Goal: Task Accomplishment & Management: Complete application form

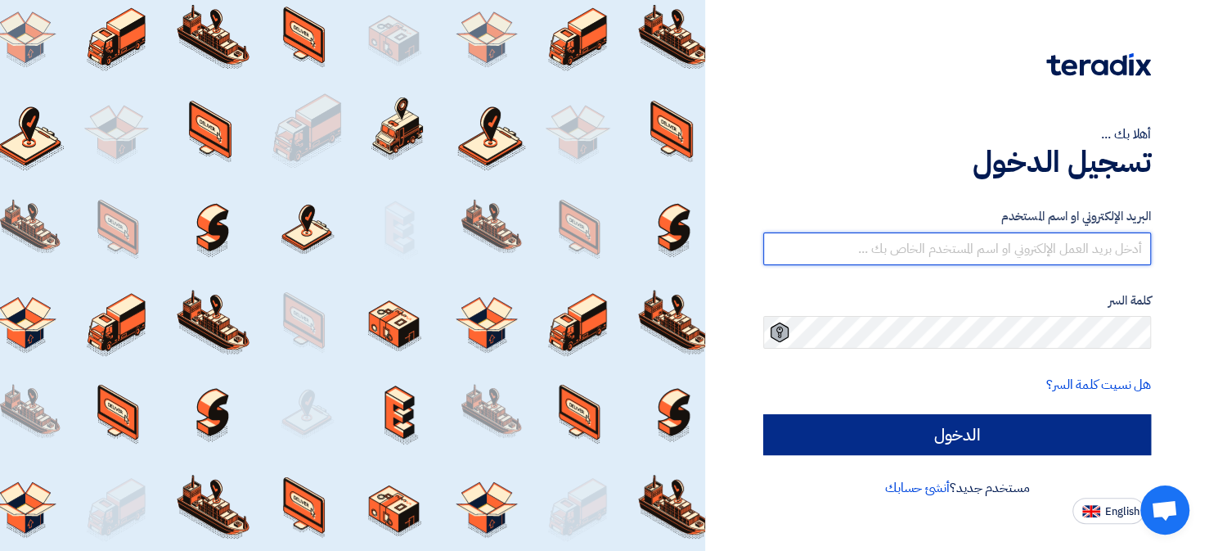
type input "[EMAIL_ADDRESS][DOMAIN_NAME]"
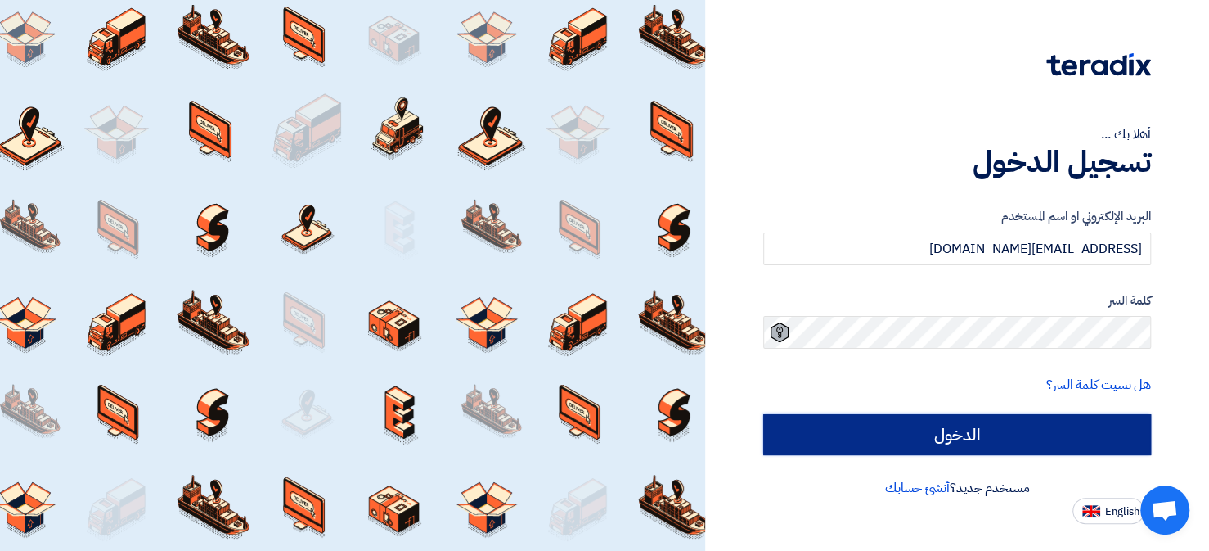
click at [886, 437] on input "الدخول" at bounding box center [957, 434] width 388 height 41
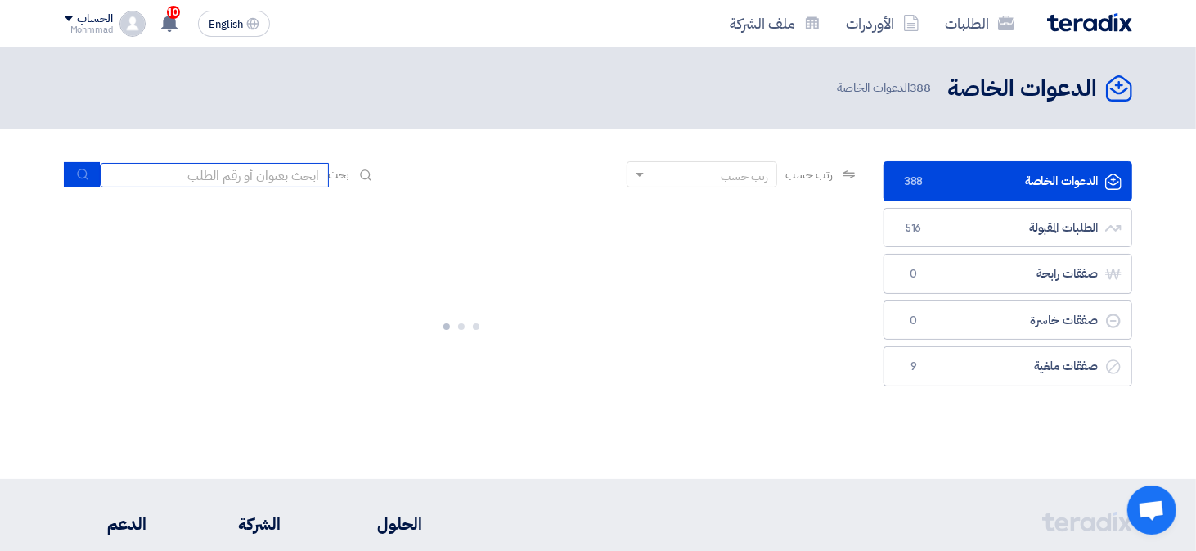
click at [321, 178] on input at bounding box center [214, 175] width 229 height 25
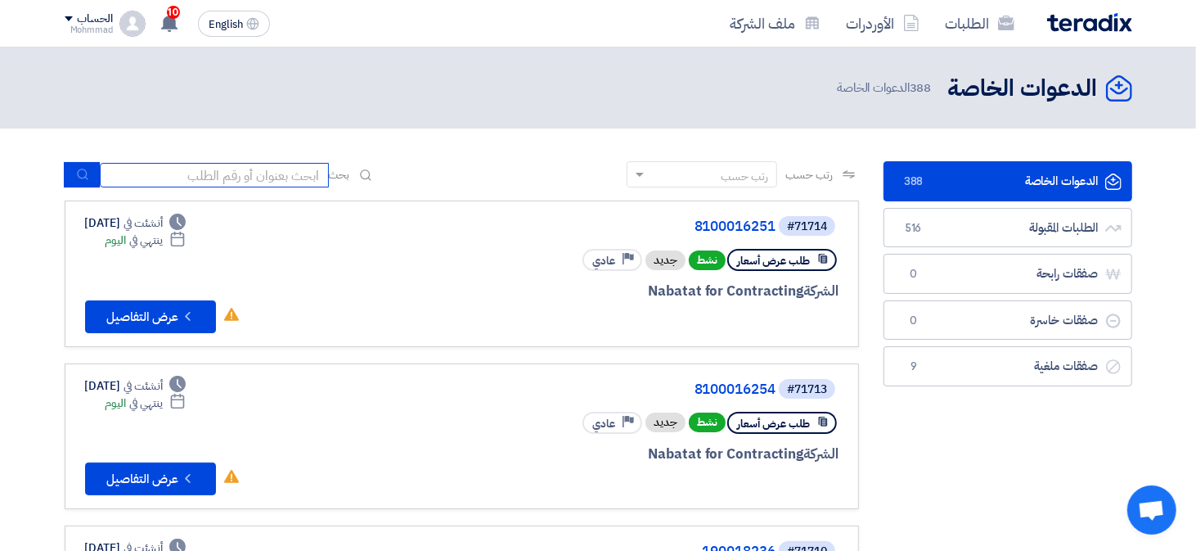
click at [248, 173] on input at bounding box center [214, 175] width 229 height 25
paste input "8100016213"
type input "8100016213"
click at [90, 176] on button "submit" at bounding box center [82, 174] width 36 height 25
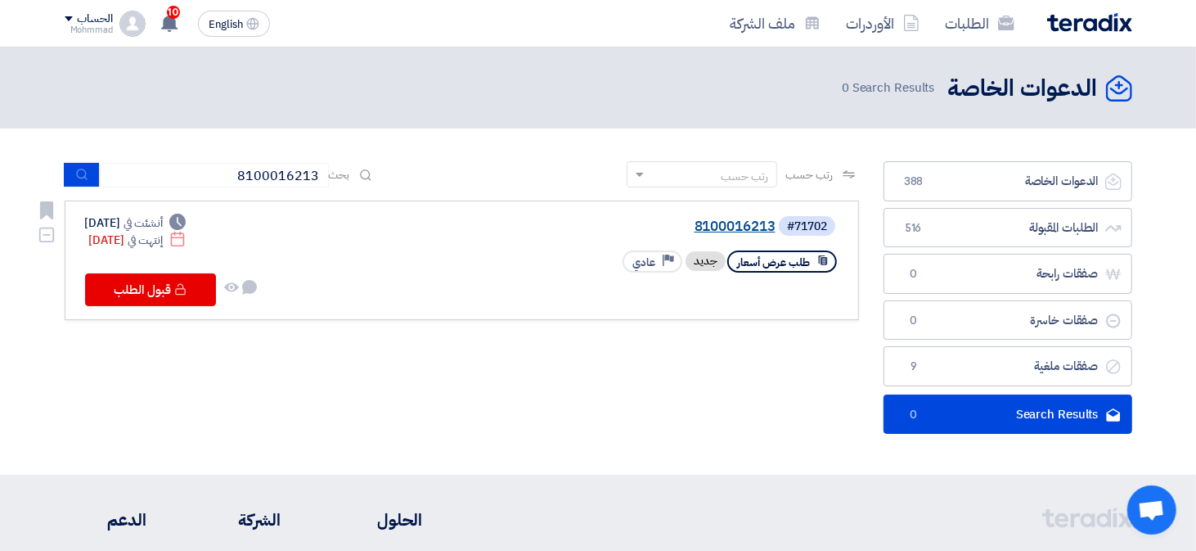
click at [717, 224] on link "8100016213" at bounding box center [611, 226] width 327 height 15
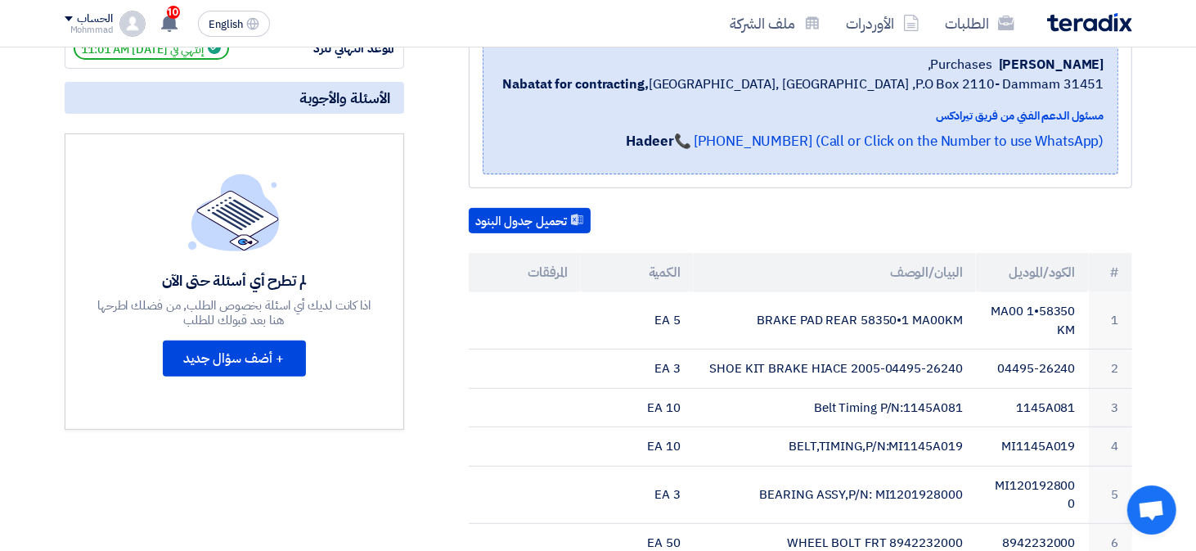
scroll to position [82, 0]
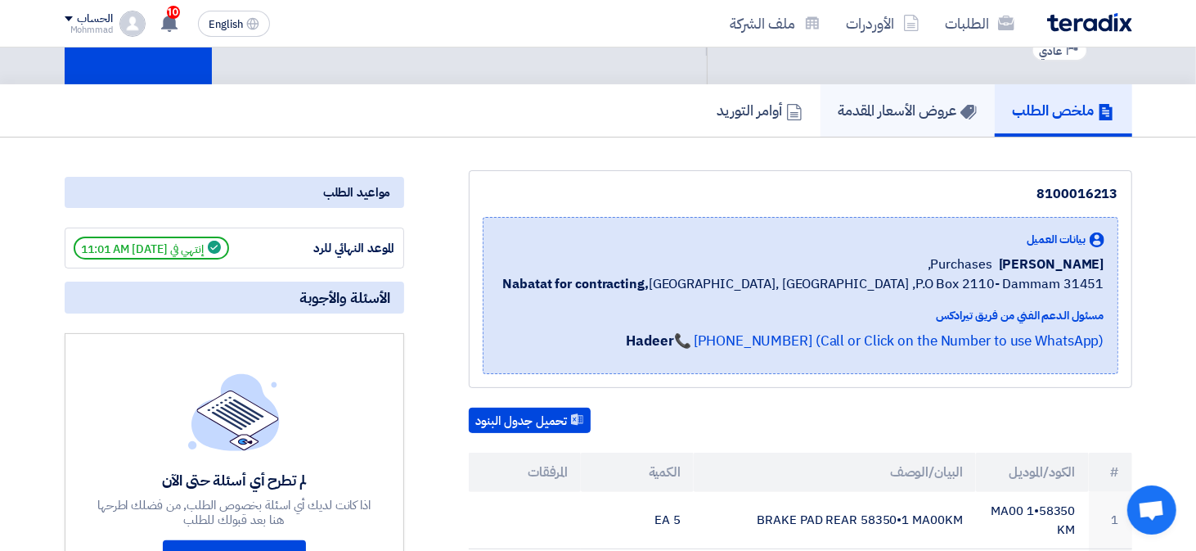
click at [917, 108] on h5 "عروض الأسعار المقدمة" at bounding box center [907, 110] width 138 height 19
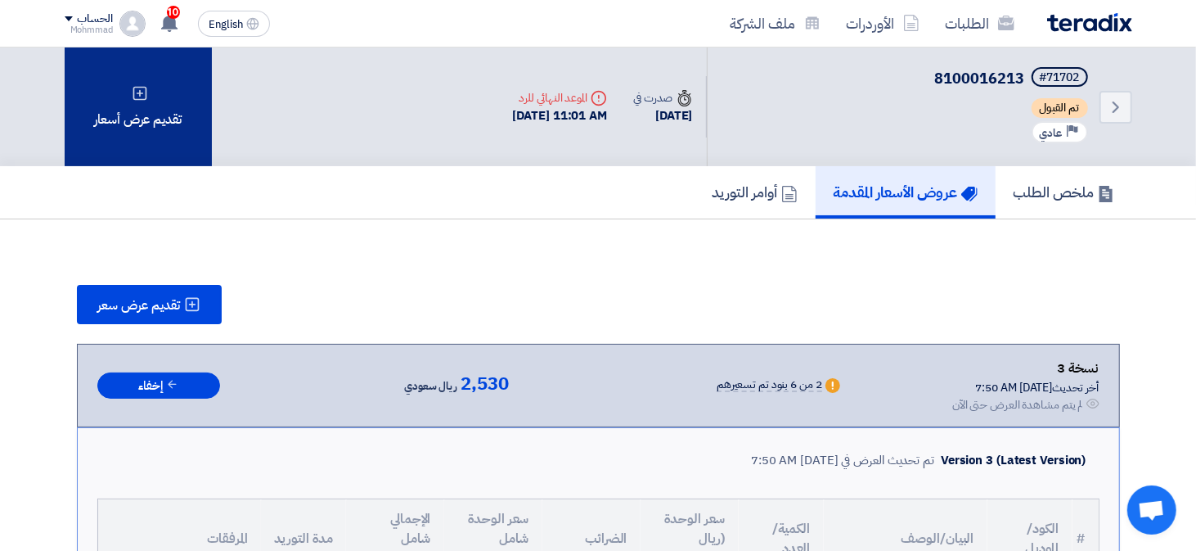
click at [138, 120] on div "تقديم عرض أسعار" at bounding box center [138, 106] width 147 height 119
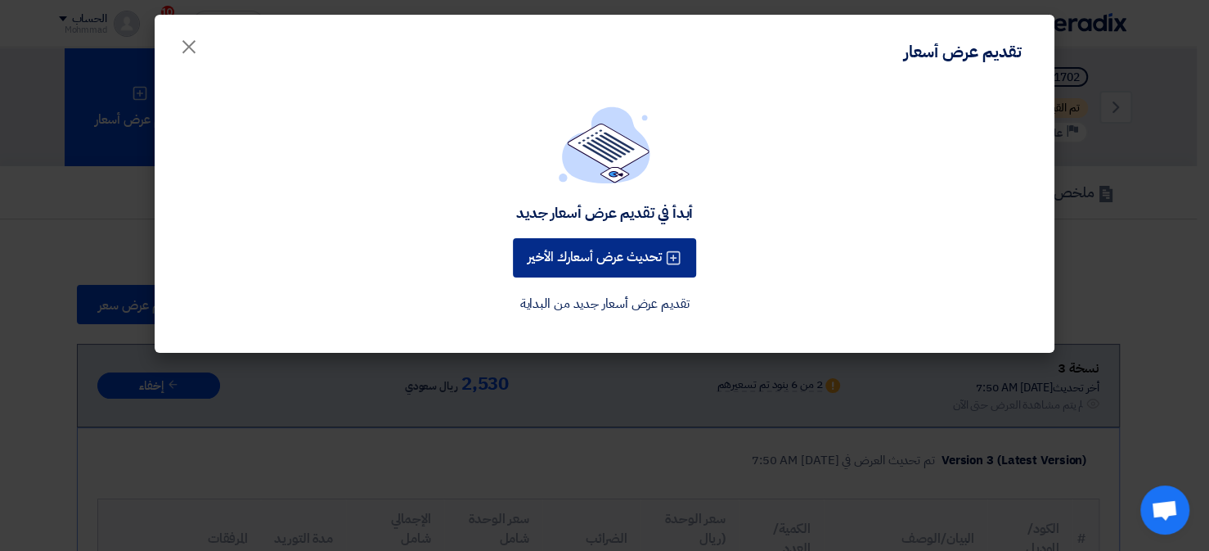
click at [617, 249] on button "تحديث عرض أسعارك الأخير" at bounding box center [604, 257] width 183 height 39
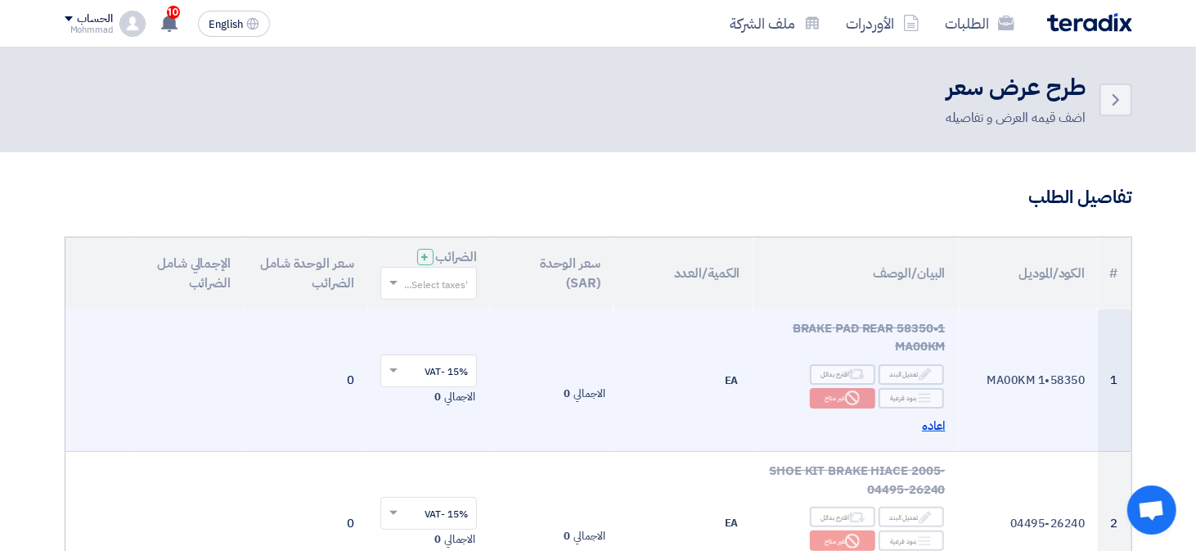
click at [935, 421] on span "اعاده" at bounding box center [934, 425] width 24 height 19
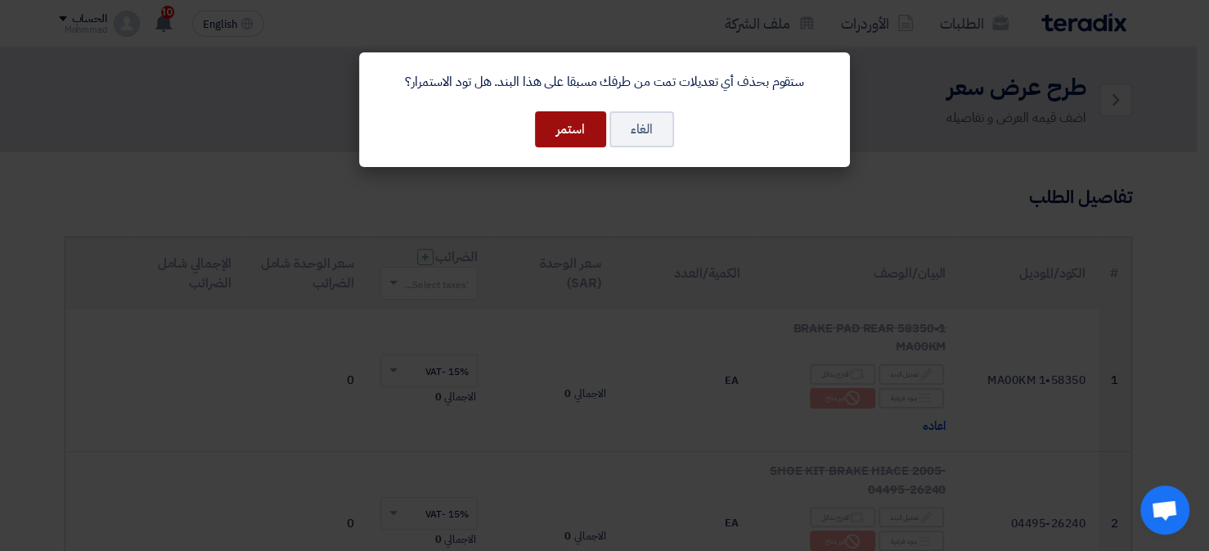
click at [577, 141] on button "استمر" at bounding box center [570, 129] width 71 height 36
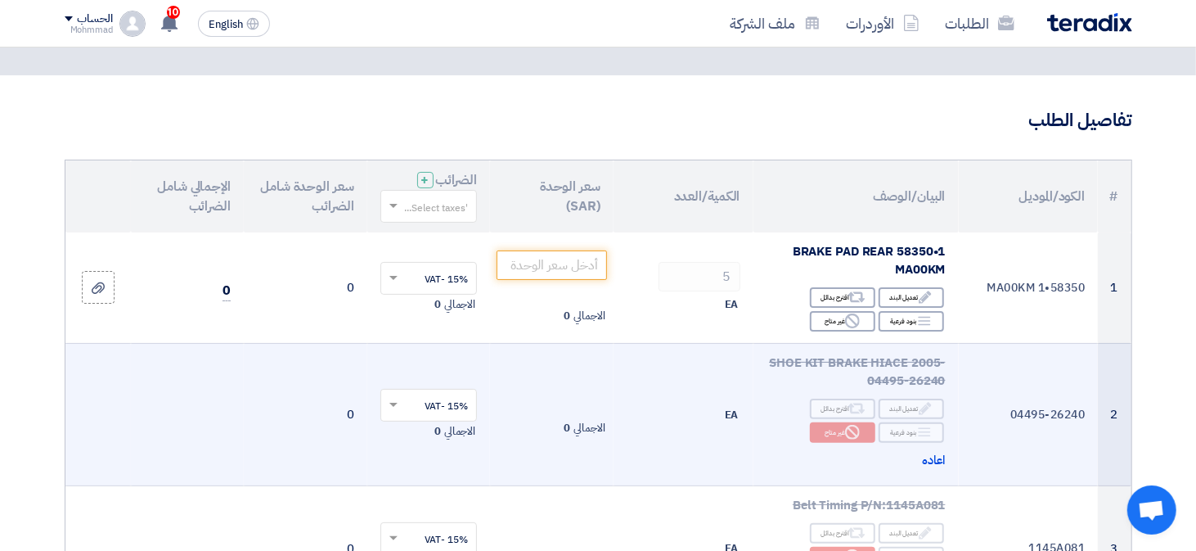
scroll to position [164, 0]
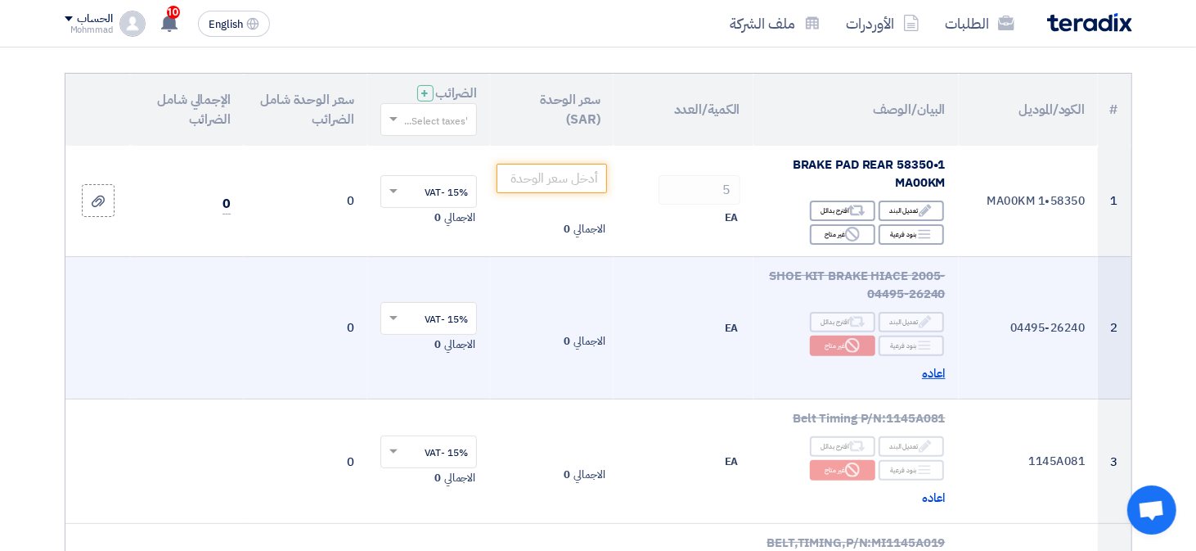
click at [933, 375] on span "اعاده" at bounding box center [934, 373] width 24 height 19
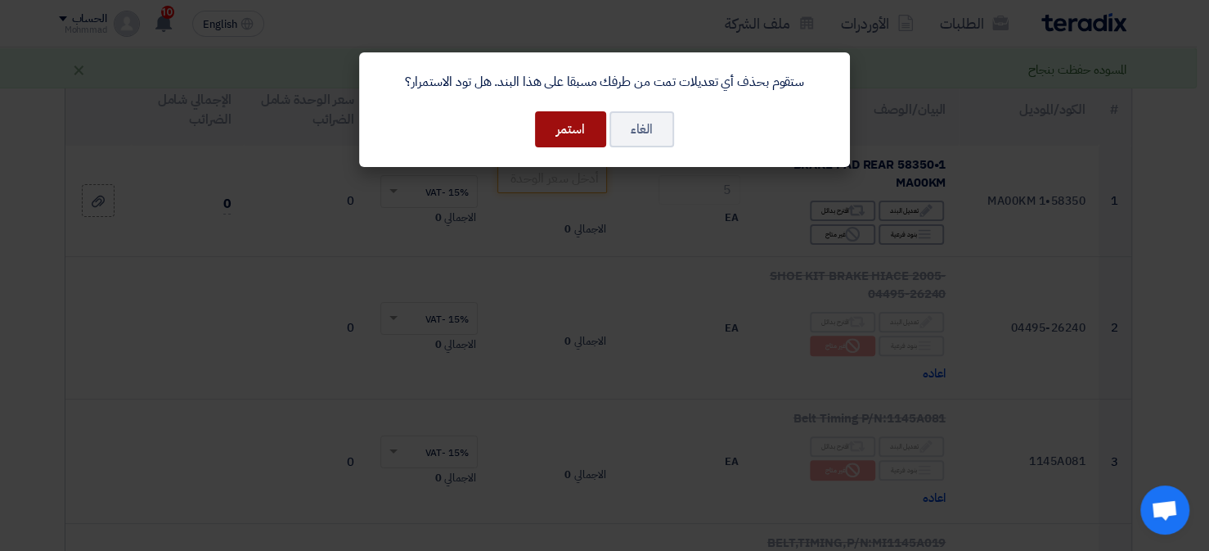
click at [591, 132] on button "استمر" at bounding box center [570, 129] width 71 height 36
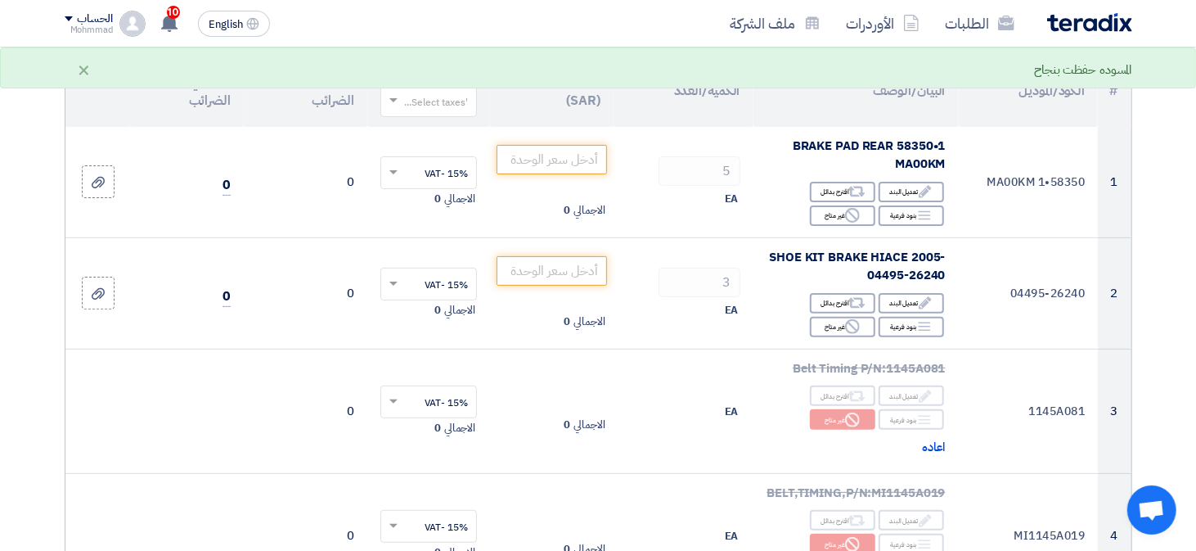
scroll to position [327, 0]
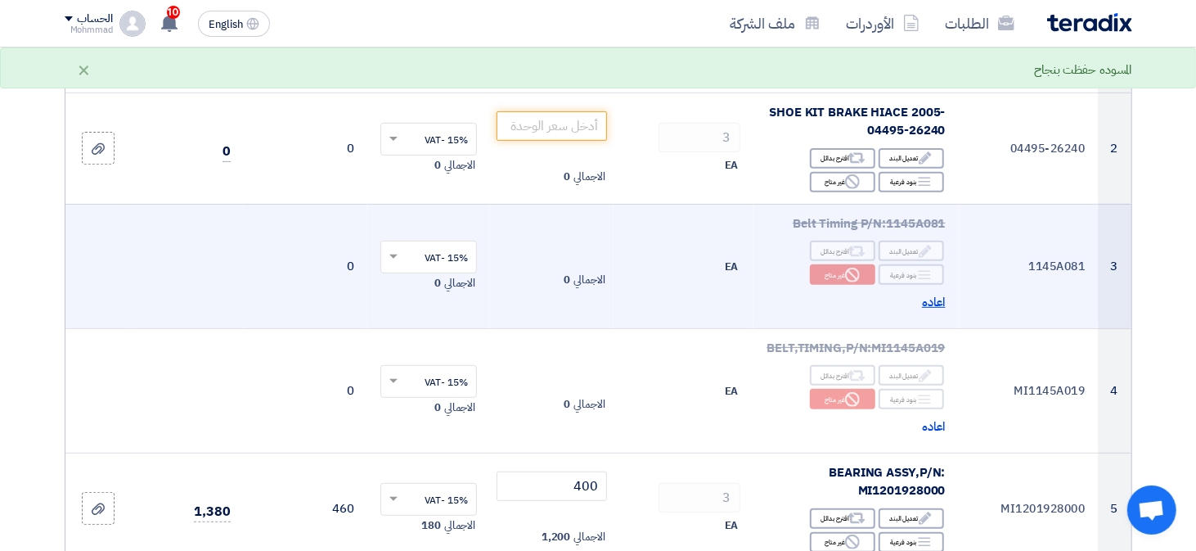
click at [944, 299] on span "اعاده" at bounding box center [934, 302] width 24 height 19
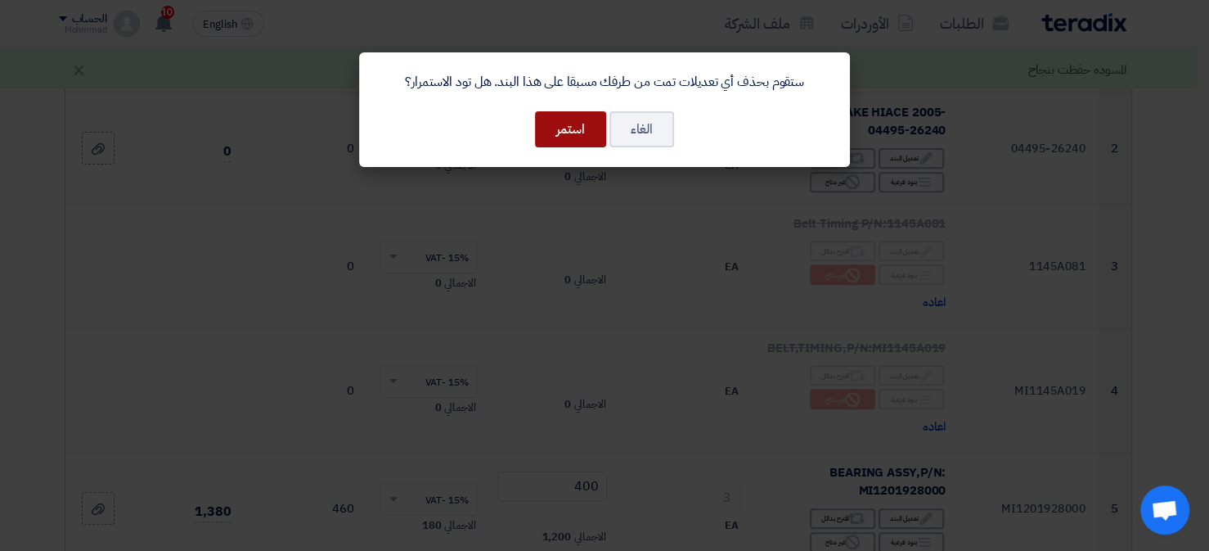
click at [579, 131] on button "استمر" at bounding box center [570, 129] width 71 height 36
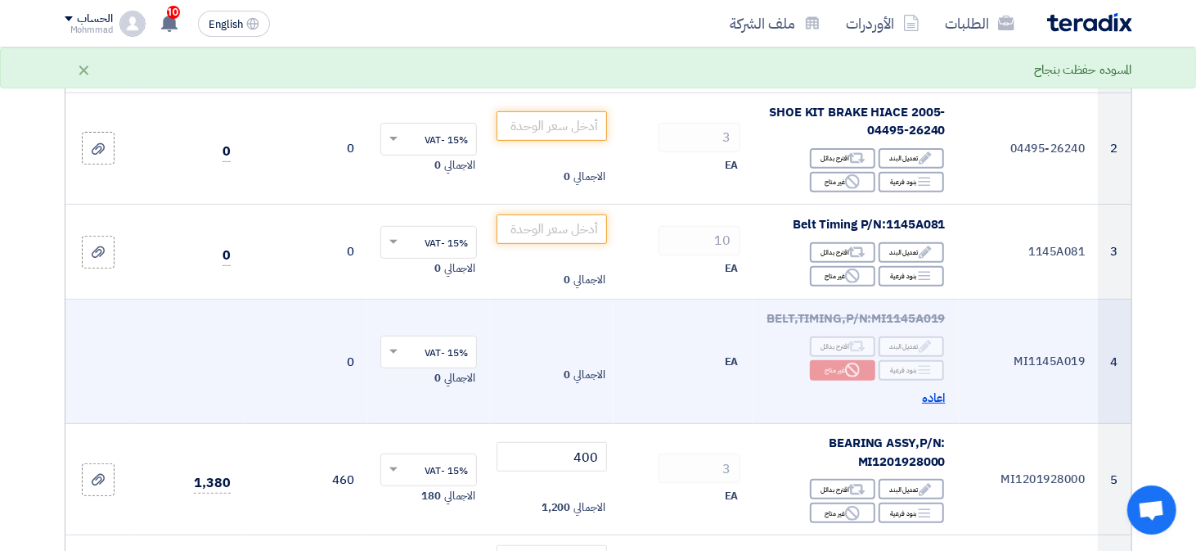
click at [928, 397] on span "اعاده" at bounding box center [934, 398] width 24 height 19
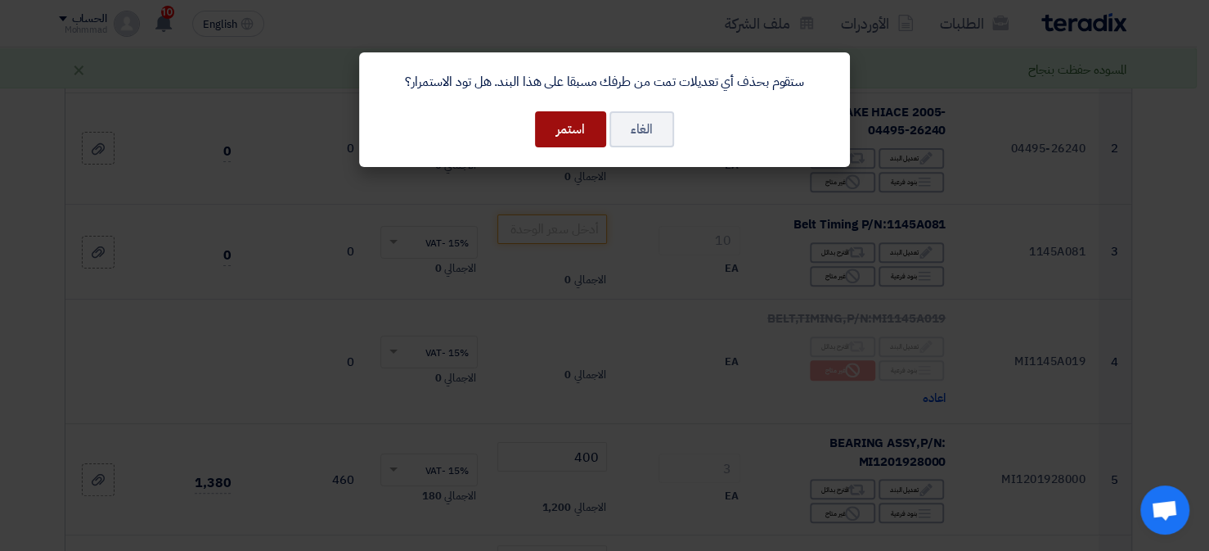
click at [559, 136] on button "استمر" at bounding box center [570, 129] width 71 height 36
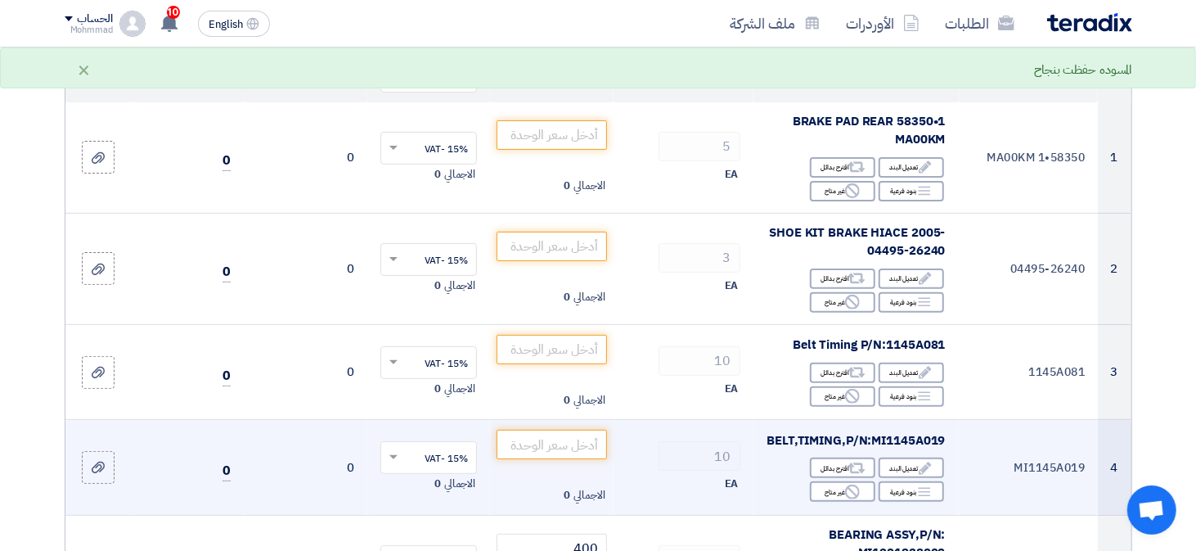
scroll to position [0, 0]
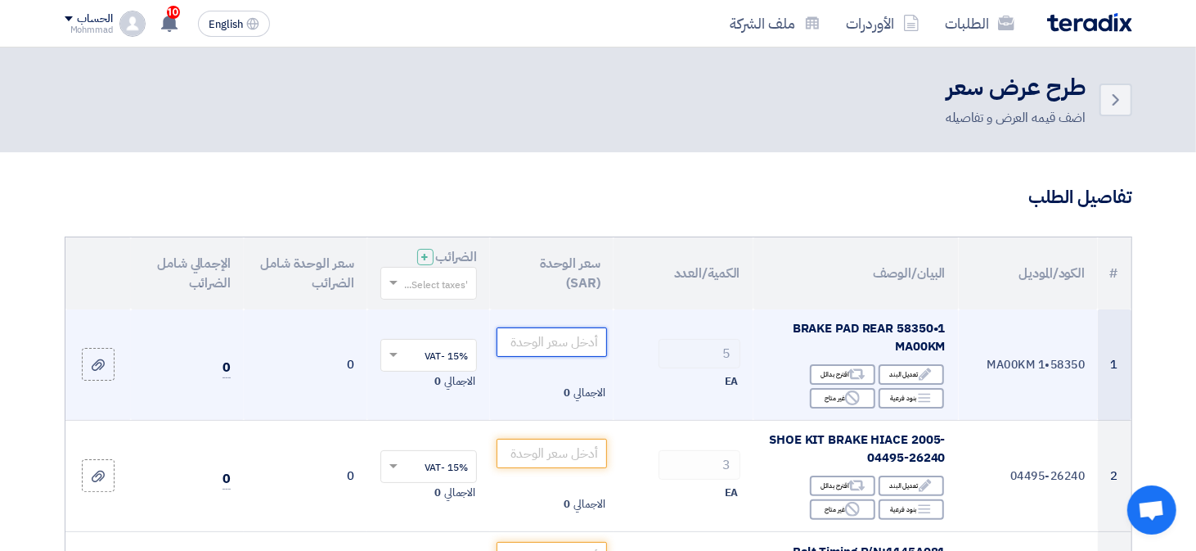
click at [548, 340] on input "number" at bounding box center [552, 341] width 110 height 29
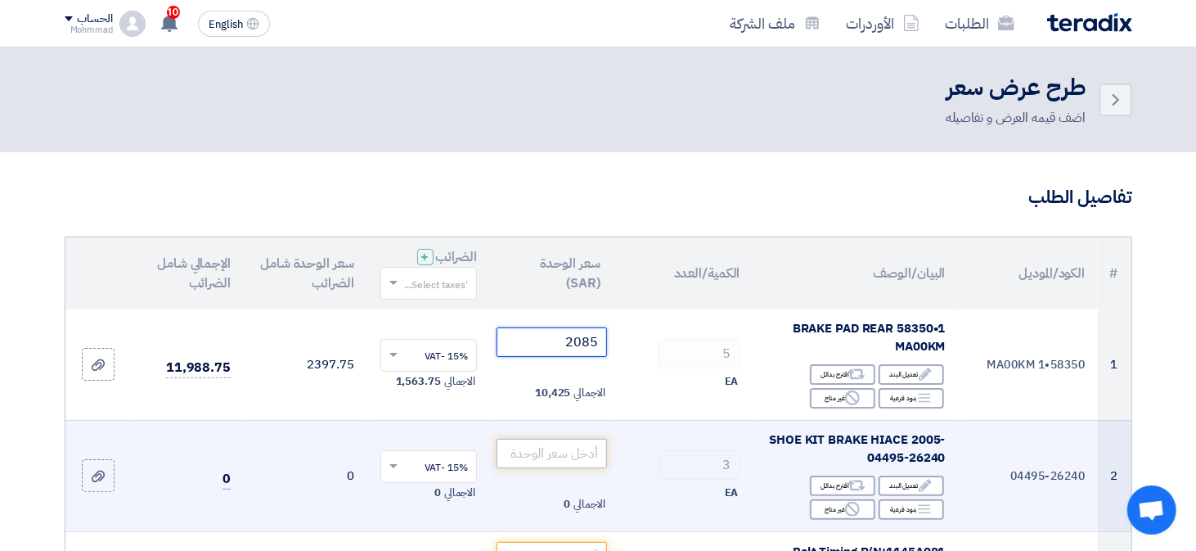
type input "2085"
click at [537, 448] on input "number" at bounding box center [552, 452] width 110 height 29
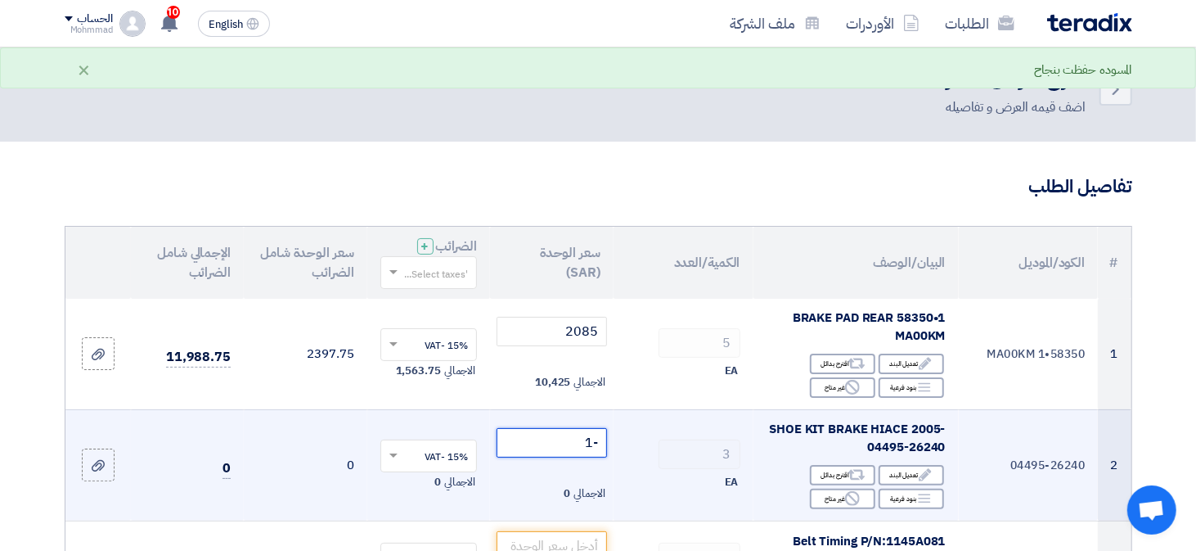
scroll to position [164, 0]
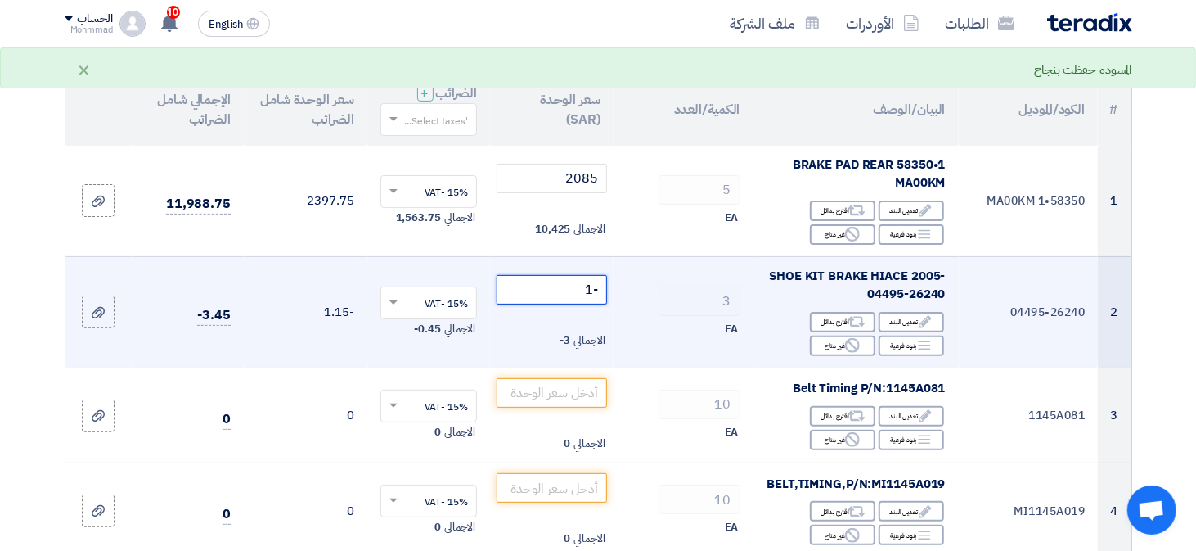
click at [582, 294] on input "-1" at bounding box center [552, 289] width 110 height 29
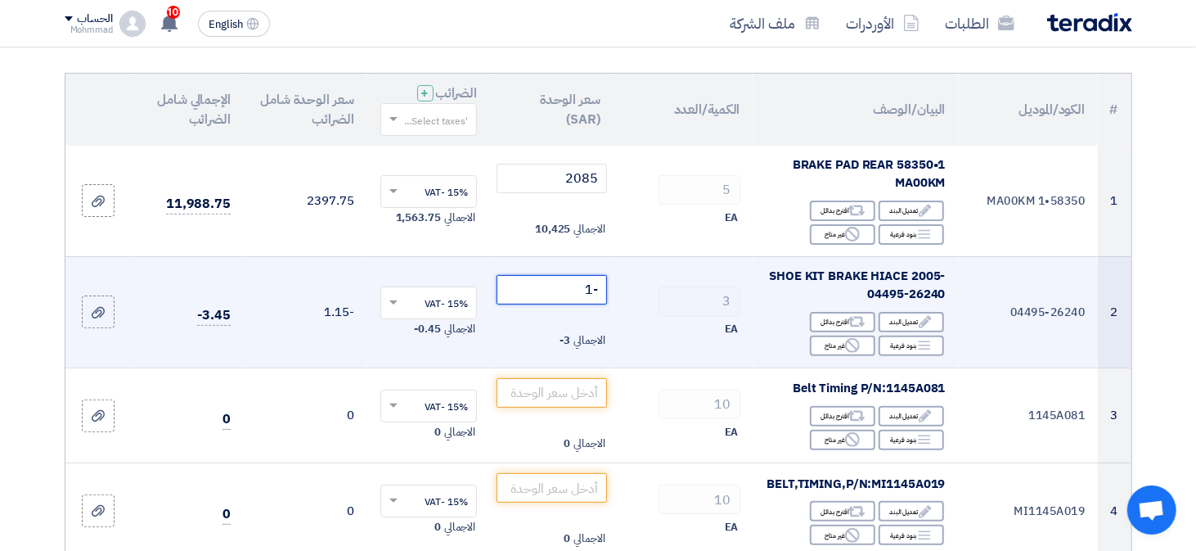
click at [582, 293] on input "-1" at bounding box center [552, 289] width 110 height 29
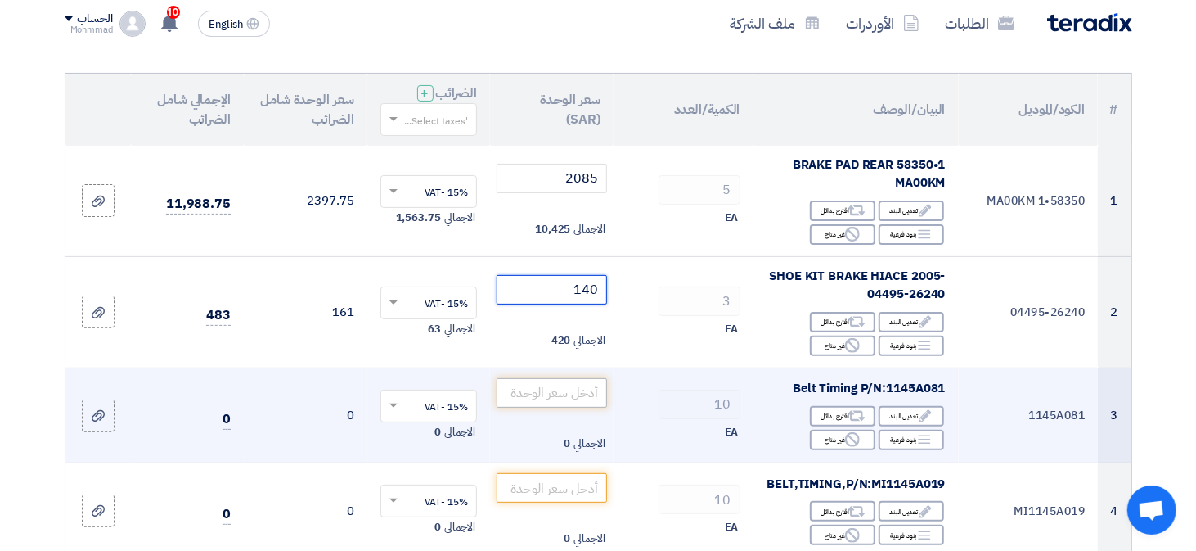
type input "140"
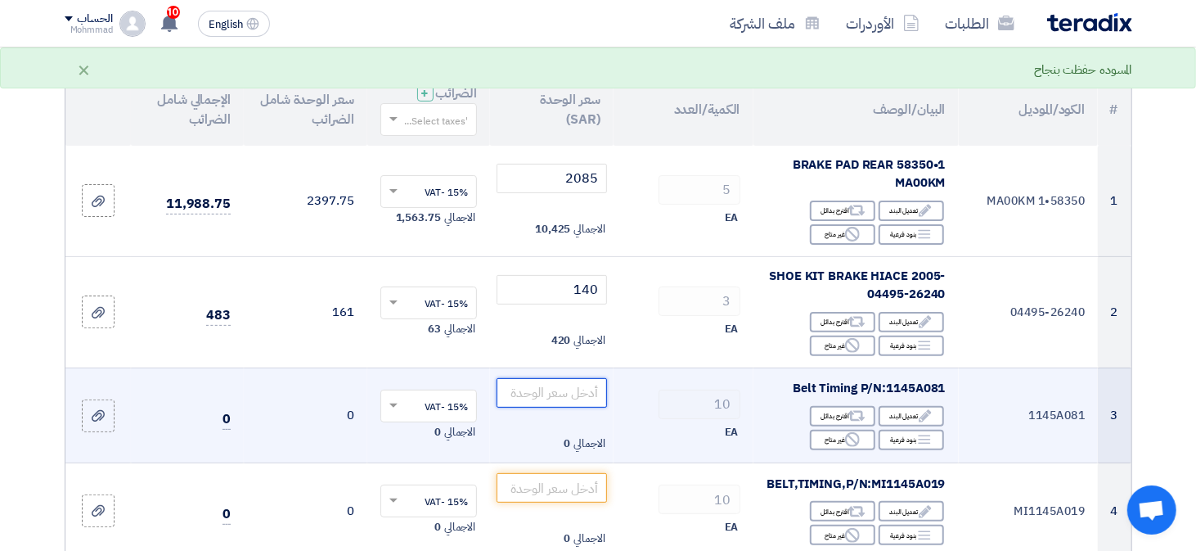
click at [558, 384] on input "number" at bounding box center [552, 392] width 110 height 29
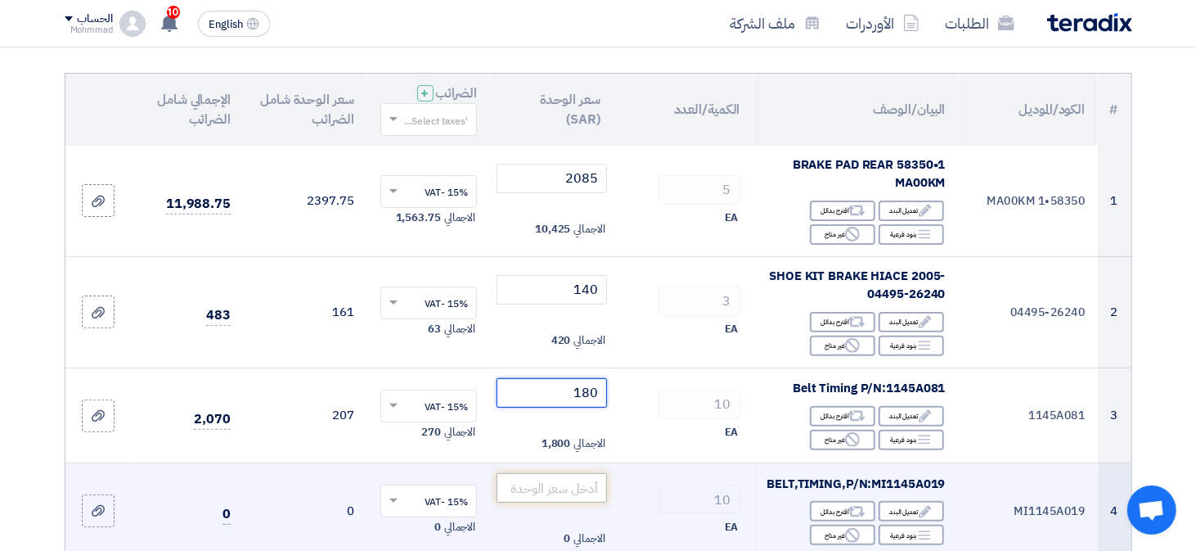
type input "180"
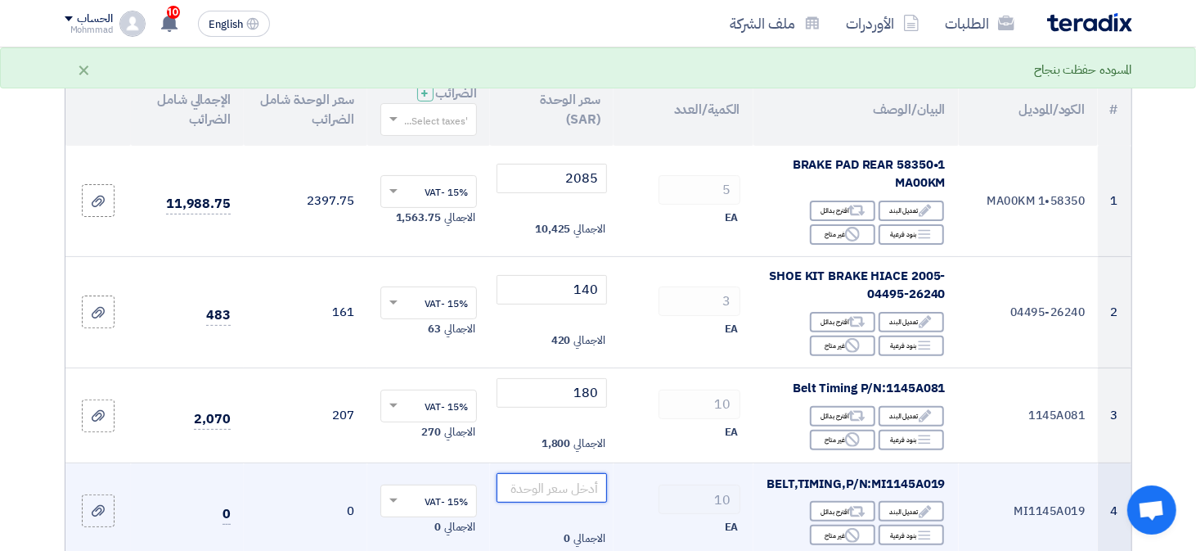
click at [528, 491] on input "number" at bounding box center [552, 487] width 110 height 29
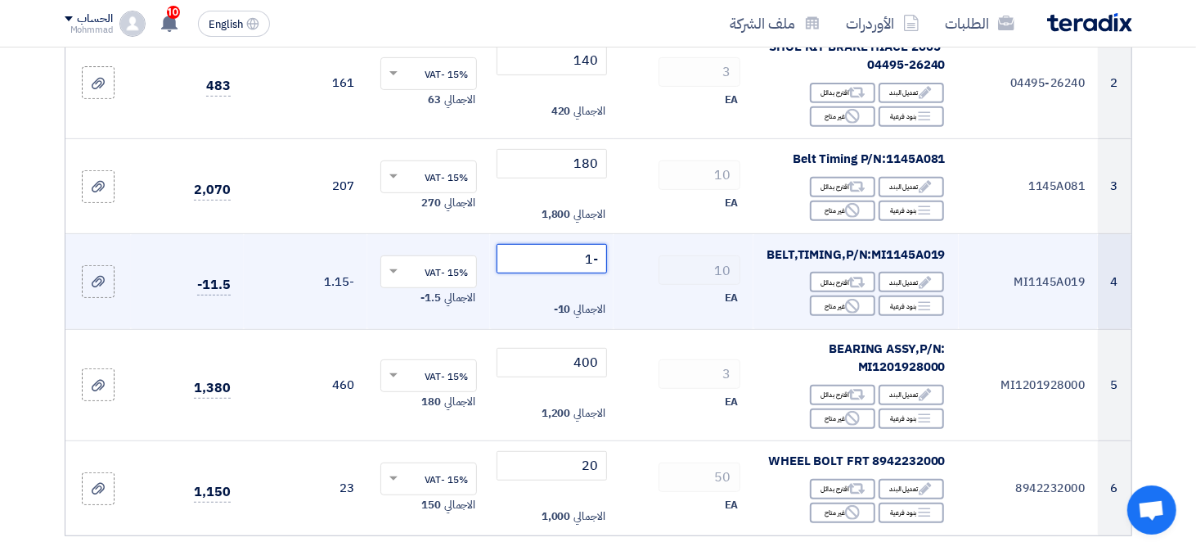
scroll to position [409, 0]
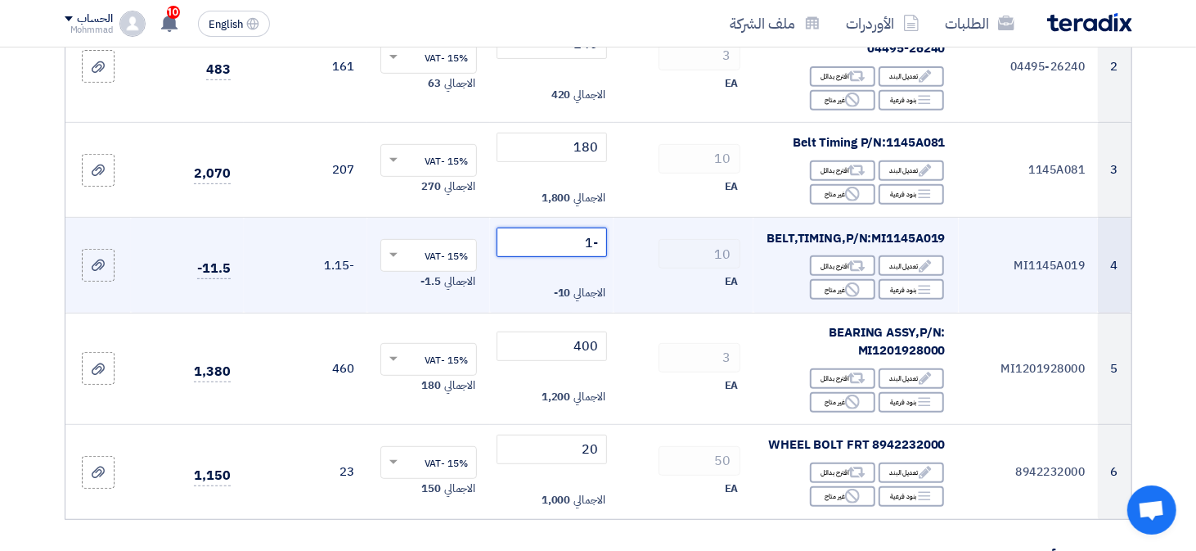
click at [592, 245] on input "-1" at bounding box center [552, 241] width 110 height 29
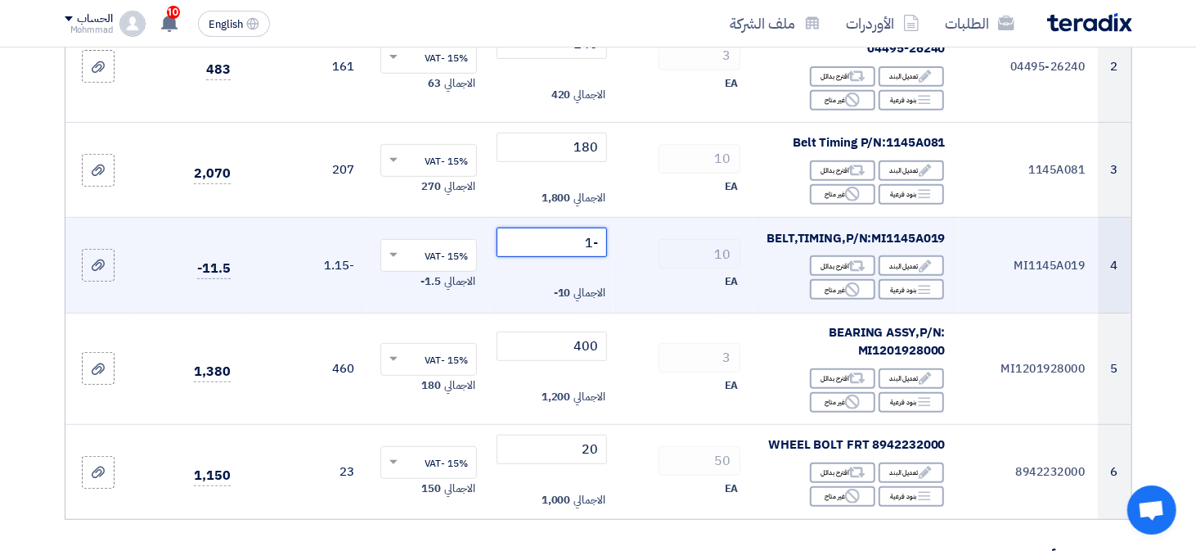
click at [592, 245] on input "-1" at bounding box center [552, 241] width 110 height 29
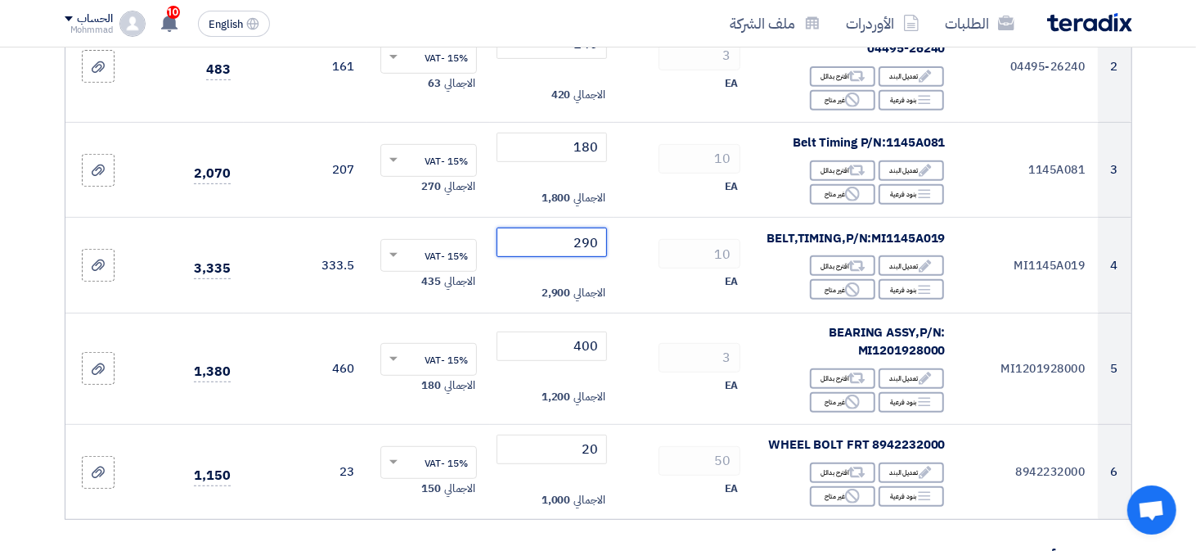
type input "290"
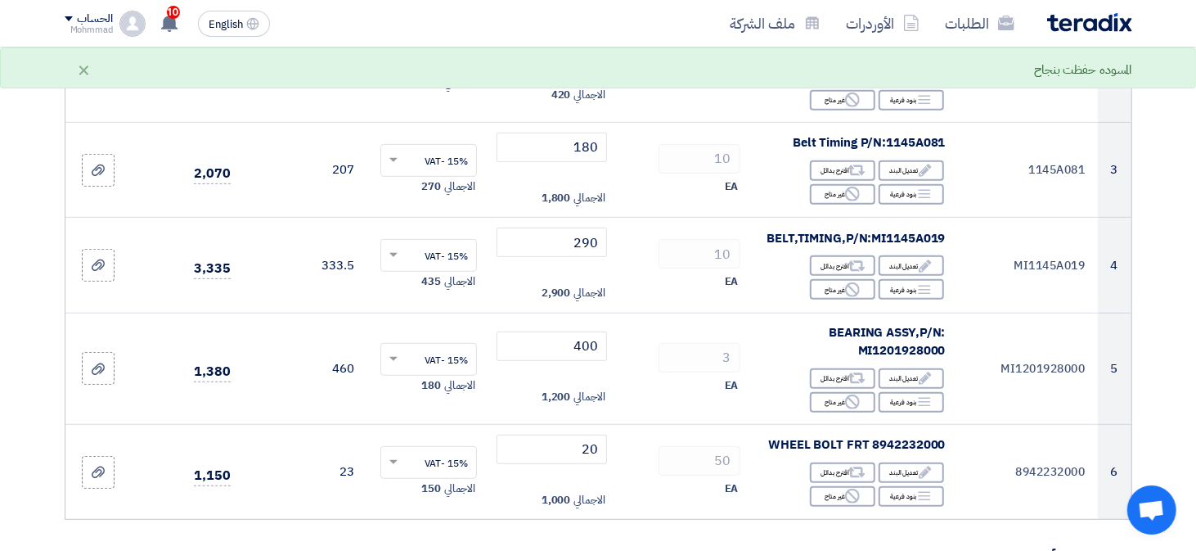
click at [1189, 265] on section "تفاصيل الطلب # الكود/الموديل البيان/الوصف الكمية/العدد سعر الوحدة (SAR) الضرائب…" at bounding box center [598, 465] width 1196 height 1445
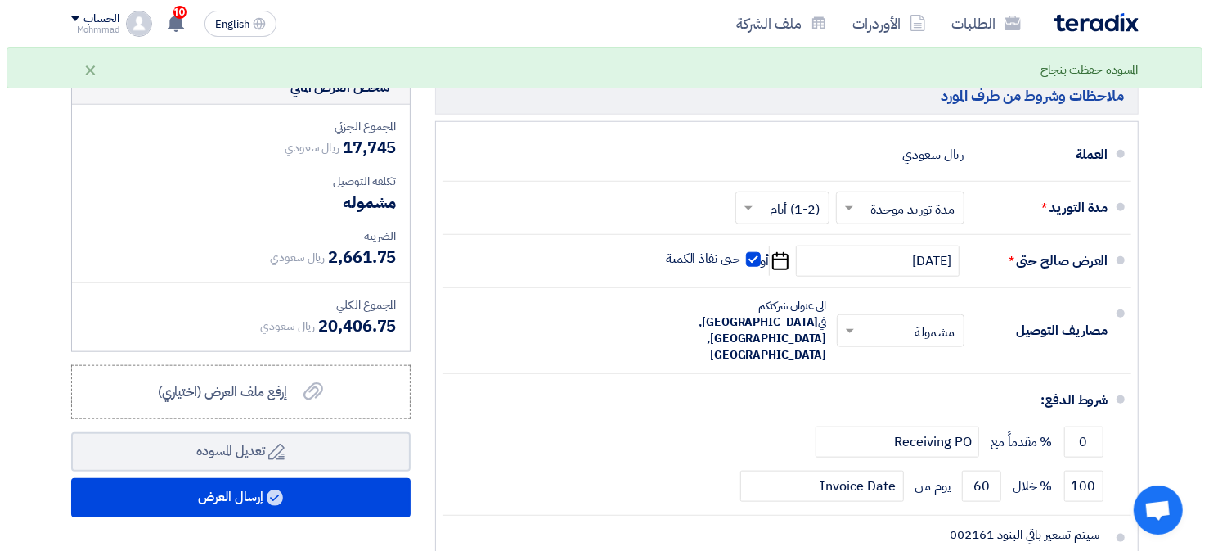
scroll to position [1145, 0]
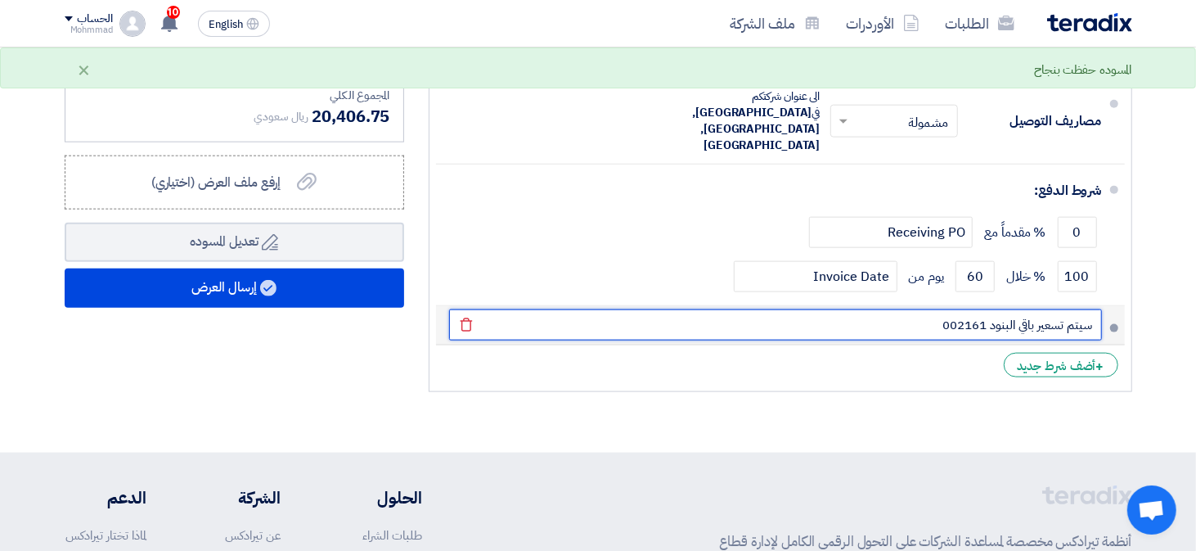
drag, startPoint x: 992, startPoint y: 288, endPoint x: 1095, endPoint y: 291, distance: 103.1
click at [1095, 309] on input "سيتم تسعير باقي البنود 002161" at bounding box center [775, 324] width 653 height 31
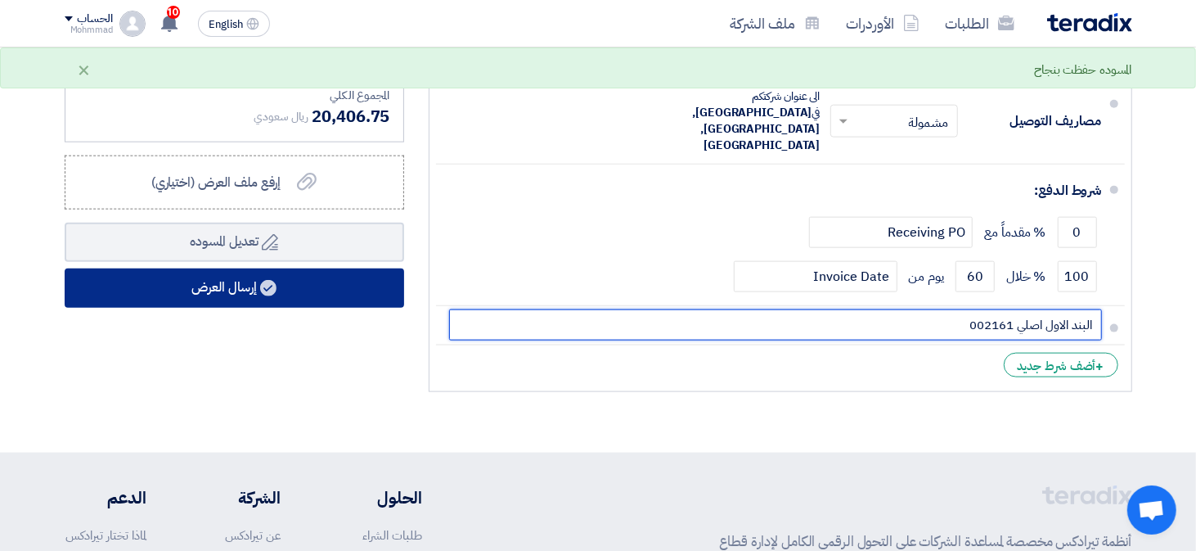
type input "البند الاول اصلي 002161"
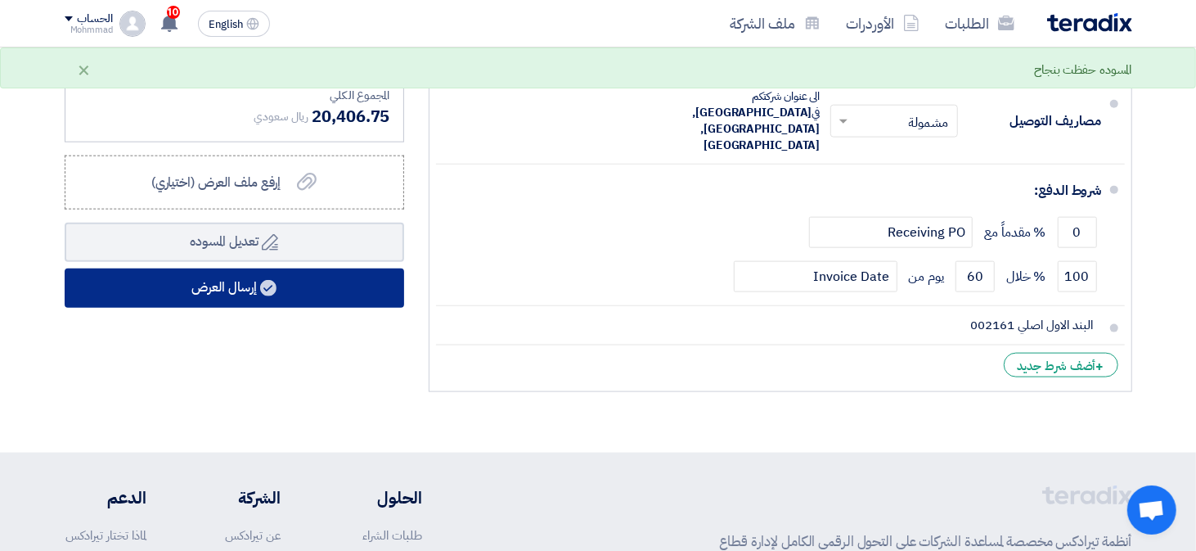
click at [185, 291] on button "إرسال العرض" at bounding box center [234, 287] width 339 height 39
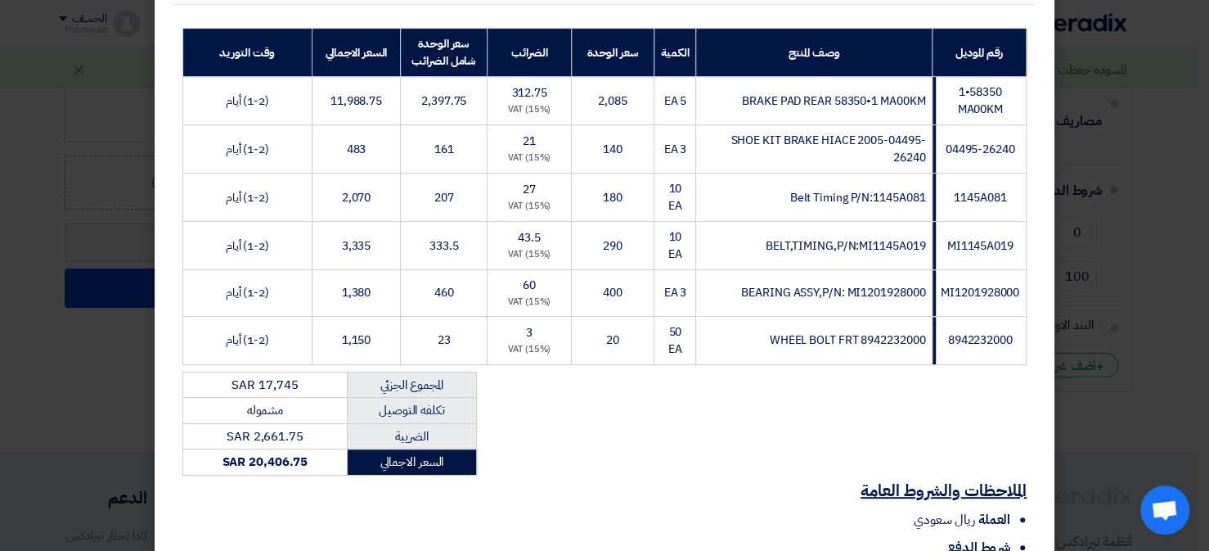
scroll to position [435, 0]
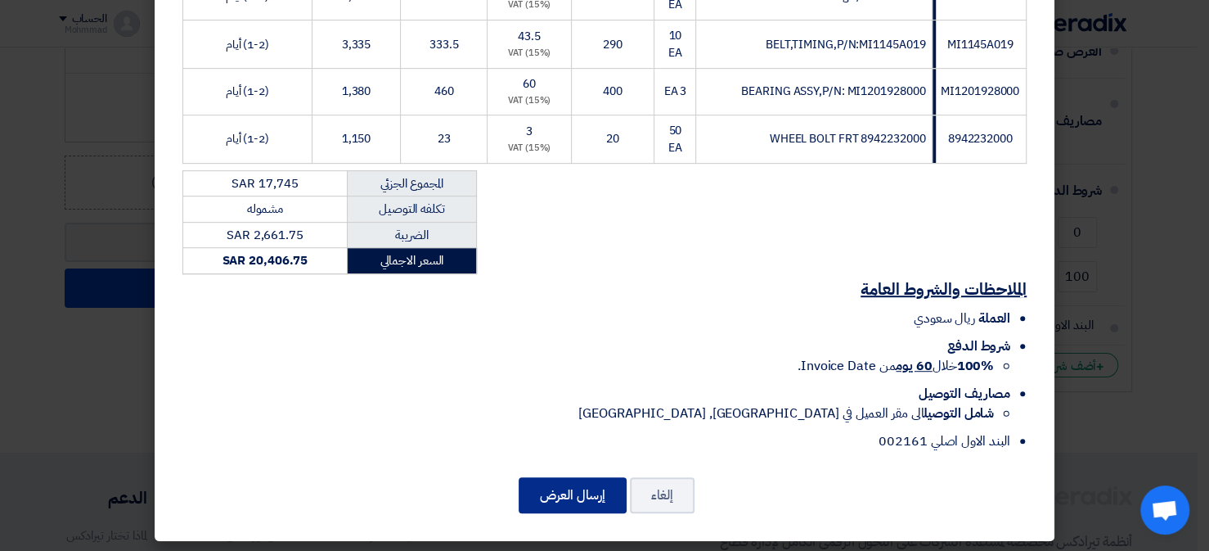
click at [560, 499] on button "إرسال العرض" at bounding box center [573, 495] width 108 height 36
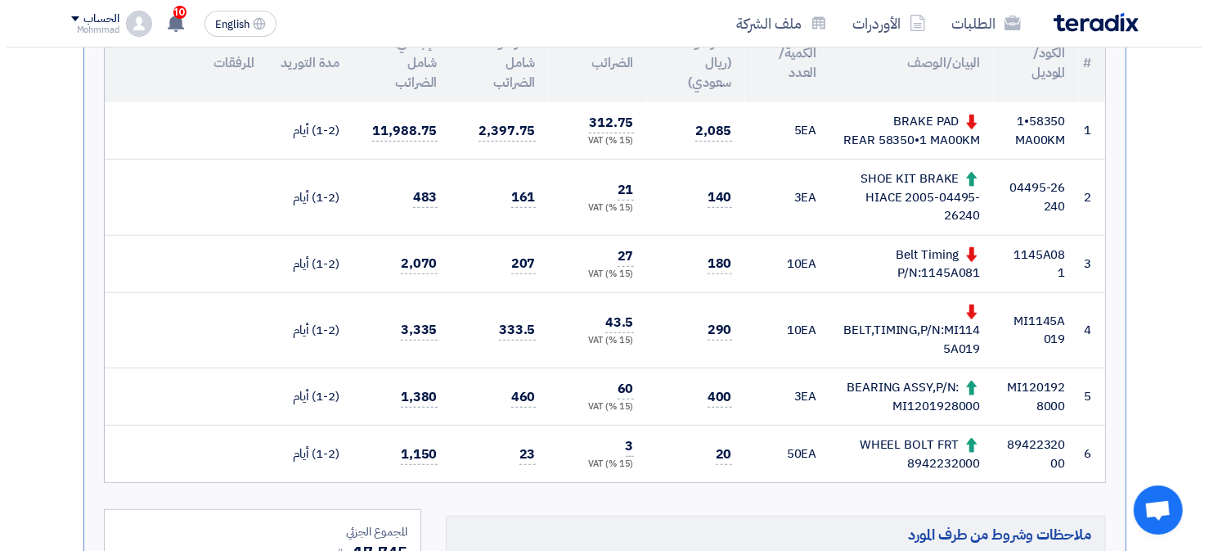
scroll to position [164, 0]
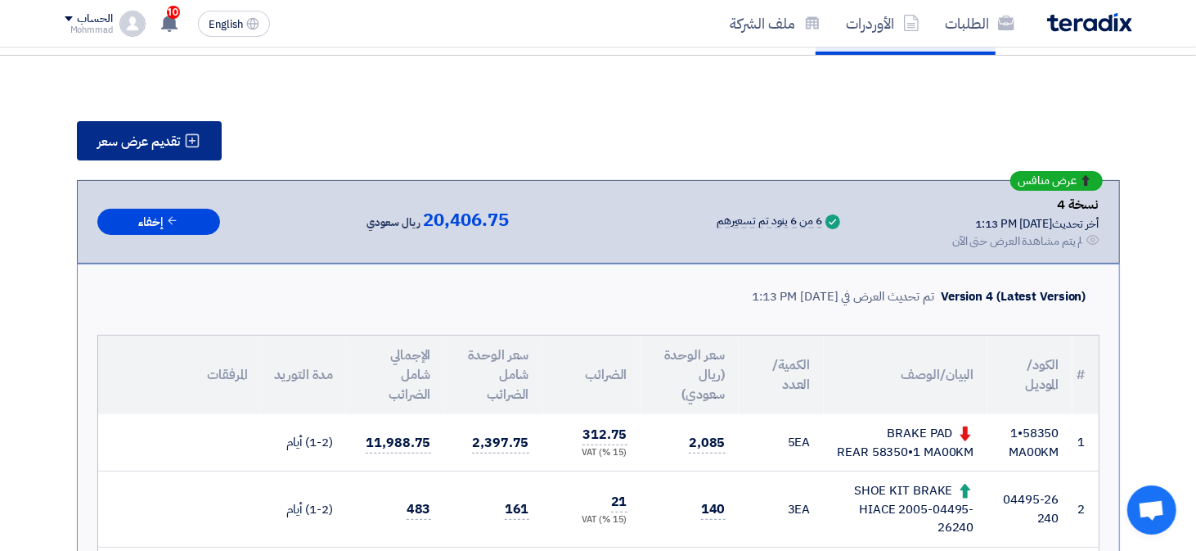
click at [142, 136] on span "تقديم عرض سعر" at bounding box center [139, 141] width 83 height 13
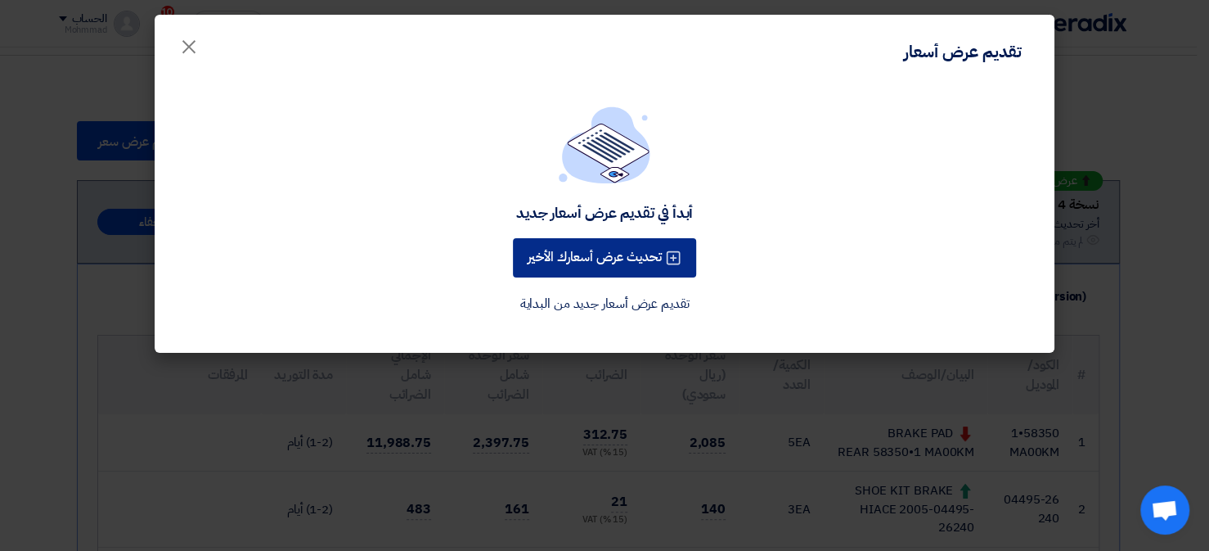
click at [578, 253] on button "تحديث عرض أسعارك الأخير" at bounding box center [604, 257] width 183 height 39
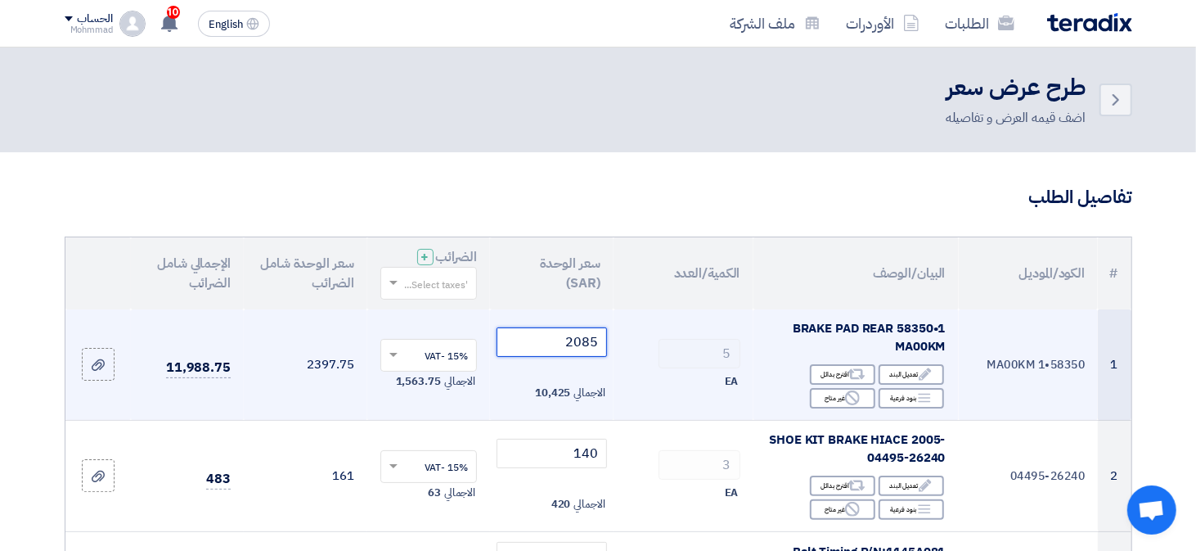
click at [597, 339] on input "2085" at bounding box center [552, 341] width 110 height 29
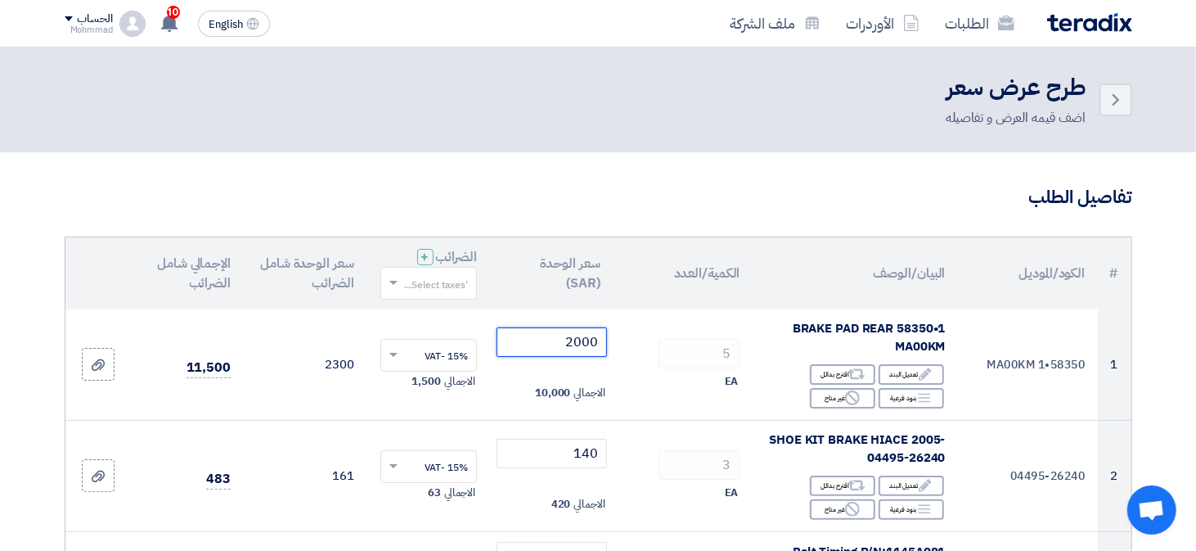
type input "2000"
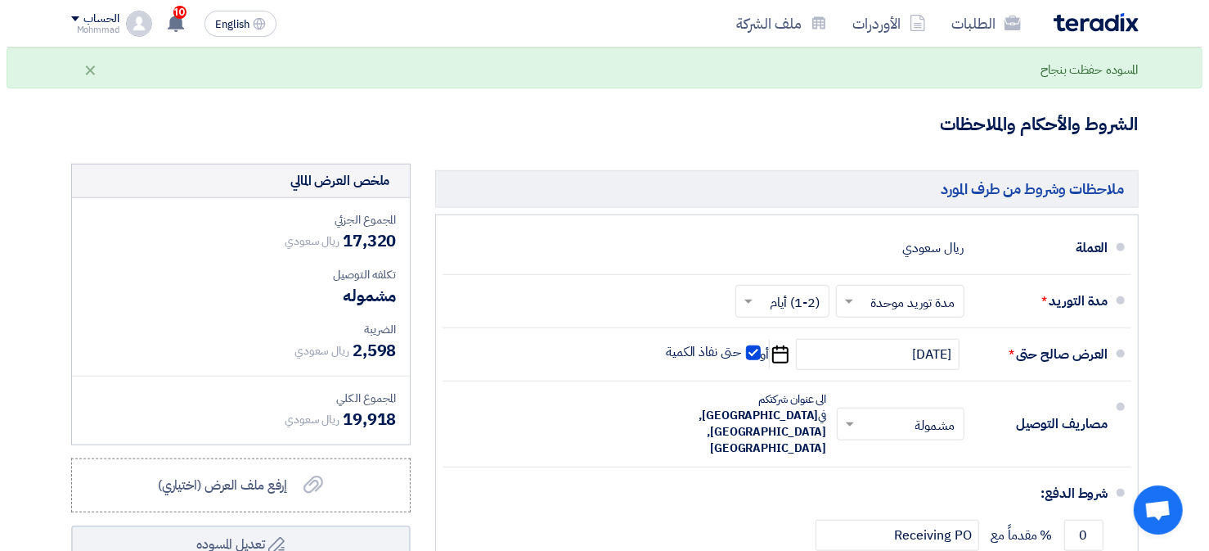
scroll to position [1063, 0]
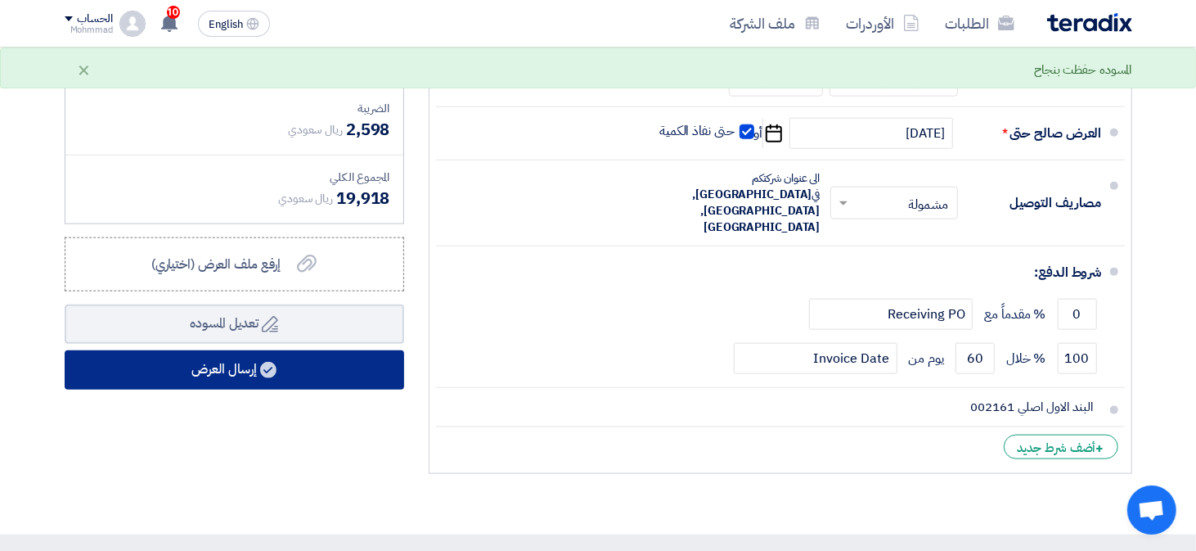
click at [240, 366] on button "إرسال العرض" at bounding box center [234, 369] width 339 height 39
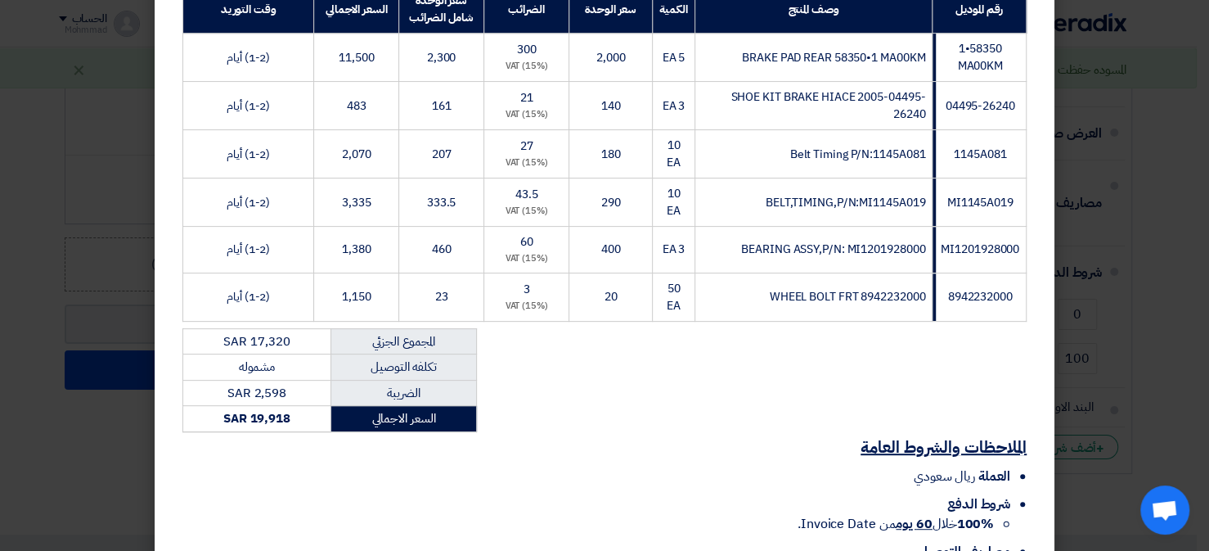
scroll to position [435, 0]
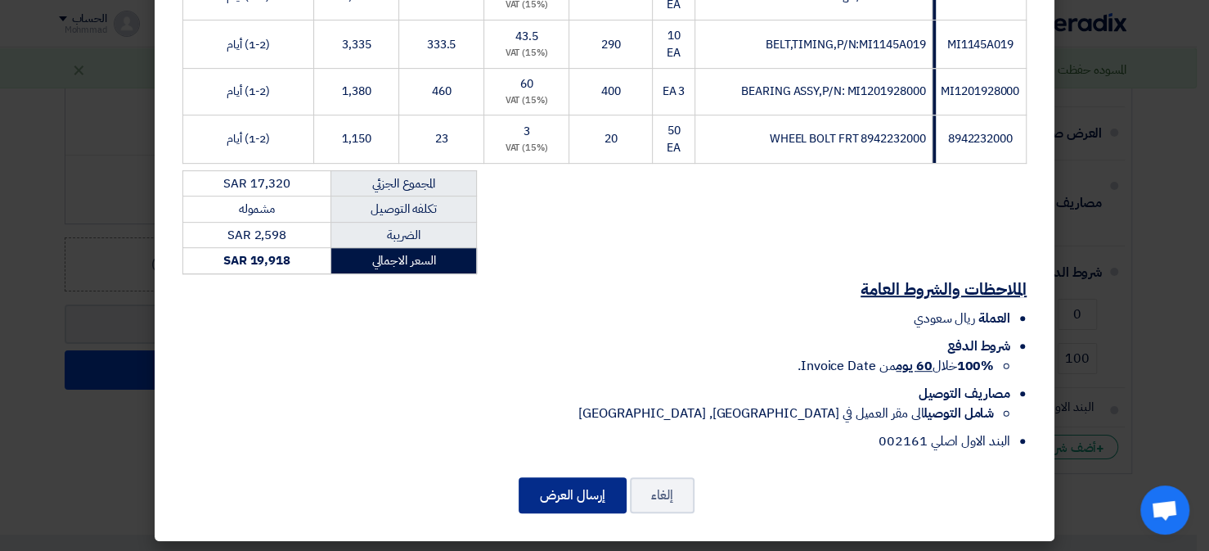
click at [597, 478] on button "إرسال العرض" at bounding box center [573, 495] width 108 height 36
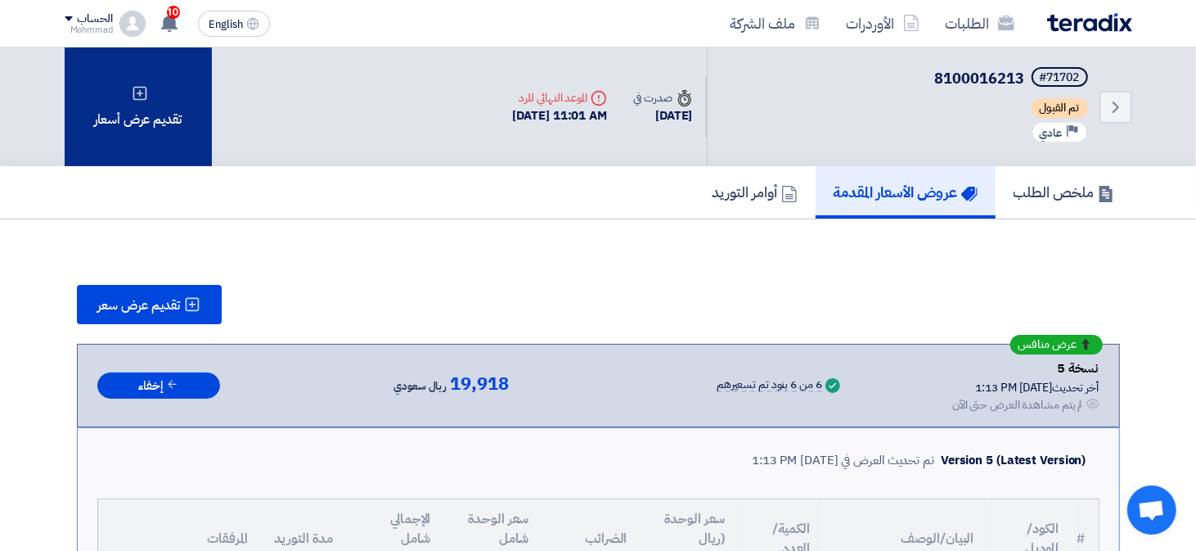
click at [103, 94] on div "تقديم عرض أسعار" at bounding box center [138, 106] width 147 height 119
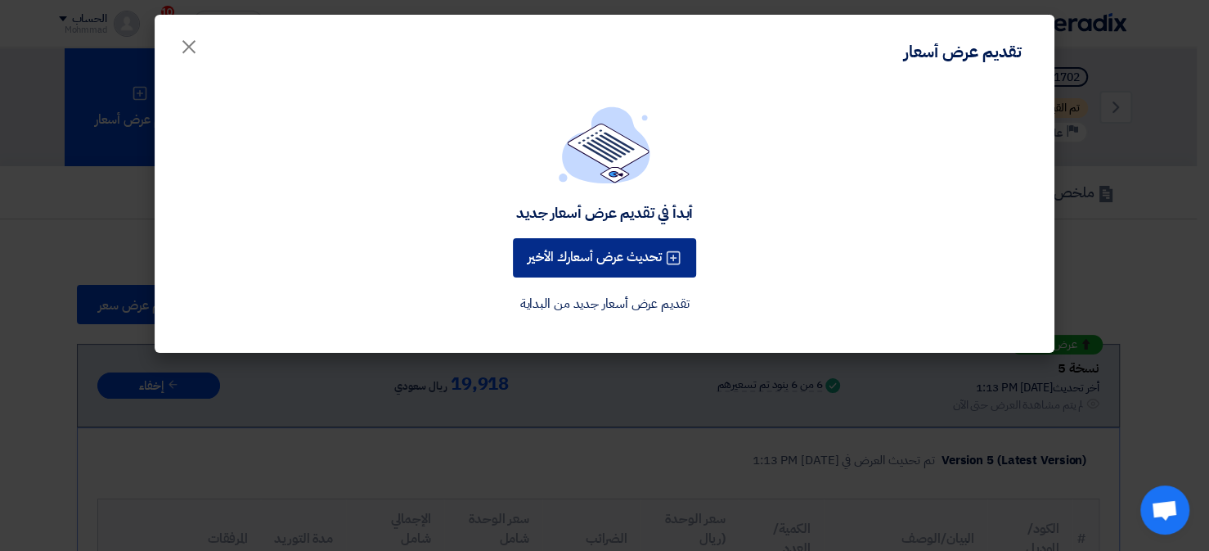
click at [575, 262] on button "تحديث عرض أسعارك الأخير" at bounding box center [604, 257] width 183 height 39
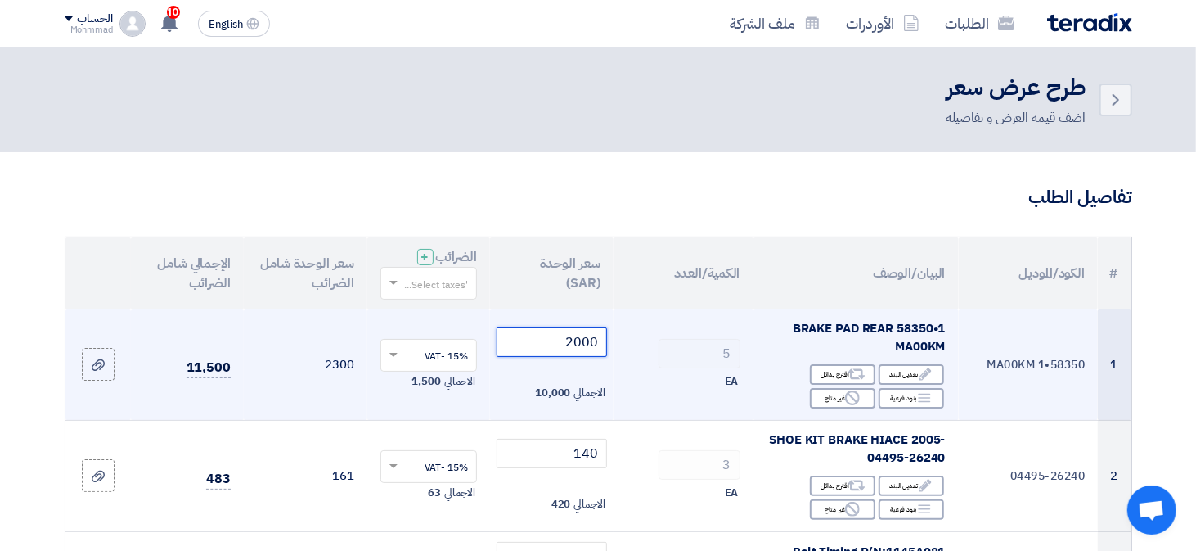
click at [588, 342] on input "2000" at bounding box center [552, 341] width 110 height 29
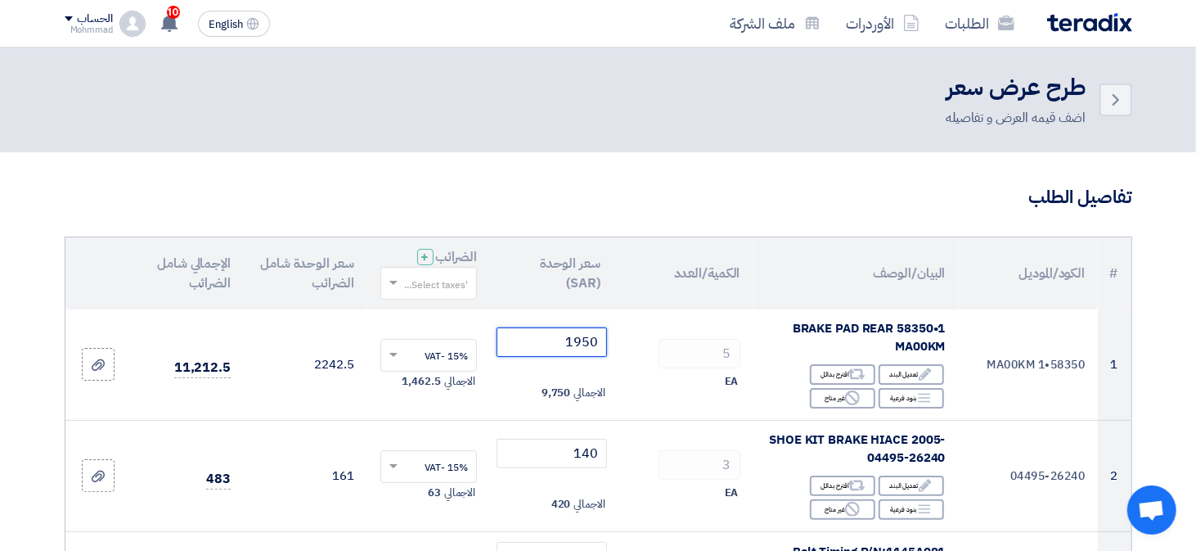
type input "1950"
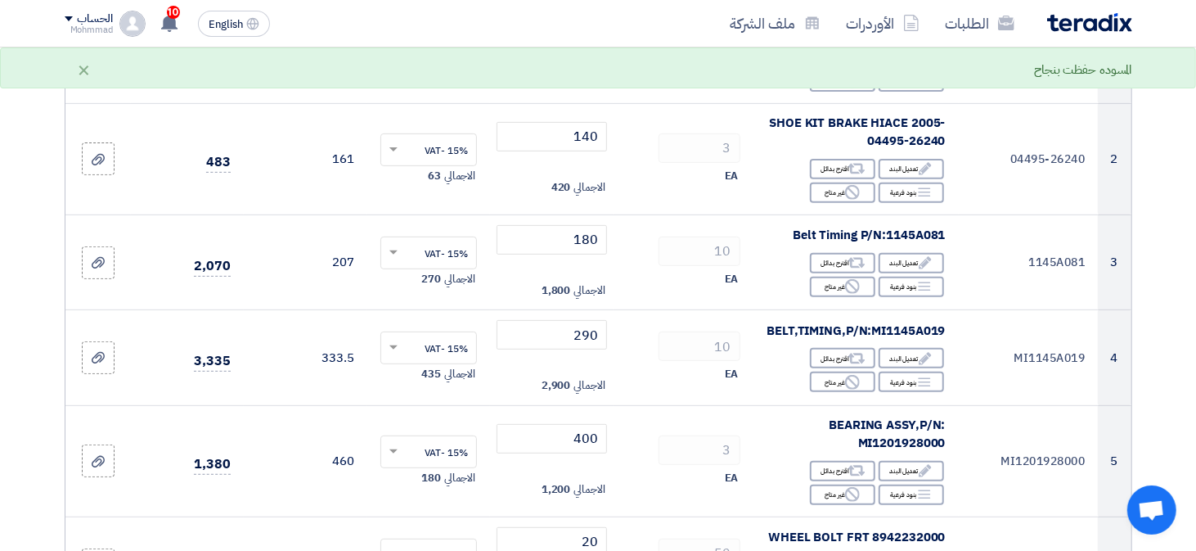
scroll to position [327, 0]
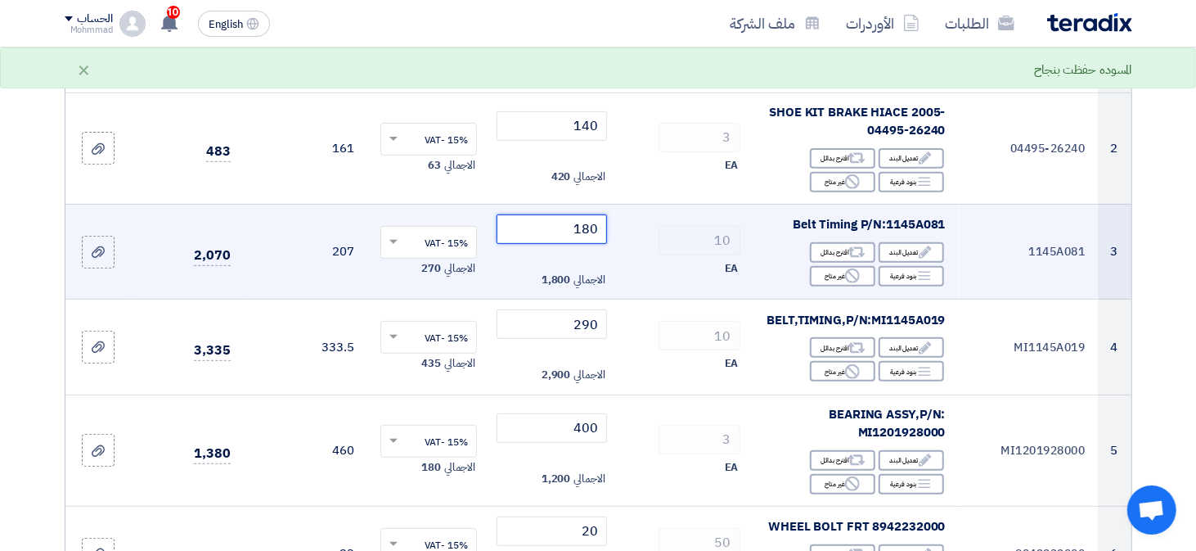
click at [589, 228] on input "180" at bounding box center [552, 228] width 110 height 29
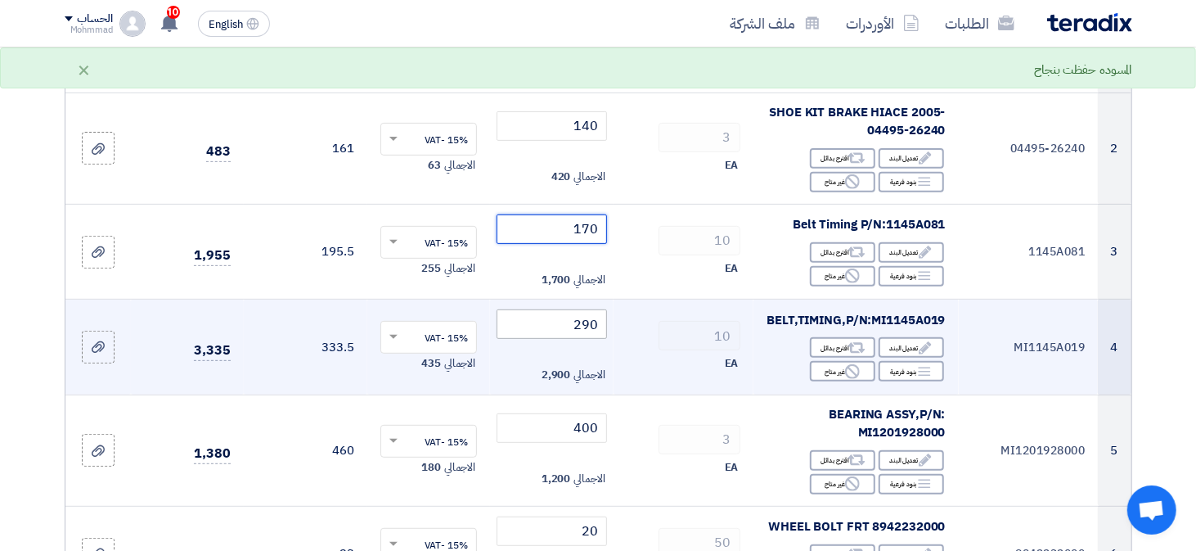
type input "170"
click at [588, 324] on input "290" at bounding box center [552, 323] width 110 height 29
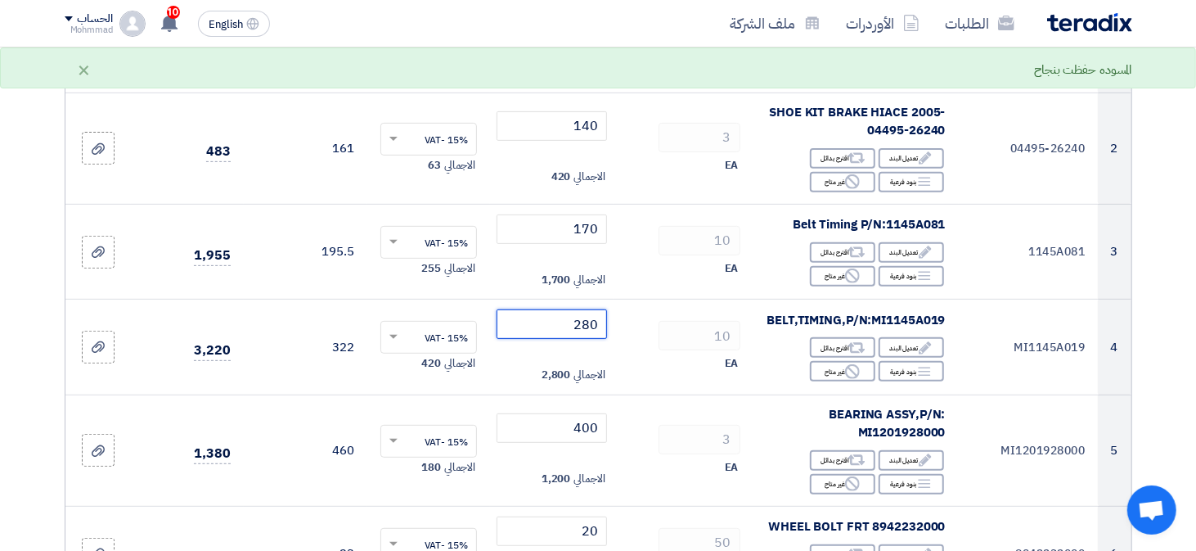
type input "280"
click at [8, 474] on section "تفاصيل الطلب # الكود/الموديل البيان/الوصف الكمية/العدد سعر الوحدة (SAR) الضرائب…" at bounding box center [598, 547] width 1196 height 1445
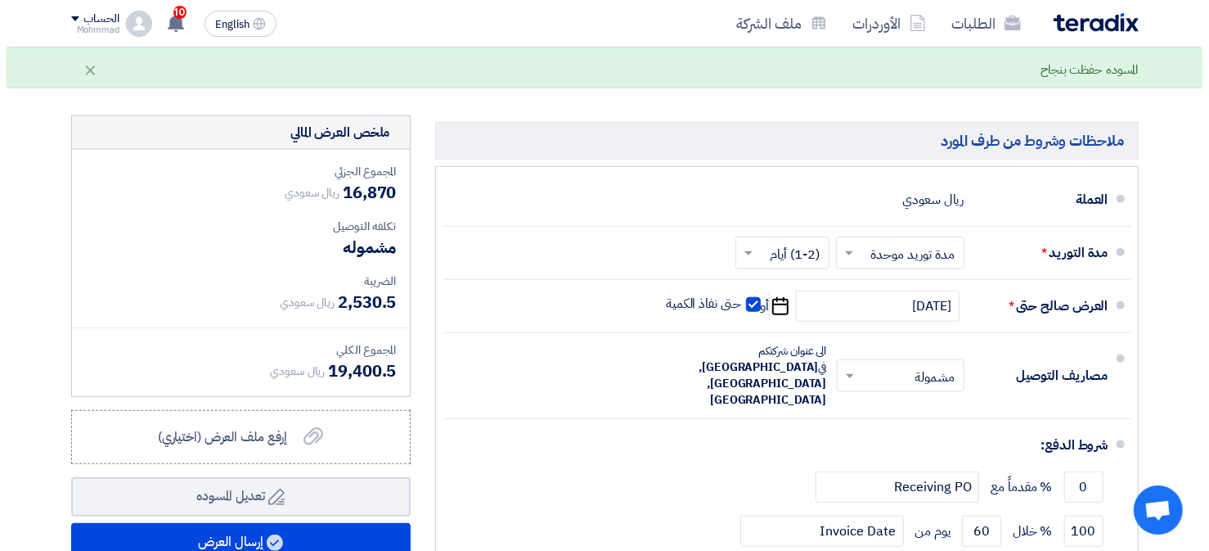
scroll to position [1145, 0]
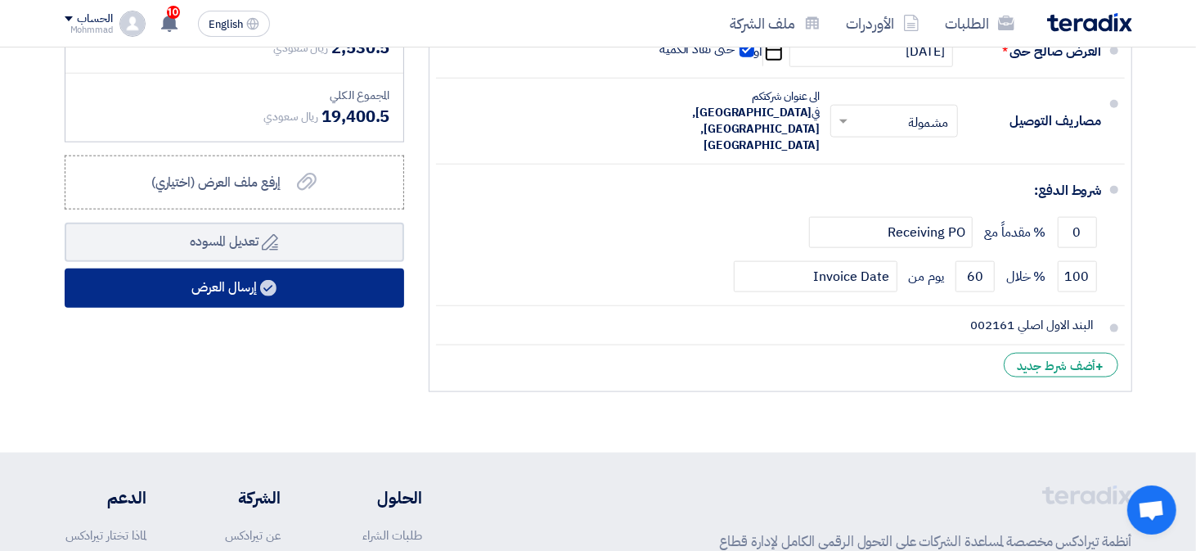
click at [226, 285] on button "إرسال العرض" at bounding box center [234, 287] width 339 height 39
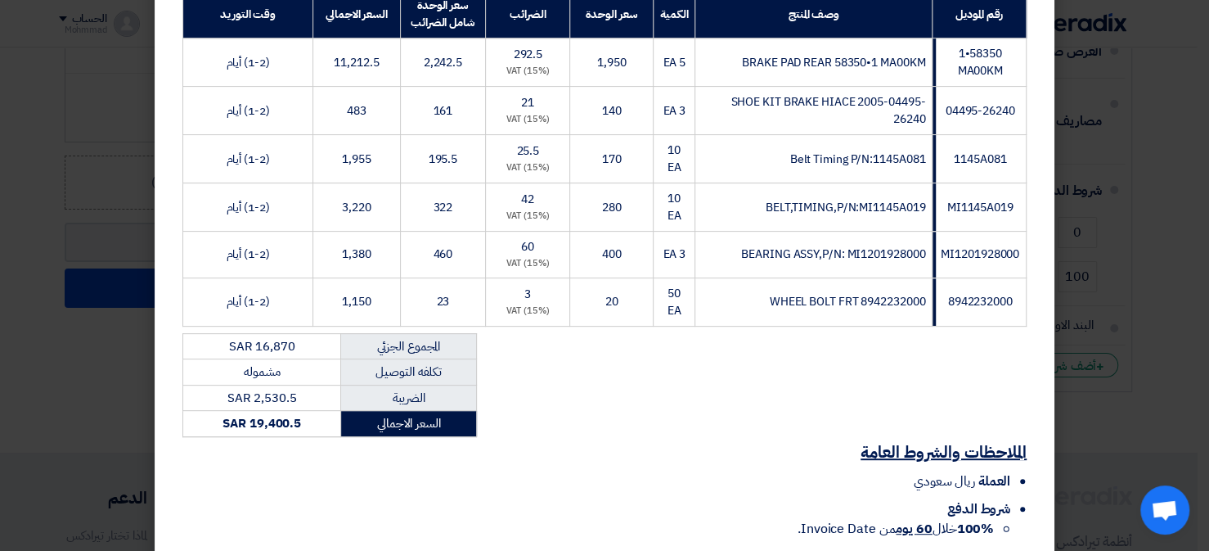
scroll to position [435, 0]
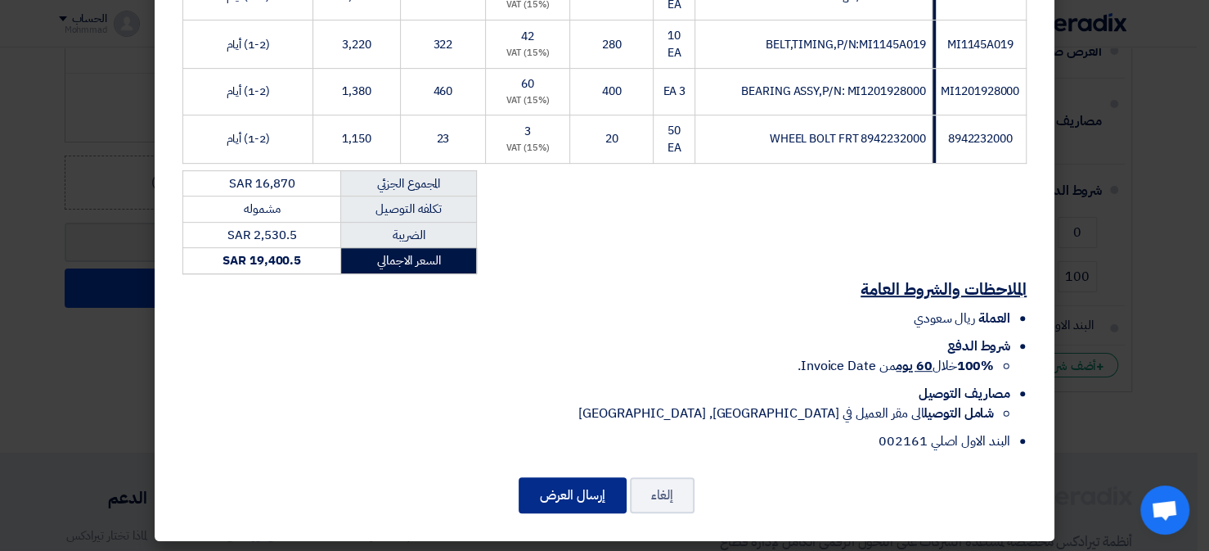
click at [558, 491] on button "إرسال العرض" at bounding box center [573, 495] width 108 height 36
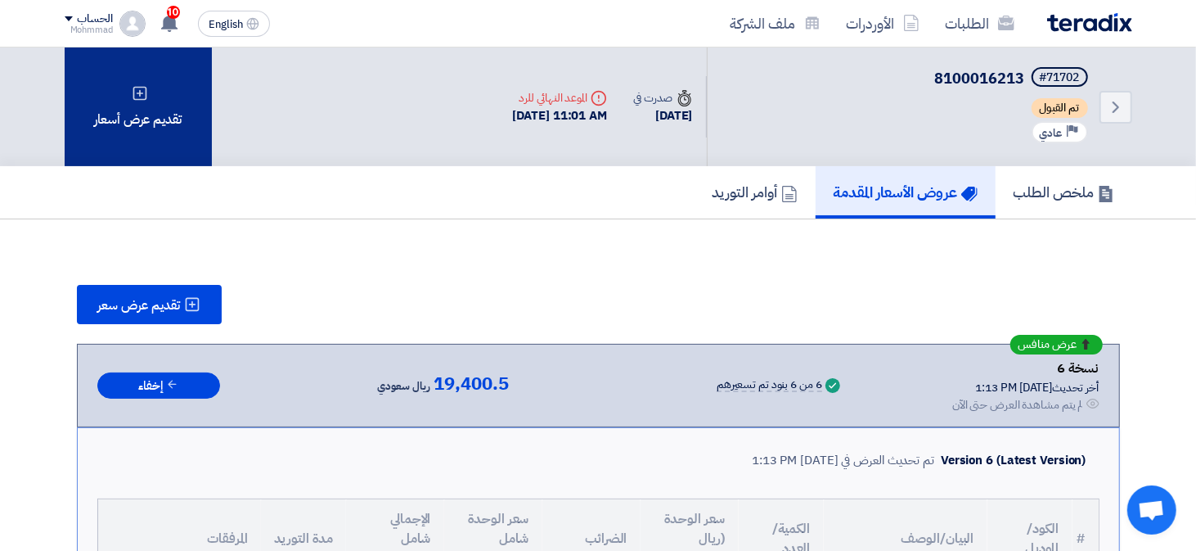
click at [108, 111] on div "تقديم عرض أسعار" at bounding box center [138, 106] width 147 height 119
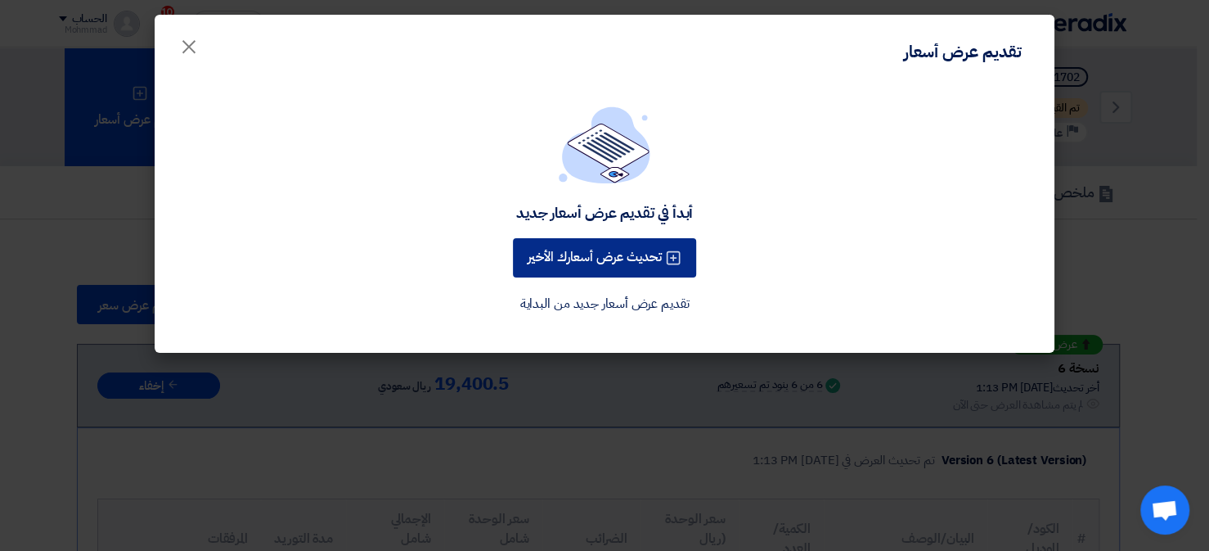
click at [605, 263] on button "تحديث عرض أسعارك الأخير" at bounding box center [604, 257] width 183 height 39
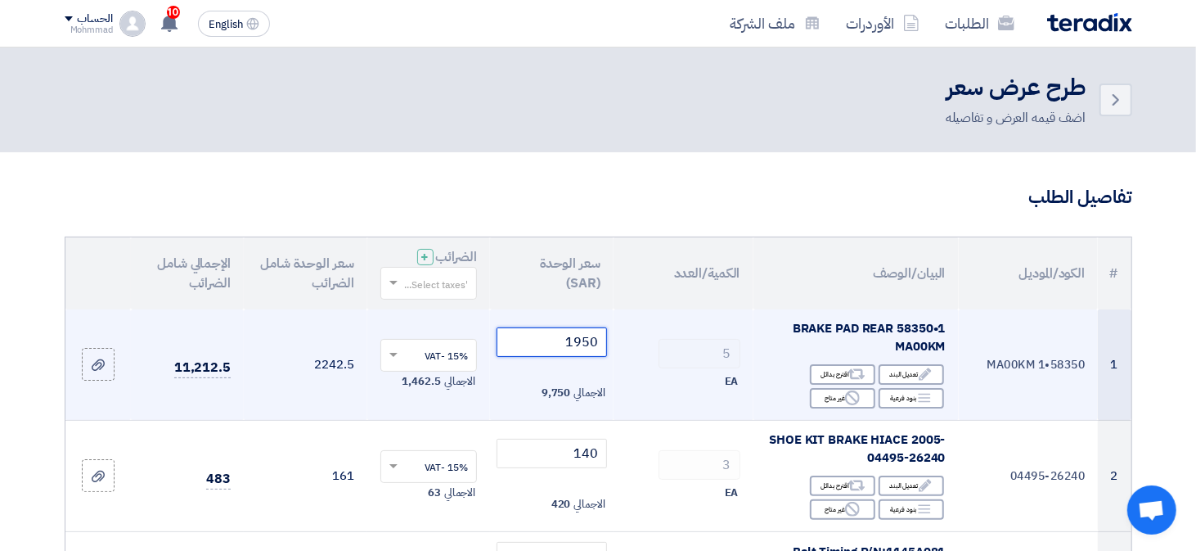
click at [589, 344] on input "1950" at bounding box center [552, 341] width 110 height 29
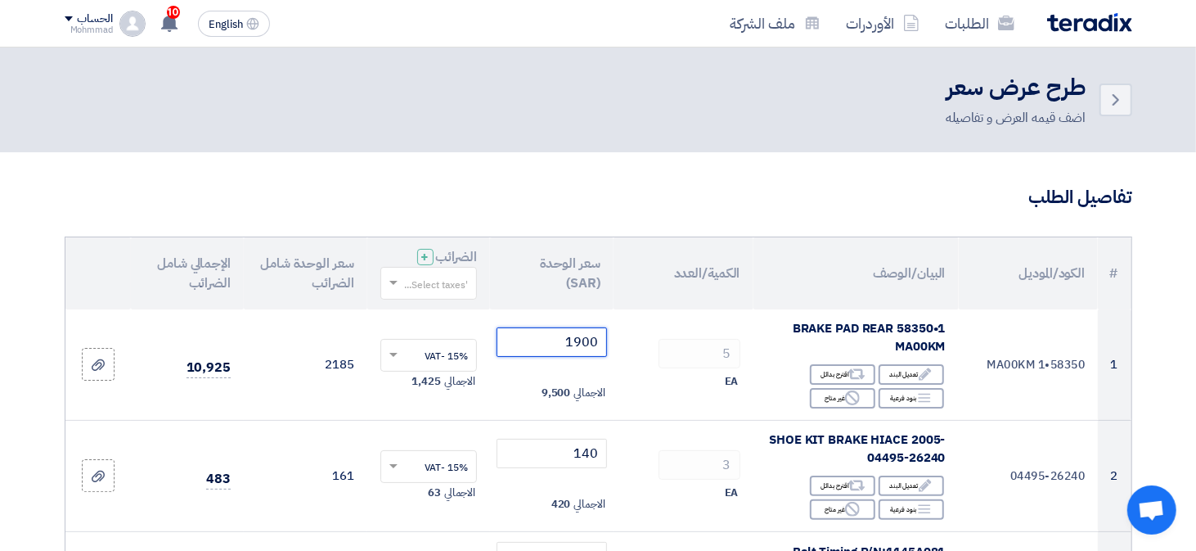
type input "1900"
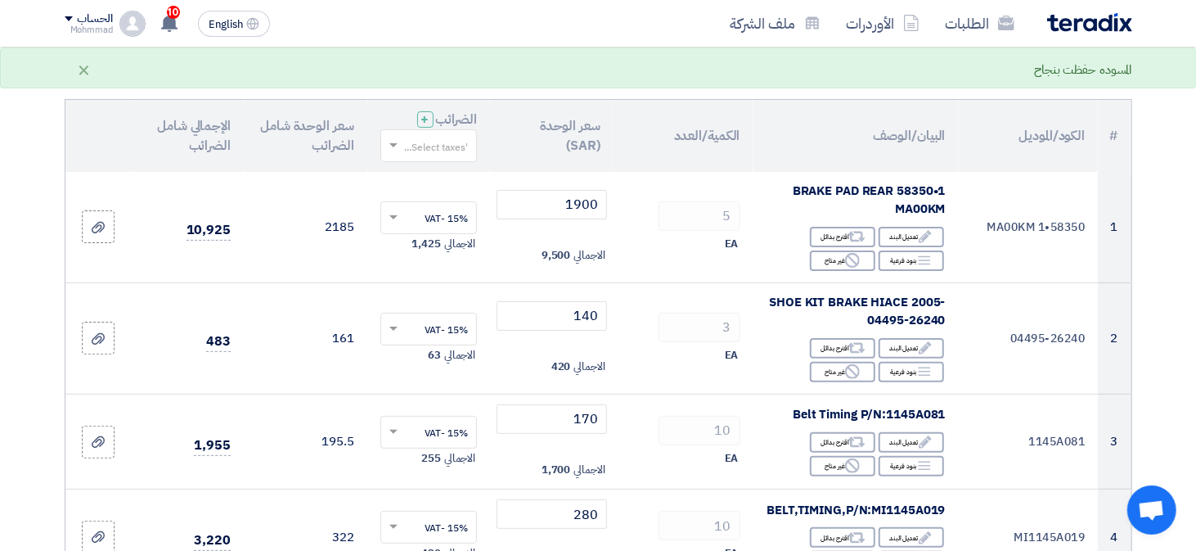
scroll to position [327, 0]
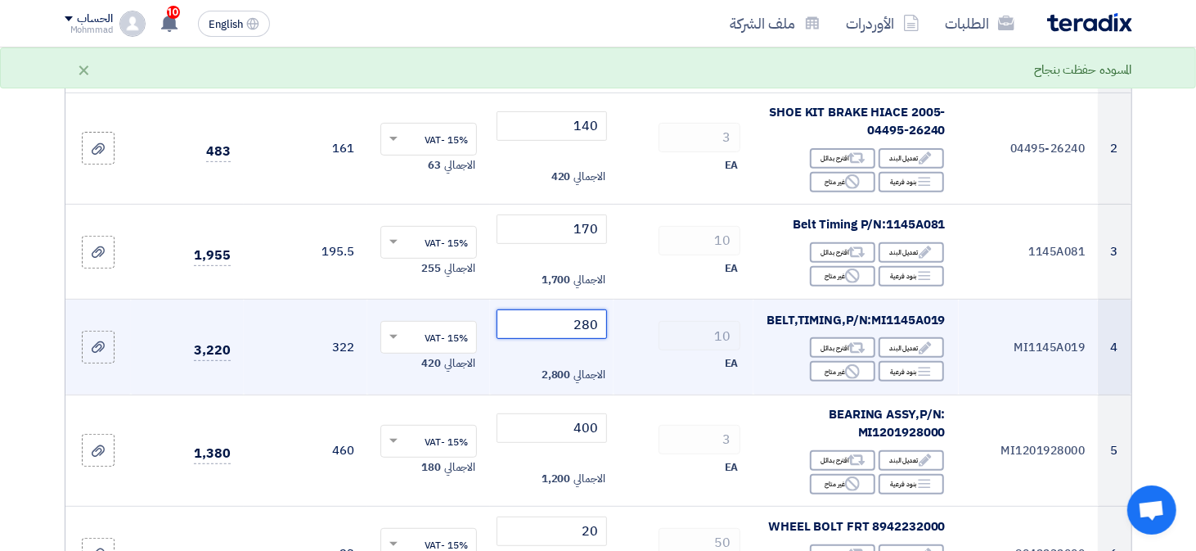
click at [585, 326] on input "280" at bounding box center [552, 323] width 110 height 29
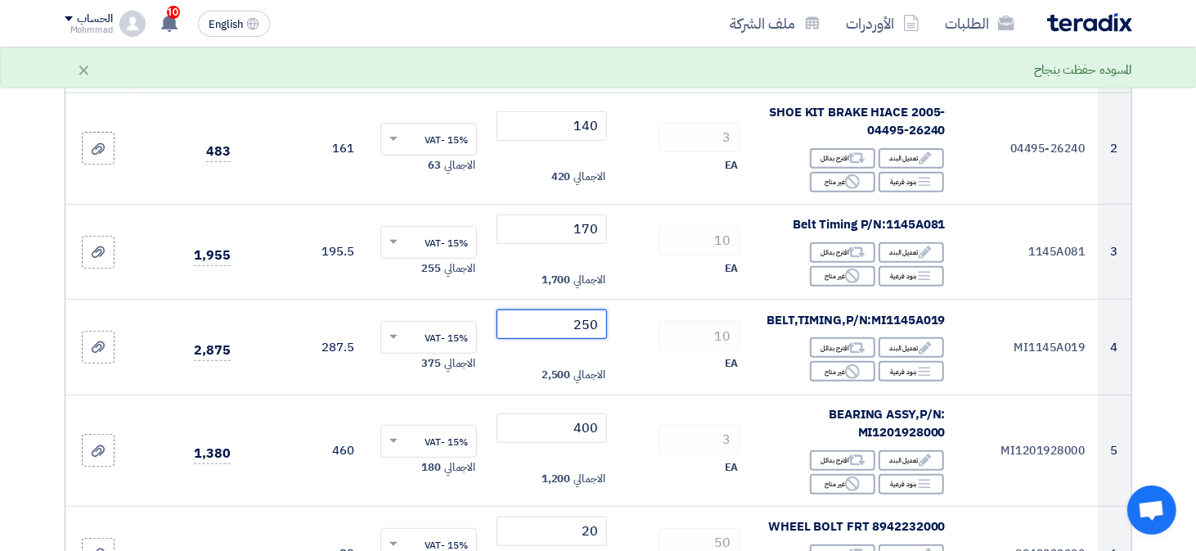
type input "250"
click at [5, 420] on section "تفاصيل الطلب # الكود/الموديل البيان/الوصف الكمية/العدد سعر الوحدة (SAR) الضرائب…" at bounding box center [598, 547] width 1196 height 1445
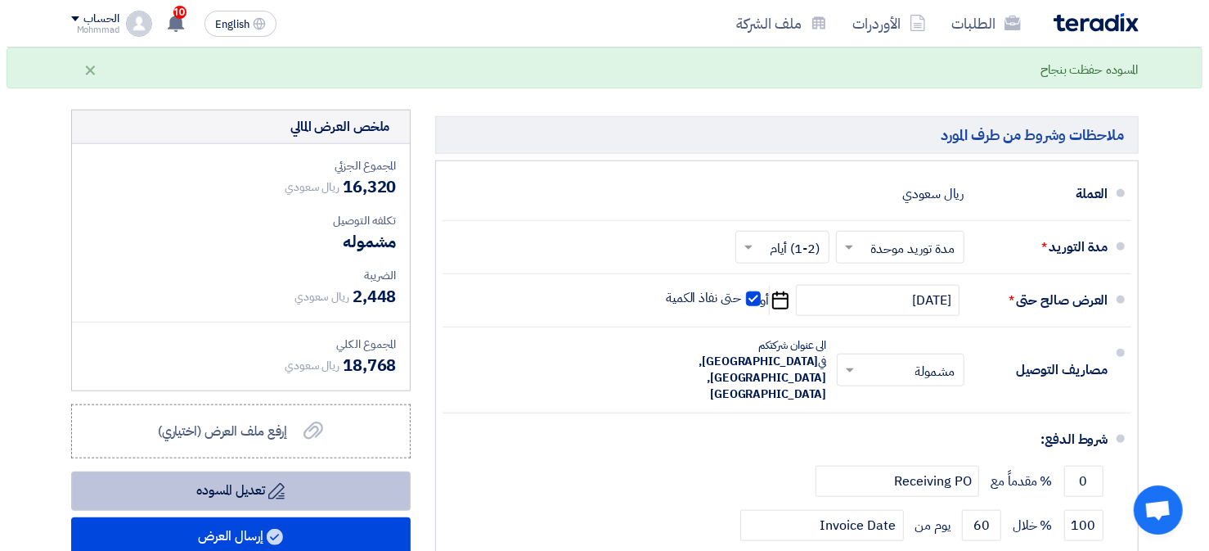
scroll to position [1063, 0]
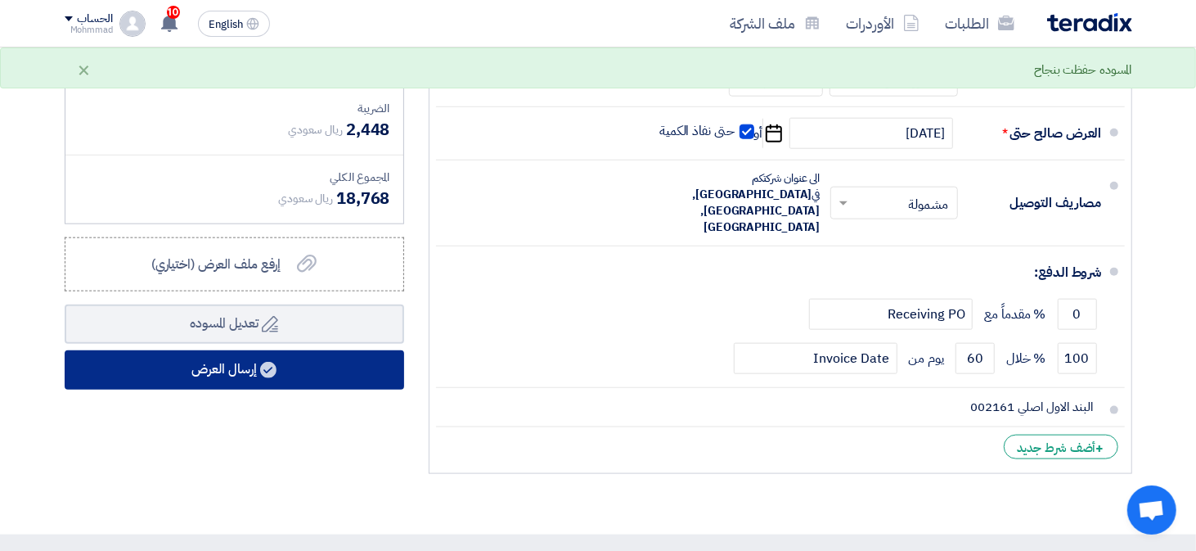
click at [187, 380] on button "إرسال العرض" at bounding box center [234, 369] width 339 height 39
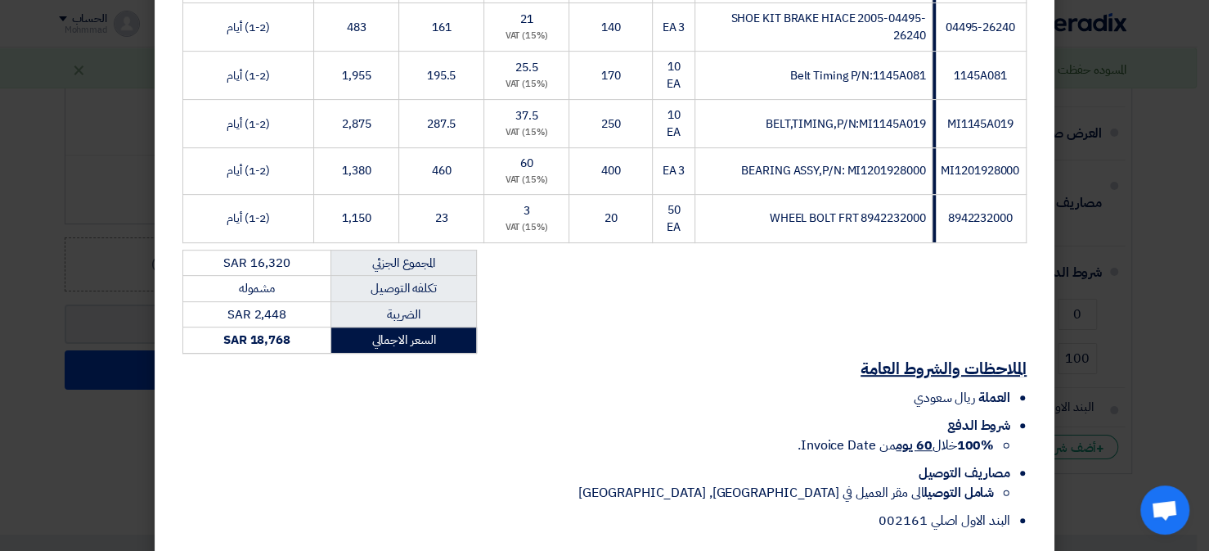
scroll to position [435, 0]
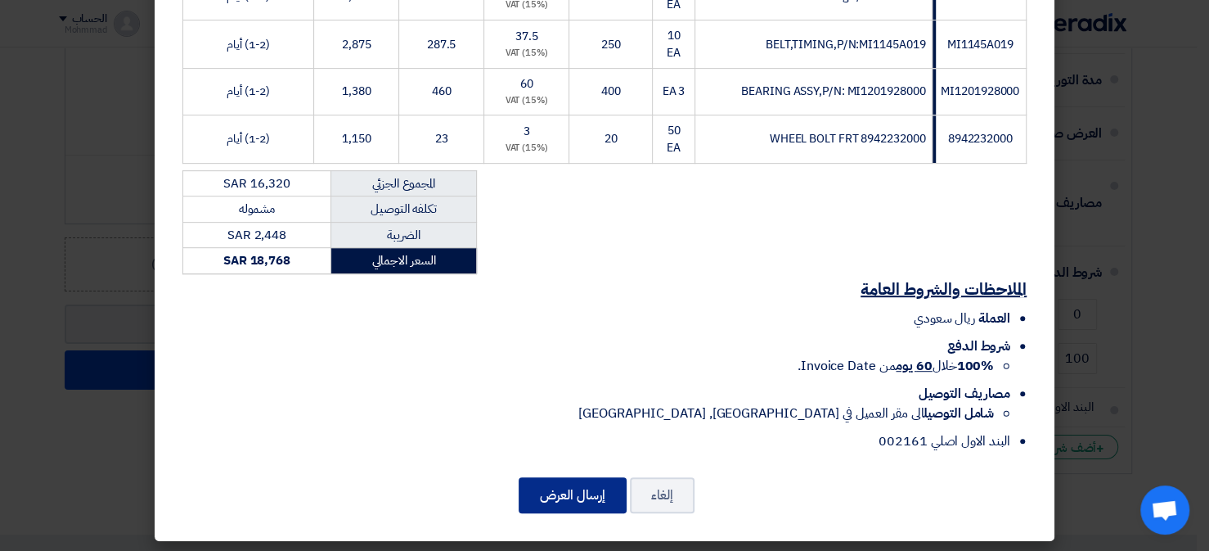
click at [560, 496] on button "إرسال العرض" at bounding box center [573, 495] width 108 height 36
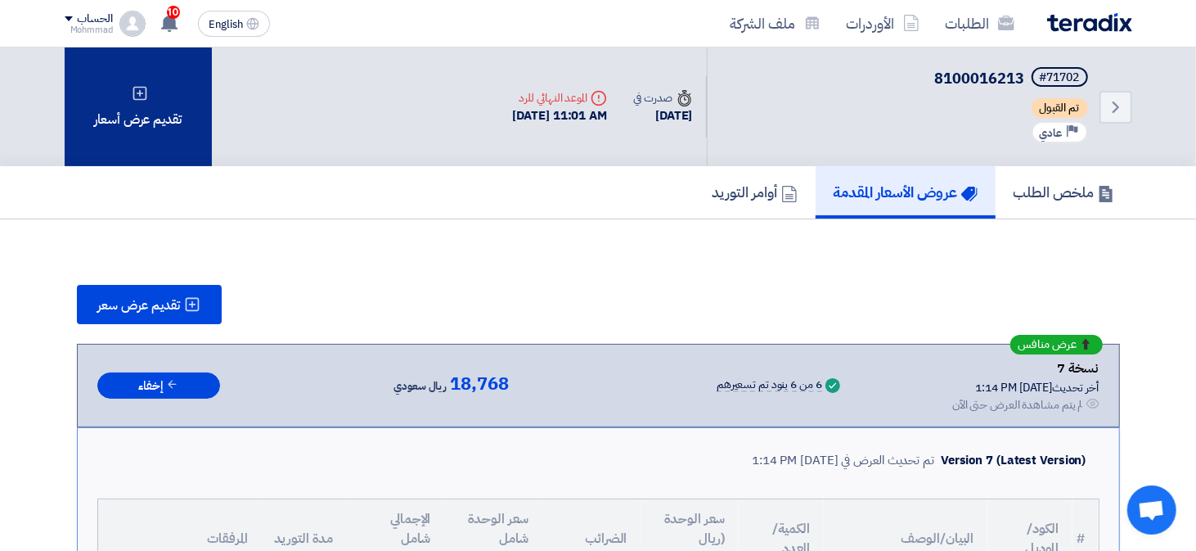
click at [155, 136] on div "تقديم عرض أسعار" at bounding box center [138, 106] width 147 height 119
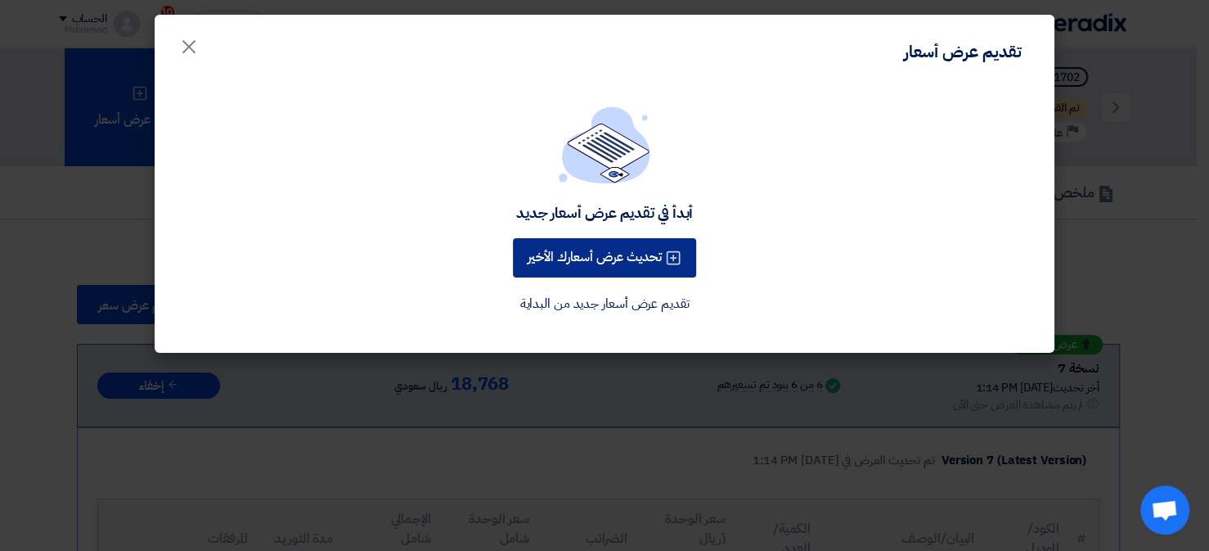
click at [609, 262] on button "تحديث عرض أسعارك الأخير" at bounding box center [604, 257] width 183 height 39
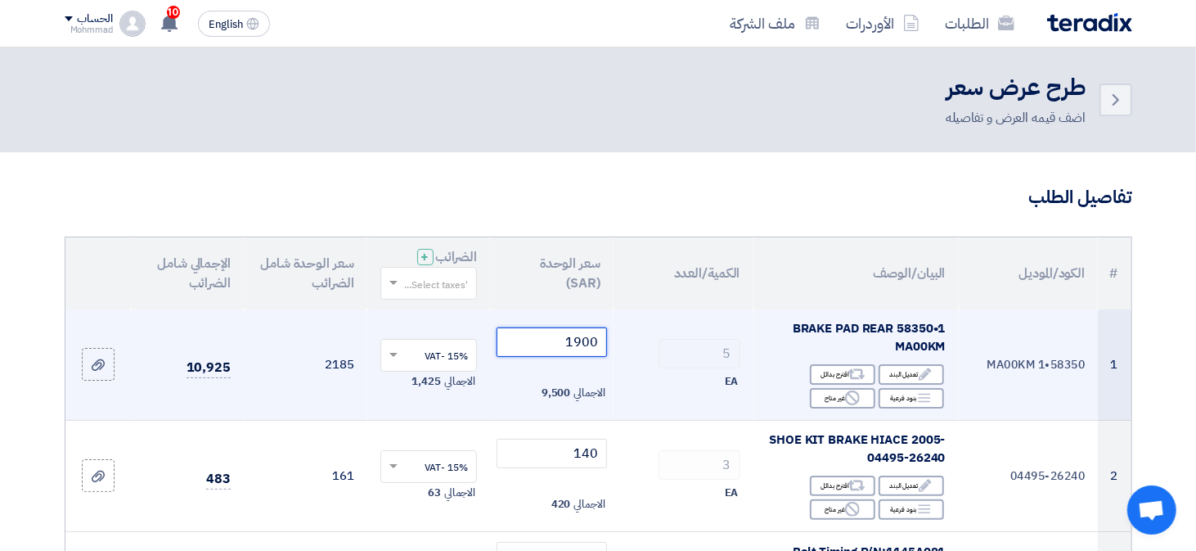
click at [591, 344] on input "1900" at bounding box center [552, 341] width 110 height 29
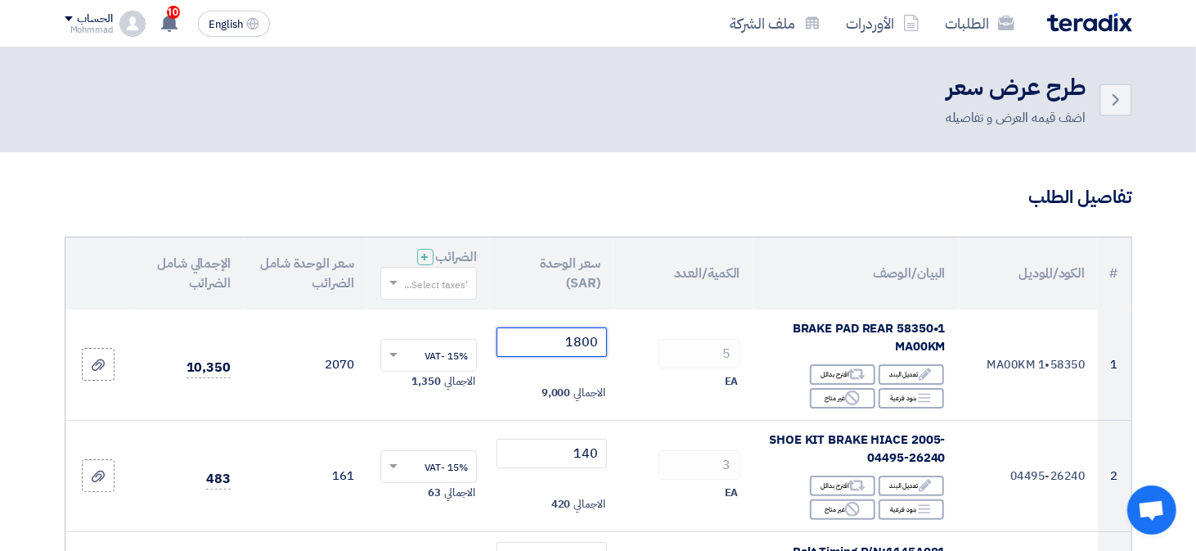
scroll to position [481, 0]
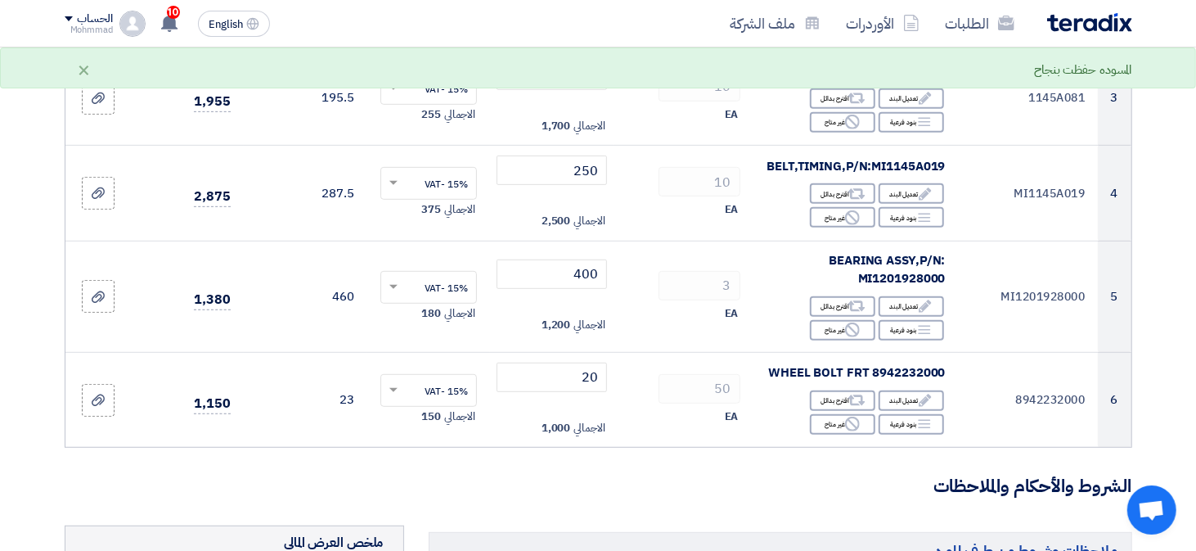
type input "1800"
click at [1156, 333] on section "تفاصيل الطلب # الكود/الموديل البيان/الوصف الكمية/العدد سعر الوحدة (SAR) الضرائب…" at bounding box center [598, 393] width 1196 height 1445
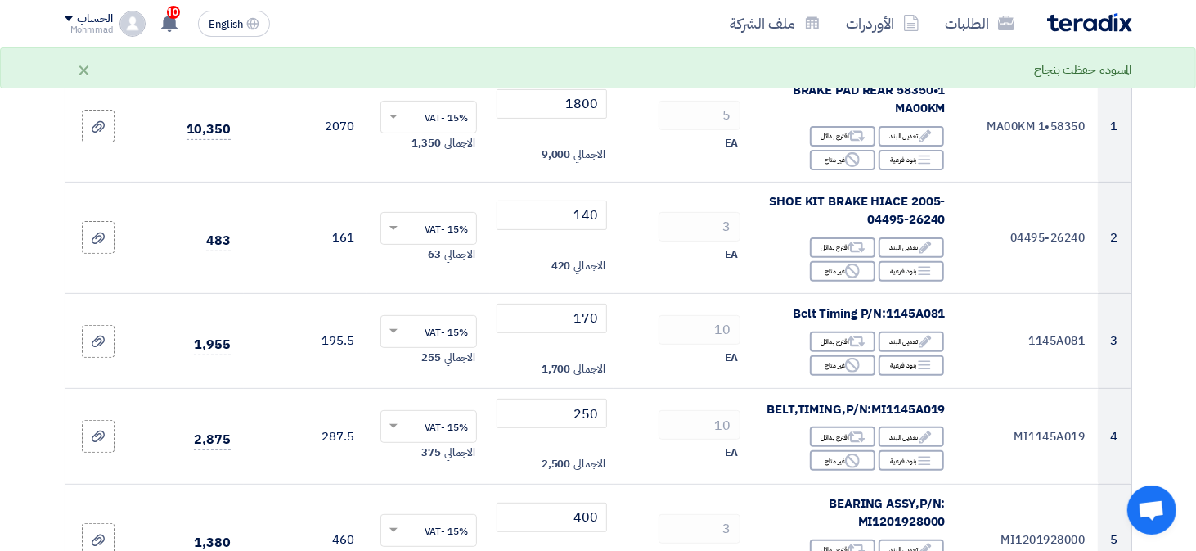
scroll to position [154, 0]
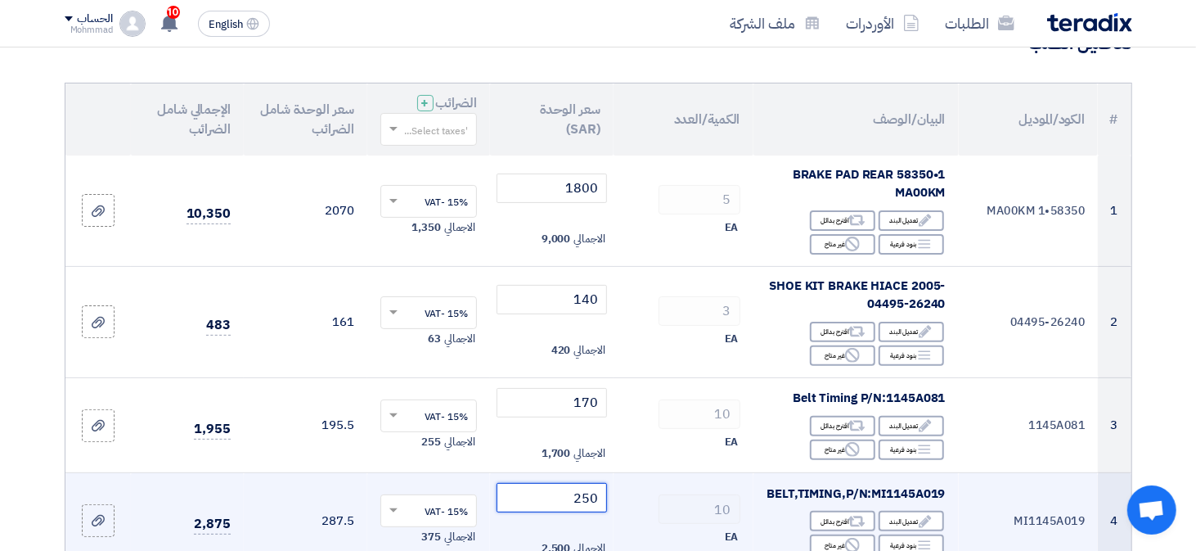
click at [583, 501] on input "250" at bounding box center [552, 497] width 110 height 29
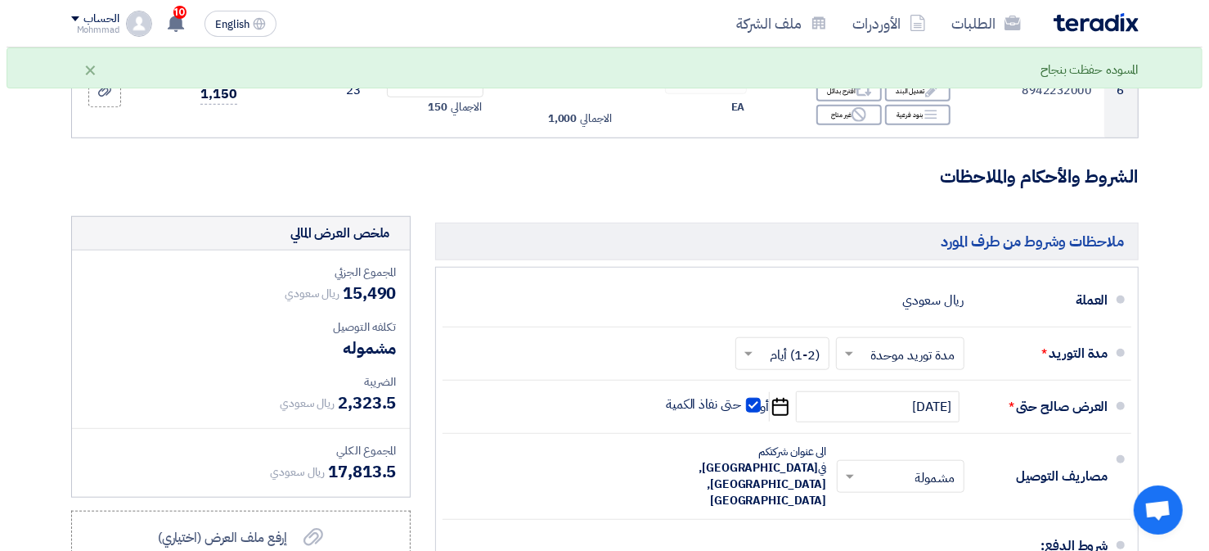
scroll to position [1044, 0]
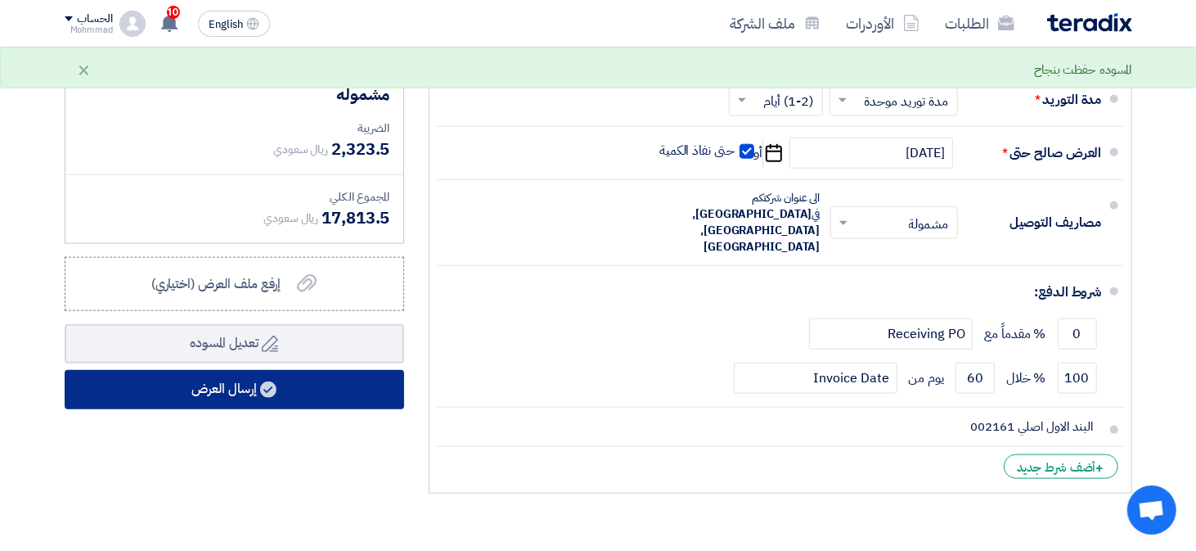
type input "217"
click at [205, 380] on button "إرسال العرض" at bounding box center [234, 389] width 339 height 39
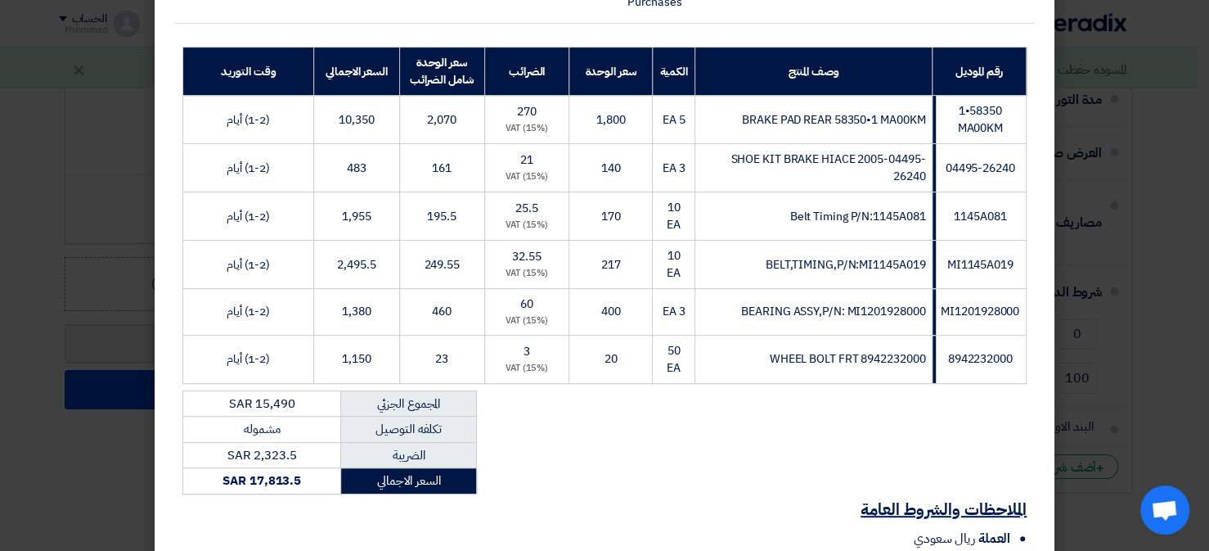
scroll to position [409, 0]
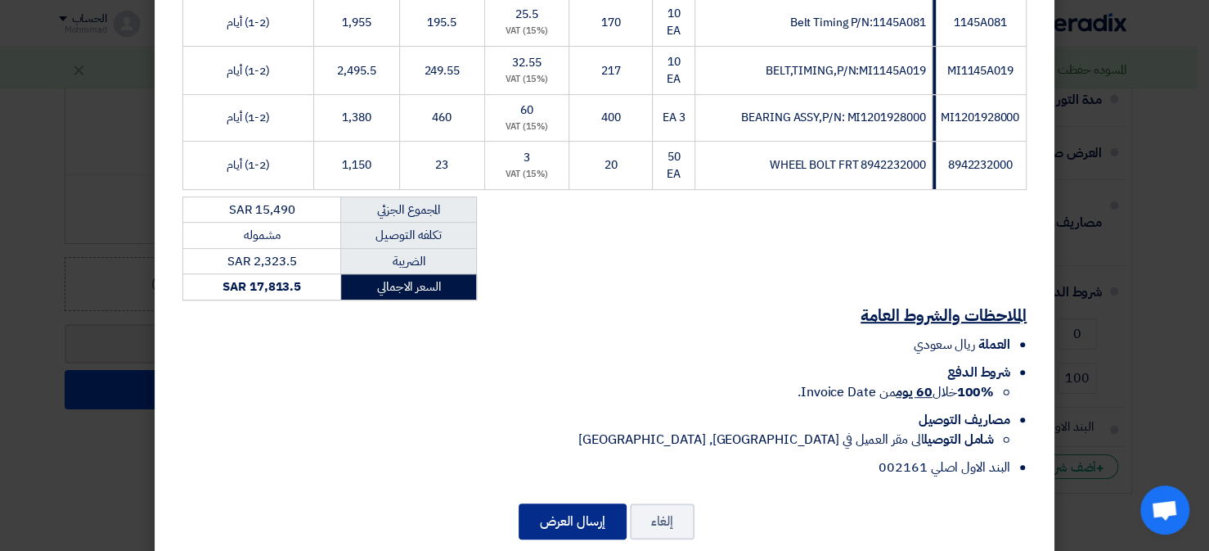
click at [591, 513] on button "إرسال العرض" at bounding box center [573, 521] width 108 height 36
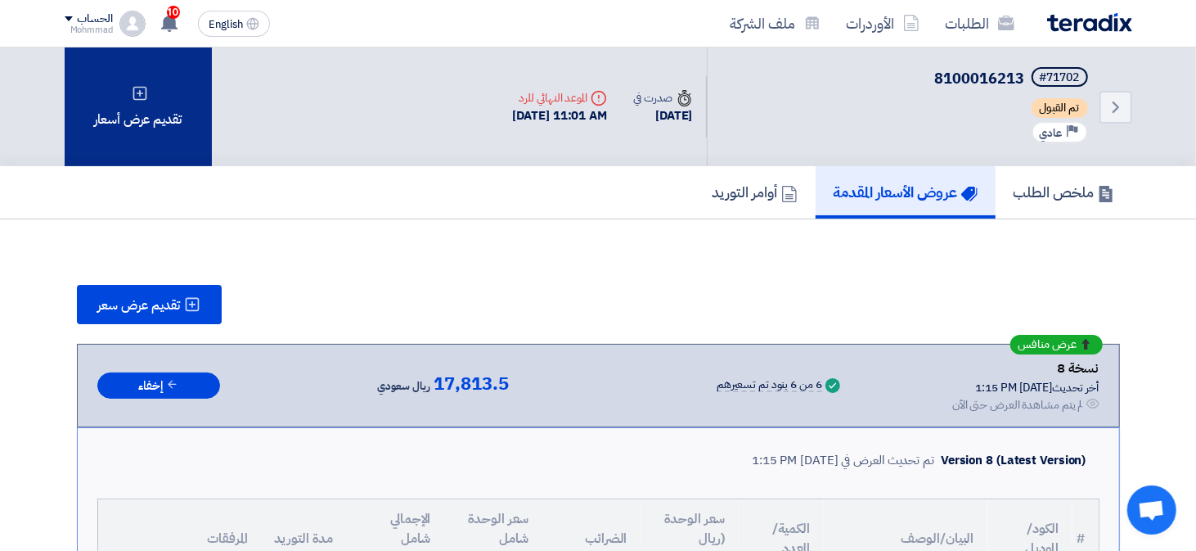
click at [169, 128] on div "تقديم عرض أسعار" at bounding box center [138, 106] width 147 height 119
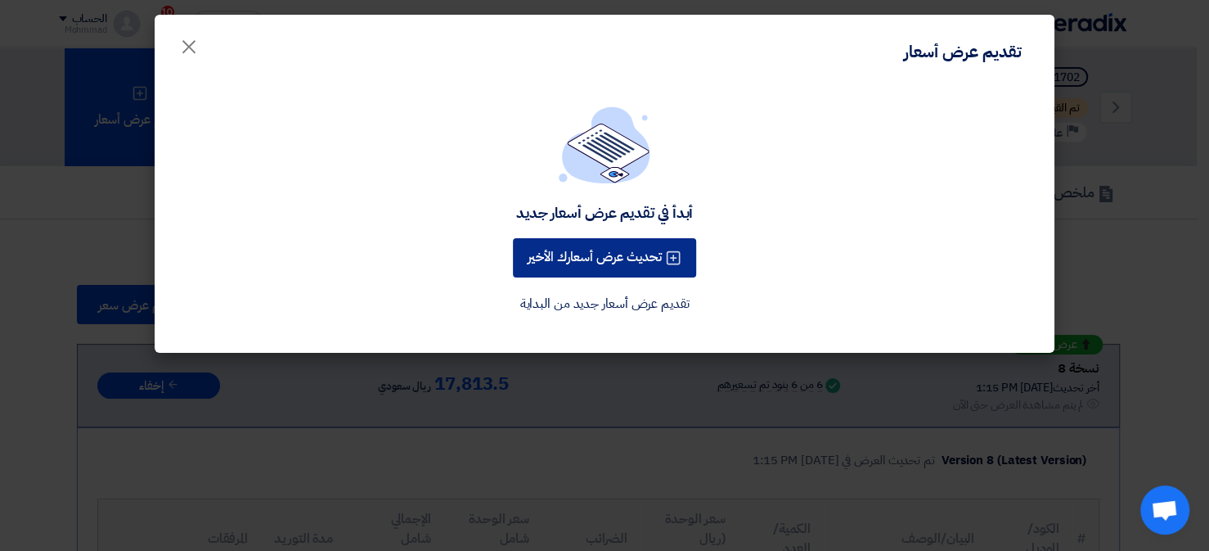
click at [665, 245] on button "تحديث عرض أسعارك الأخير" at bounding box center [604, 257] width 183 height 39
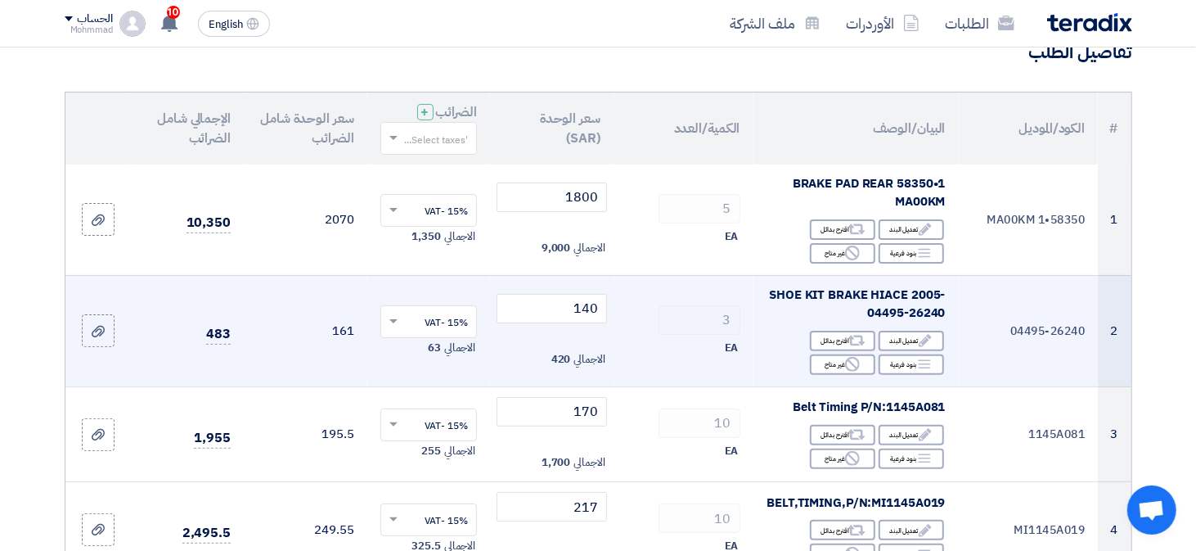
scroll to position [245, 0]
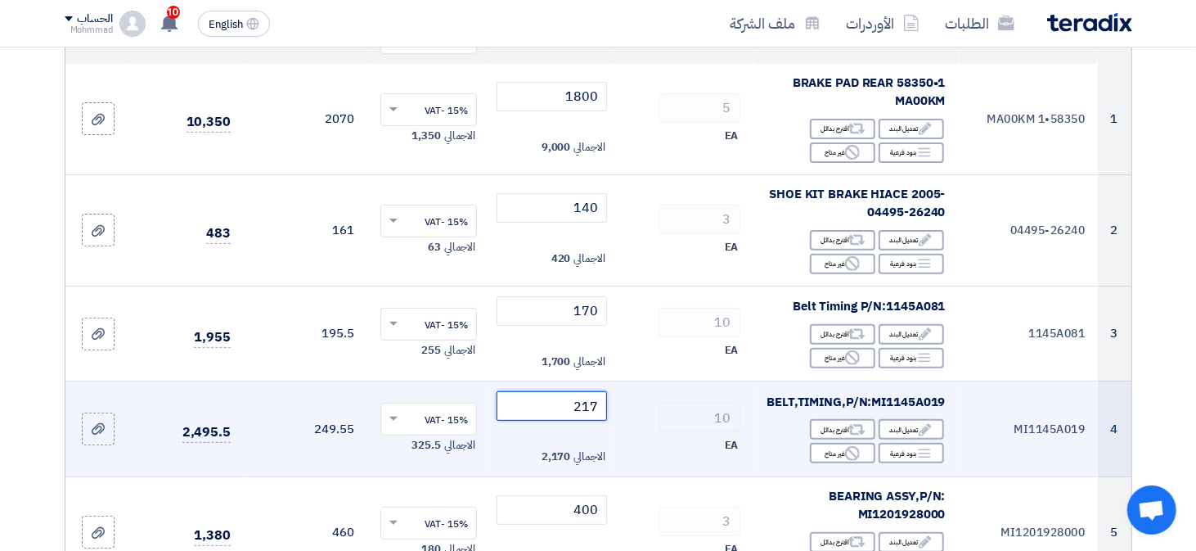
click at [594, 407] on input "217" at bounding box center [552, 405] width 110 height 29
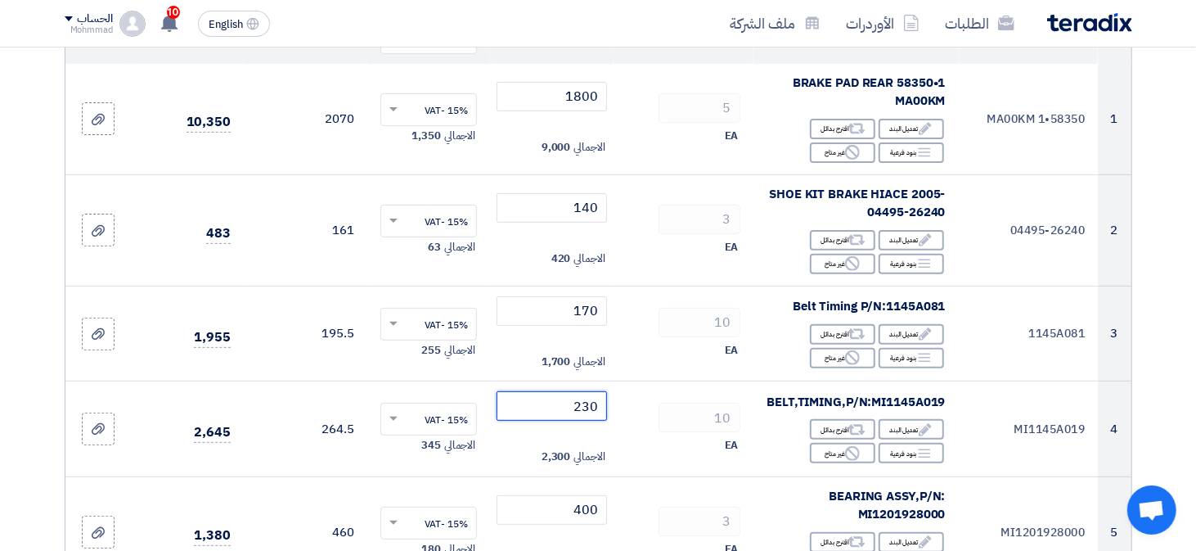
type input "230"
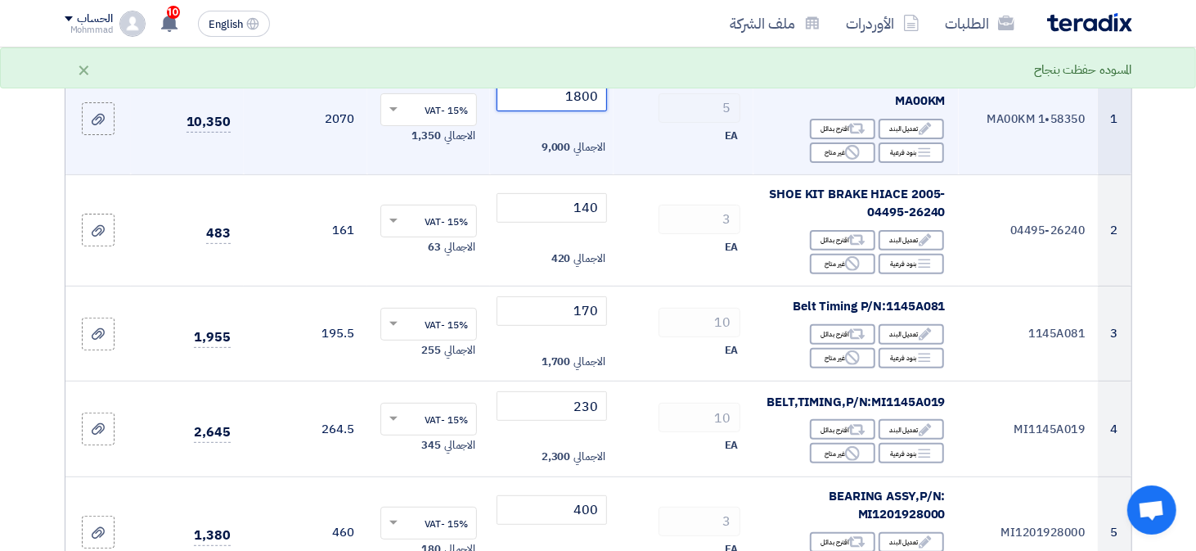
click at [583, 97] on input "1800" at bounding box center [552, 96] width 110 height 29
click at [582, 97] on input "2000" at bounding box center [552, 96] width 110 height 29
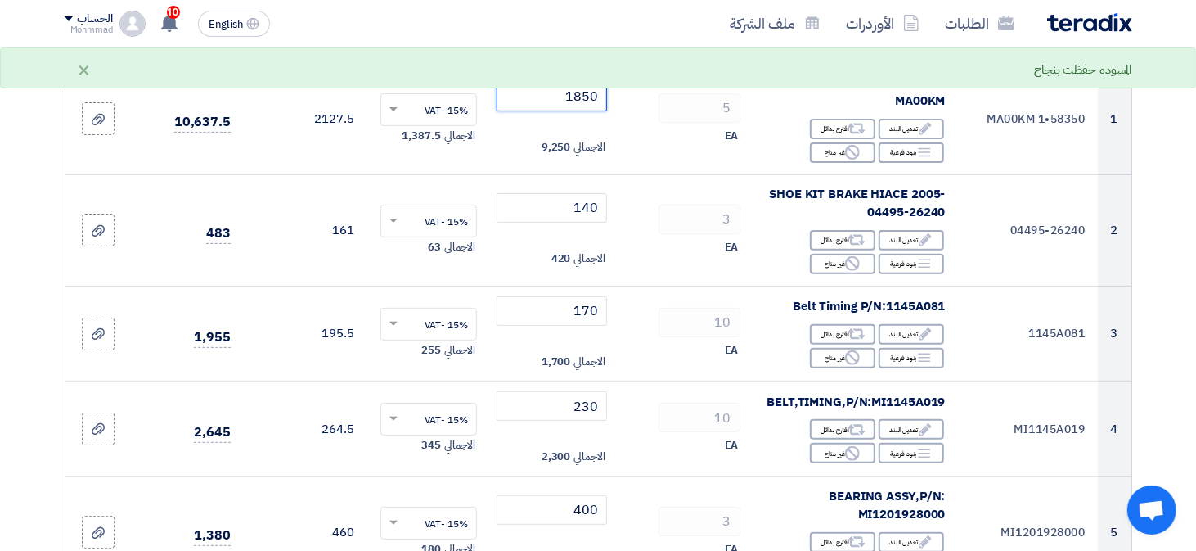
type input "1850"
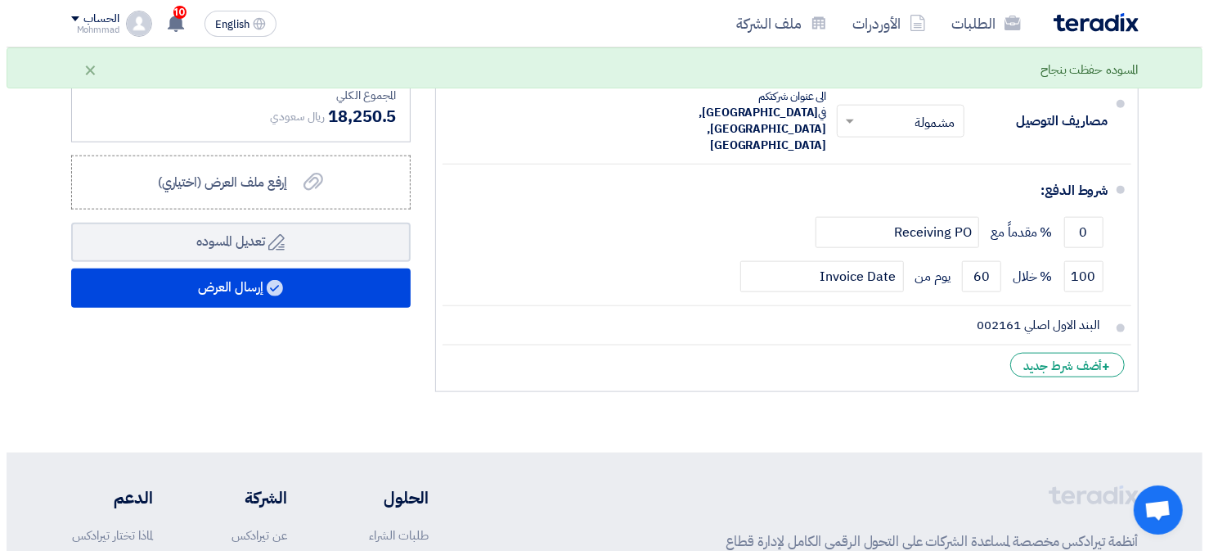
scroll to position [1309, 0]
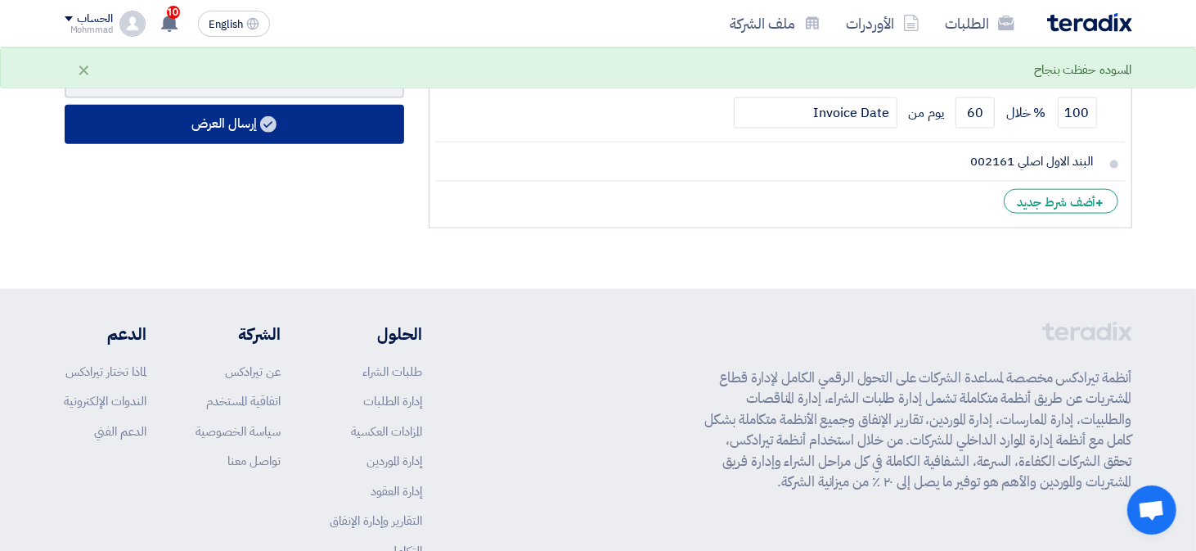
click at [214, 117] on button "إرسال العرض" at bounding box center [234, 124] width 339 height 39
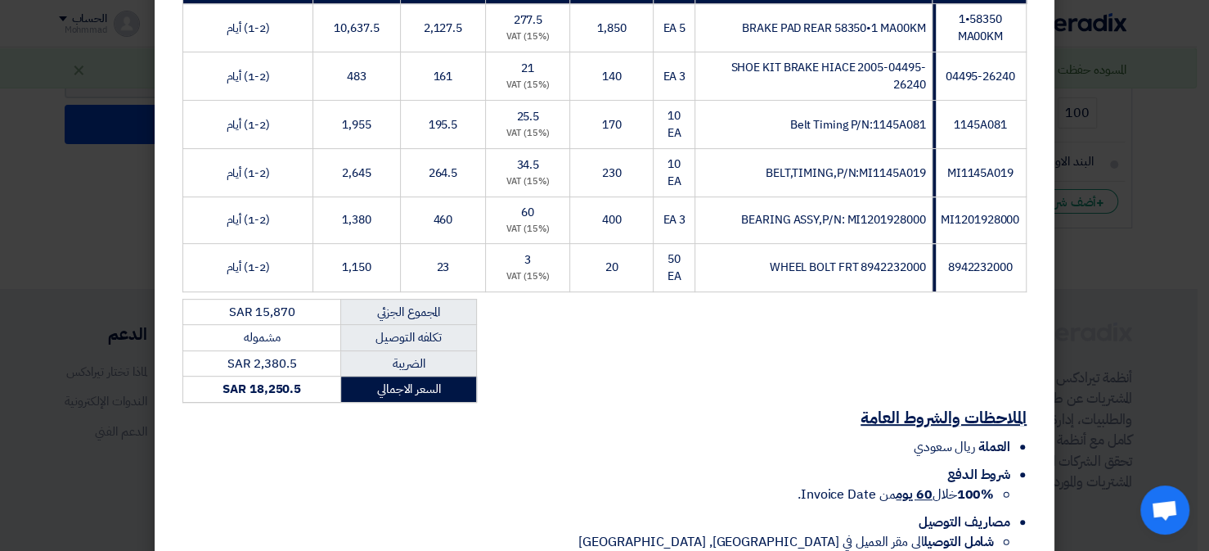
scroll to position [435, 0]
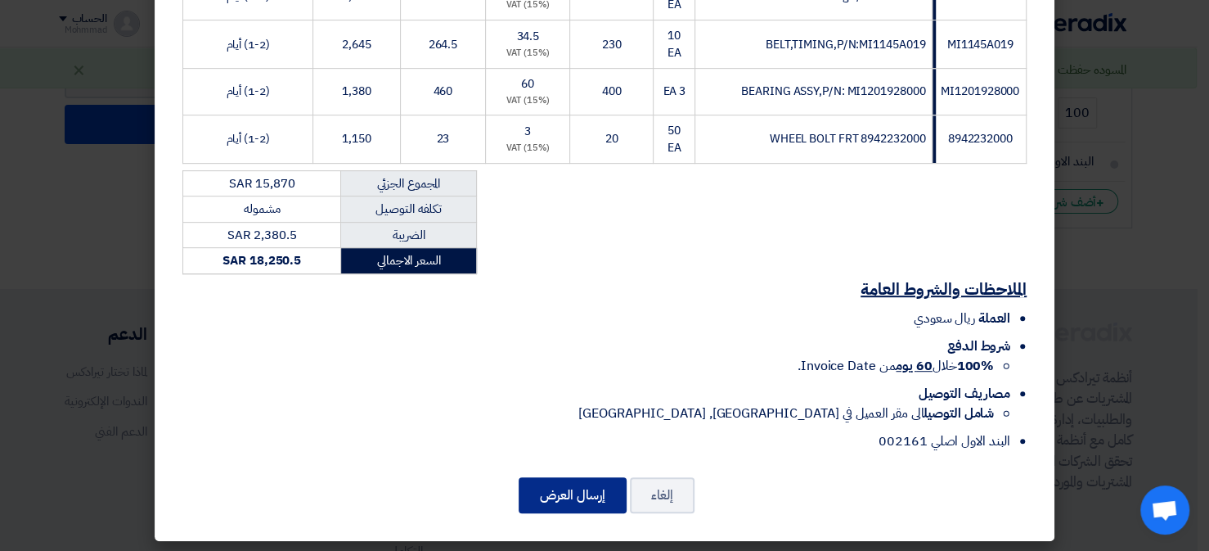
click at [608, 477] on button "إرسال العرض" at bounding box center [573, 495] width 108 height 36
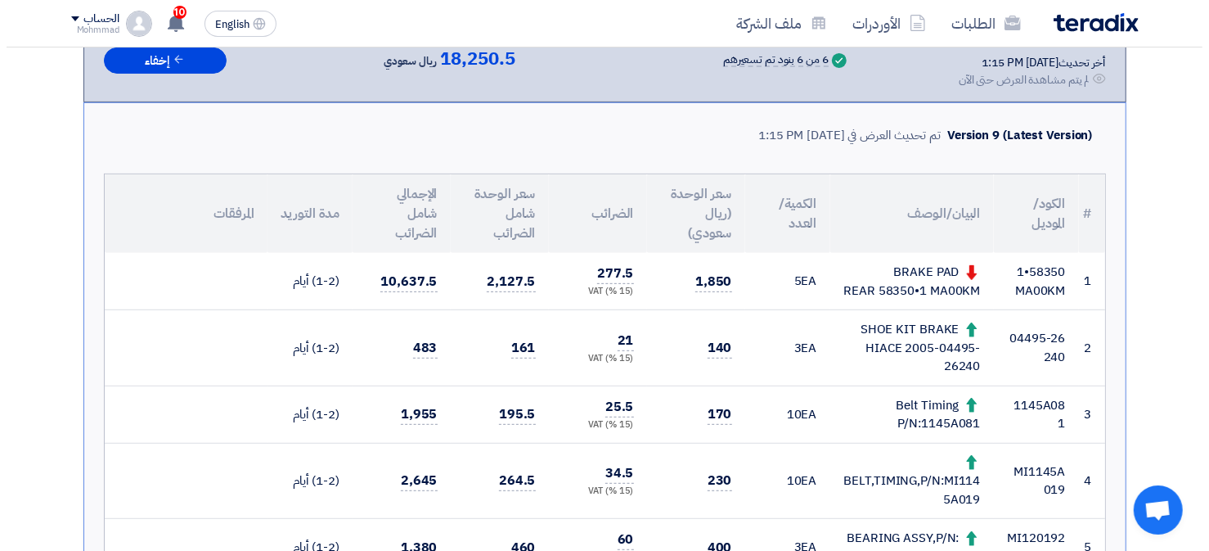
scroll to position [116, 0]
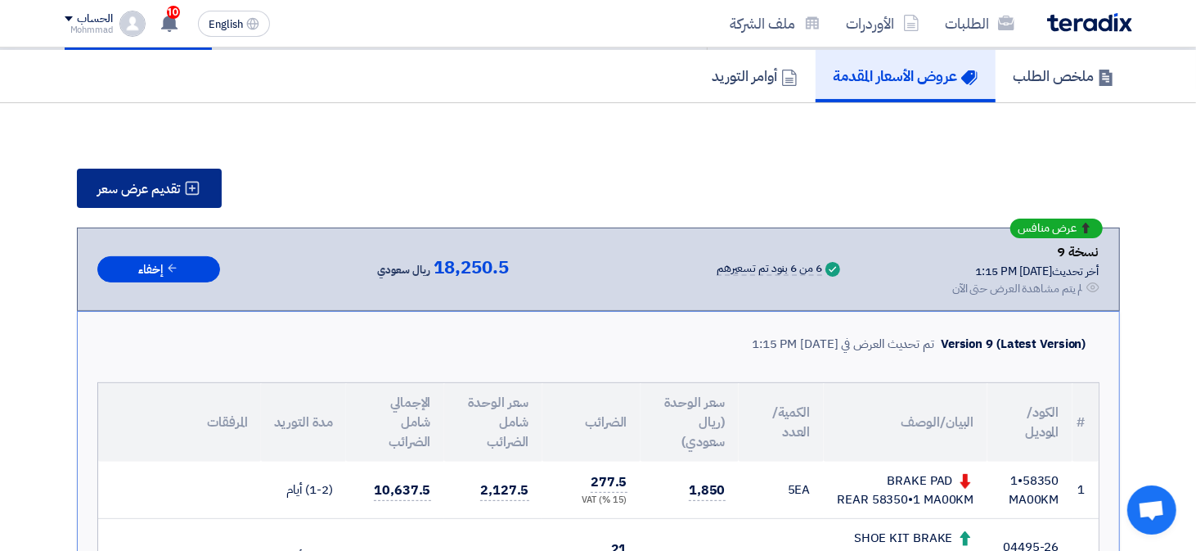
click at [182, 177] on button "تقديم عرض سعر" at bounding box center [149, 188] width 145 height 39
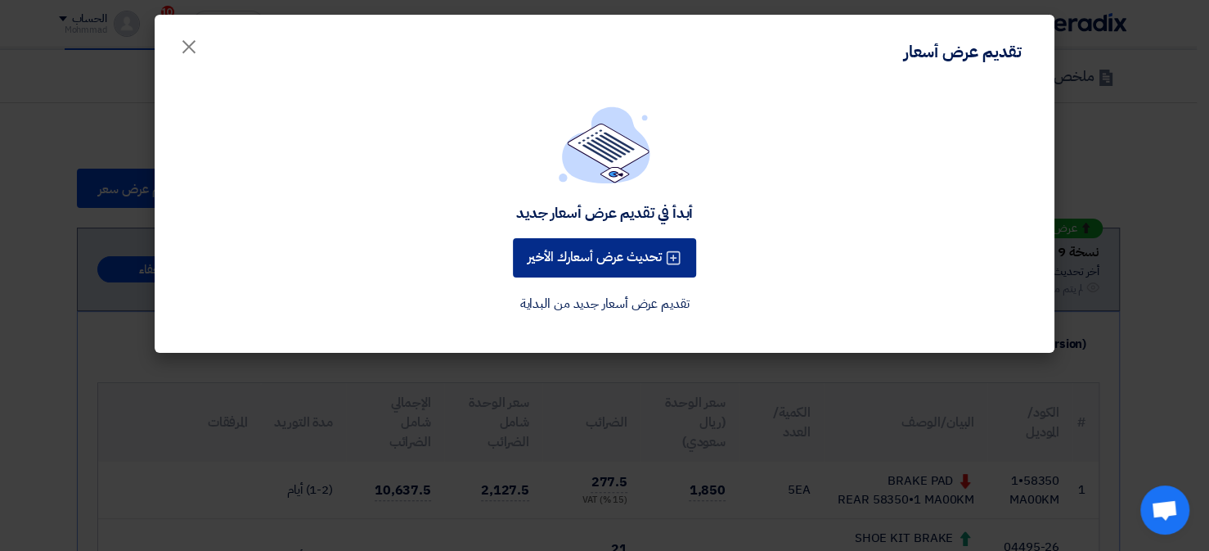
click at [591, 252] on button "تحديث عرض أسعارك الأخير" at bounding box center [604, 257] width 183 height 39
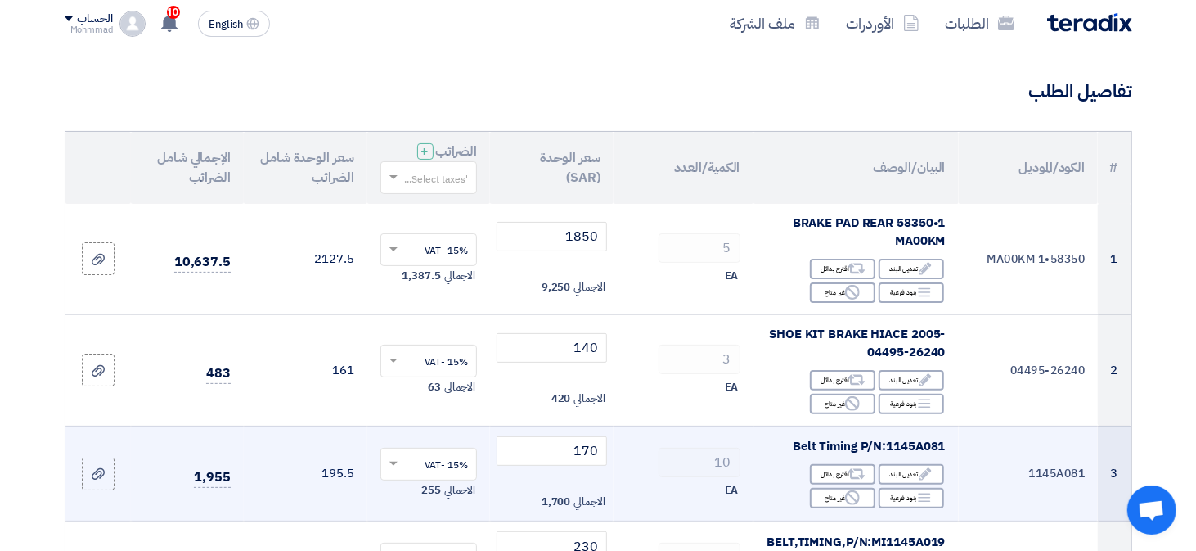
scroll to position [327, 0]
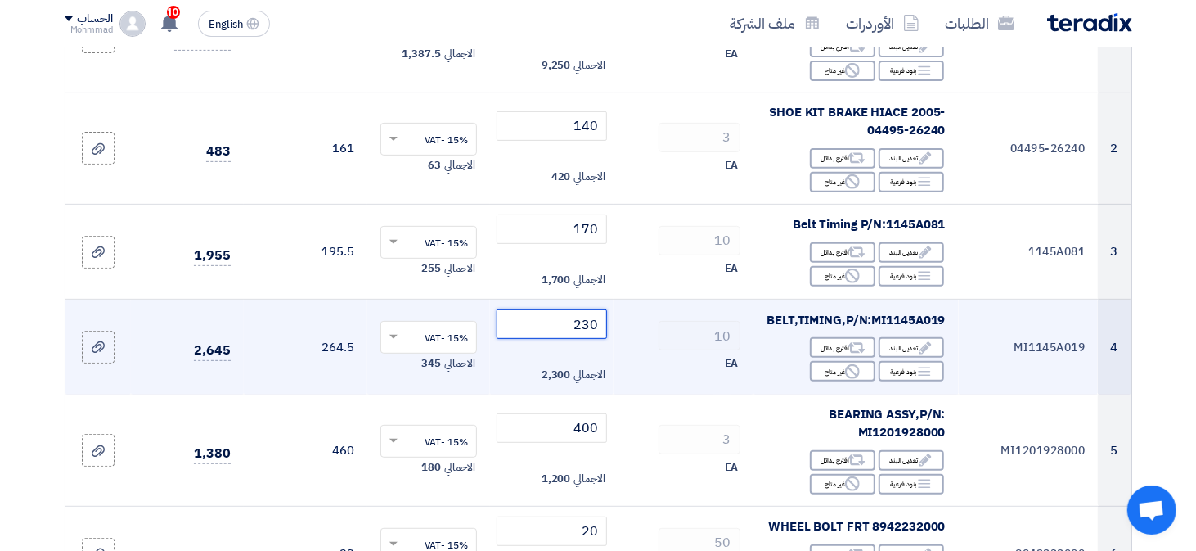
click at [594, 329] on input "230" at bounding box center [552, 323] width 110 height 29
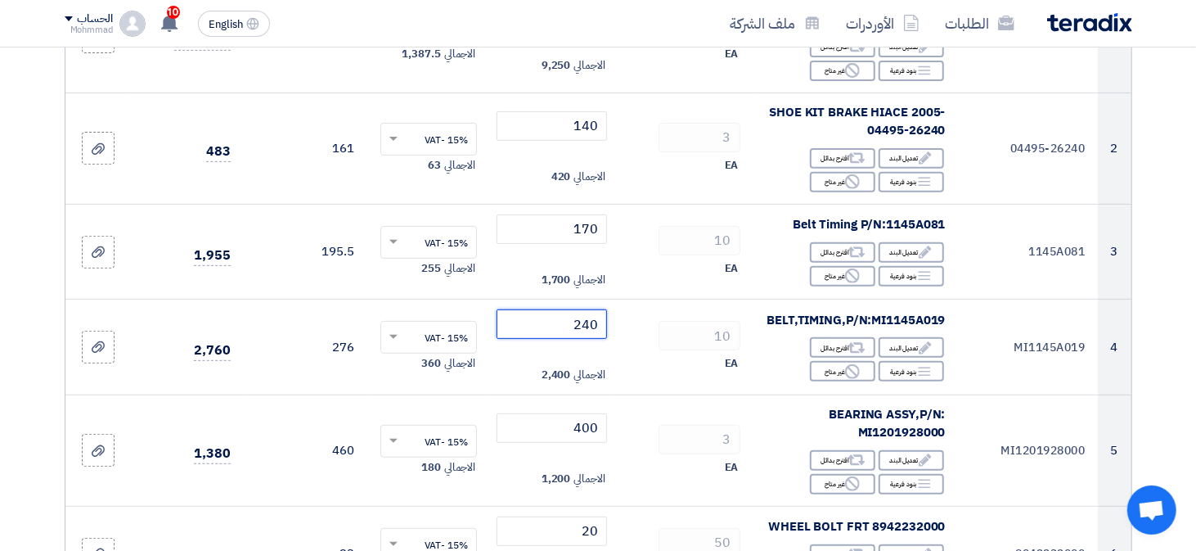
type input "240"
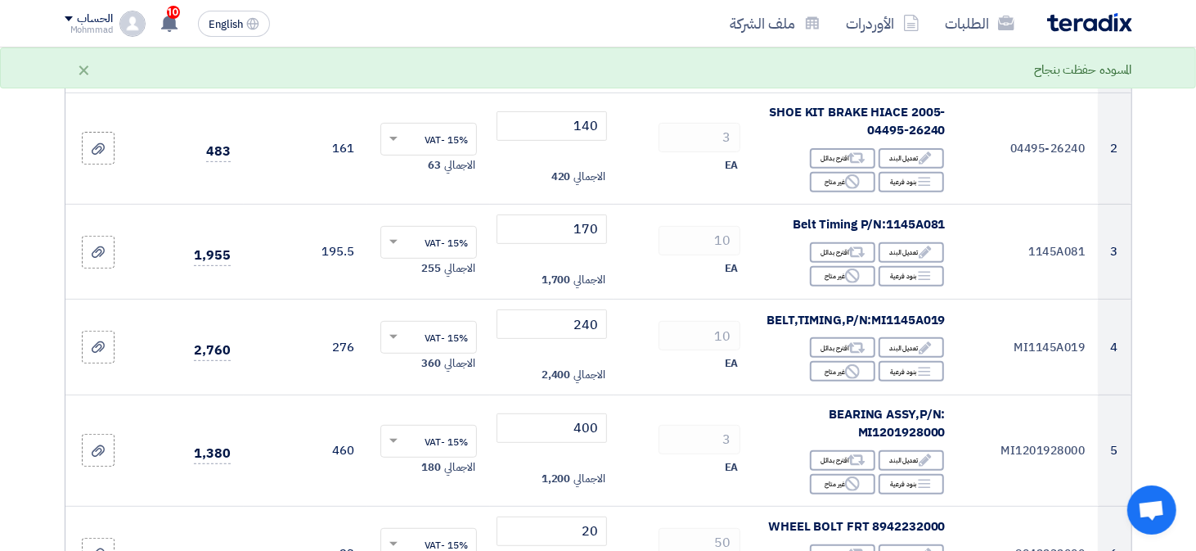
click at [1169, 327] on section "تفاصيل الطلب # الكود/الموديل البيان/الوصف الكمية/العدد سعر الوحدة (SAR) الضرائب…" at bounding box center [598, 547] width 1196 height 1445
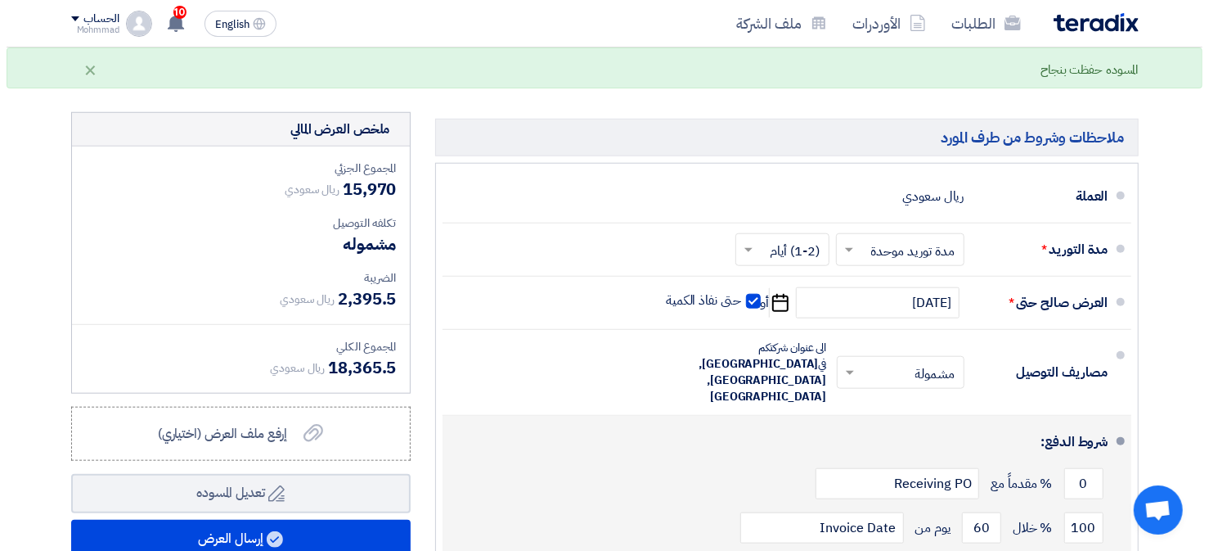
scroll to position [982, 0]
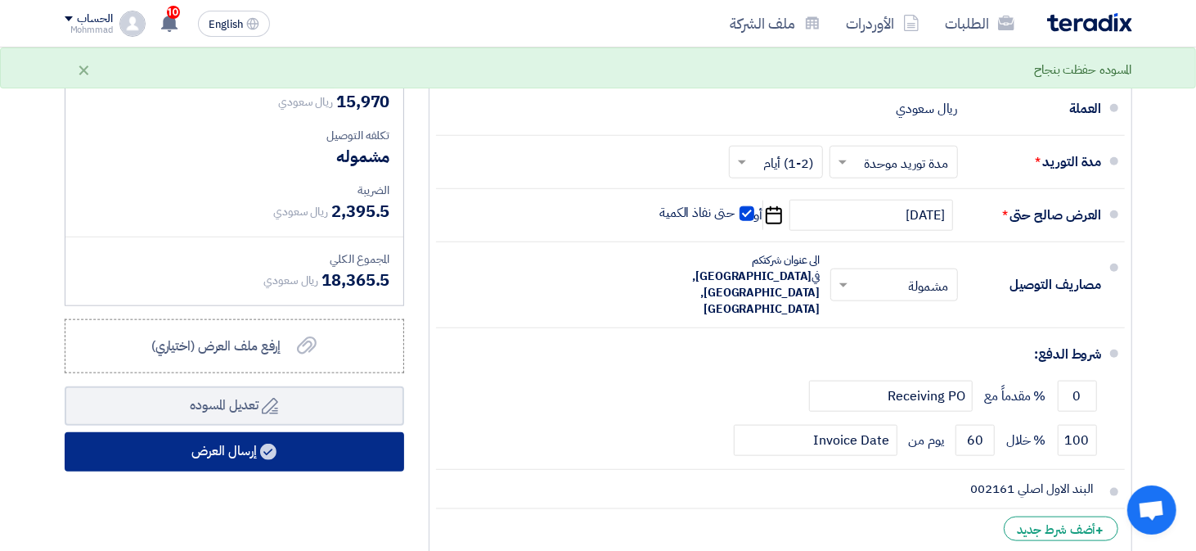
click at [313, 446] on button "إرسال العرض" at bounding box center [234, 451] width 339 height 39
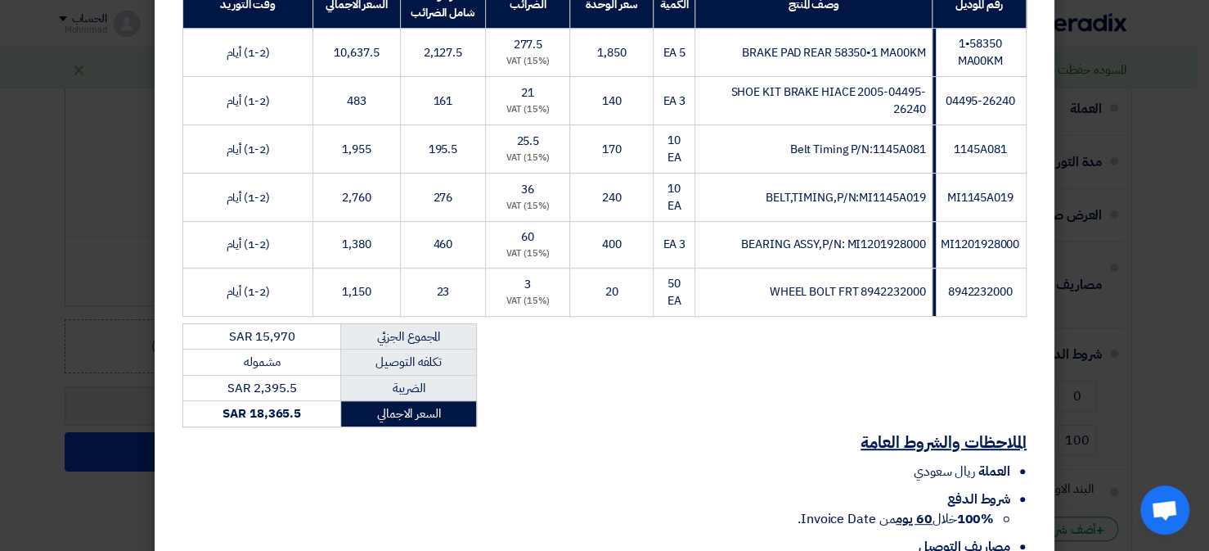
scroll to position [435, 0]
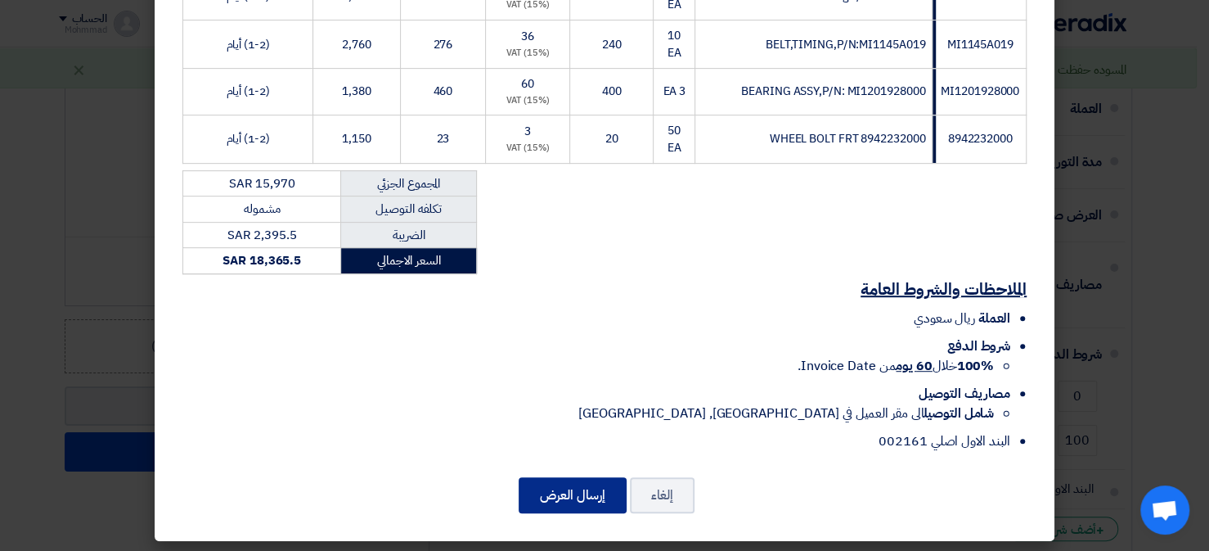
click at [550, 487] on button "إرسال العرض" at bounding box center [573, 495] width 108 height 36
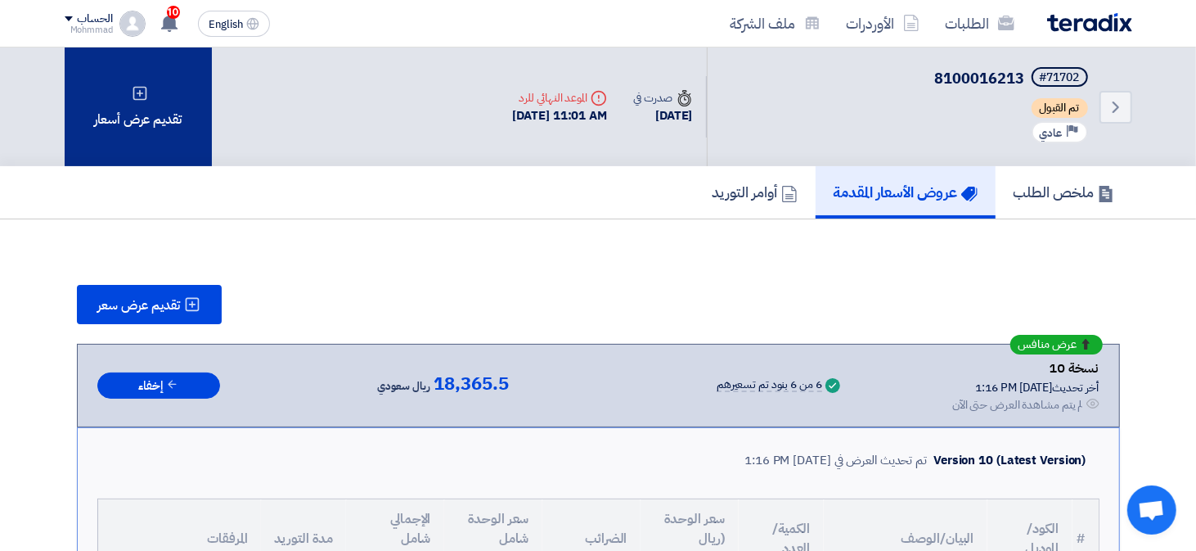
click at [134, 93] on icon at bounding box center [140, 93] width 16 height 16
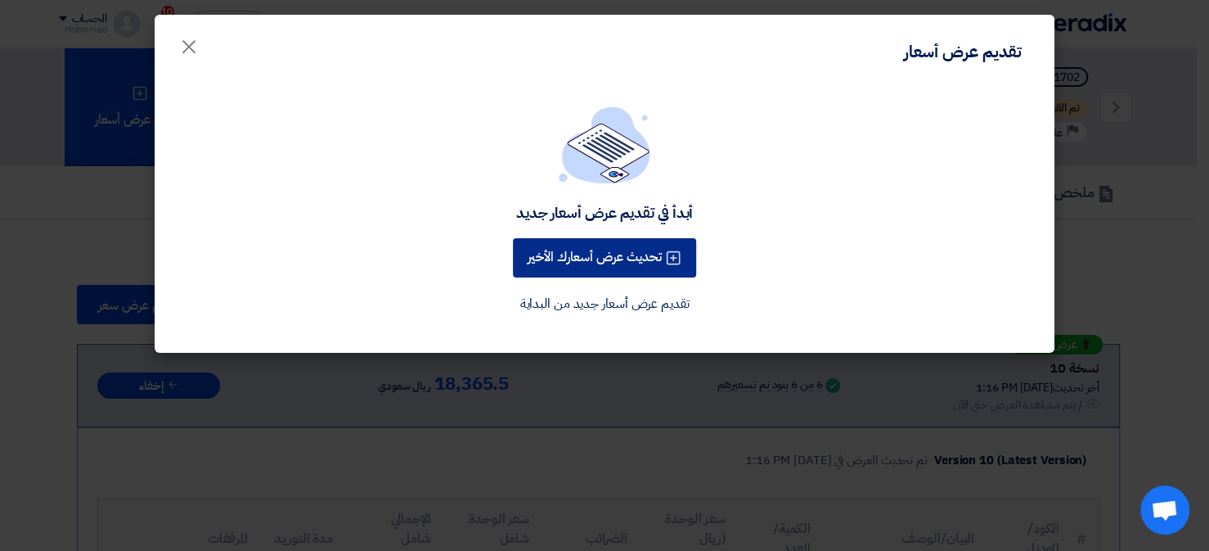
click at [559, 263] on button "تحديث عرض أسعارك الأخير" at bounding box center [604, 257] width 183 height 39
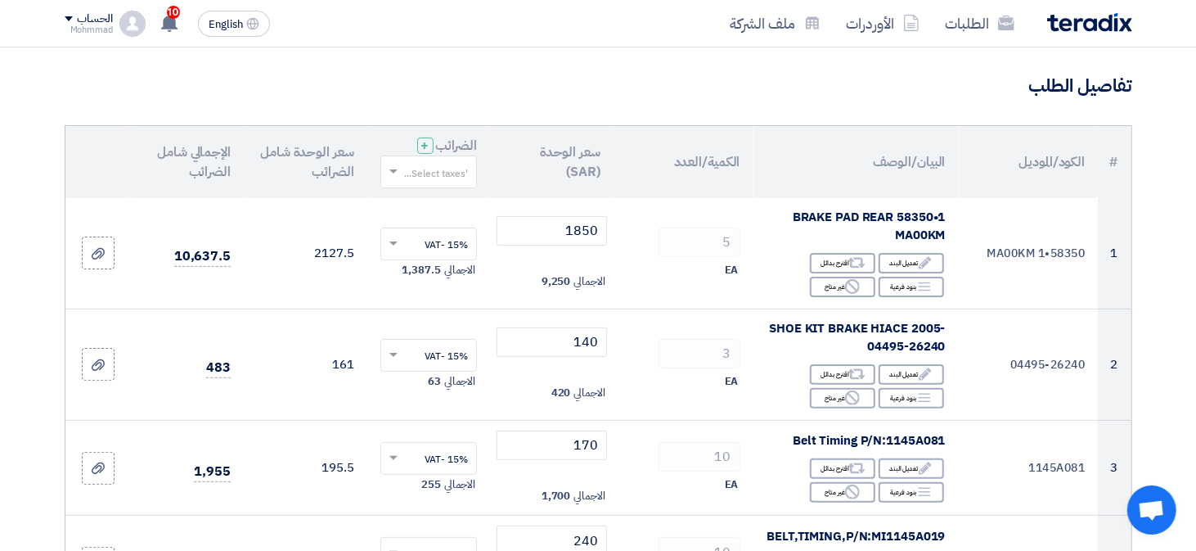
scroll to position [327, 0]
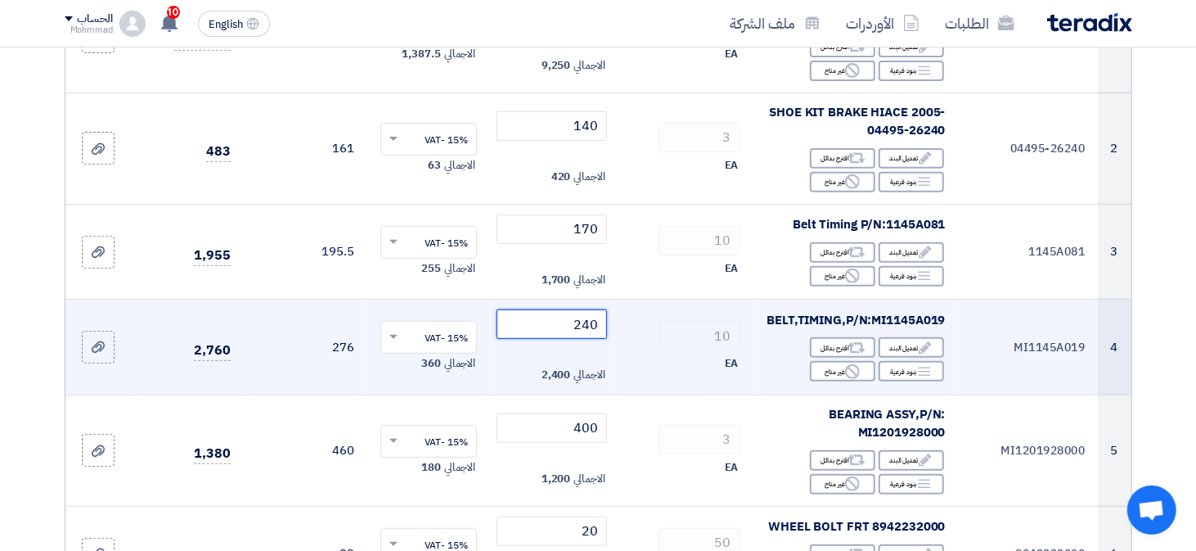
click at [582, 326] on input "240" at bounding box center [552, 323] width 110 height 29
click at [583, 326] on input "240" at bounding box center [552, 323] width 110 height 29
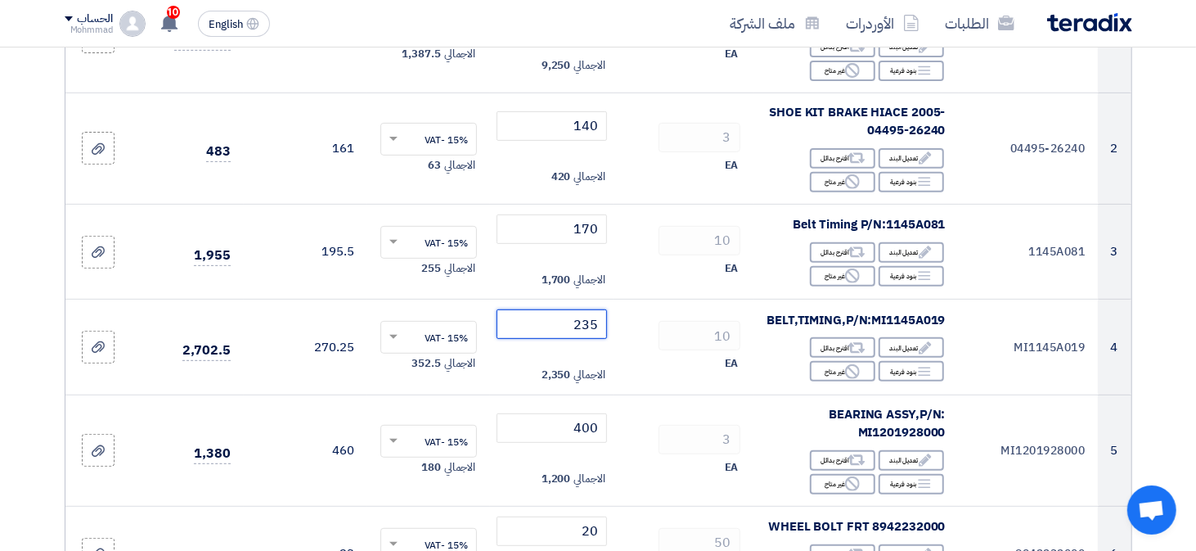
type input "235"
click at [1164, 357] on section "تفاصيل الطلب # الكود/الموديل البيان/الوصف الكمية/العدد سعر الوحدة (SAR) الضرائب…" at bounding box center [598, 547] width 1196 height 1445
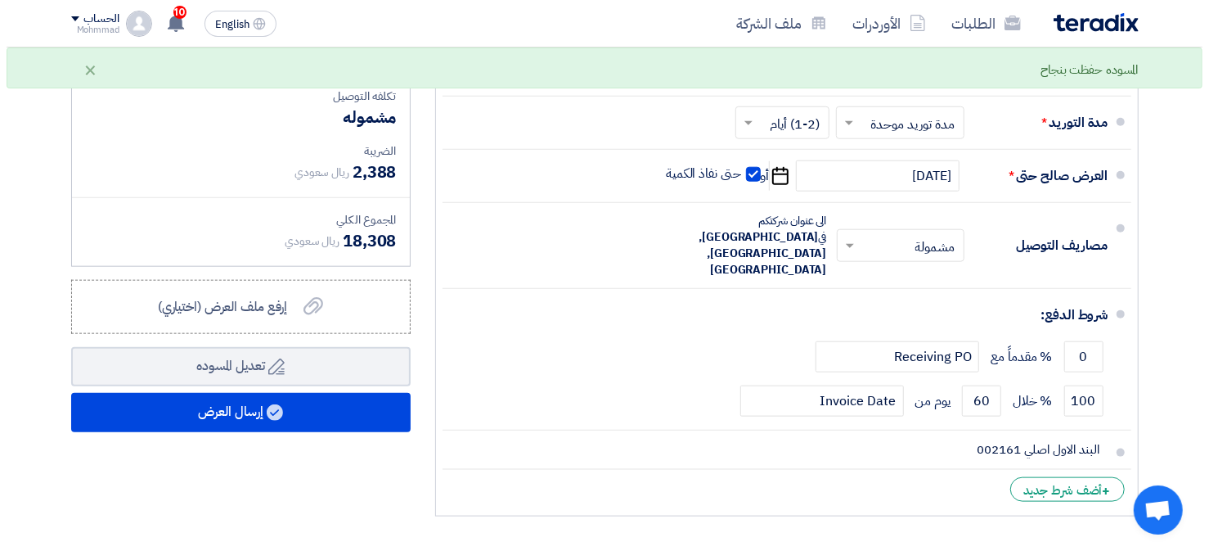
scroll to position [1145, 0]
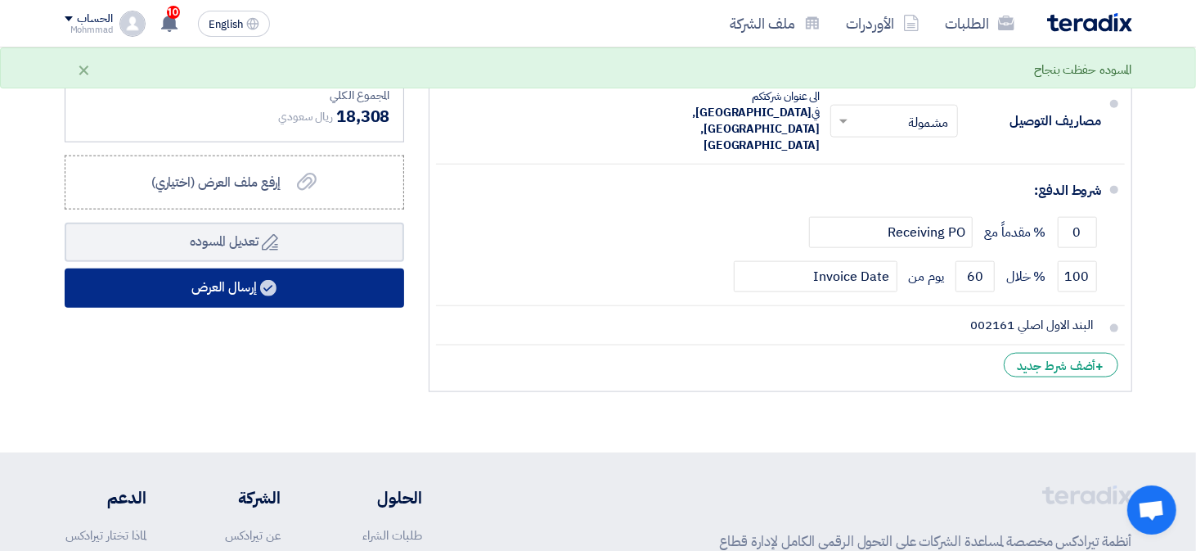
click at [213, 276] on button "إرسال العرض" at bounding box center [234, 287] width 339 height 39
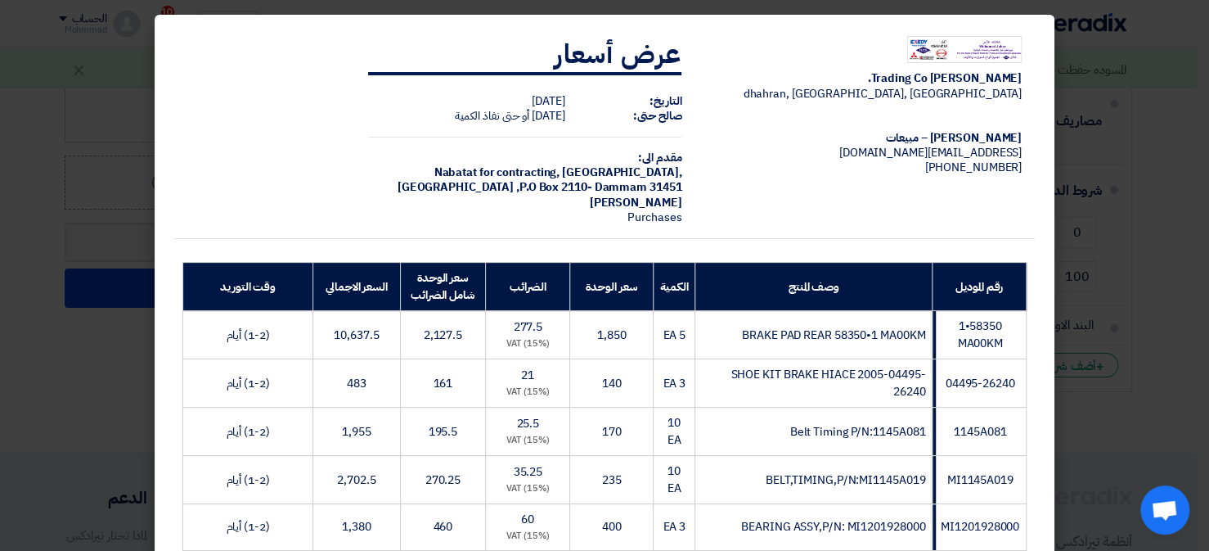
scroll to position [435, 0]
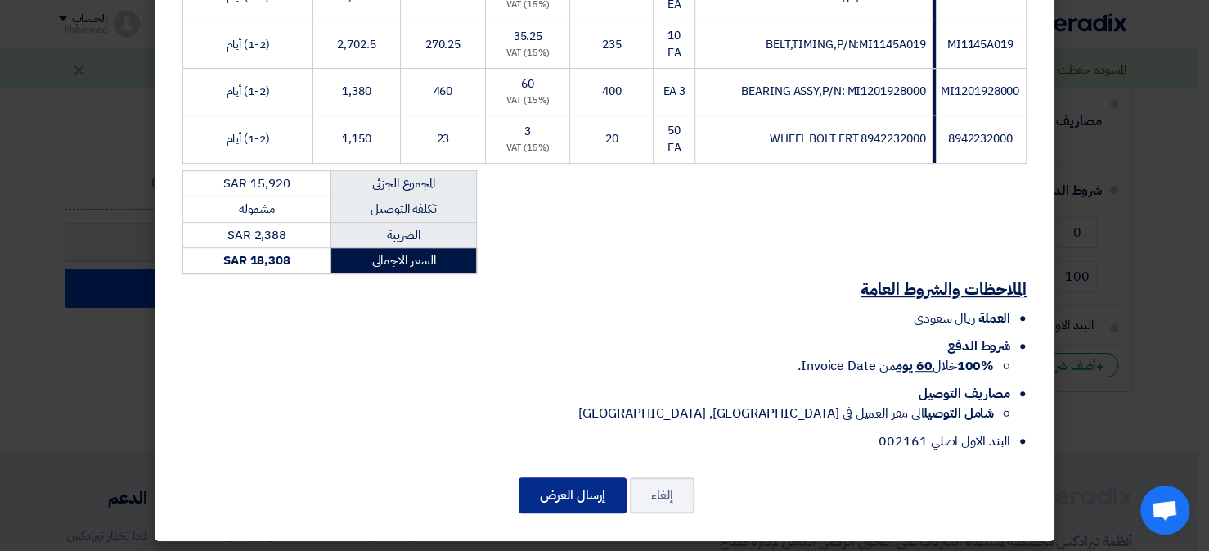
click at [596, 483] on button "إرسال العرض" at bounding box center [573, 495] width 108 height 36
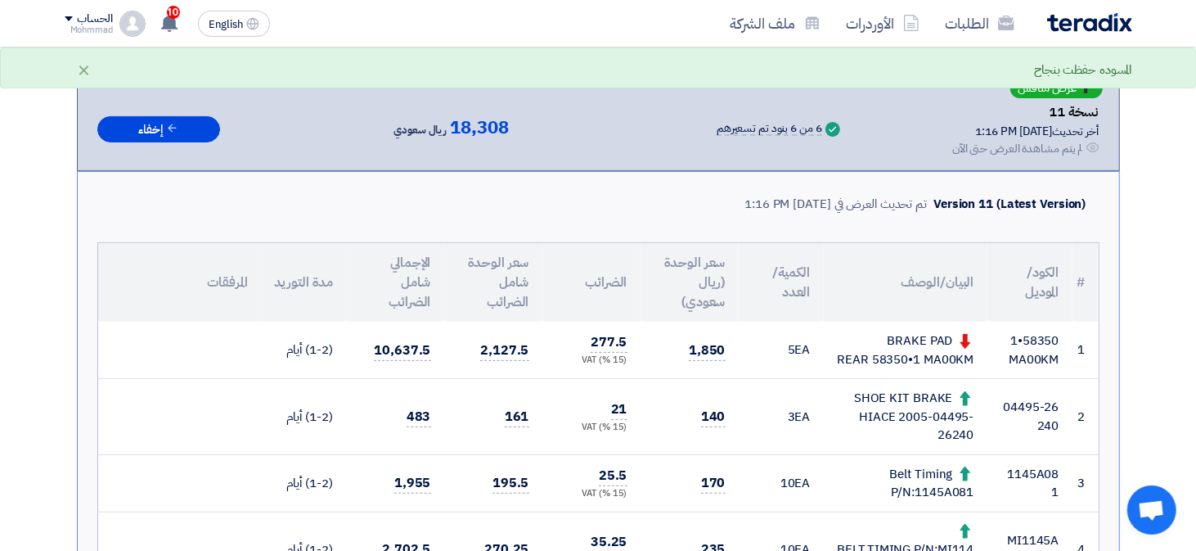
scroll to position [245, 0]
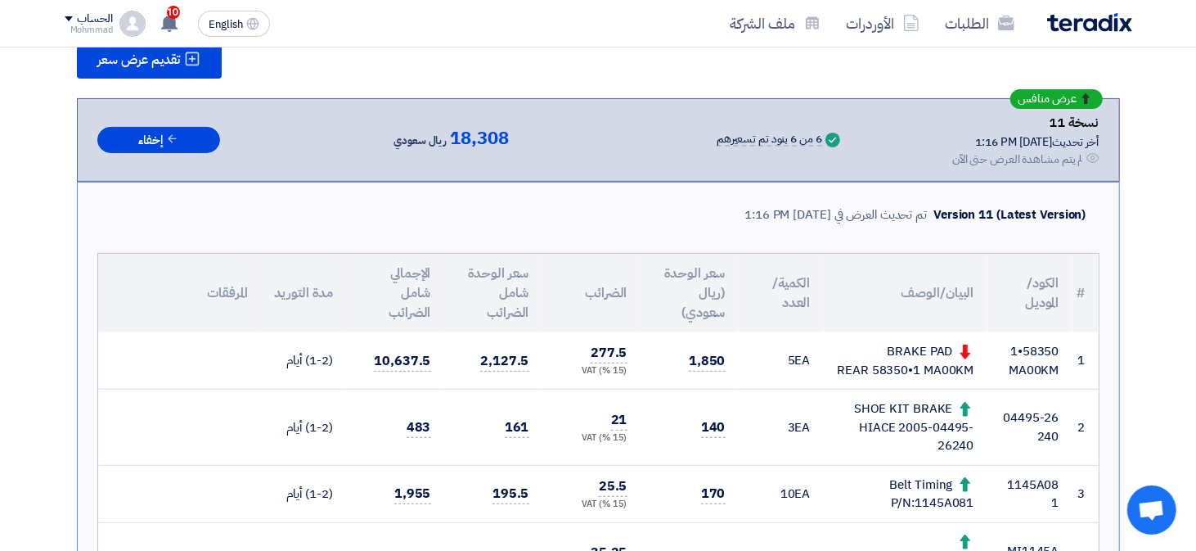
drag, startPoint x: 1023, startPoint y: 348, endPoint x: 1034, endPoint y: 353, distance: 12.5
click at [1051, 357] on td "58350•1 MA00KM" at bounding box center [1029, 360] width 85 height 57
click at [1034, 353] on td "58350•1 MA00KM" at bounding box center [1029, 360] width 85 height 57
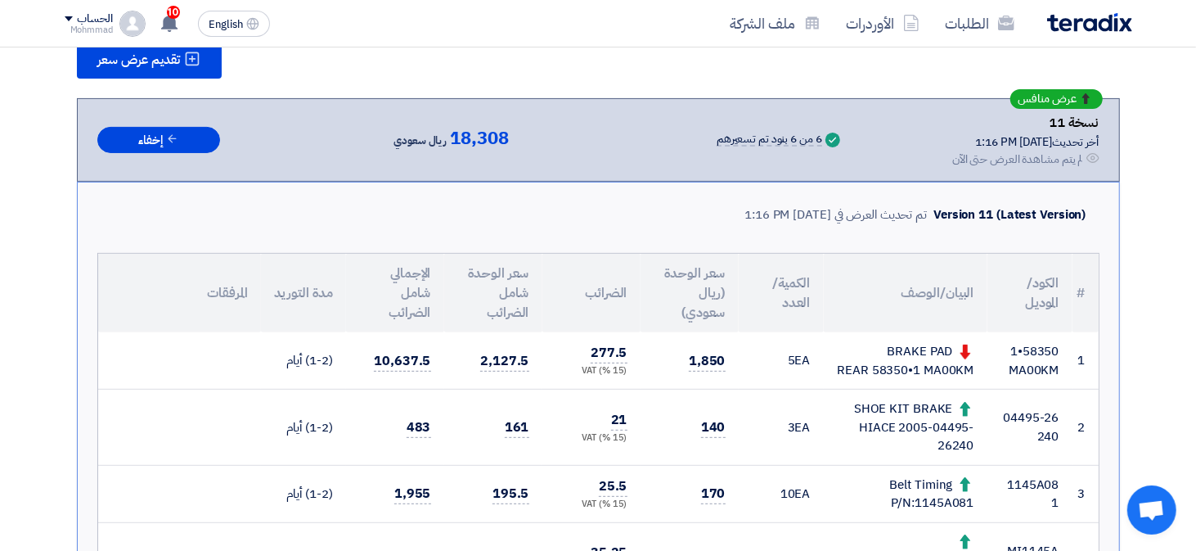
copy tr "58350•1 MA00KM"
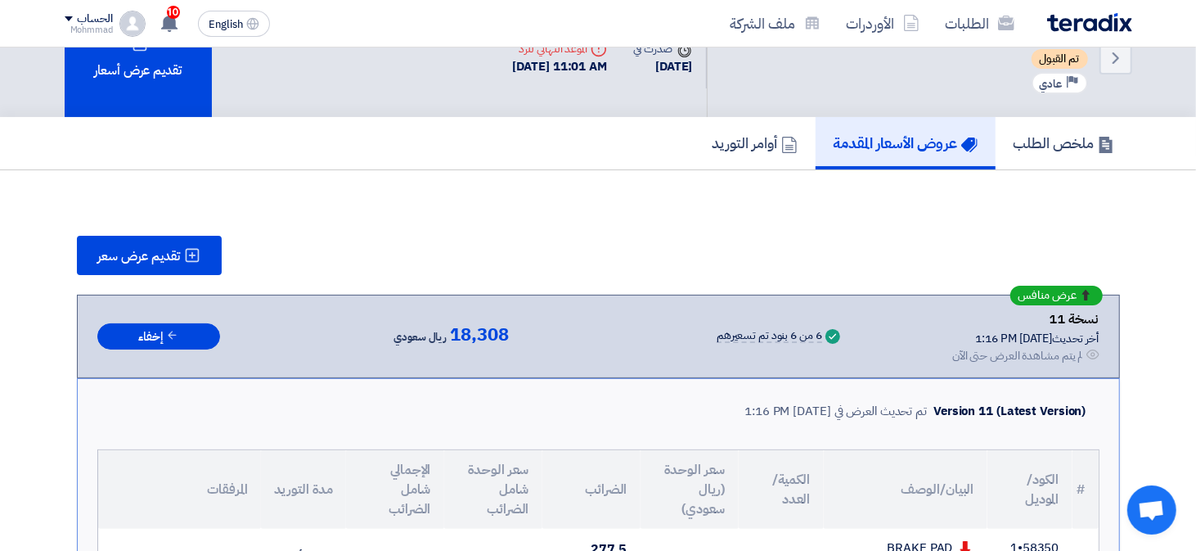
scroll to position [0, 0]
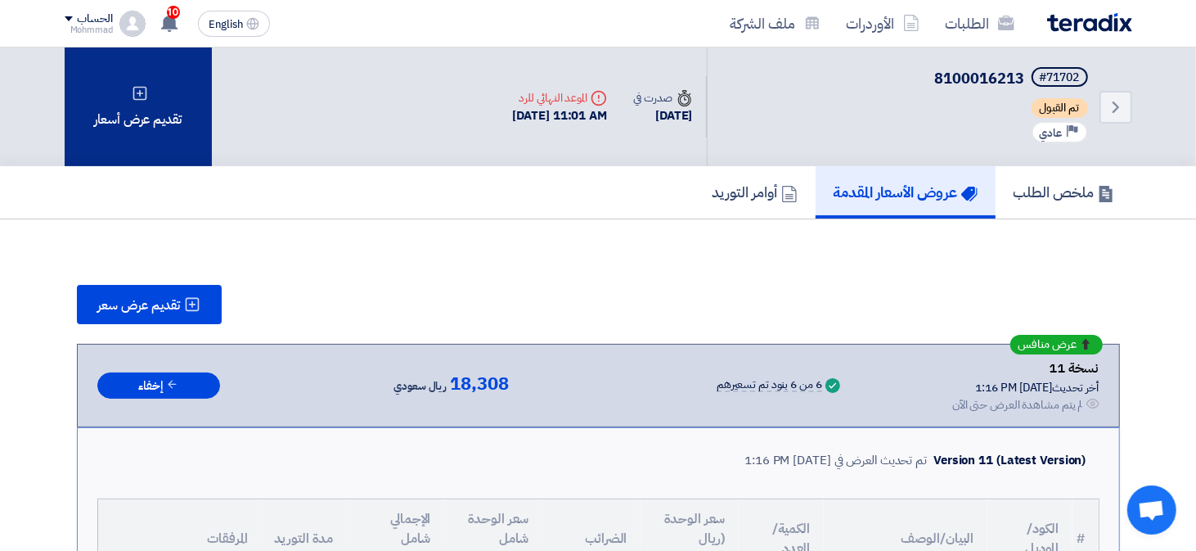
click at [156, 102] on div "تقديم عرض أسعار" at bounding box center [138, 106] width 147 height 119
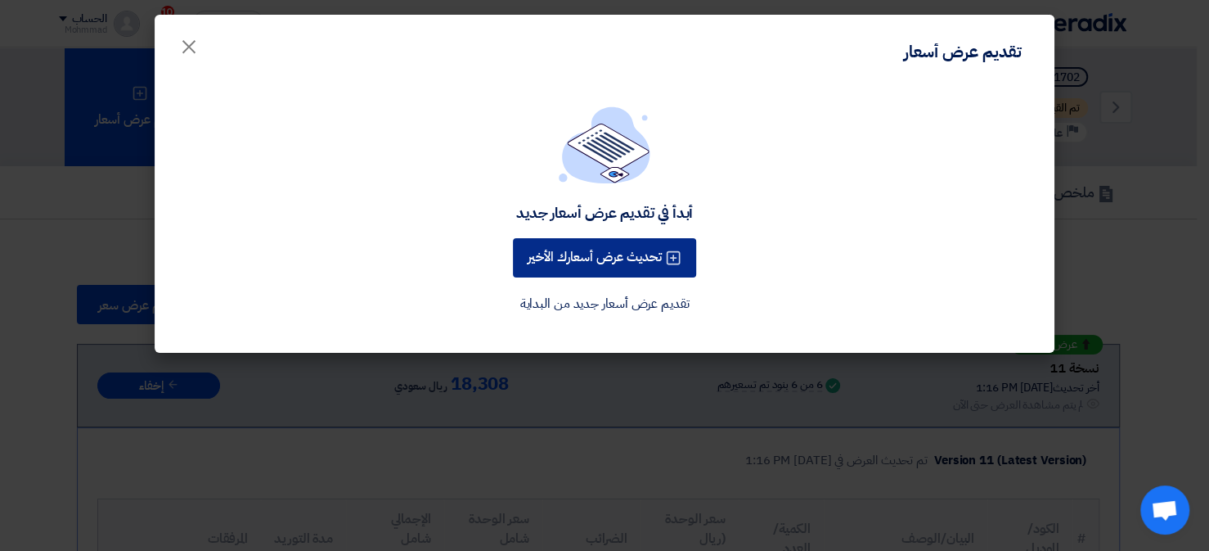
click at [604, 256] on button "تحديث عرض أسعارك الأخير" at bounding box center [604, 257] width 183 height 39
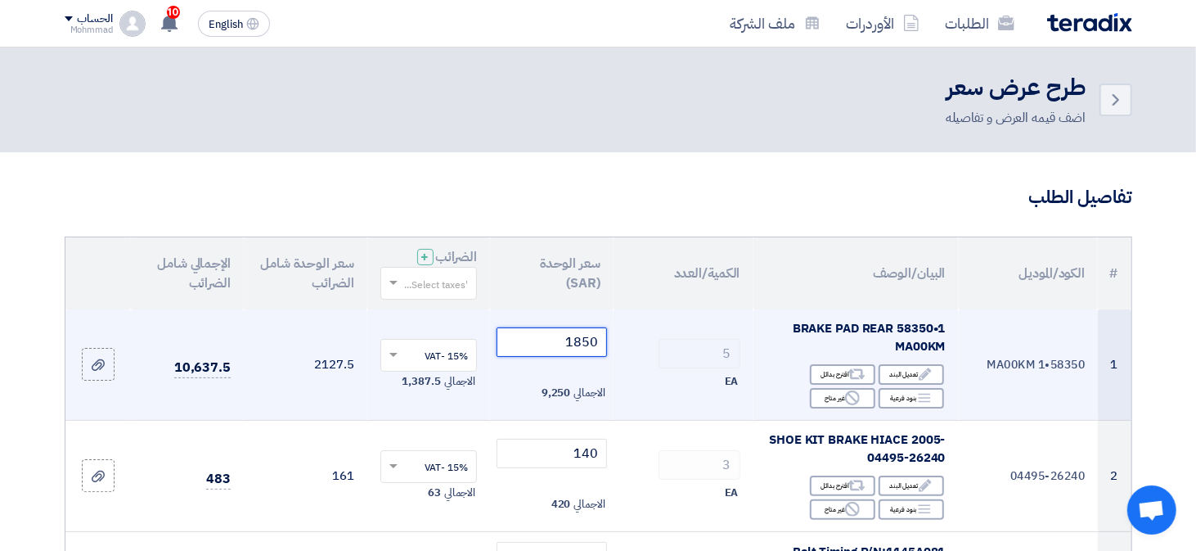
click at [586, 341] on input "1850" at bounding box center [552, 341] width 110 height 29
type input "1"
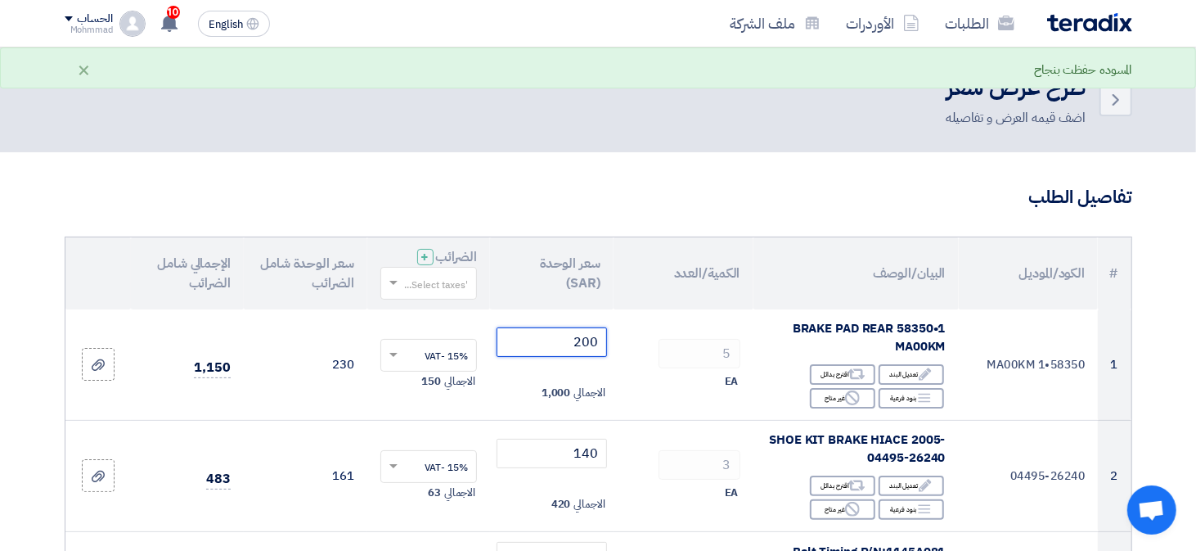
type input "200"
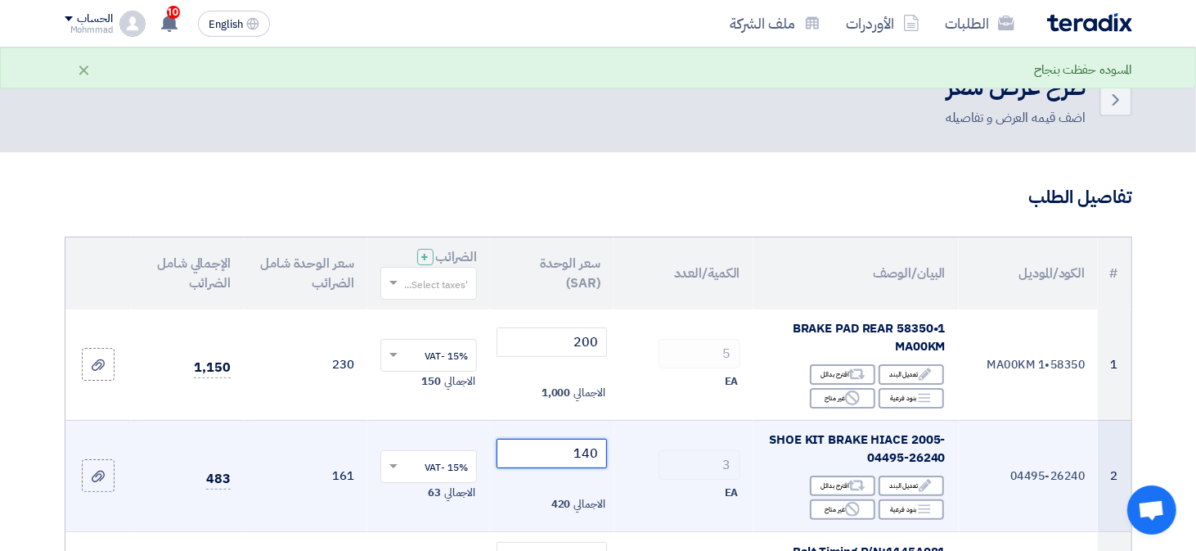
click at [592, 454] on input "140" at bounding box center [552, 452] width 110 height 29
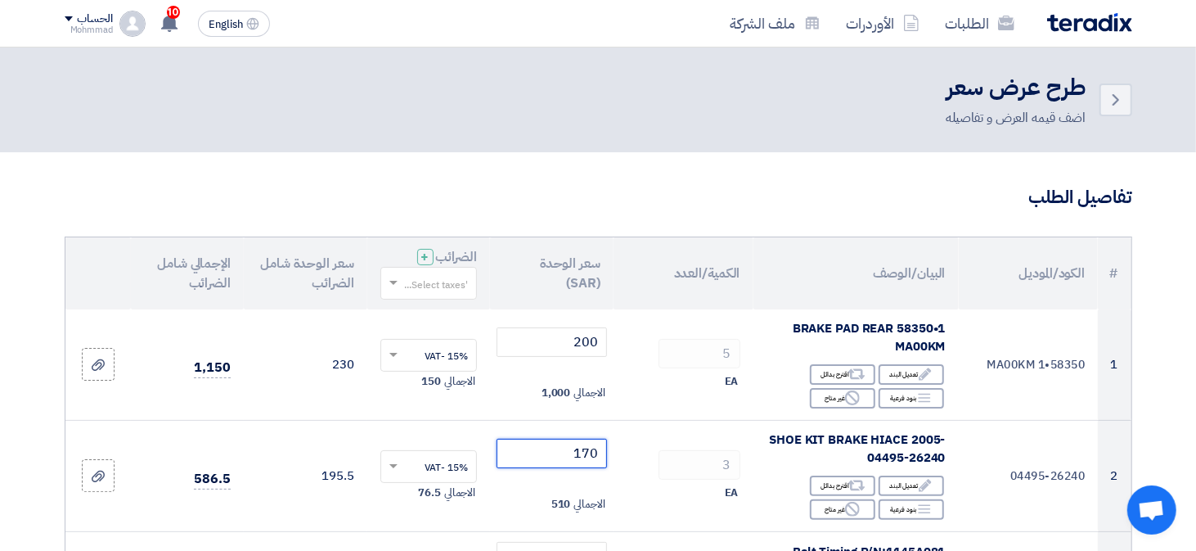
type input "170"
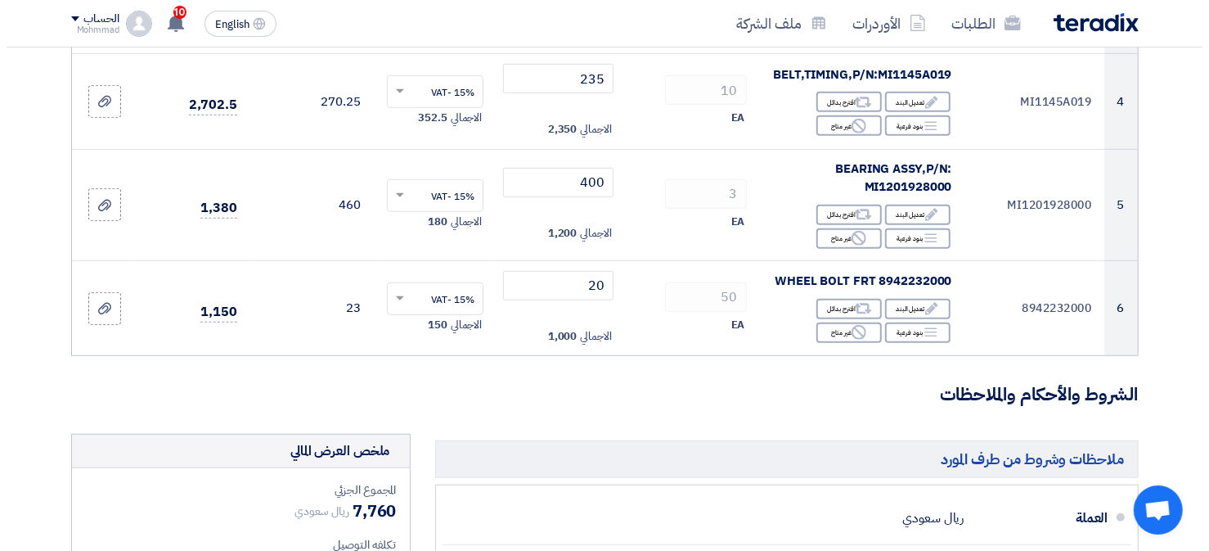
scroll to position [982, 0]
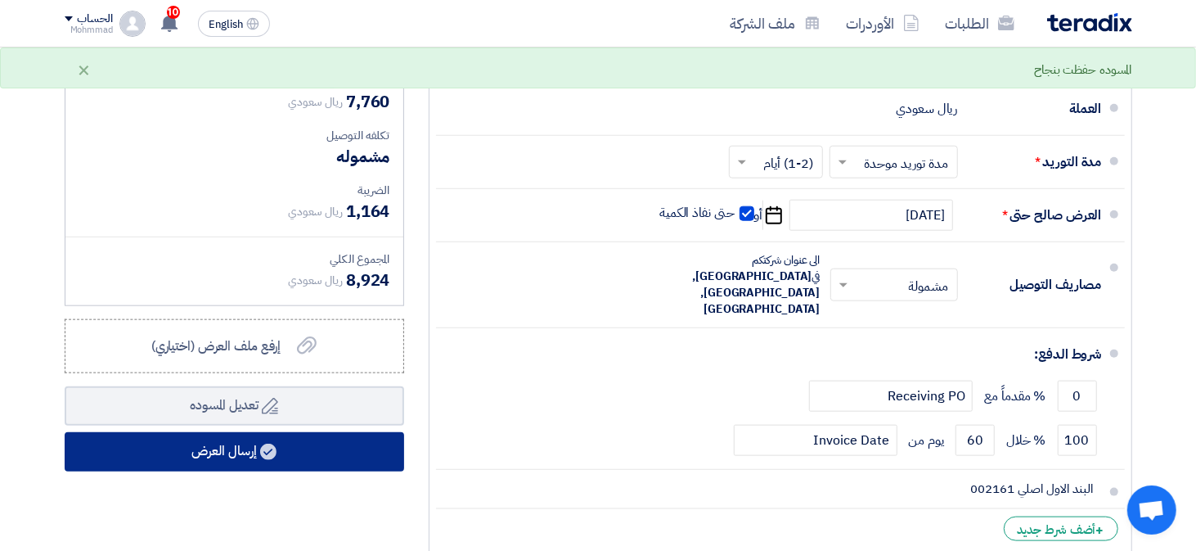
click at [277, 466] on button "إرسال العرض" at bounding box center [234, 451] width 339 height 39
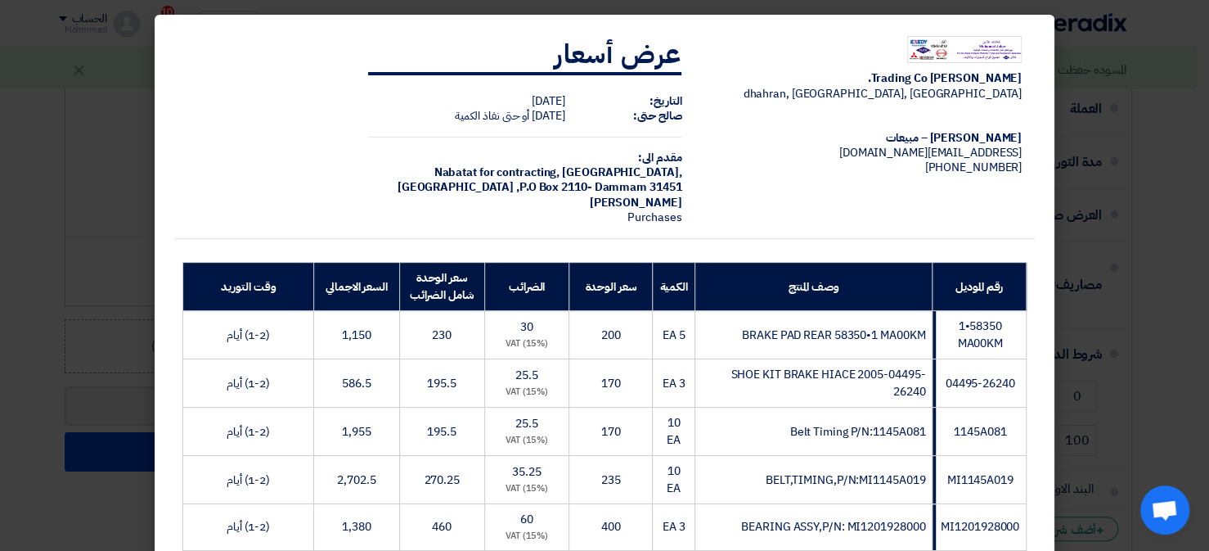
click at [267, 450] on td "(1-2) أيام" at bounding box center [248, 431] width 131 height 48
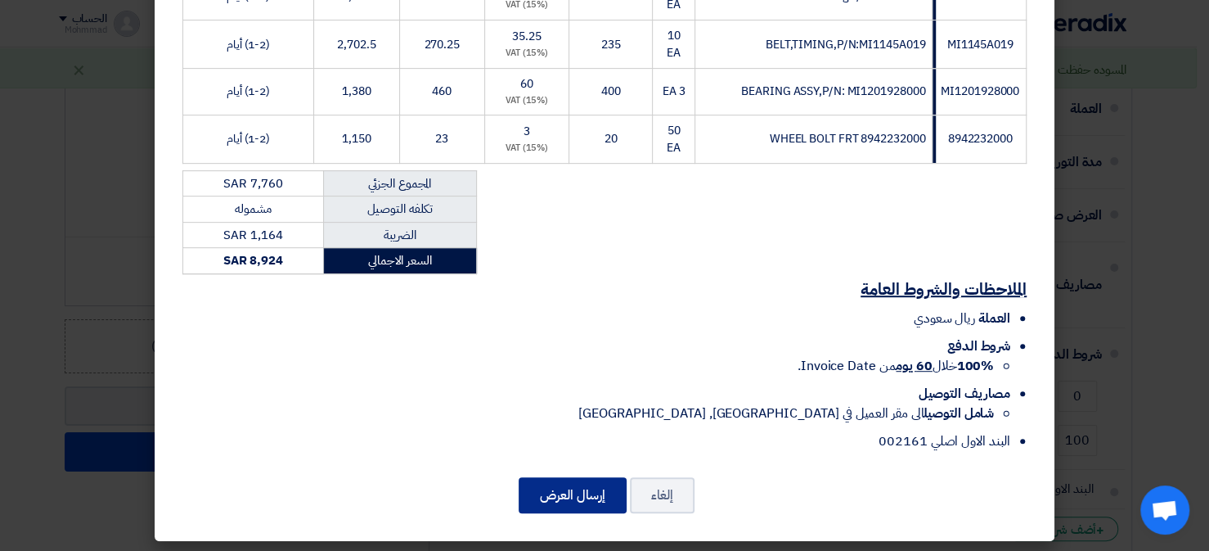
click at [551, 478] on button "إرسال العرض" at bounding box center [573, 495] width 108 height 36
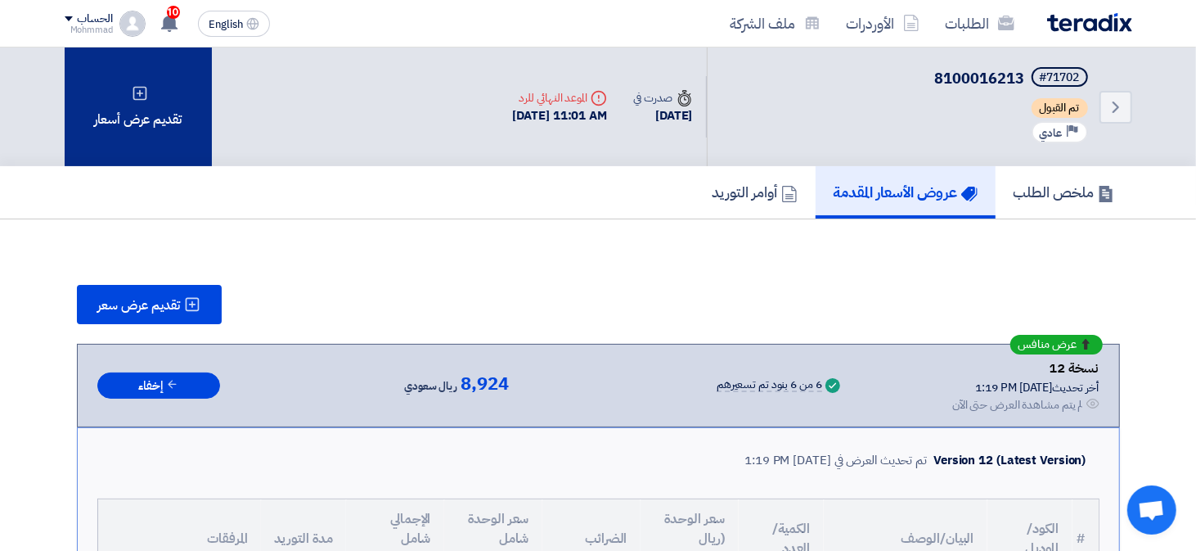
click at [155, 102] on div "تقديم عرض أسعار" at bounding box center [138, 106] width 147 height 119
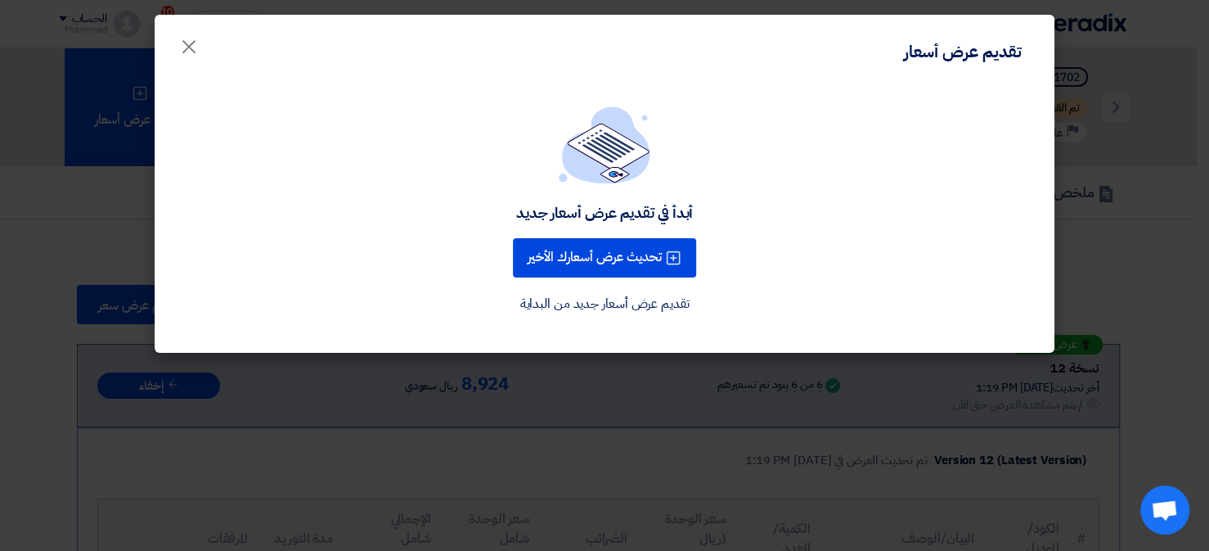
click at [577, 235] on div "تحديث عرض أسعارك الأخير" at bounding box center [605, 258] width 190 height 46
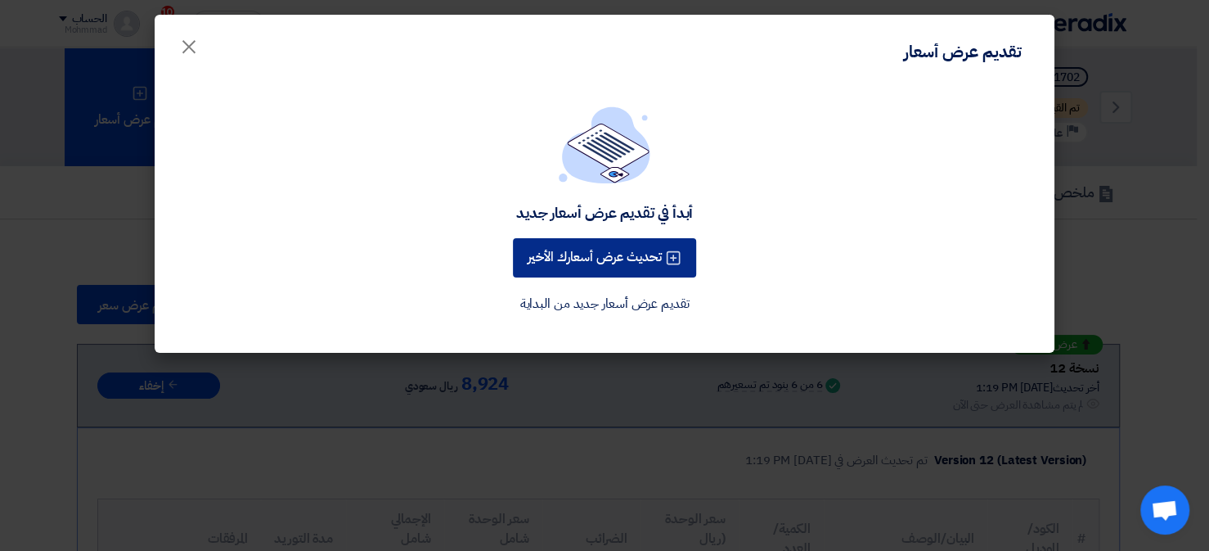
click at [580, 245] on button "تحديث عرض أسعارك الأخير" at bounding box center [604, 257] width 183 height 39
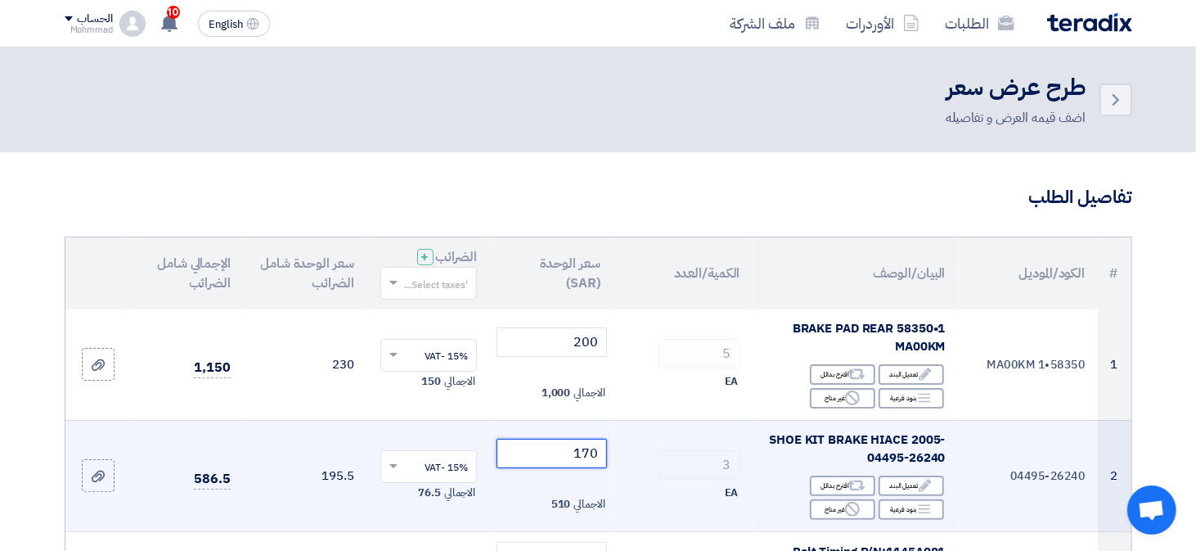
click at [591, 458] on input "170" at bounding box center [552, 452] width 110 height 29
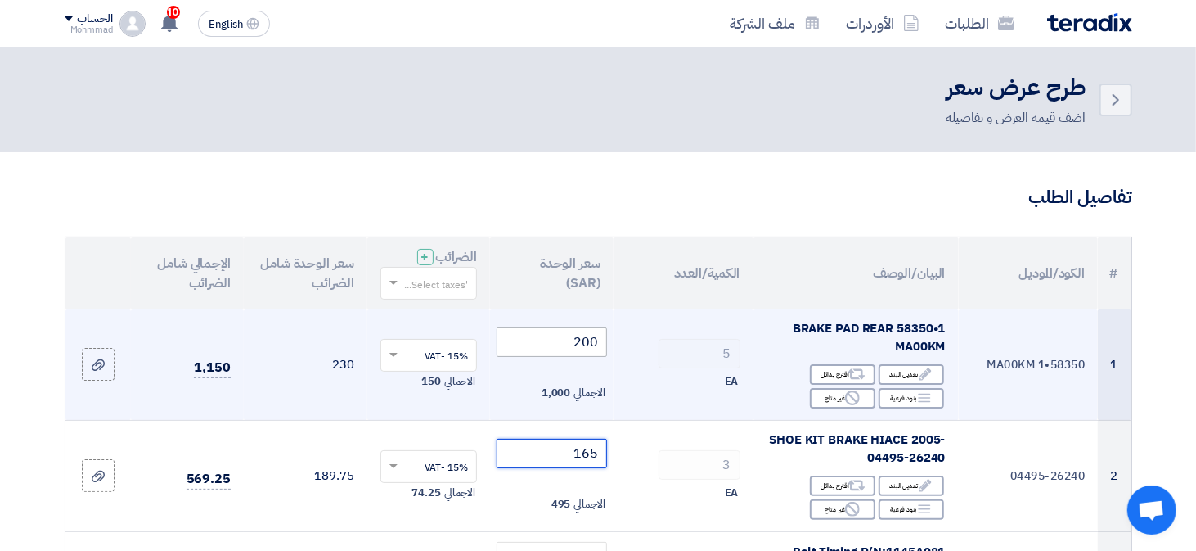
type input "165"
click at [602, 348] on input "200" at bounding box center [552, 341] width 110 height 29
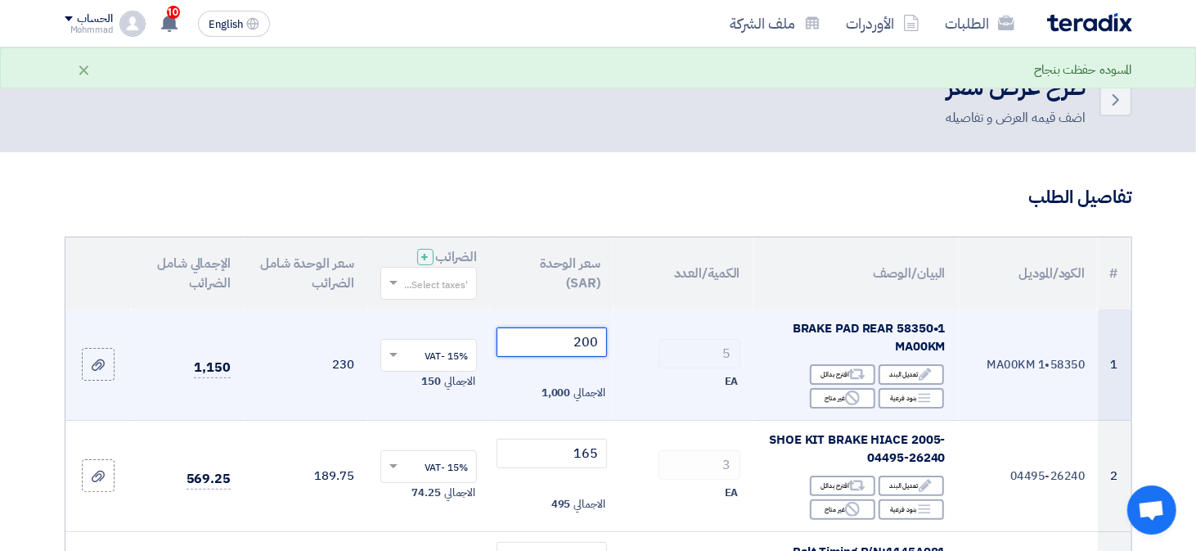
click at [602, 347] on input "200" at bounding box center [552, 341] width 110 height 29
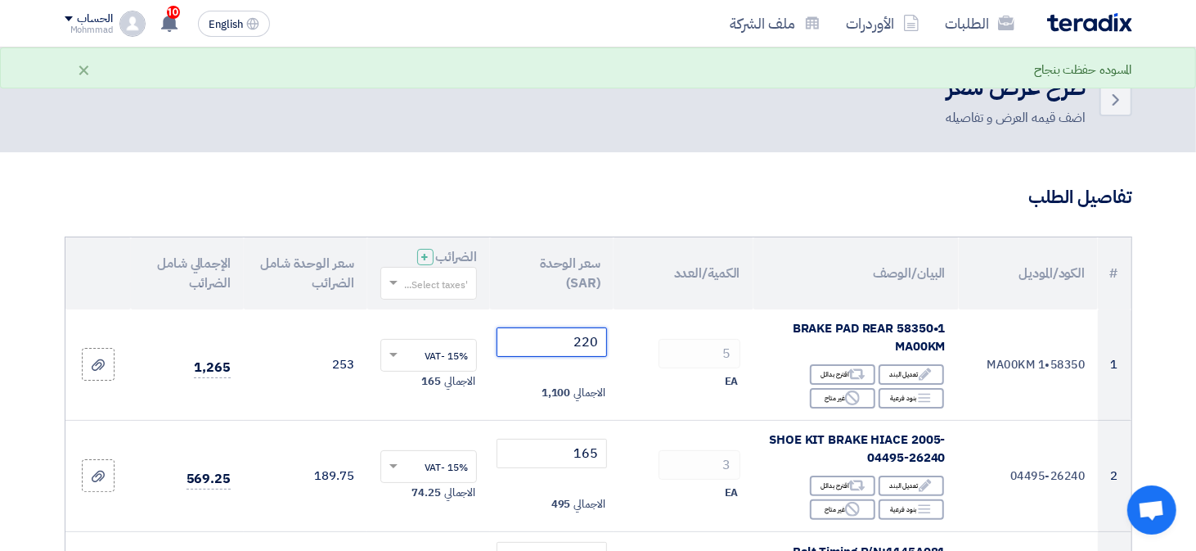
type input "220"
click at [73, 191] on h3 "تفاصيل الطلب" at bounding box center [599, 197] width 1068 height 25
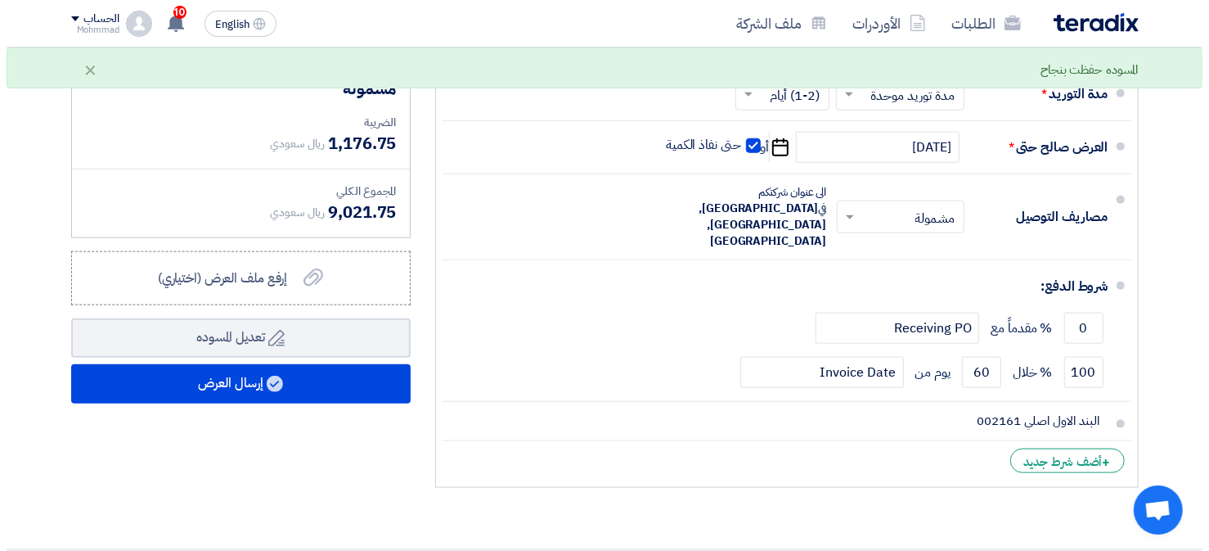
scroll to position [1145, 0]
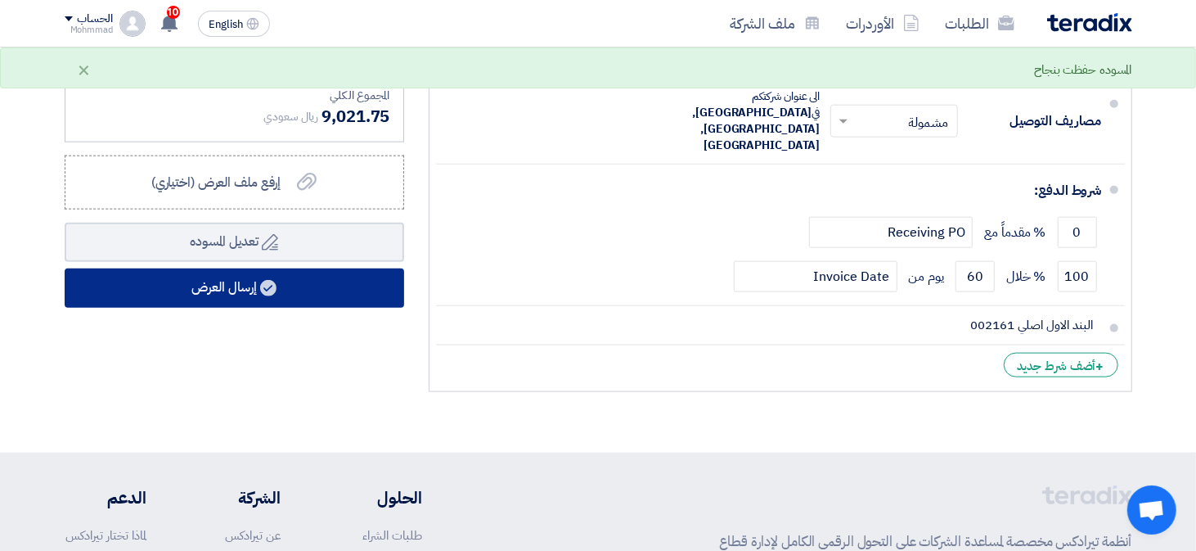
click at [142, 270] on button "إرسال العرض" at bounding box center [234, 287] width 339 height 39
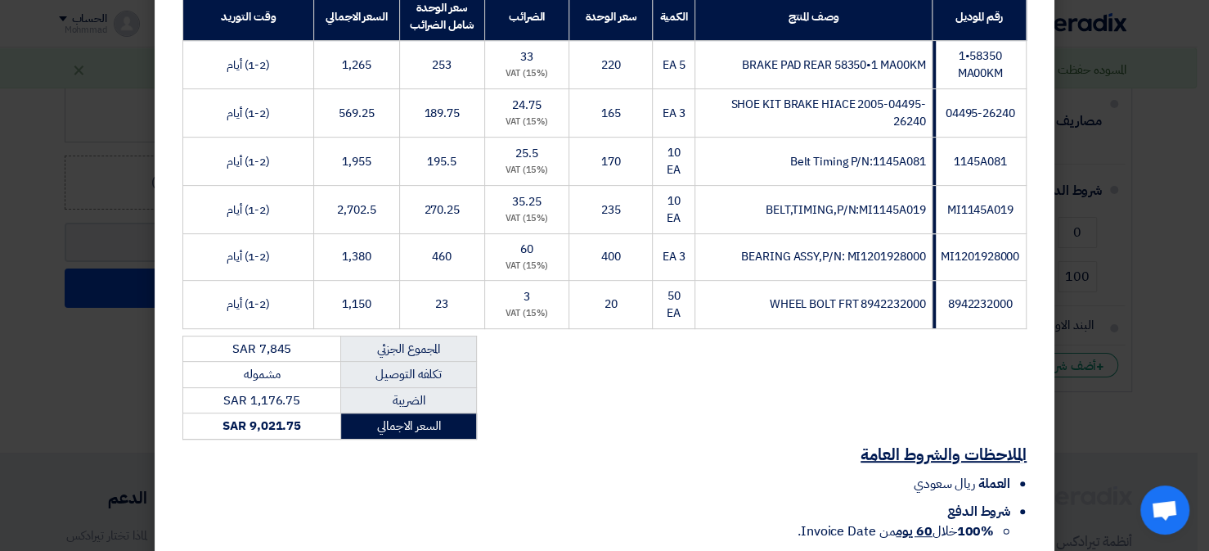
scroll to position [435, 0]
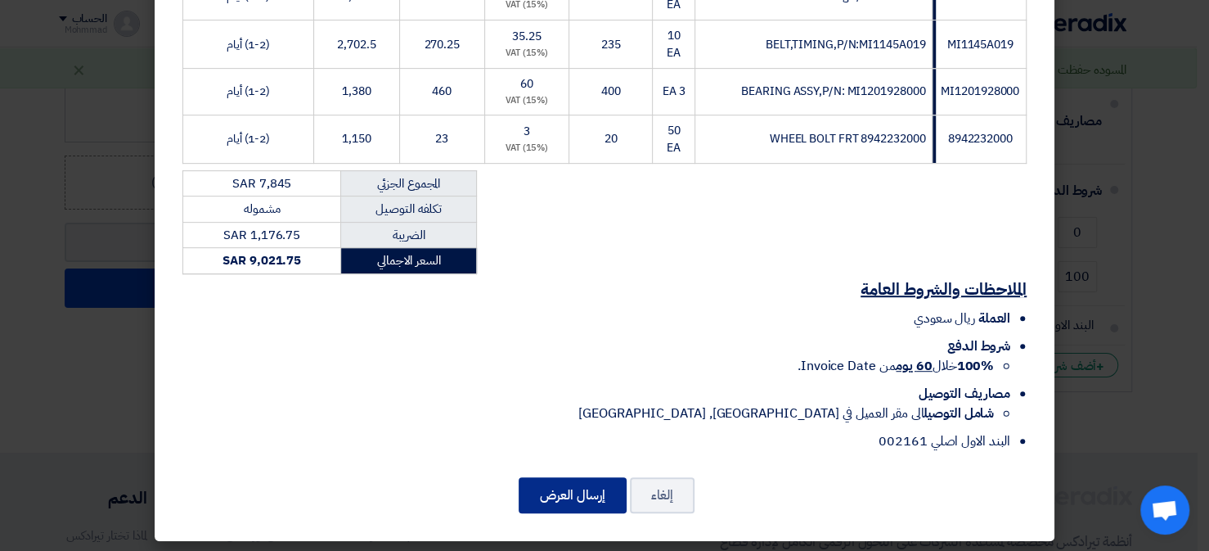
click at [583, 477] on button "إرسال العرض" at bounding box center [573, 495] width 108 height 36
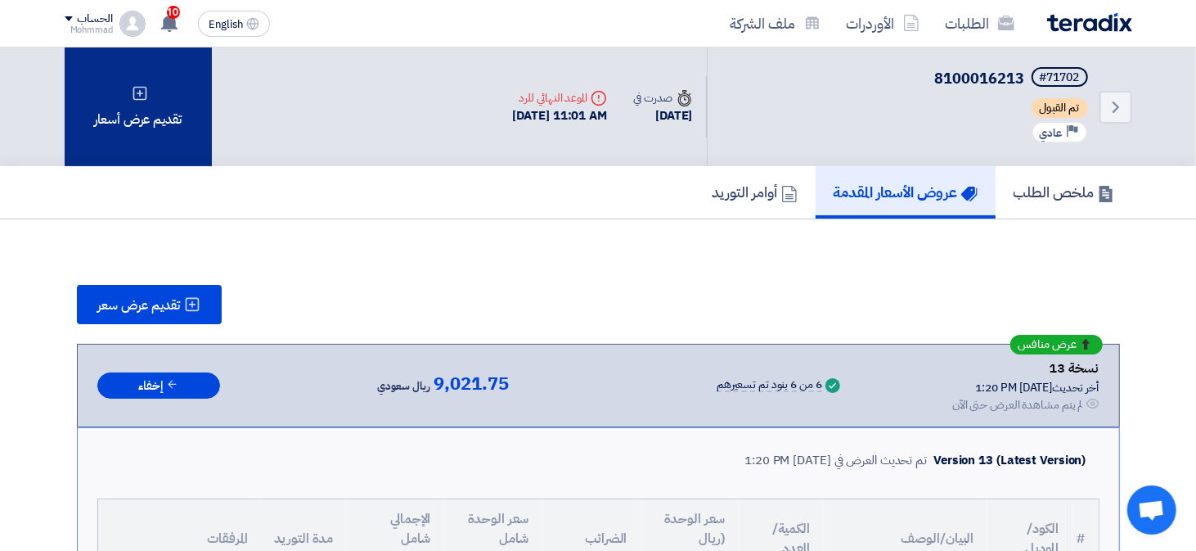
click at [82, 106] on div "تقديم عرض أسعار" at bounding box center [138, 106] width 147 height 119
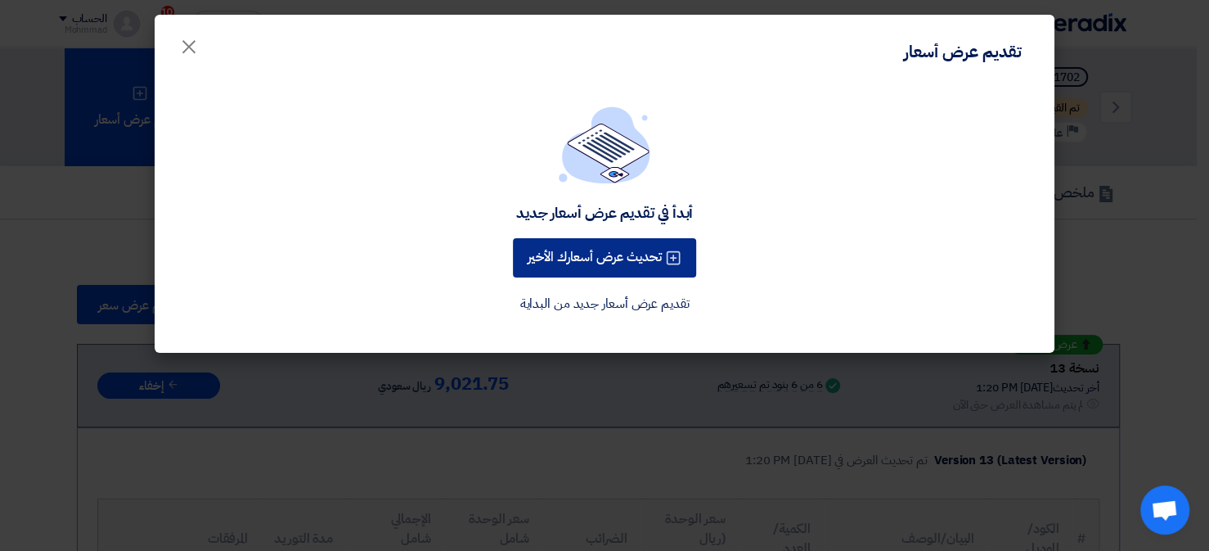
click at [577, 245] on button "تحديث عرض أسعارك الأخير" at bounding box center [604, 257] width 183 height 39
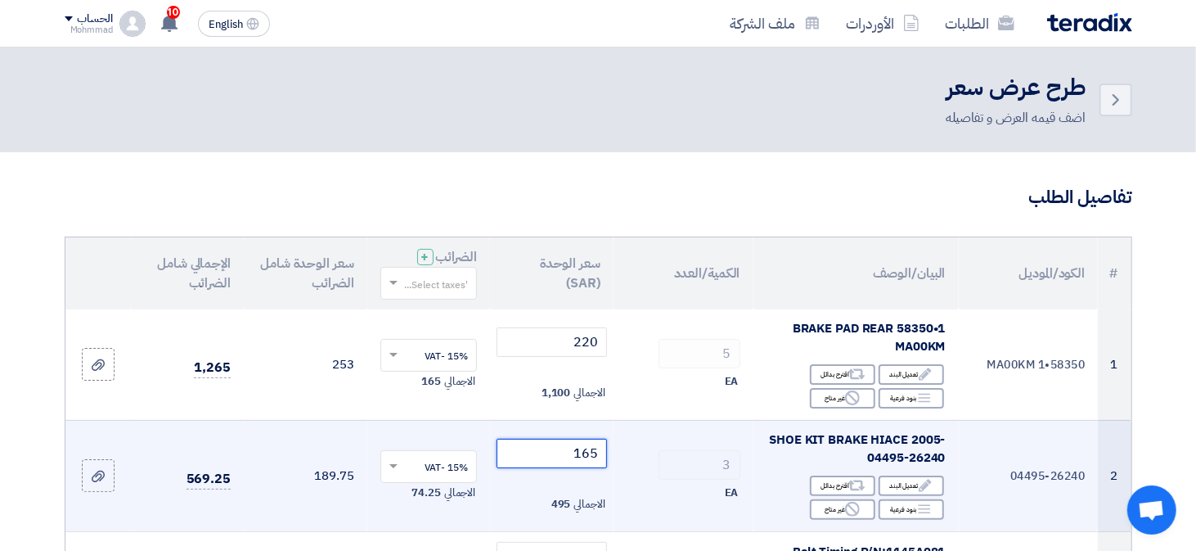
click at [584, 453] on input "165" at bounding box center [552, 452] width 110 height 29
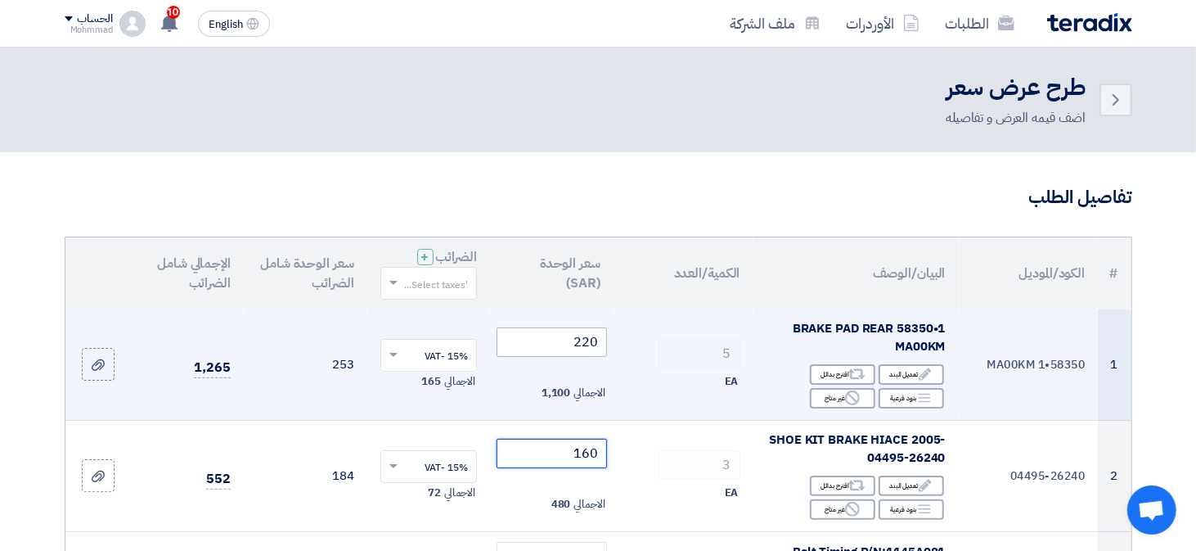
type input "160"
click at [585, 353] on input "220" at bounding box center [552, 341] width 110 height 29
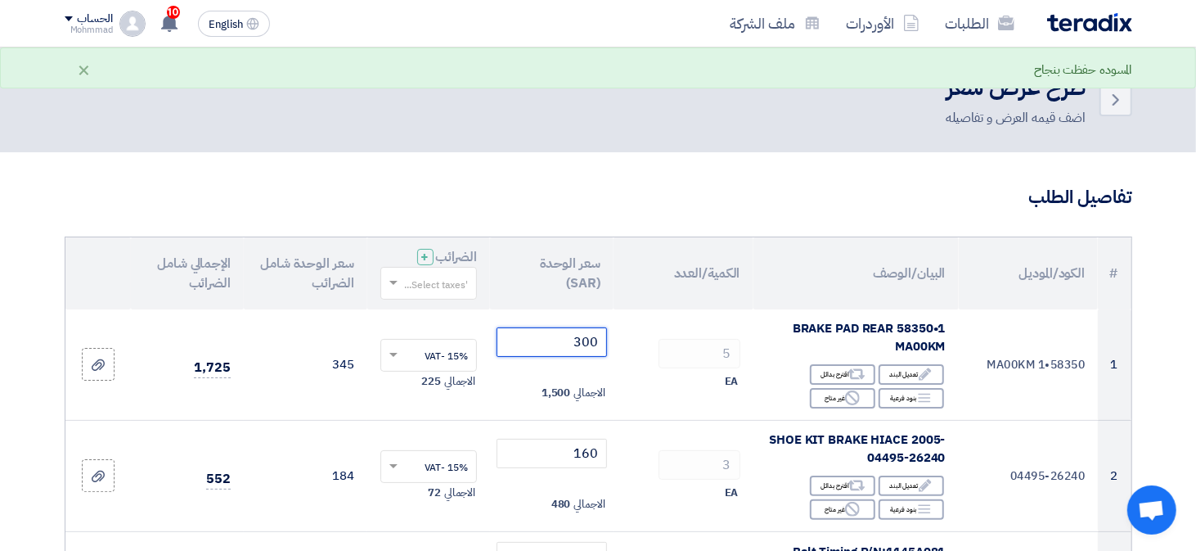
type input "300"
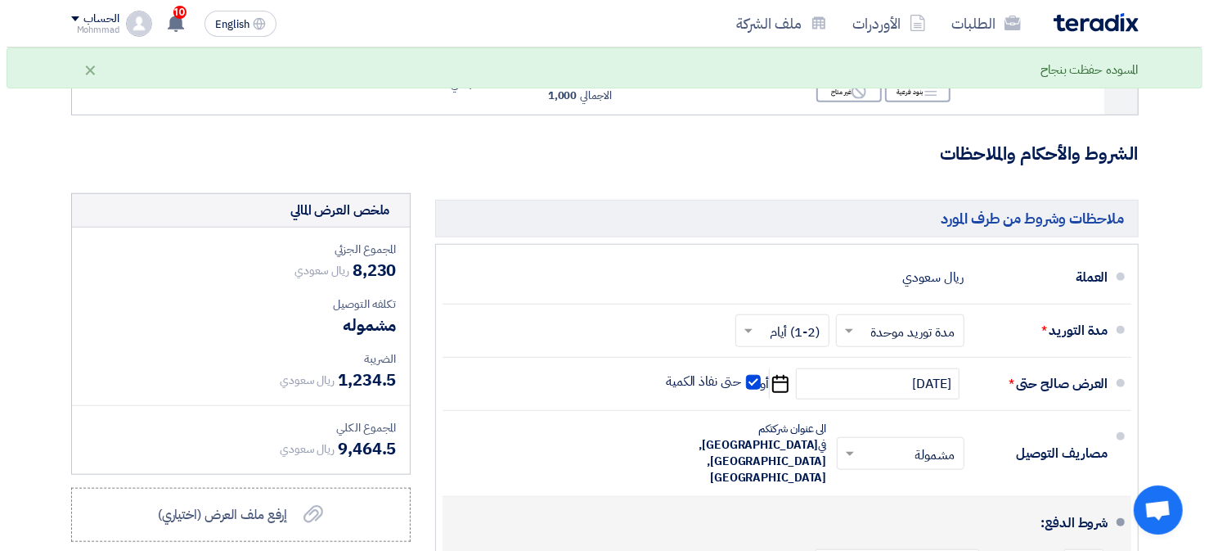
scroll to position [1063, 0]
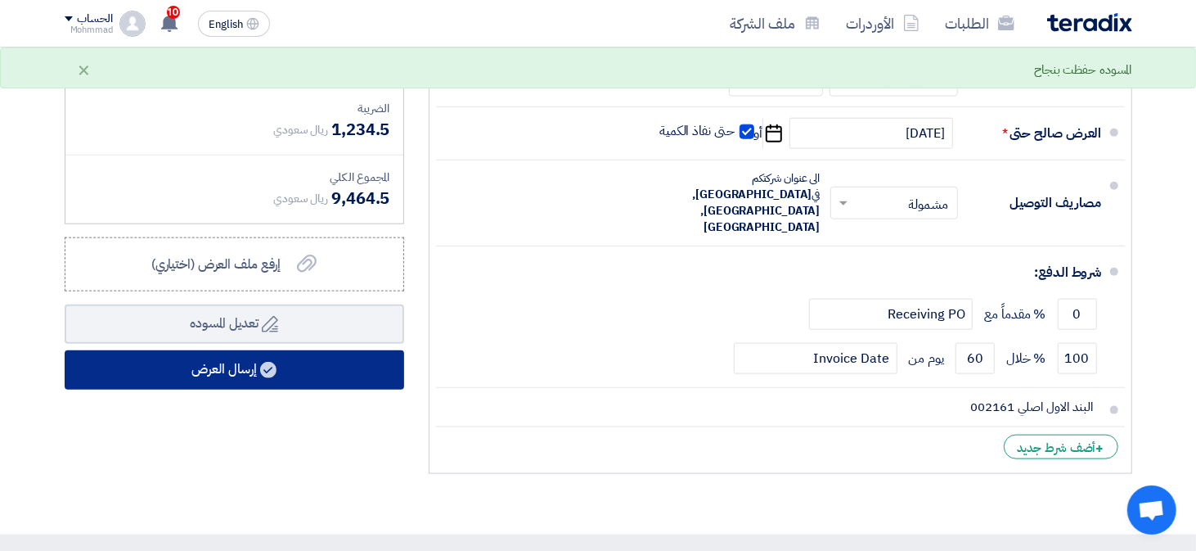
click at [373, 372] on button "إرسال العرض" at bounding box center [234, 369] width 339 height 39
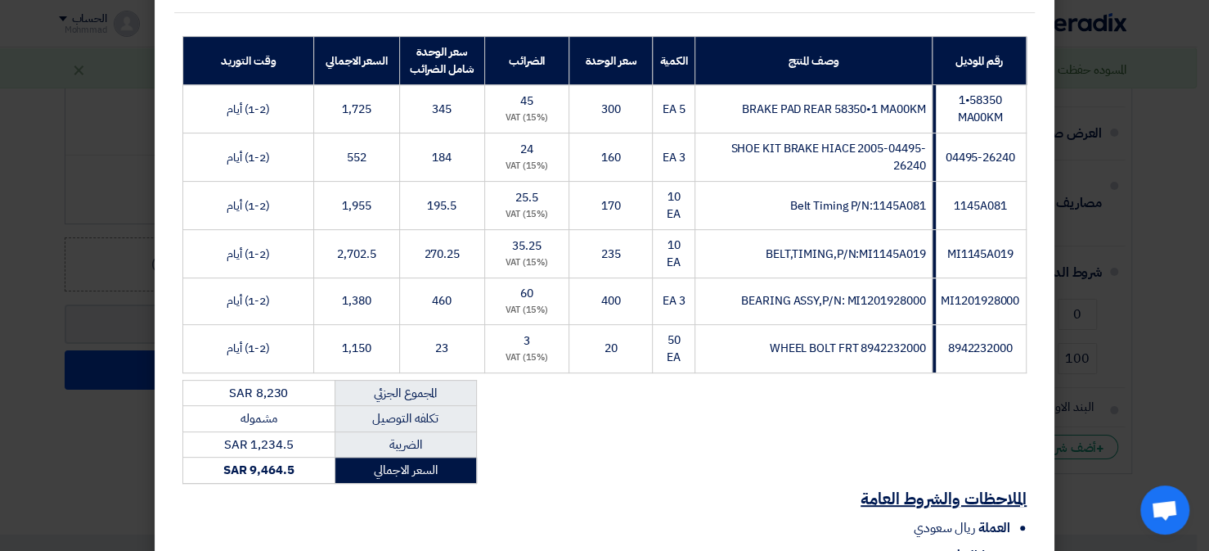
scroll to position [435, 0]
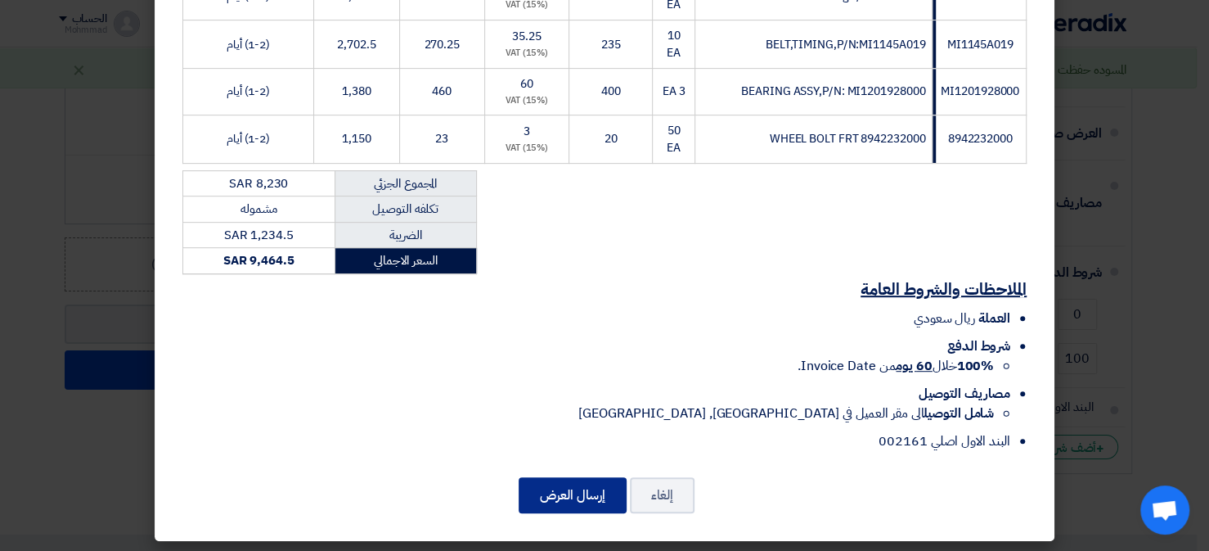
click at [555, 487] on button "إرسال العرض" at bounding box center [573, 495] width 108 height 36
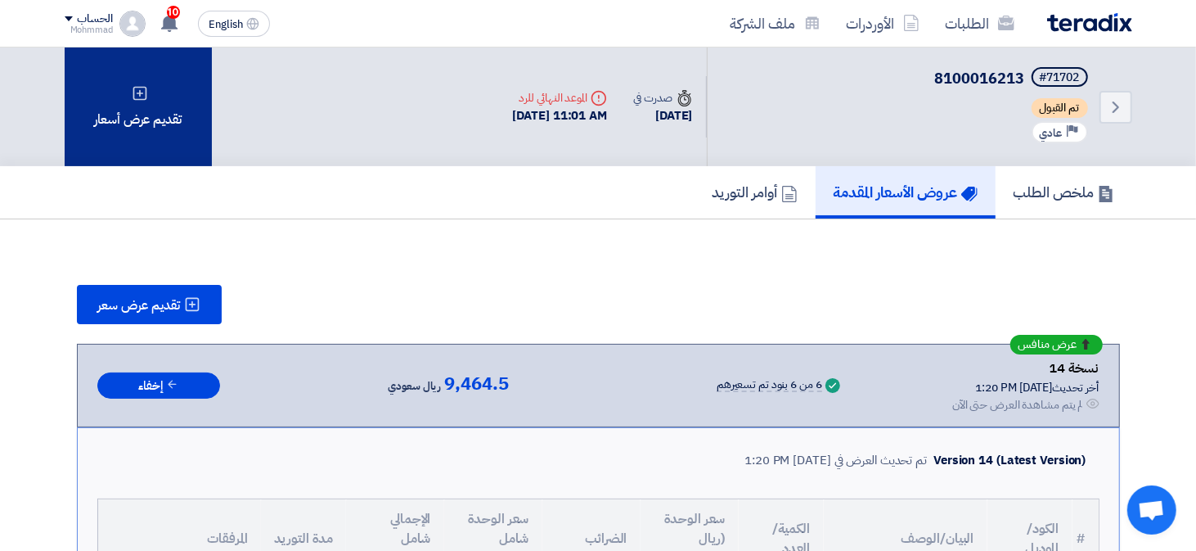
click at [164, 134] on div "تقديم عرض أسعار" at bounding box center [138, 106] width 147 height 119
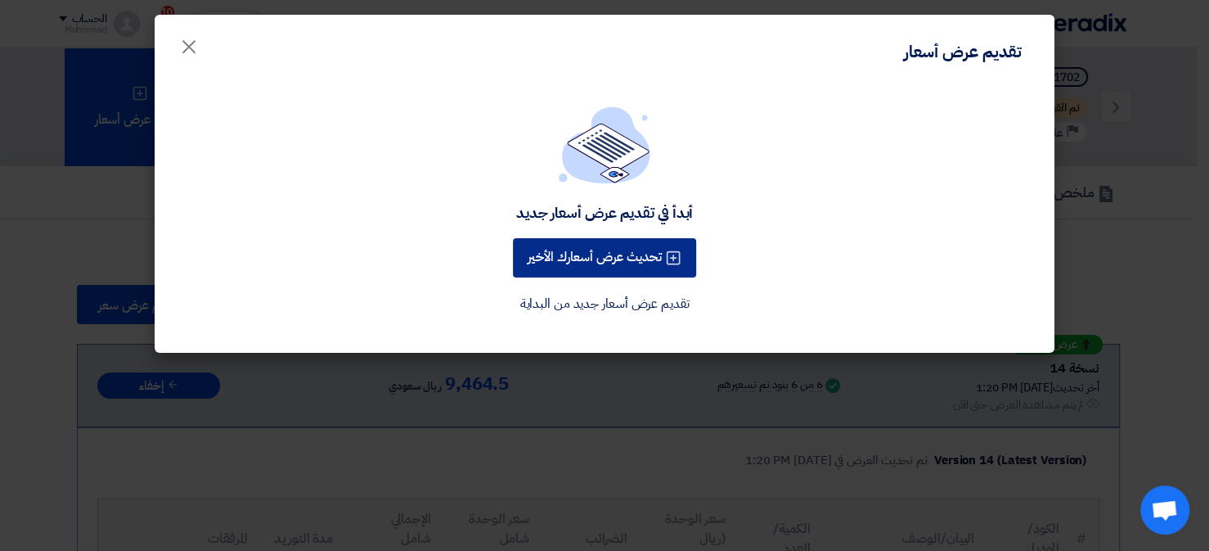
click at [598, 245] on button "تحديث عرض أسعارك الأخير" at bounding box center [604, 257] width 183 height 39
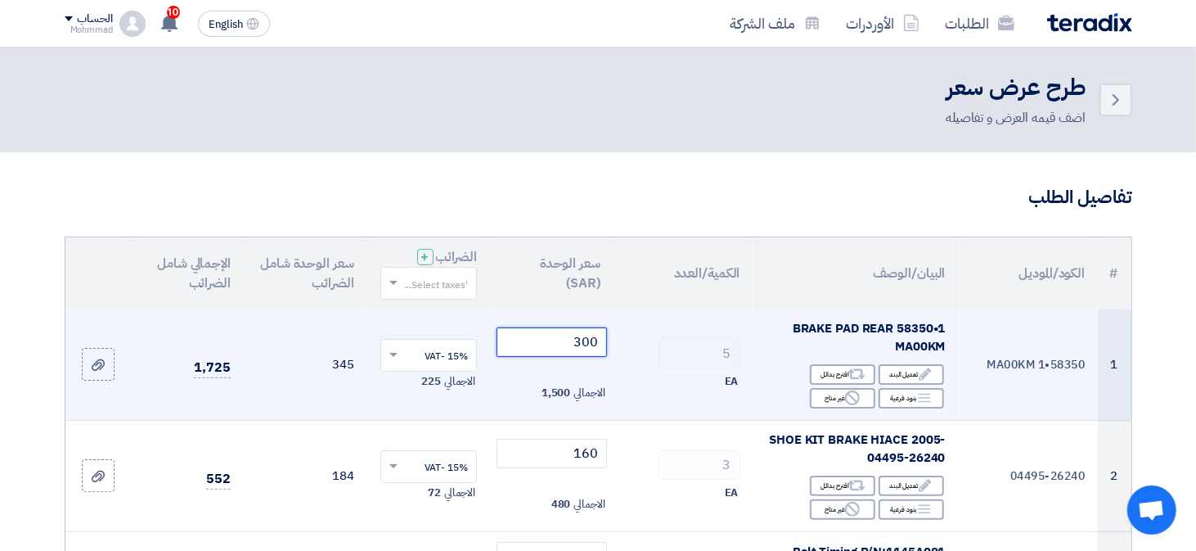
click at [597, 347] on input "300" at bounding box center [552, 341] width 110 height 29
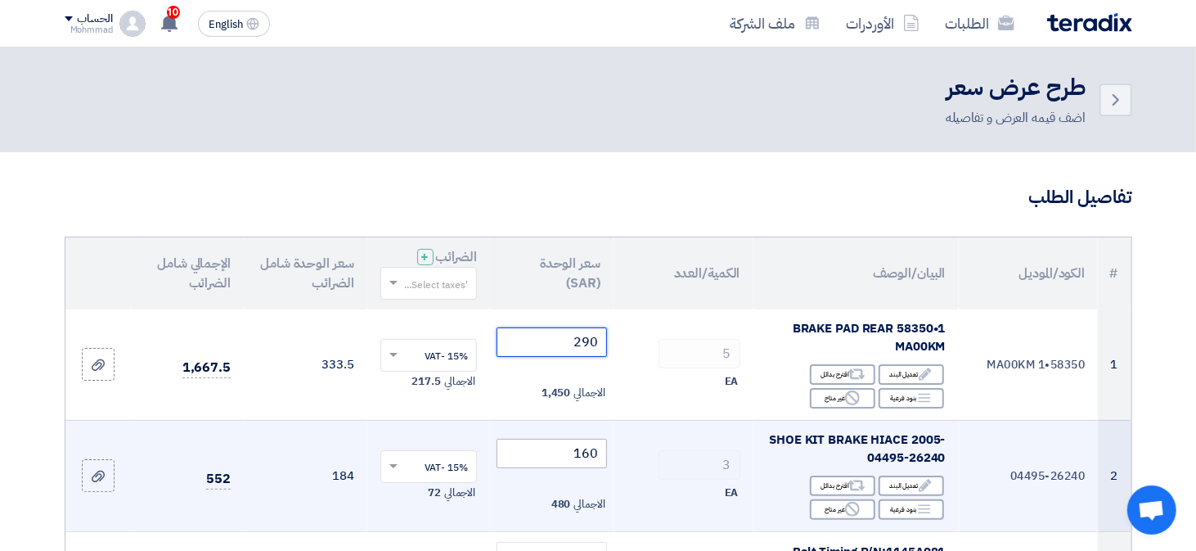
type input "290"
click at [594, 460] on input "160" at bounding box center [552, 452] width 110 height 29
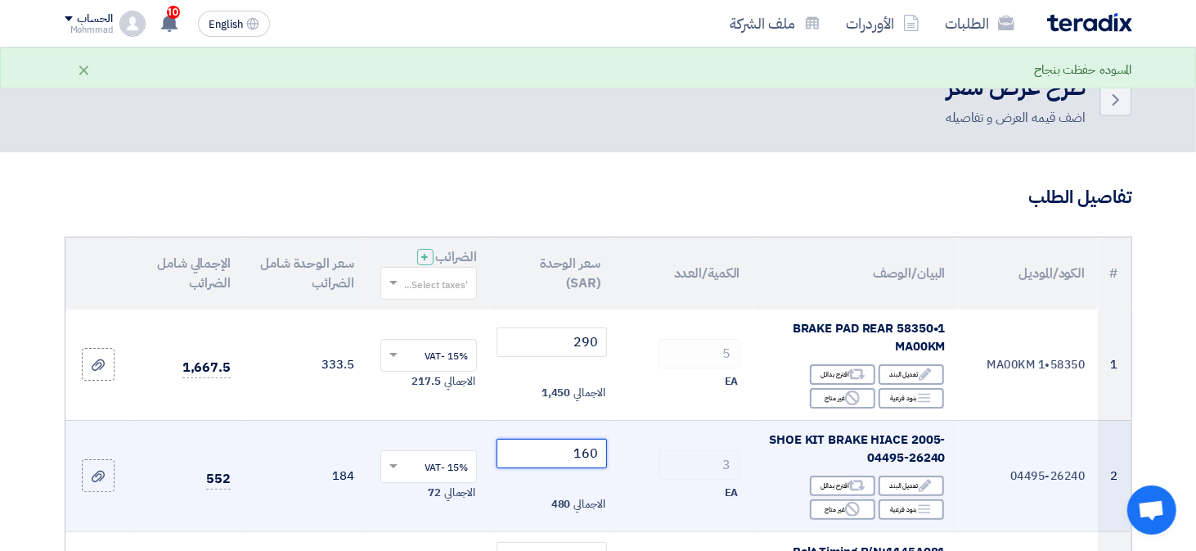
click at [594, 459] on input "160" at bounding box center [552, 452] width 110 height 29
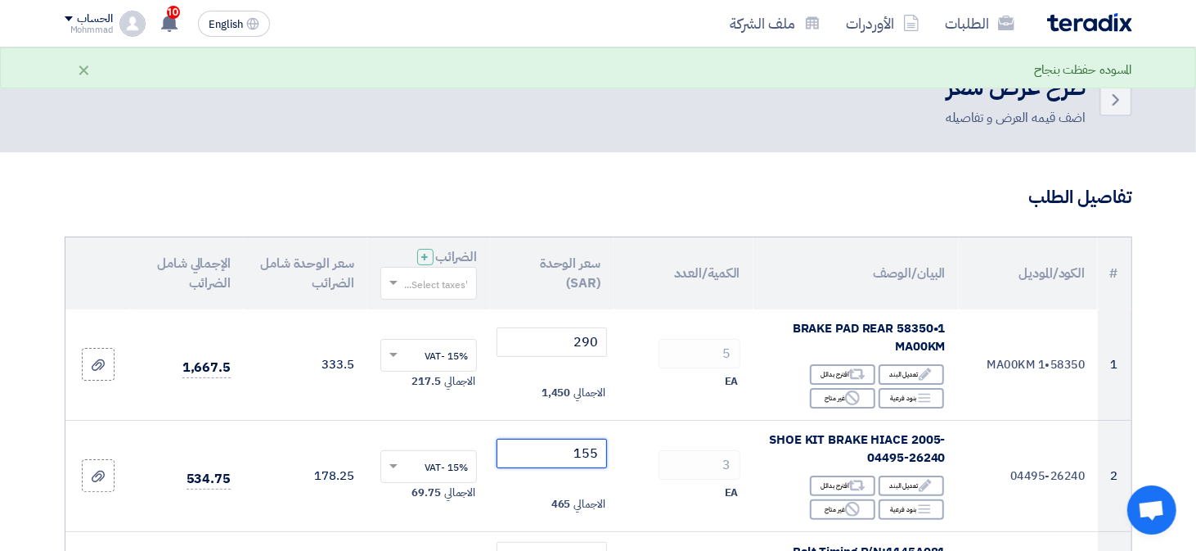
type input "155"
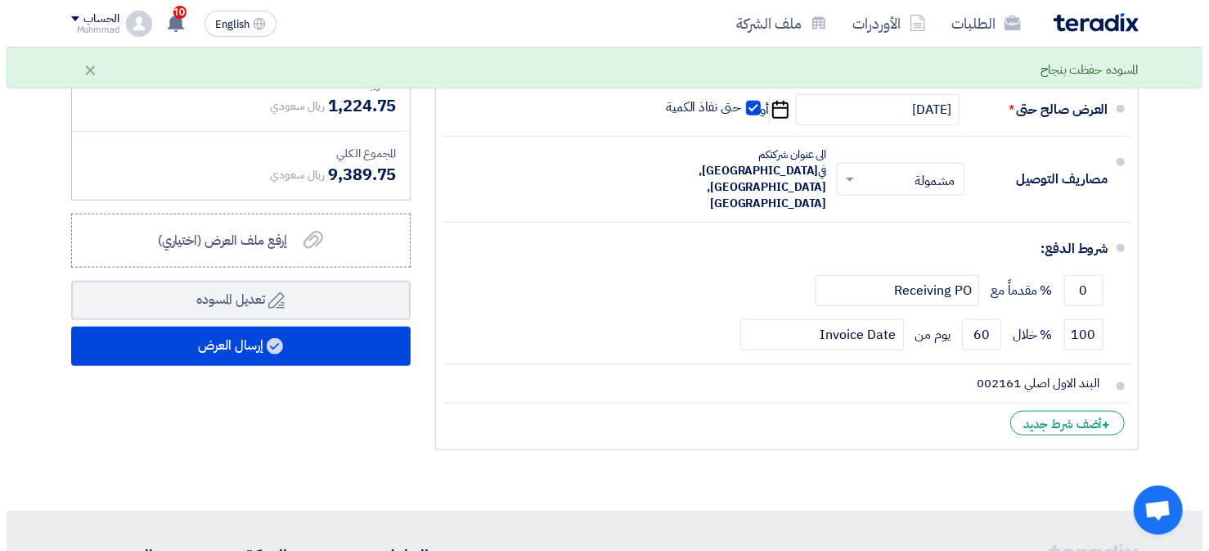
scroll to position [1145, 0]
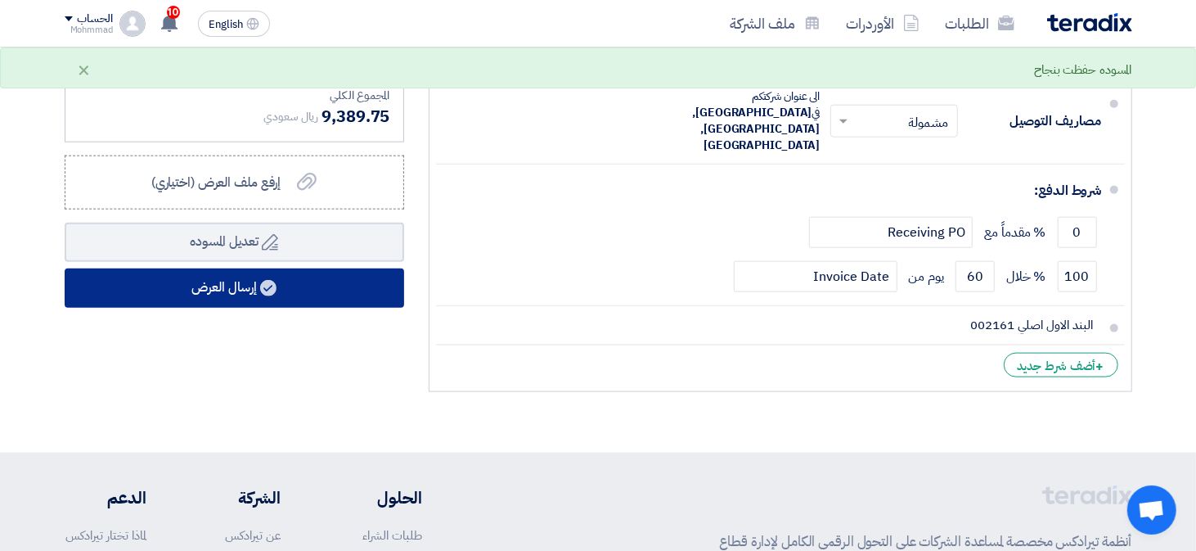
click at [263, 292] on button "إرسال العرض" at bounding box center [234, 287] width 339 height 39
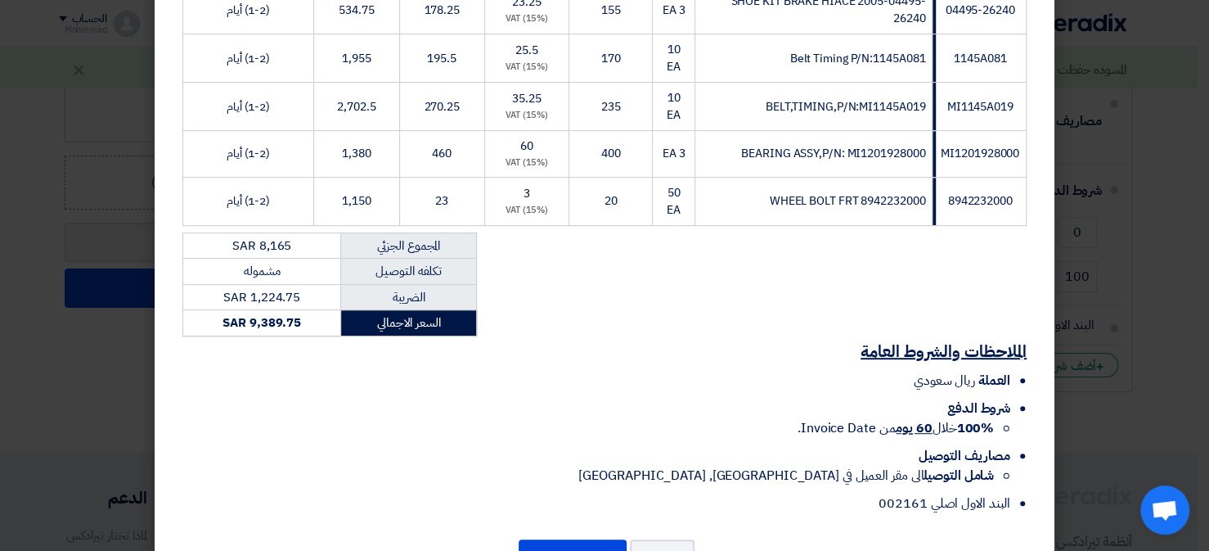
scroll to position [435, 0]
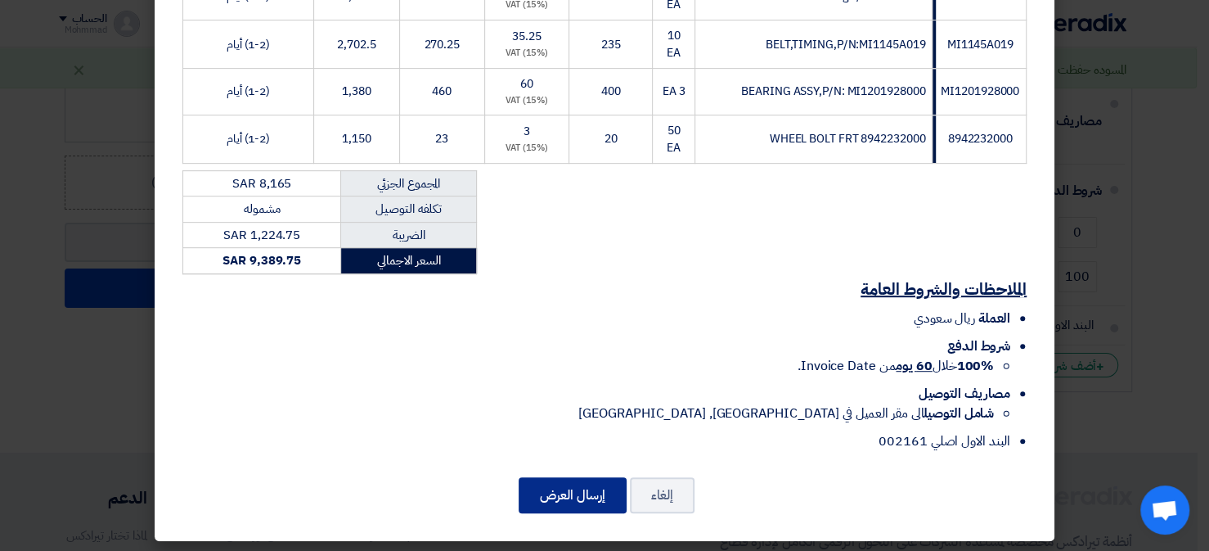
click at [581, 477] on button "إرسال العرض" at bounding box center [573, 495] width 108 height 36
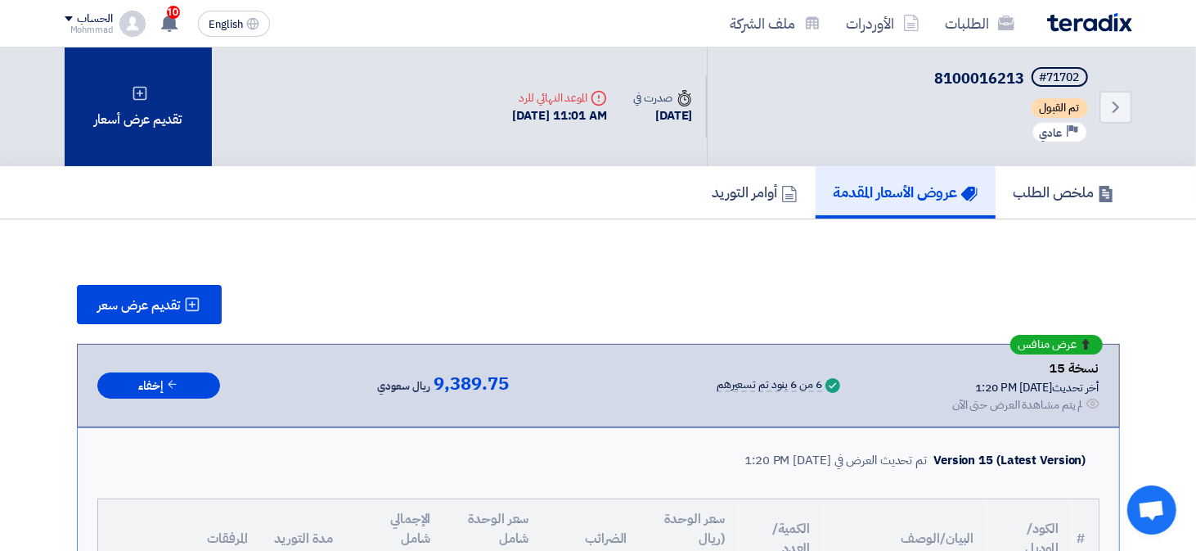
click at [158, 132] on div "تقديم عرض أسعار" at bounding box center [138, 106] width 147 height 119
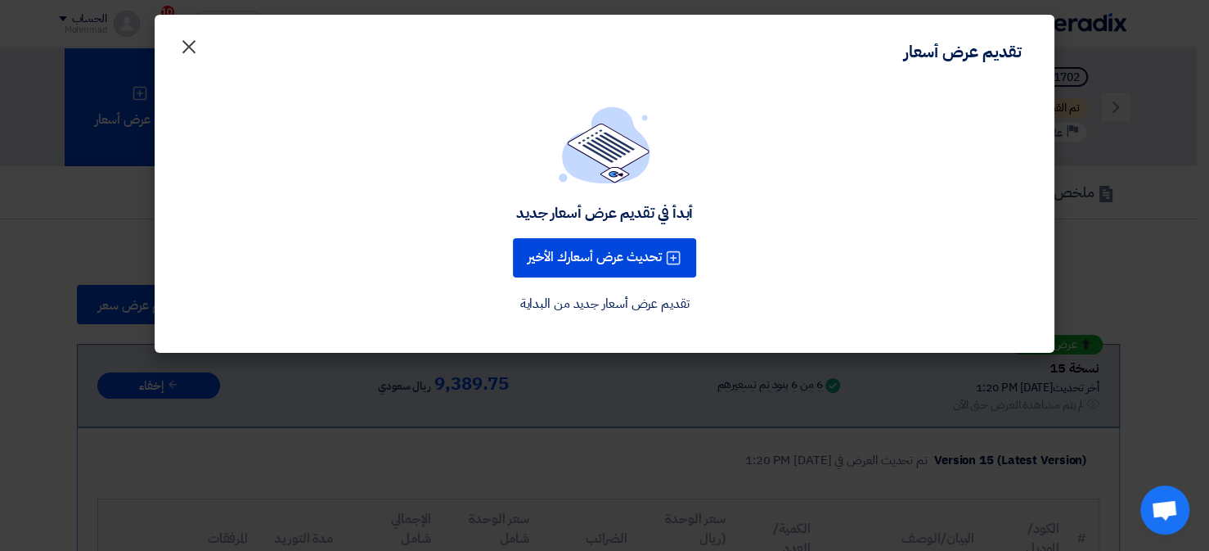
click at [188, 43] on span "×" at bounding box center [189, 45] width 20 height 49
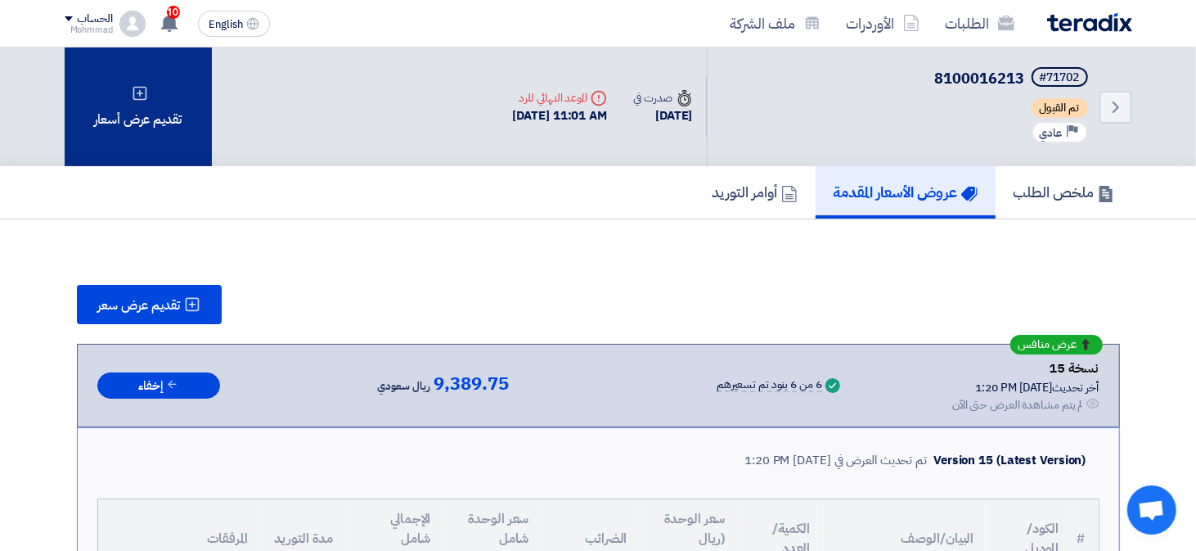
click at [133, 124] on div "تقديم عرض أسعار" at bounding box center [138, 106] width 147 height 119
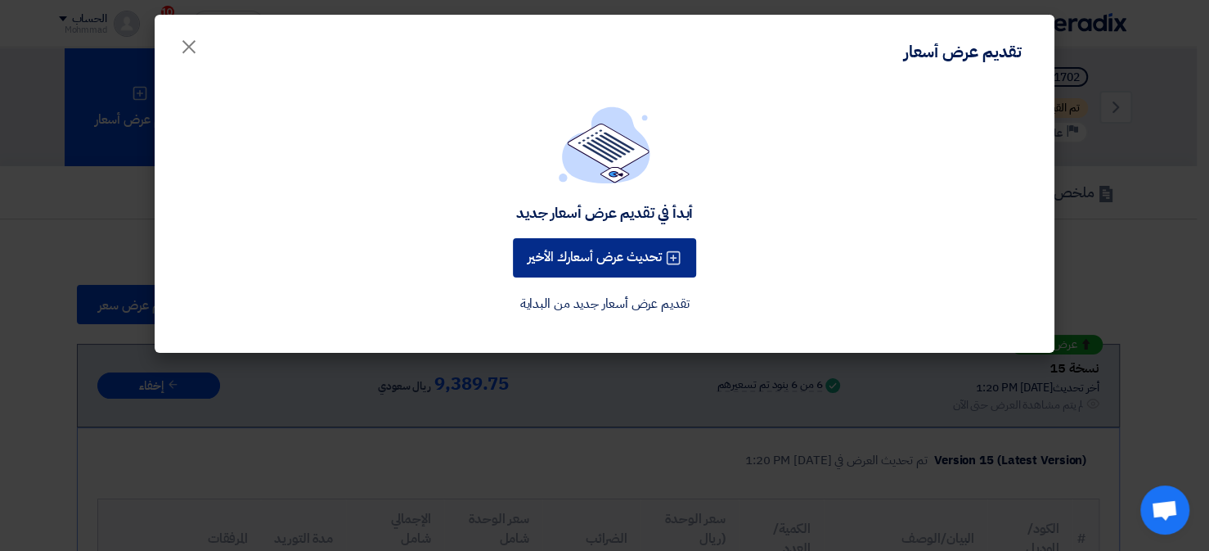
click at [566, 258] on button "تحديث عرض أسعارك الأخير" at bounding box center [604, 257] width 183 height 39
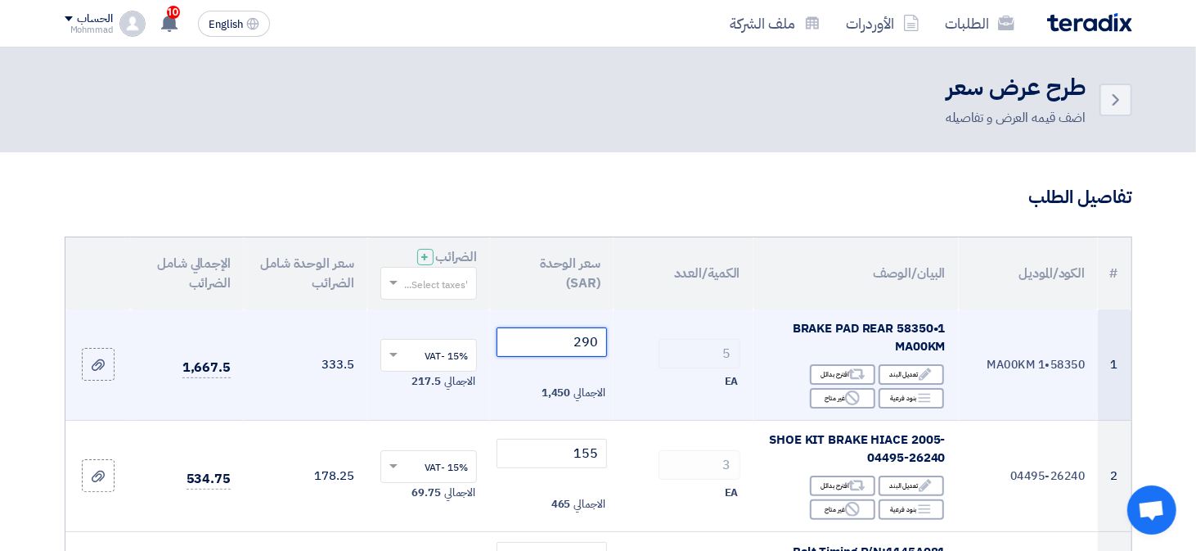
click at [599, 339] on input "290" at bounding box center [552, 341] width 110 height 29
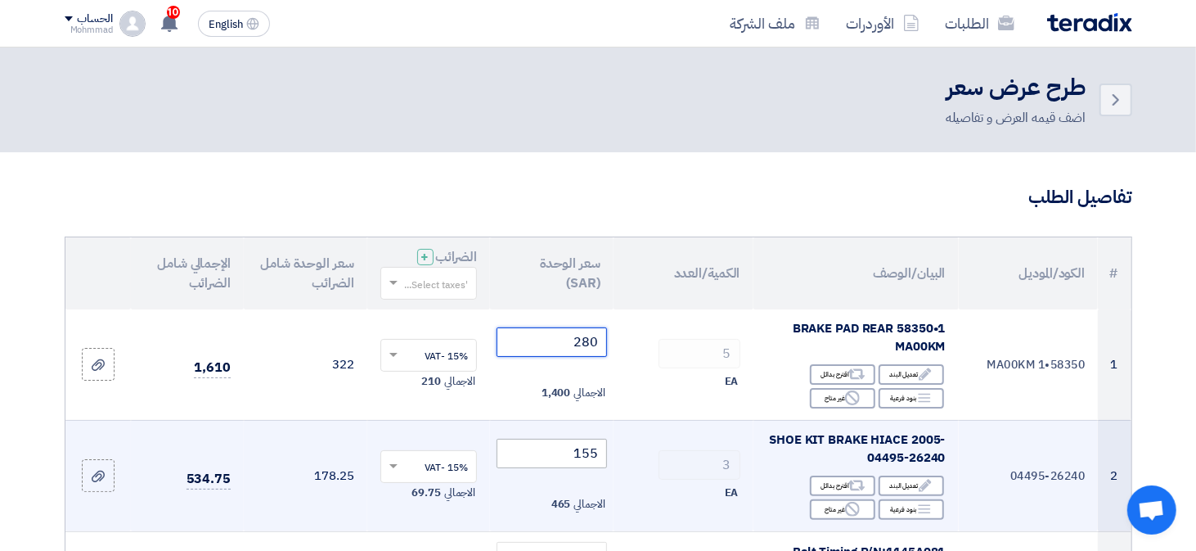
type input "280"
click at [587, 455] on input "155" at bounding box center [552, 452] width 110 height 29
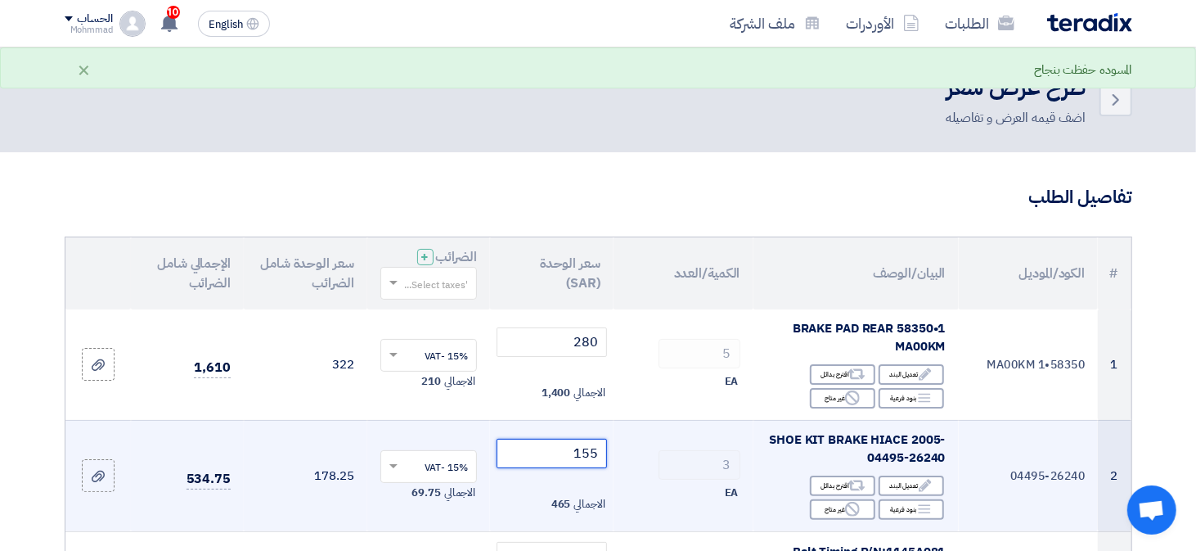
click at [587, 455] on input "155" at bounding box center [552, 452] width 110 height 29
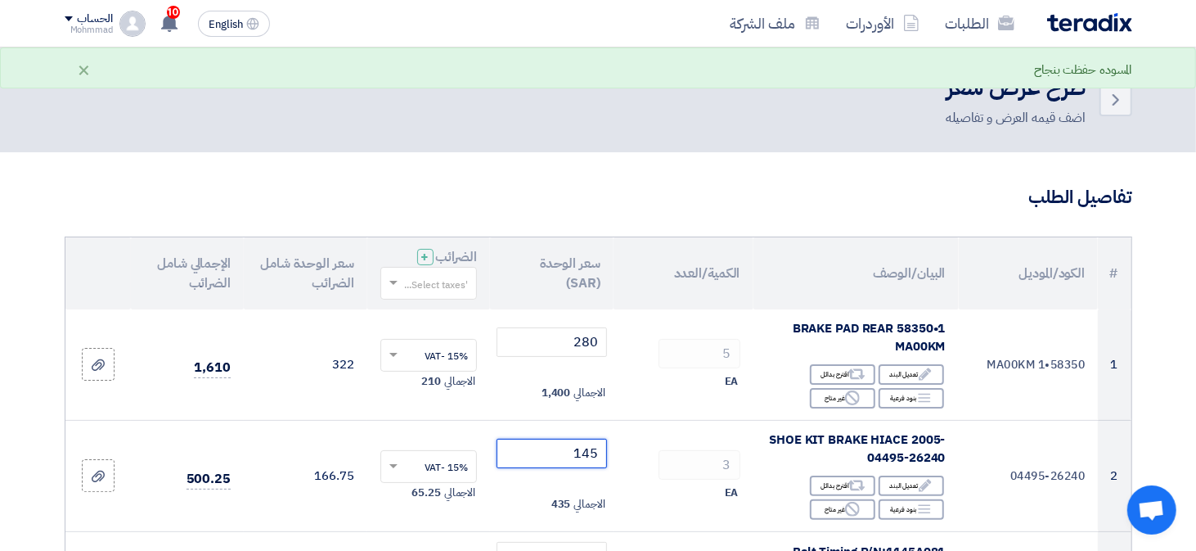
type input "145"
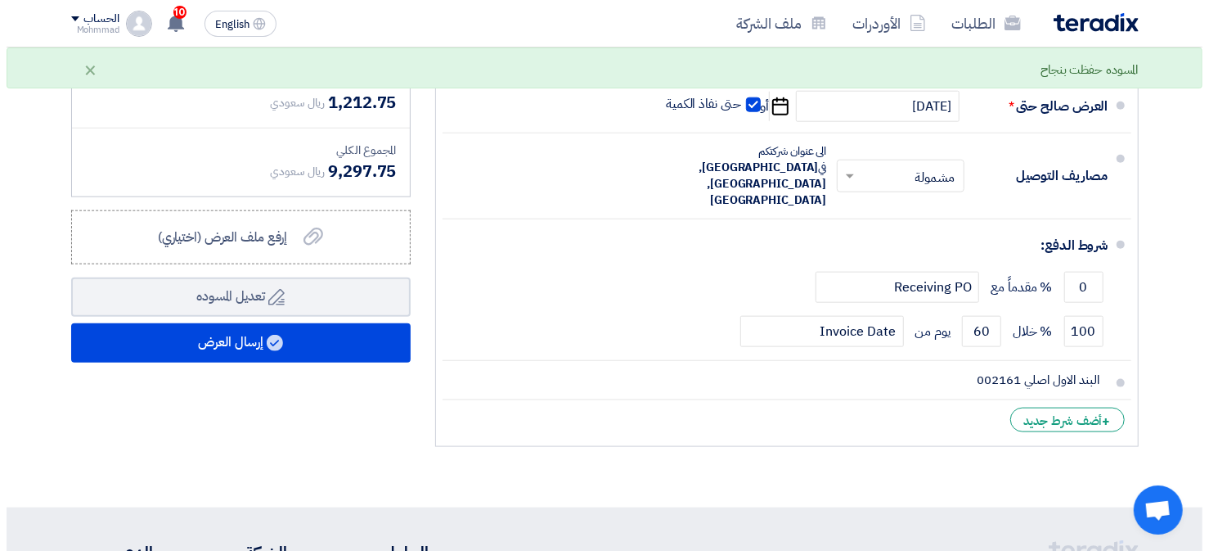
scroll to position [1227, 0]
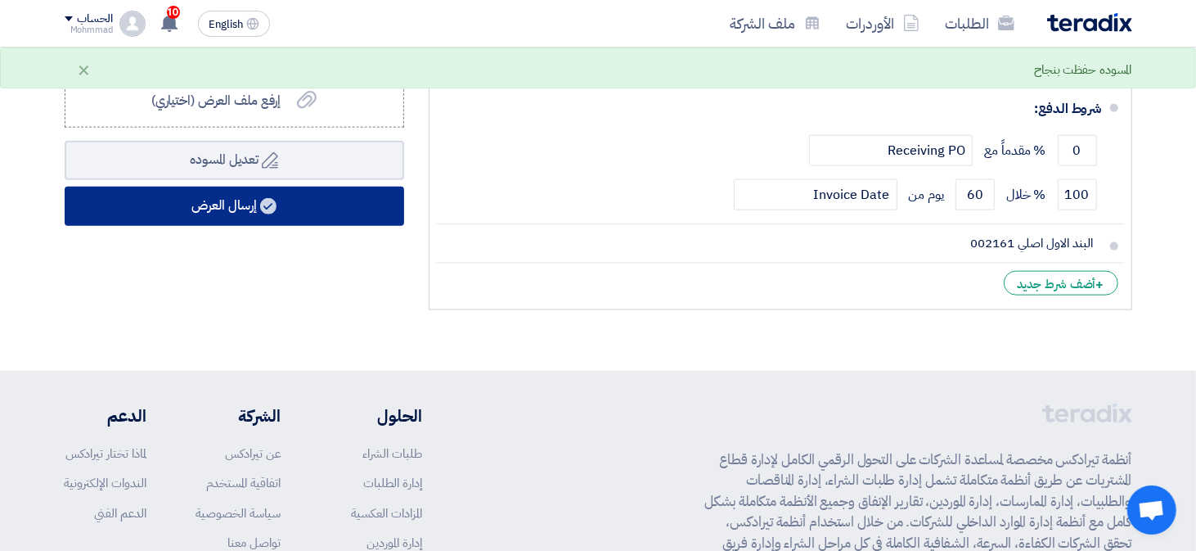
click at [267, 208] on use at bounding box center [268, 206] width 16 height 16
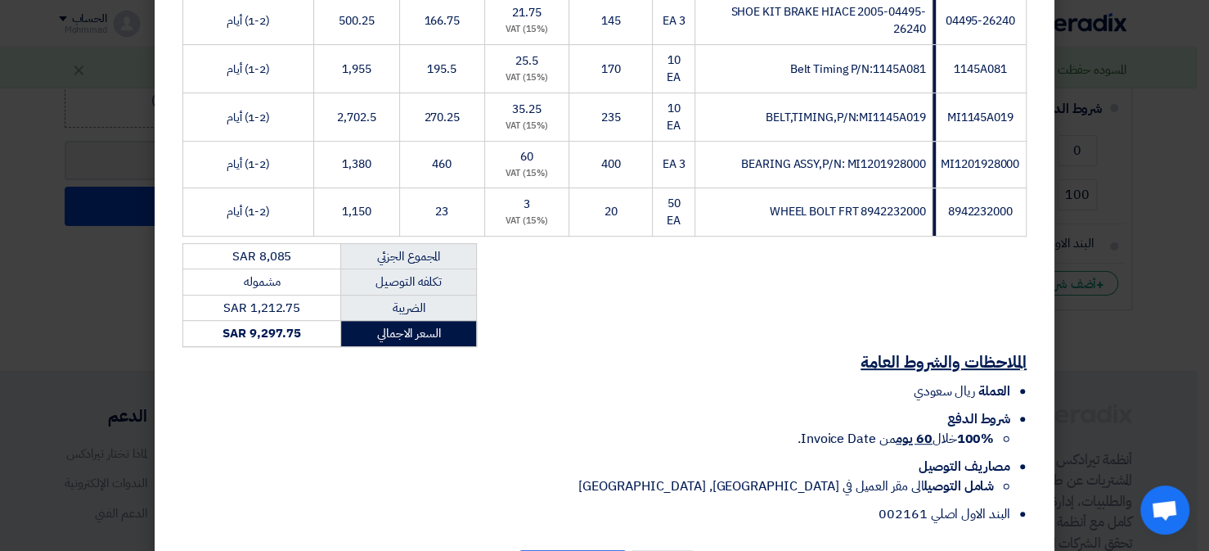
scroll to position [435, 0]
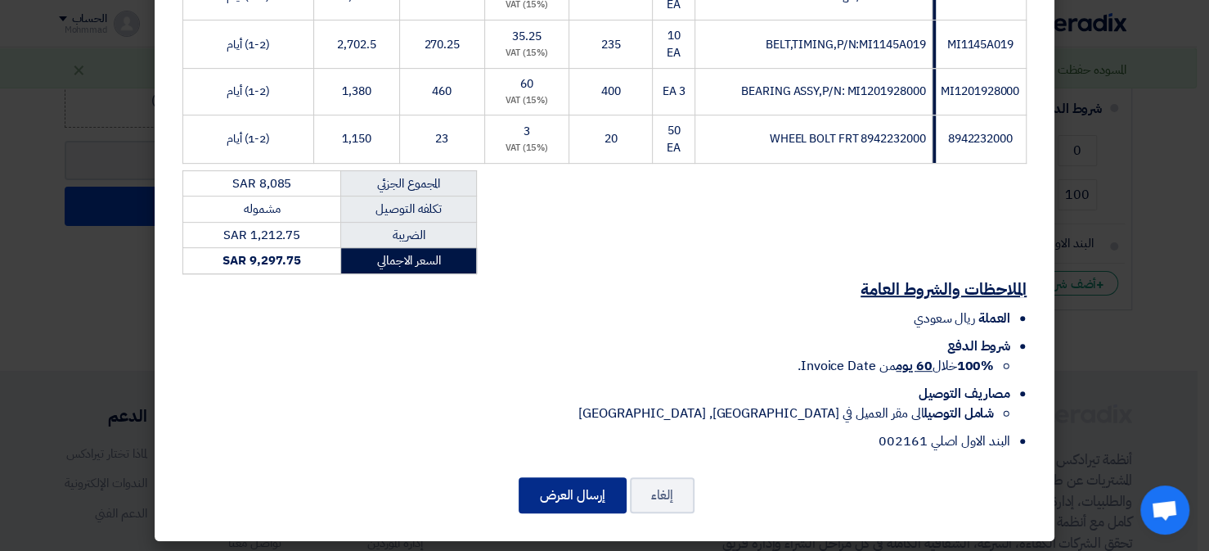
click at [552, 486] on button "إرسال العرض" at bounding box center [573, 495] width 108 height 36
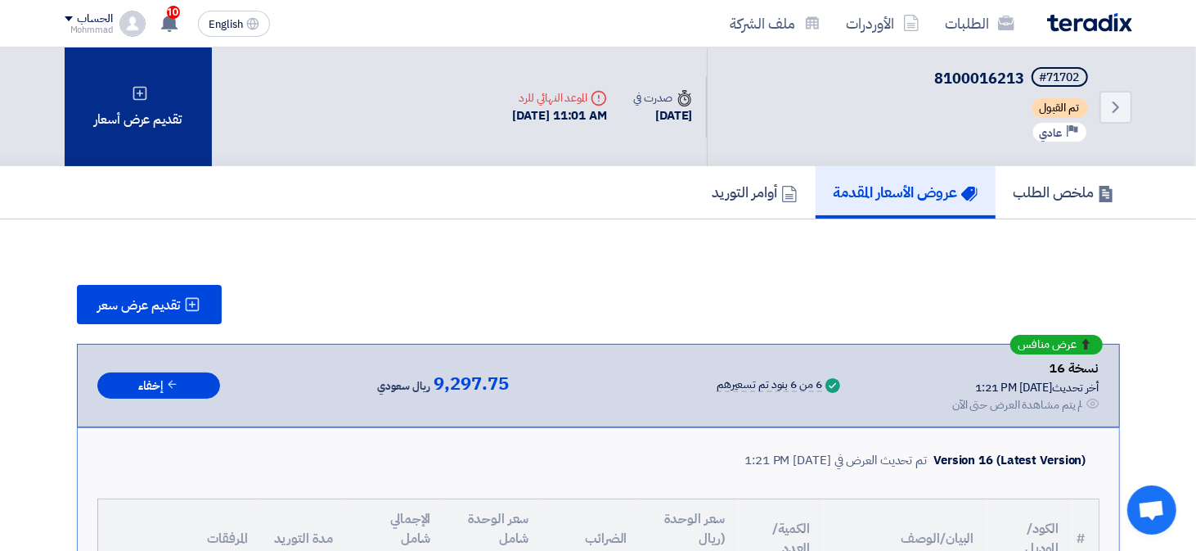
click at [133, 119] on div "تقديم عرض أسعار" at bounding box center [138, 106] width 147 height 119
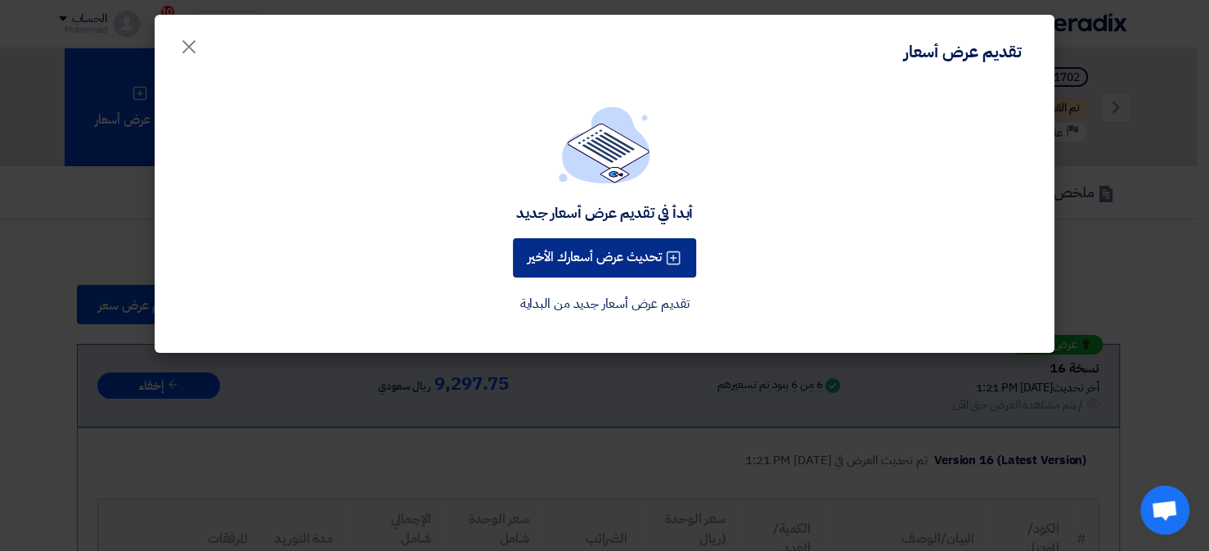
click at [564, 239] on button "تحديث عرض أسعارك الأخير" at bounding box center [604, 257] width 183 height 39
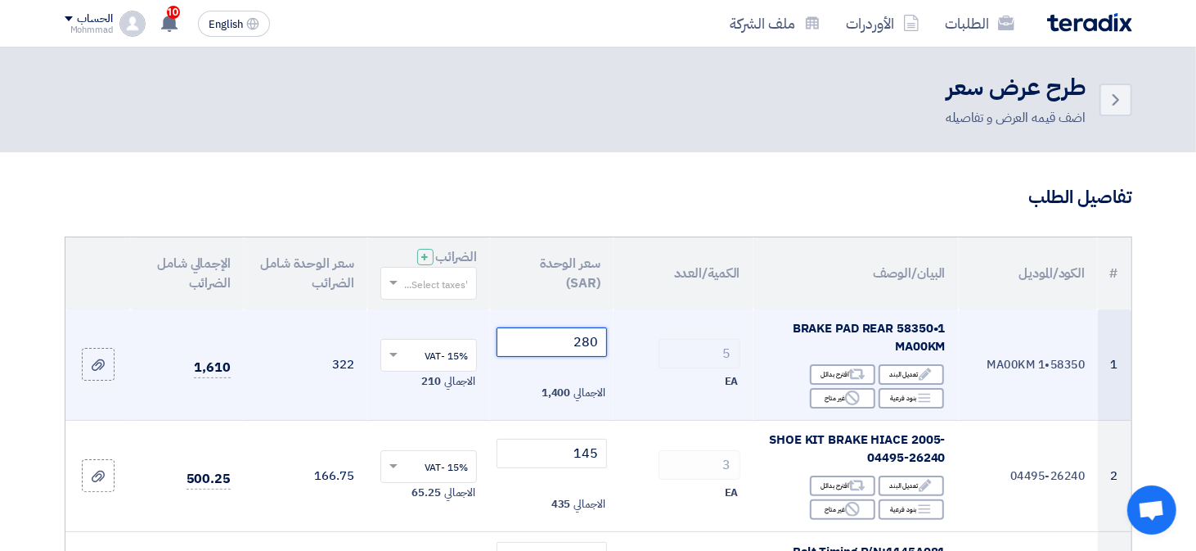
click at [592, 338] on input "280" at bounding box center [552, 341] width 110 height 29
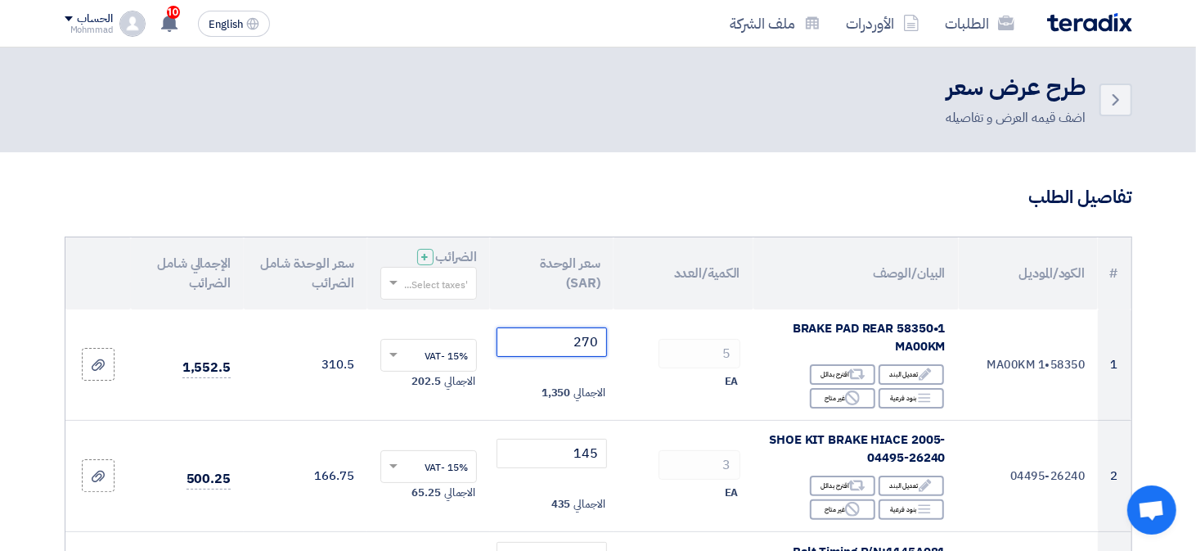
type input "270"
click at [512, 198] on h3 "تفاصيل الطلب" at bounding box center [599, 197] width 1068 height 25
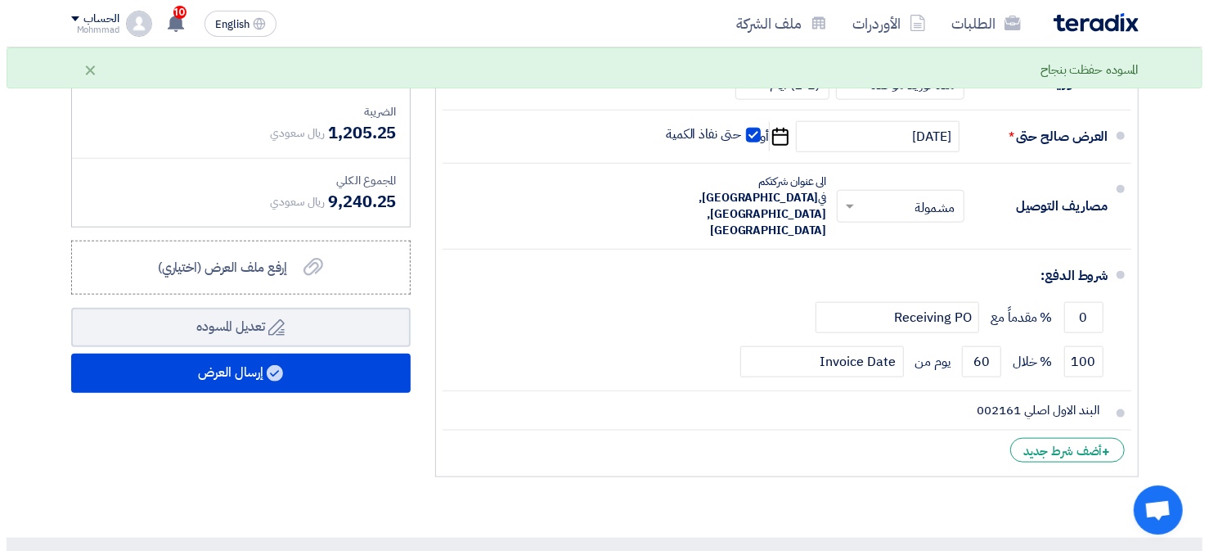
scroll to position [1063, 0]
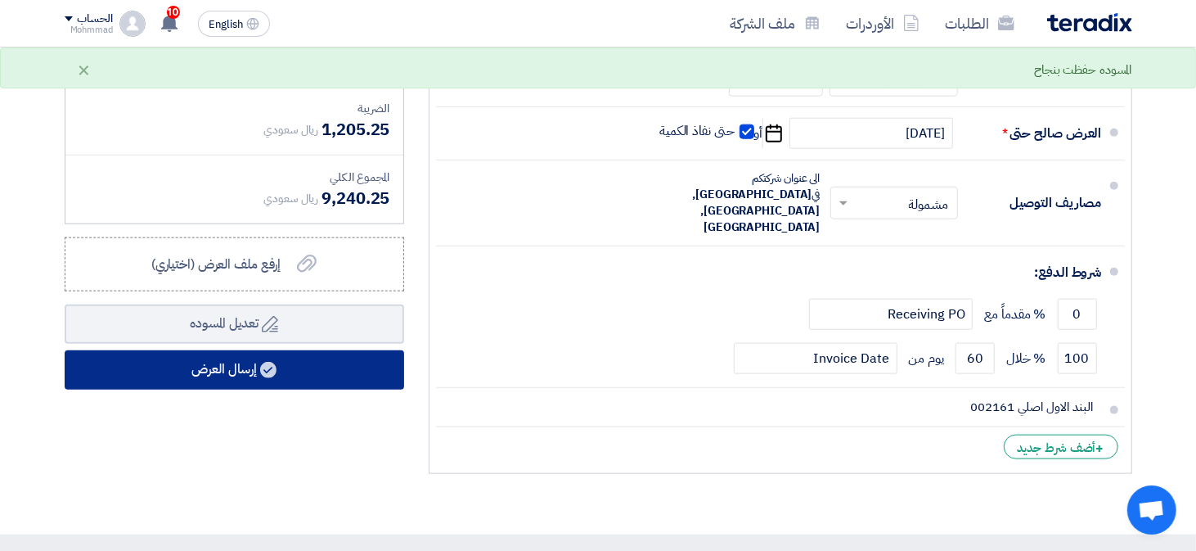
click at [205, 363] on button "إرسال العرض" at bounding box center [234, 369] width 339 height 39
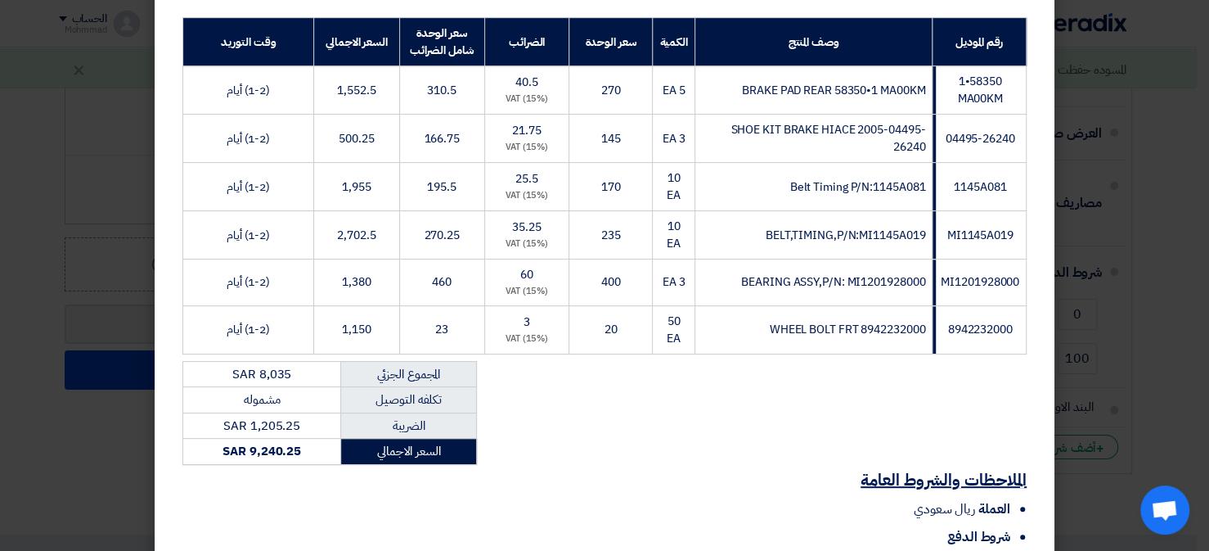
scroll to position [435, 0]
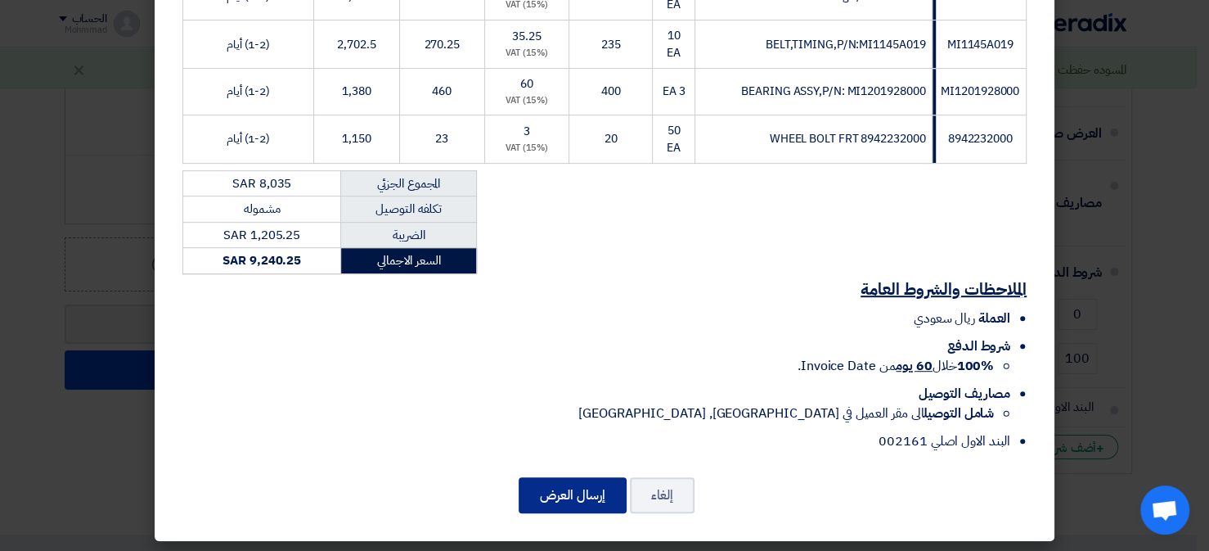
click at [578, 495] on button "إرسال العرض" at bounding box center [573, 495] width 108 height 36
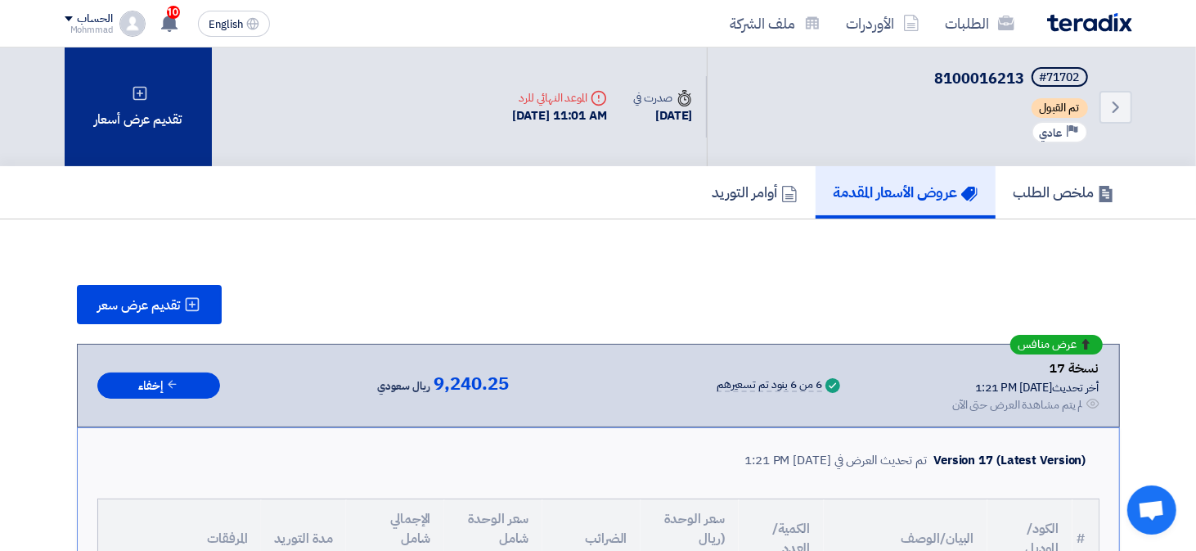
click at [162, 149] on div "تقديم عرض أسعار" at bounding box center [138, 106] width 147 height 119
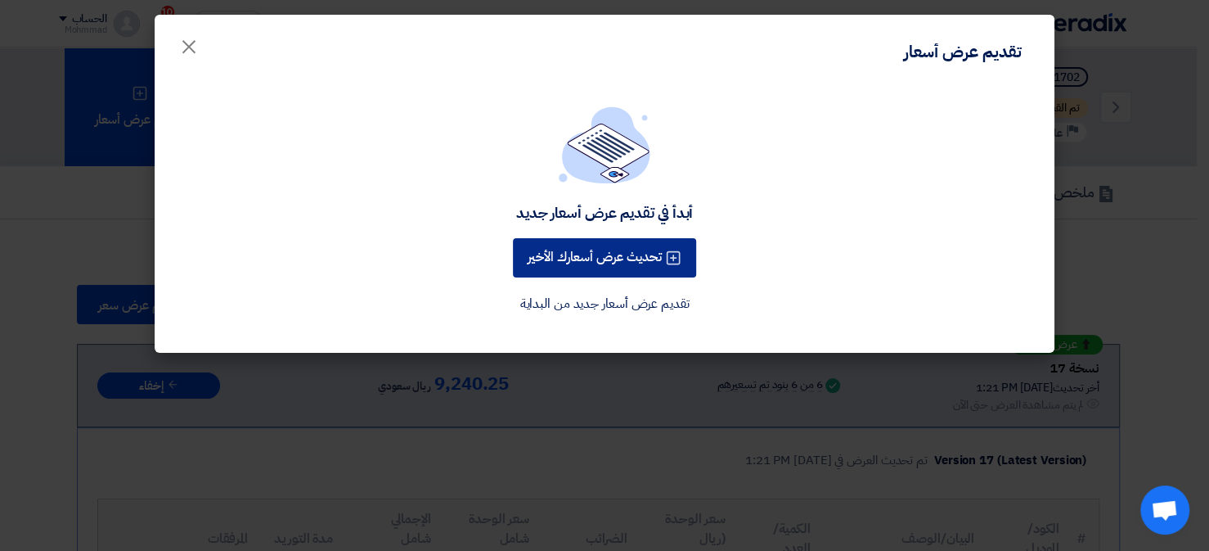
click at [583, 247] on button "تحديث عرض أسعارك الأخير" at bounding box center [604, 257] width 183 height 39
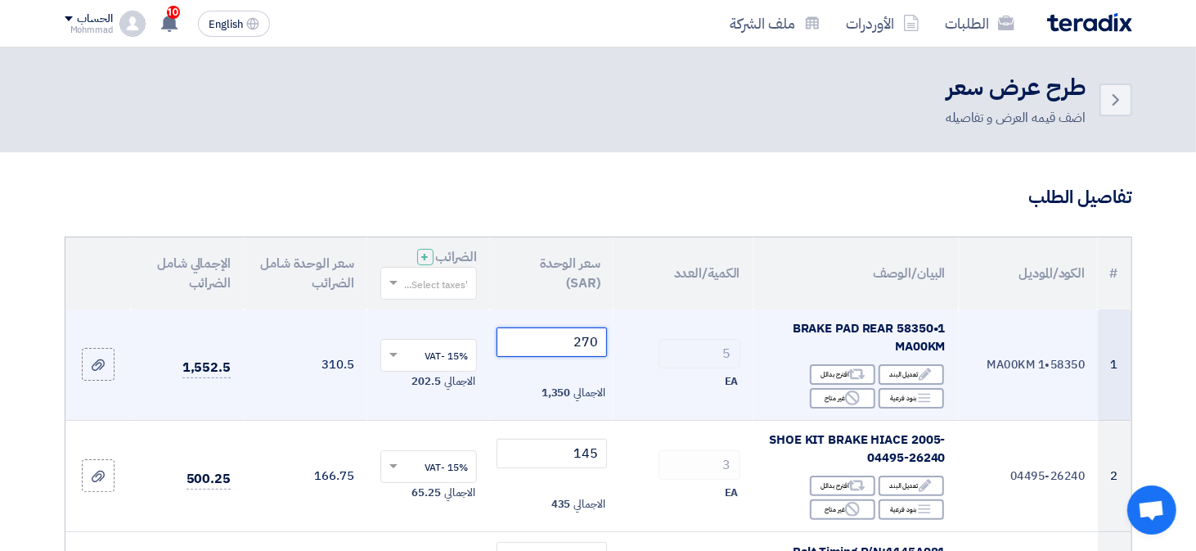
click at [592, 341] on input "270" at bounding box center [552, 341] width 110 height 29
click at [591, 339] on input "270" at bounding box center [552, 341] width 110 height 29
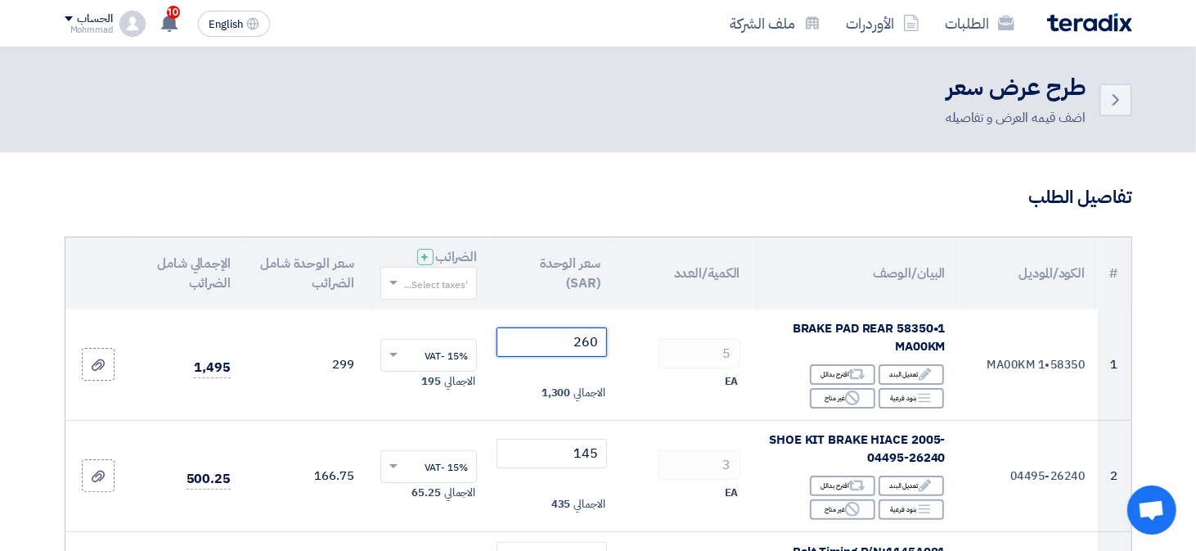
type input "260"
click at [497, 198] on h3 "تفاصيل الطلب" at bounding box center [599, 197] width 1068 height 25
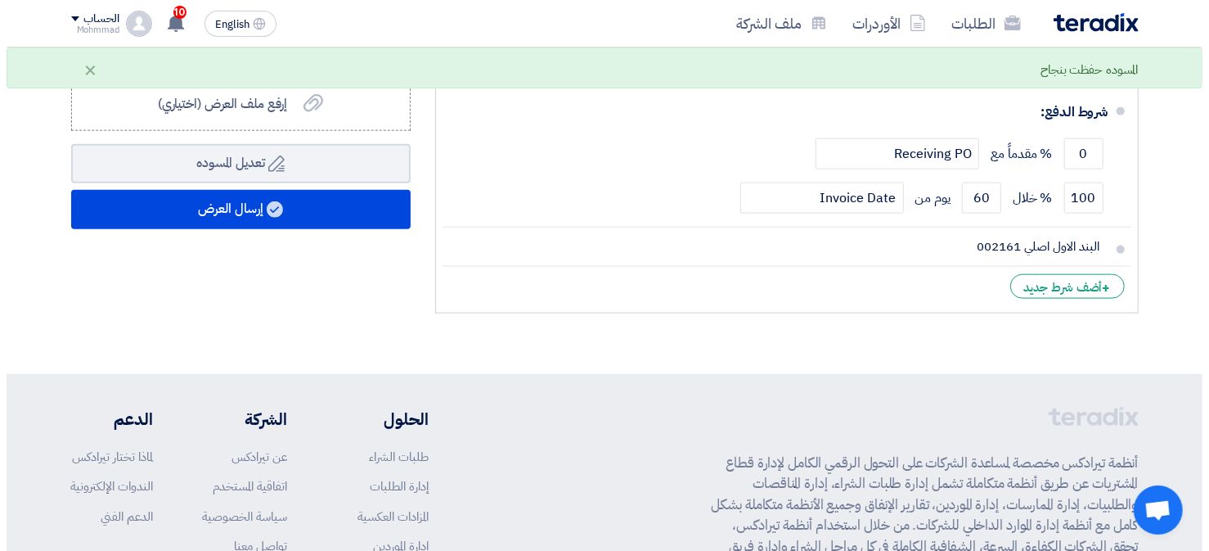
scroll to position [1309, 0]
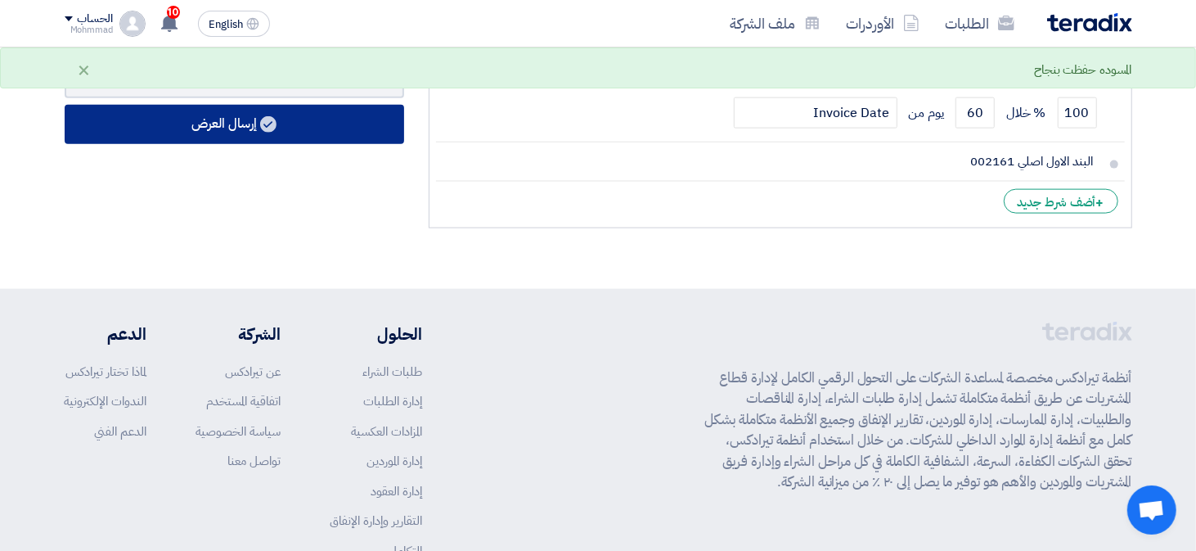
click at [219, 119] on button "إرسال العرض" at bounding box center [234, 124] width 339 height 39
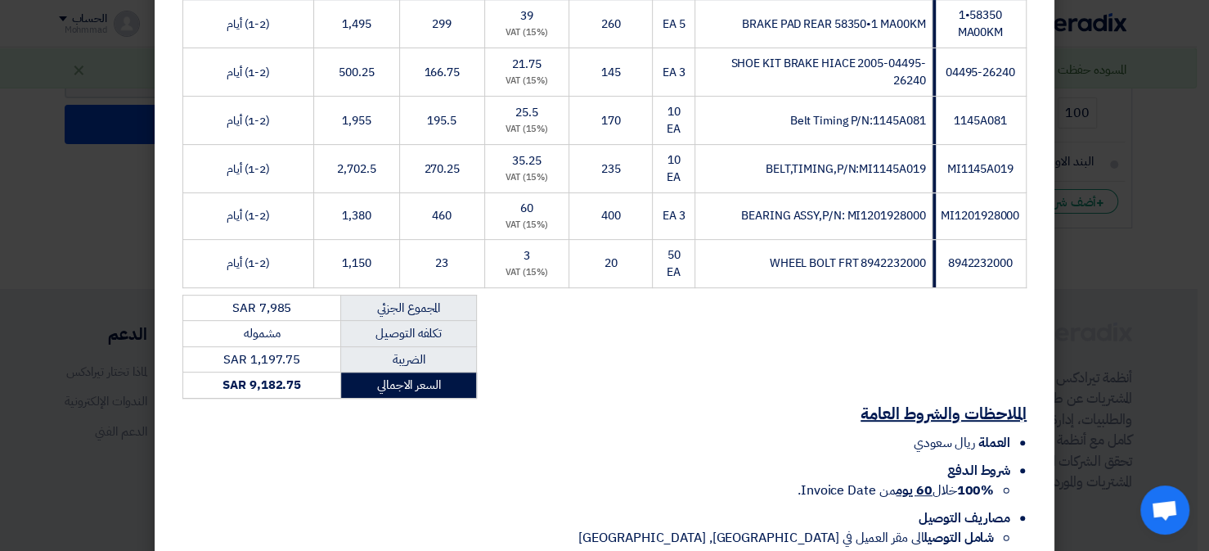
scroll to position [435, 0]
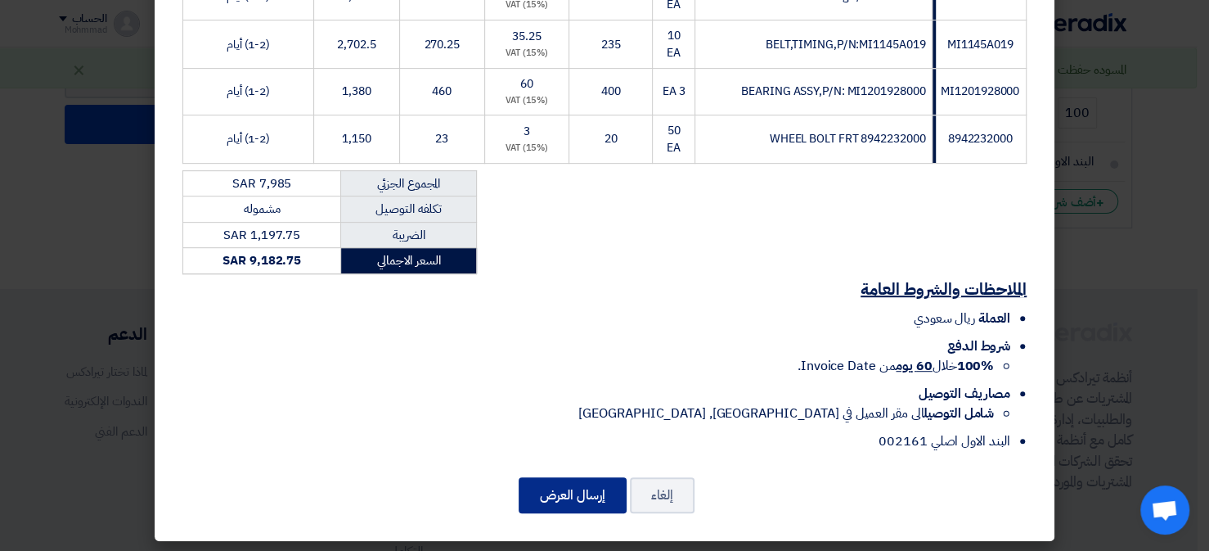
click at [573, 479] on button "إرسال العرض" at bounding box center [573, 495] width 108 height 36
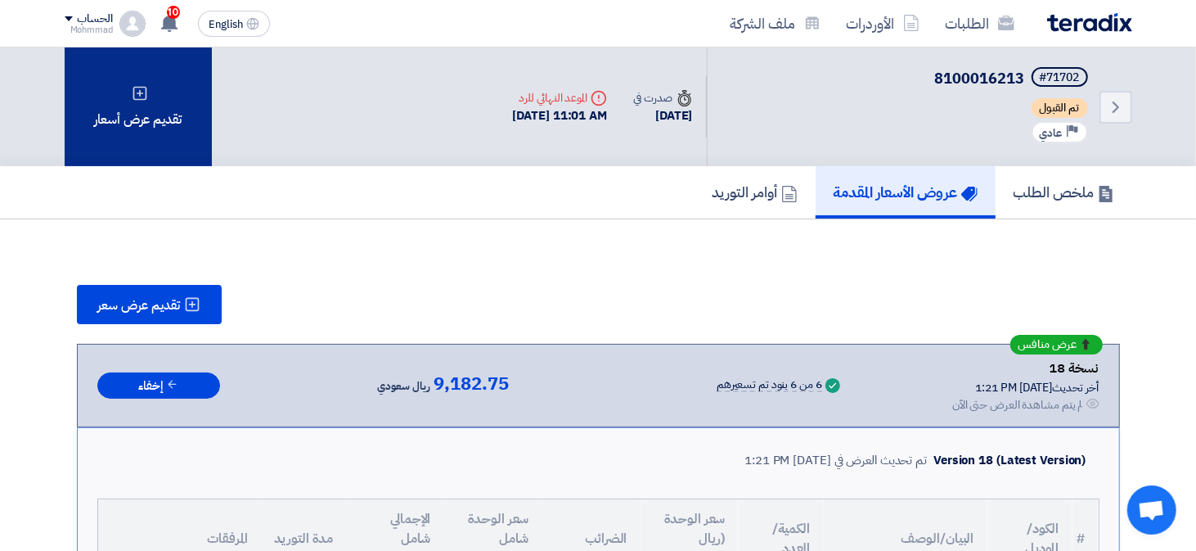
click at [136, 127] on div "تقديم عرض أسعار" at bounding box center [138, 106] width 147 height 119
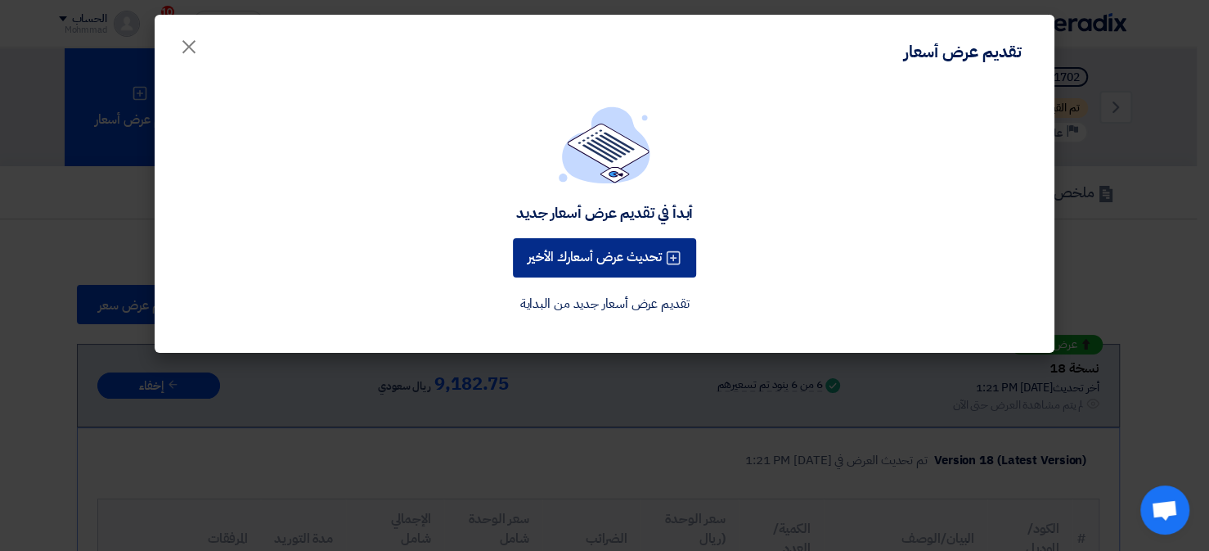
click at [548, 252] on button "تحديث عرض أسعارك الأخير" at bounding box center [604, 257] width 183 height 39
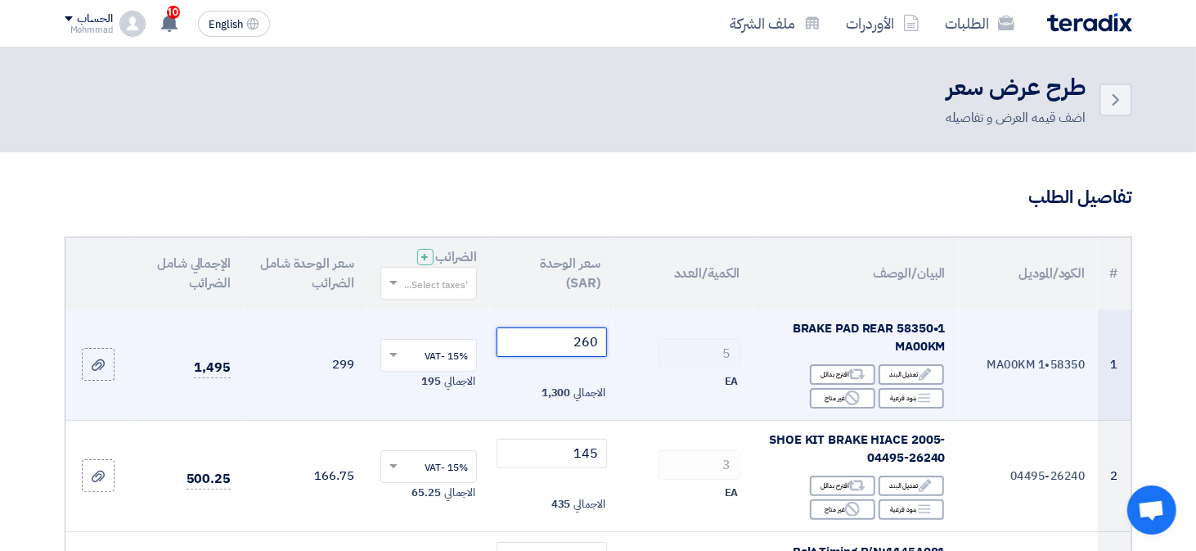
click at [592, 344] on input "260" at bounding box center [552, 341] width 110 height 29
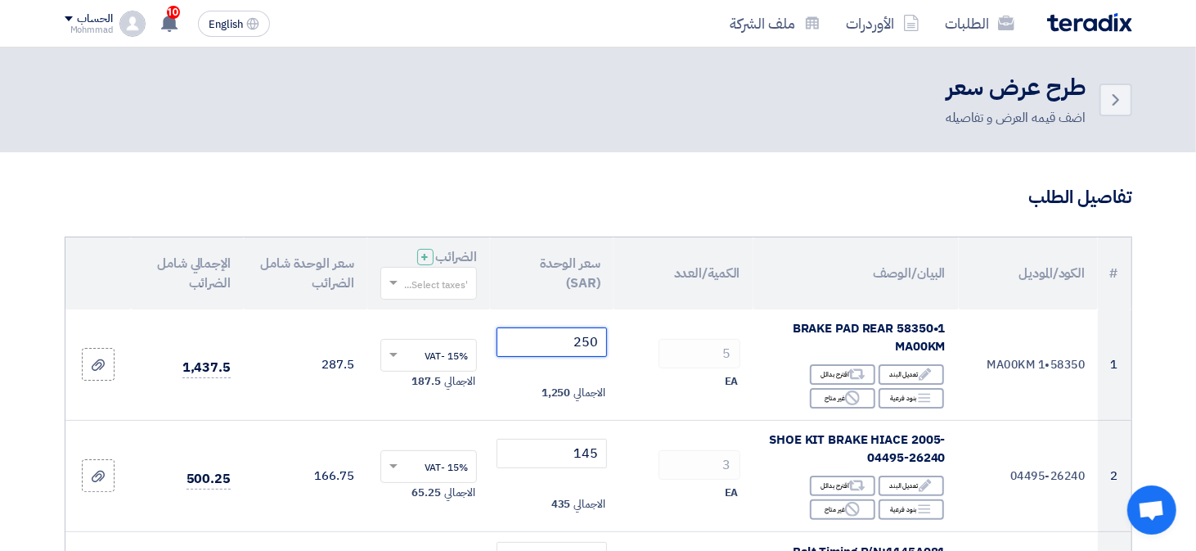
type input "250"
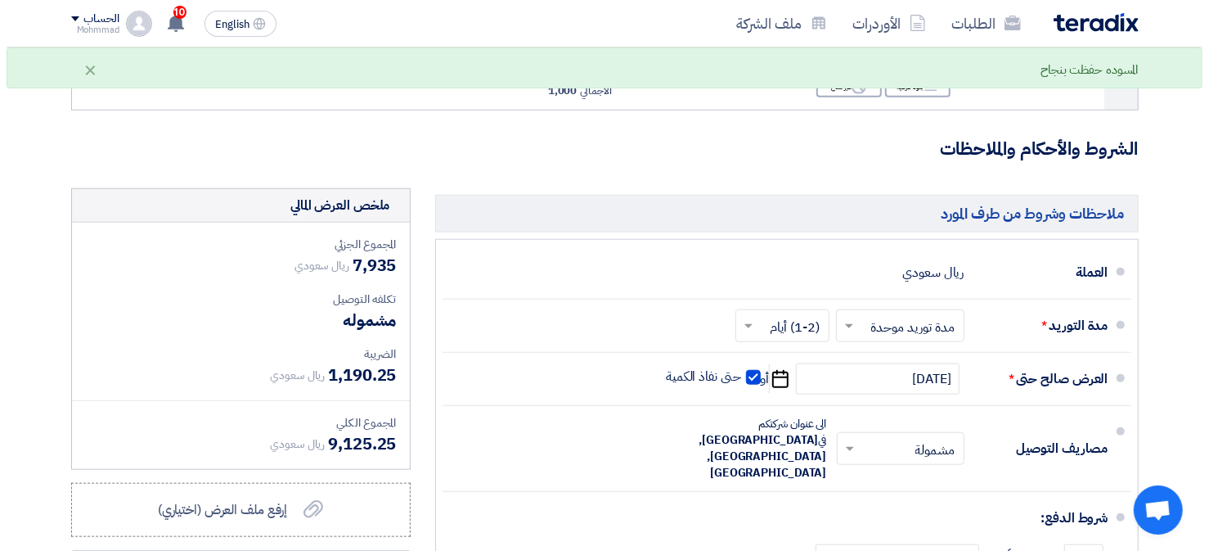
scroll to position [1063, 0]
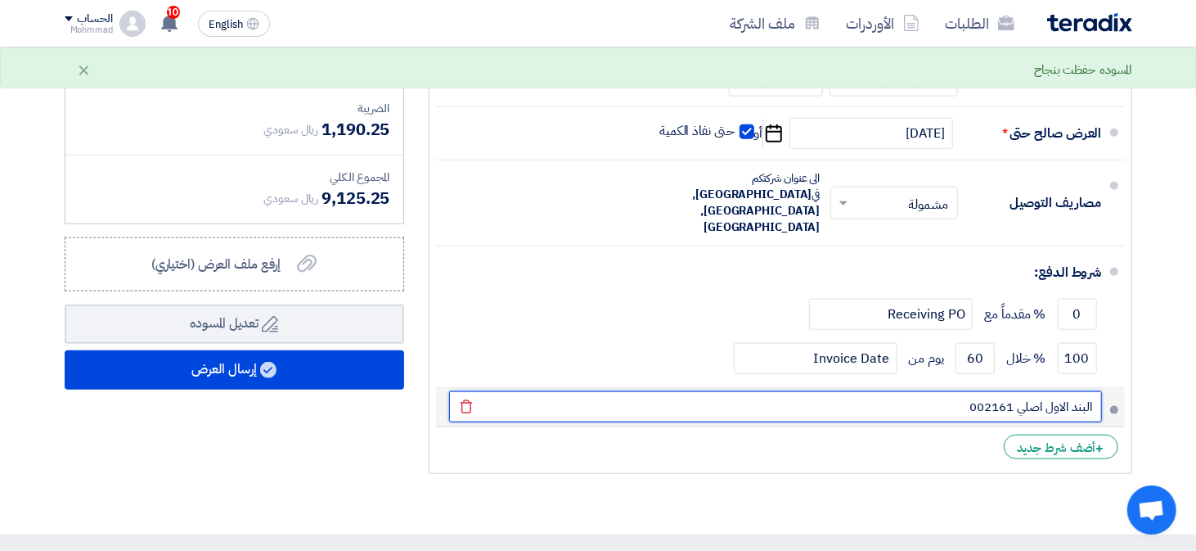
click at [1051, 391] on input "البند الاول اصلي 002161" at bounding box center [775, 406] width 653 height 31
click at [1031, 391] on input "البند الاول اصلي 002161" at bounding box center [775, 406] width 653 height 31
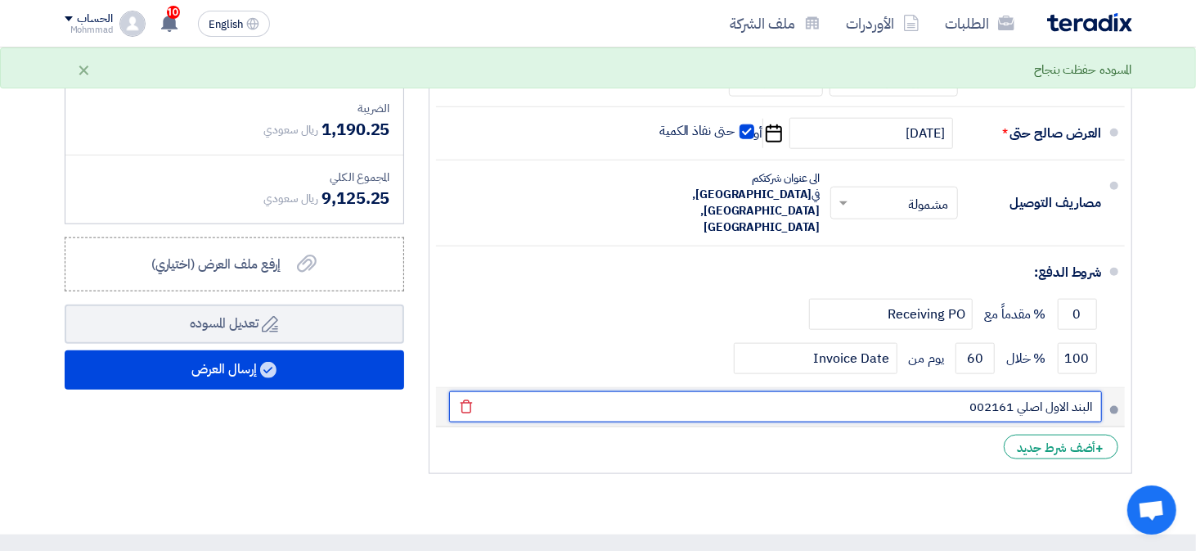
click at [1019, 391] on input "البند الاول اصلي 002161" at bounding box center [775, 406] width 653 height 31
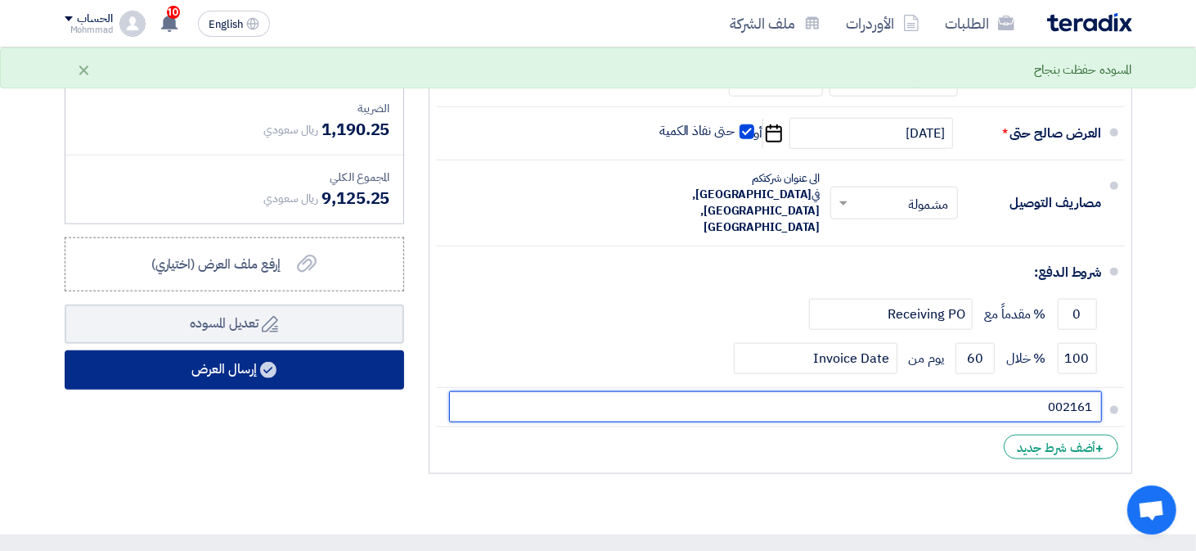
type input "002161"
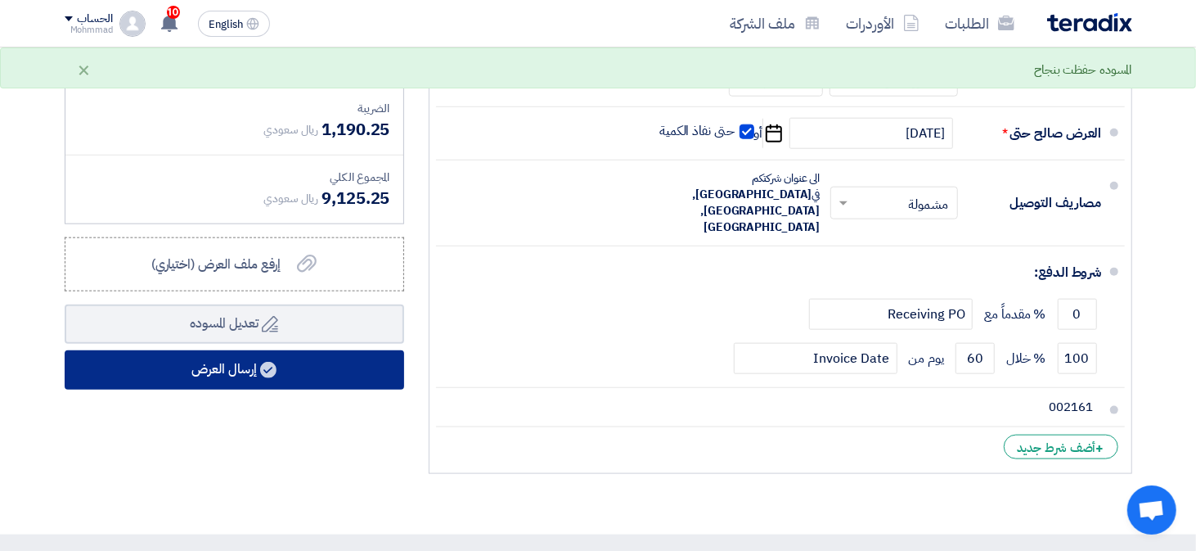
click at [348, 365] on button "إرسال العرض" at bounding box center [234, 369] width 339 height 39
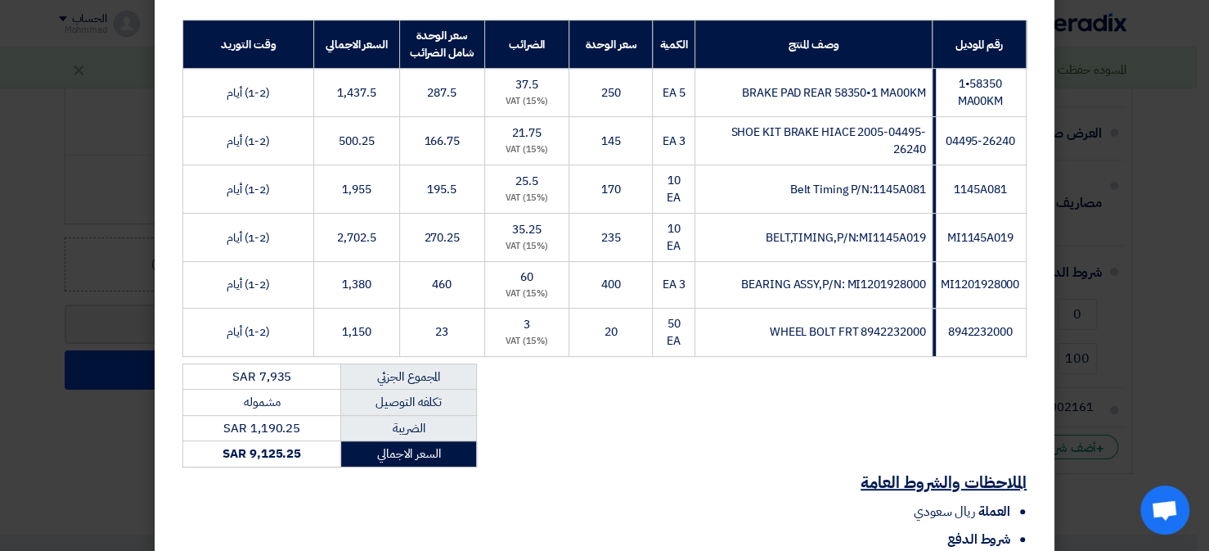
scroll to position [435, 0]
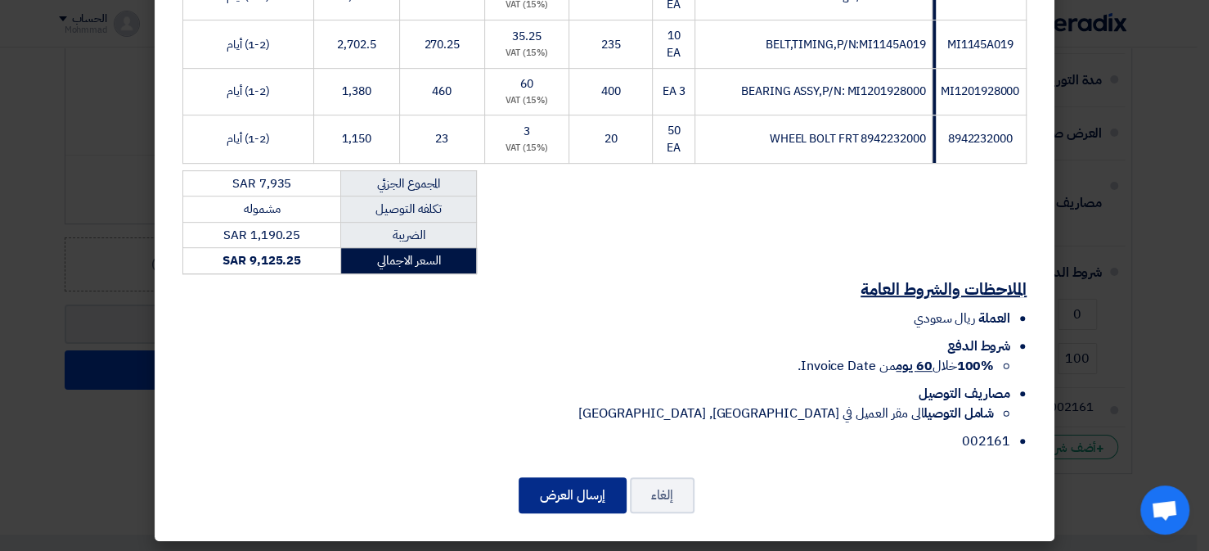
click at [607, 480] on button "إرسال العرض" at bounding box center [573, 495] width 108 height 36
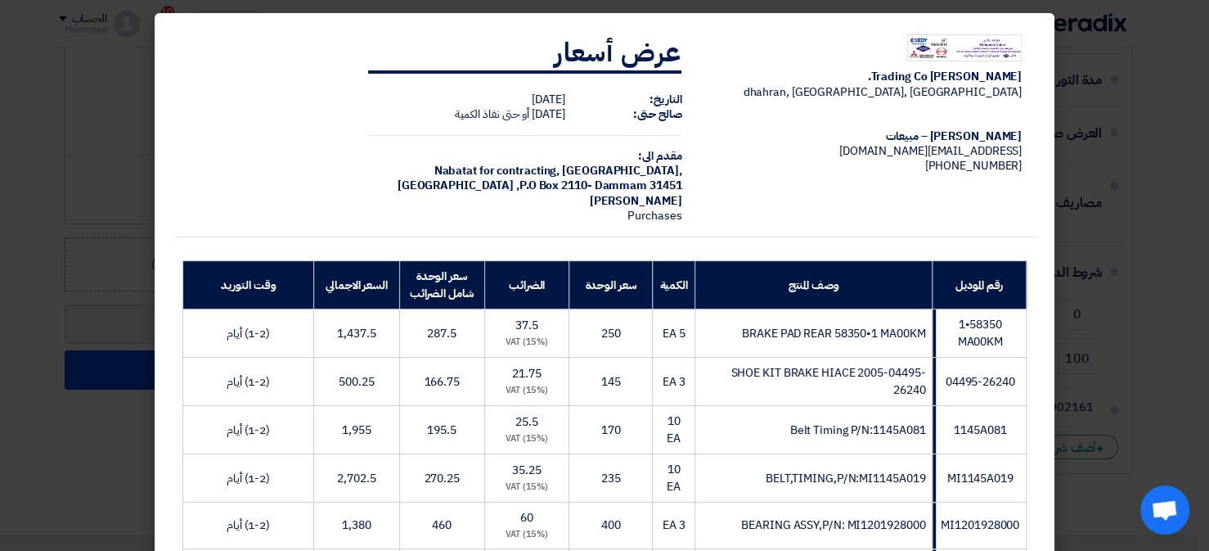
scroll to position [0, 0]
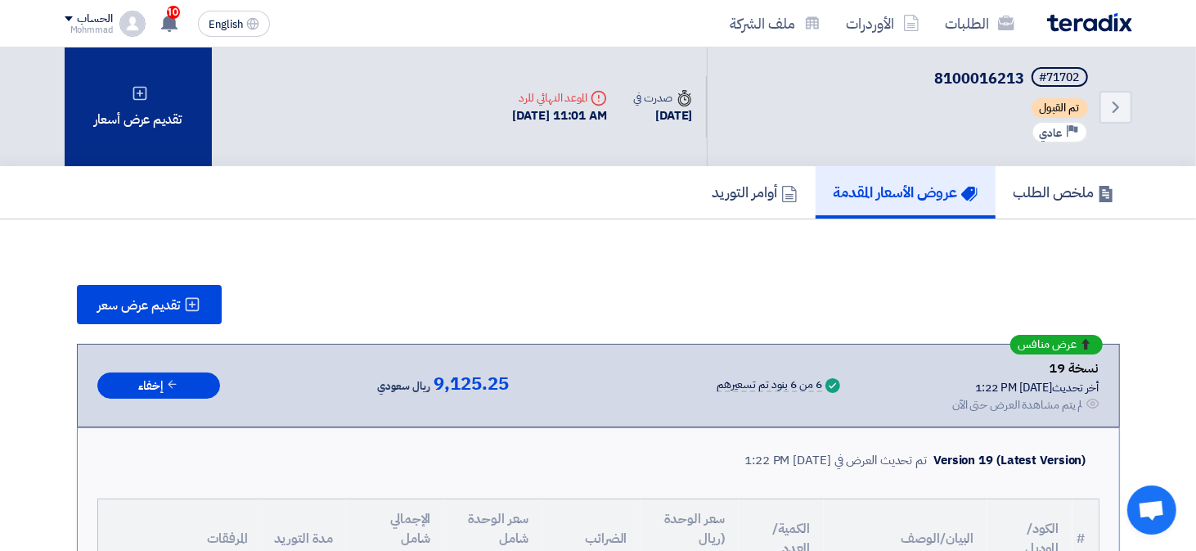
click at [142, 129] on div "تقديم عرض أسعار" at bounding box center [138, 106] width 147 height 119
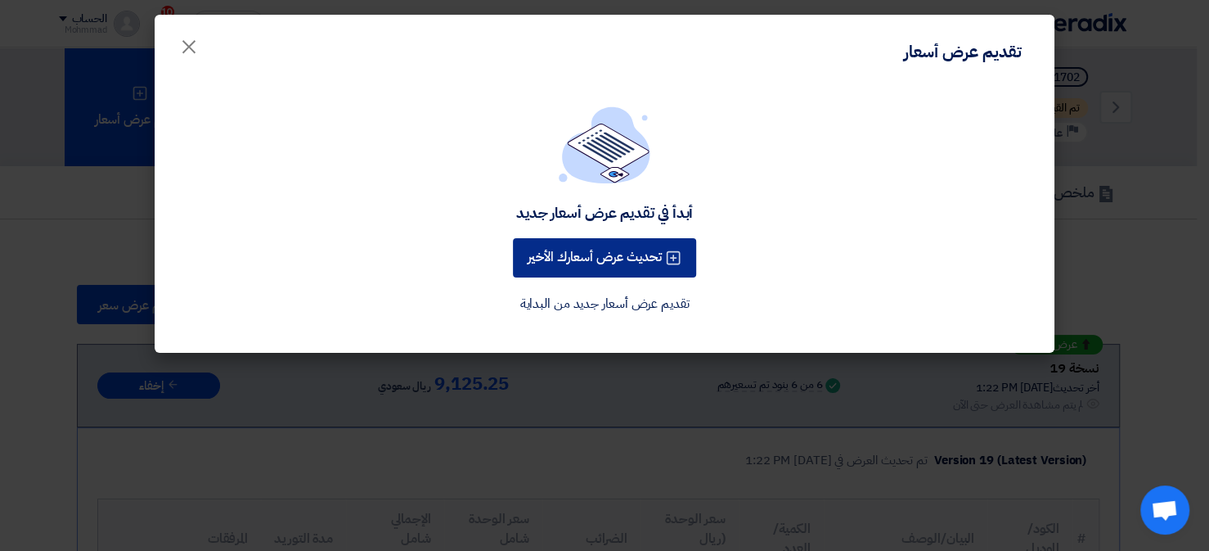
click at [614, 264] on button "تحديث عرض أسعارك الأخير" at bounding box center [604, 257] width 183 height 39
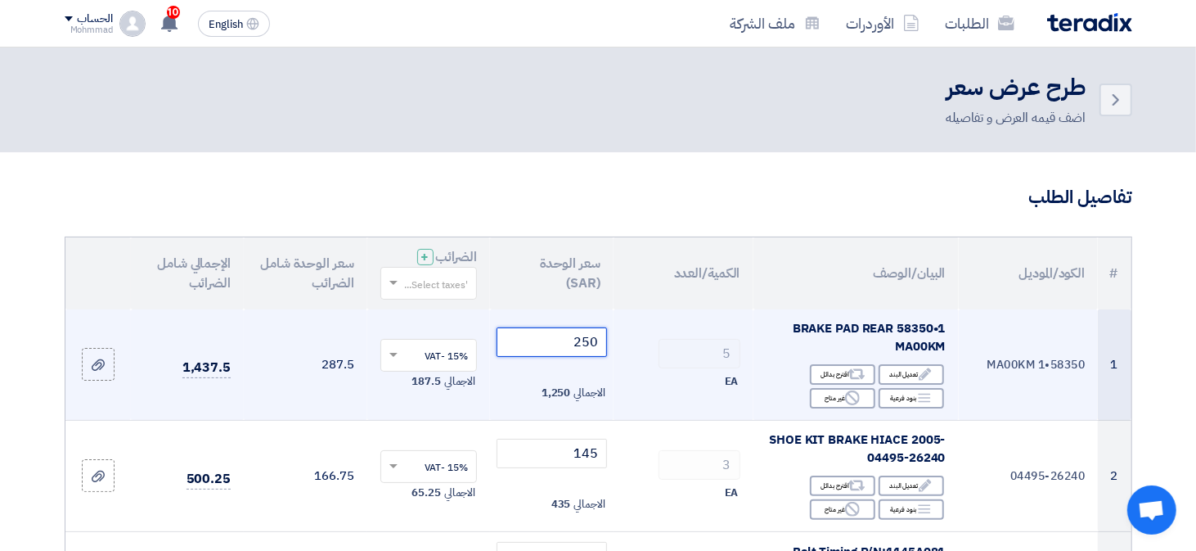
click at [588, 337] on input "250" at bounding box center [552, 341] width 110 height 29
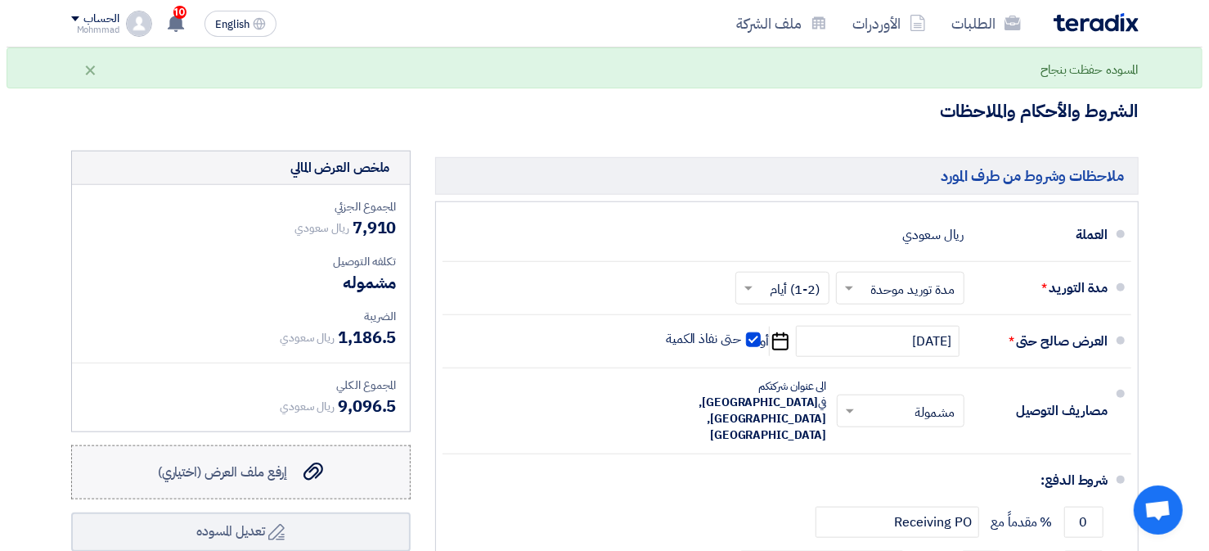
scroll to position [890, 0]
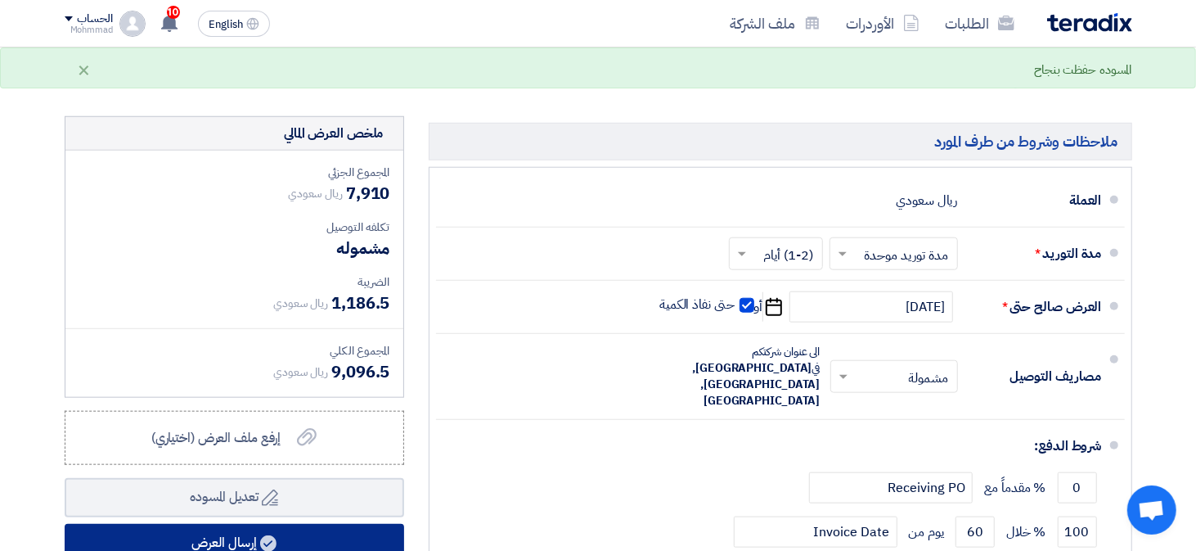
type input "245"
click at [289, 534] on button "إرسال العرض" at bounding box center [234, 543] width 339 height 39
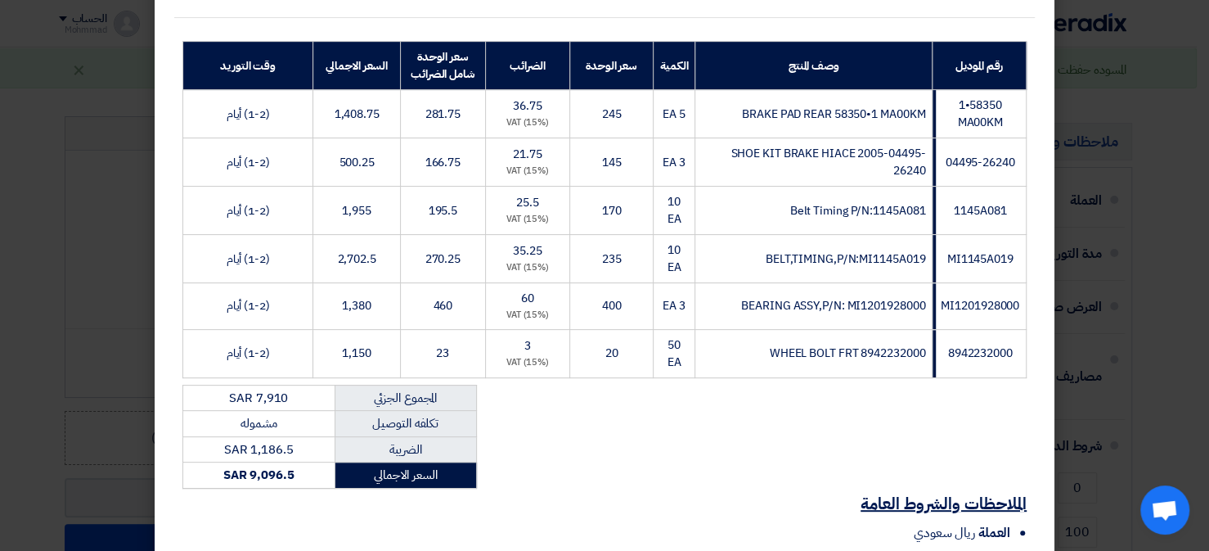
scroll to position [435, 0]
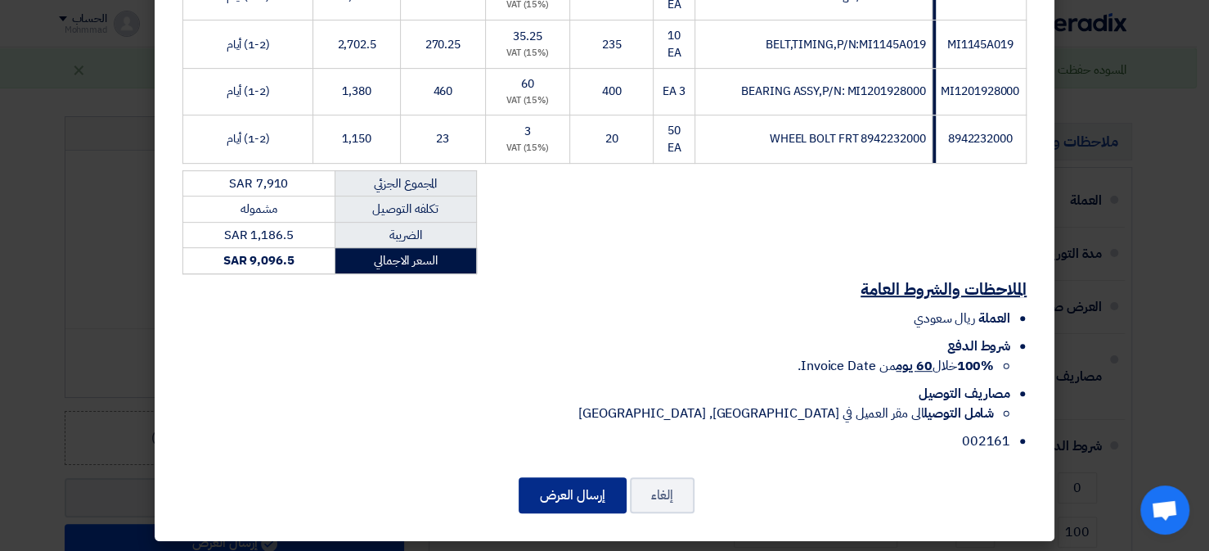
click at [580, 487] on button "إرسال العرض" at bounding box center [573, 495] width 108 height 36
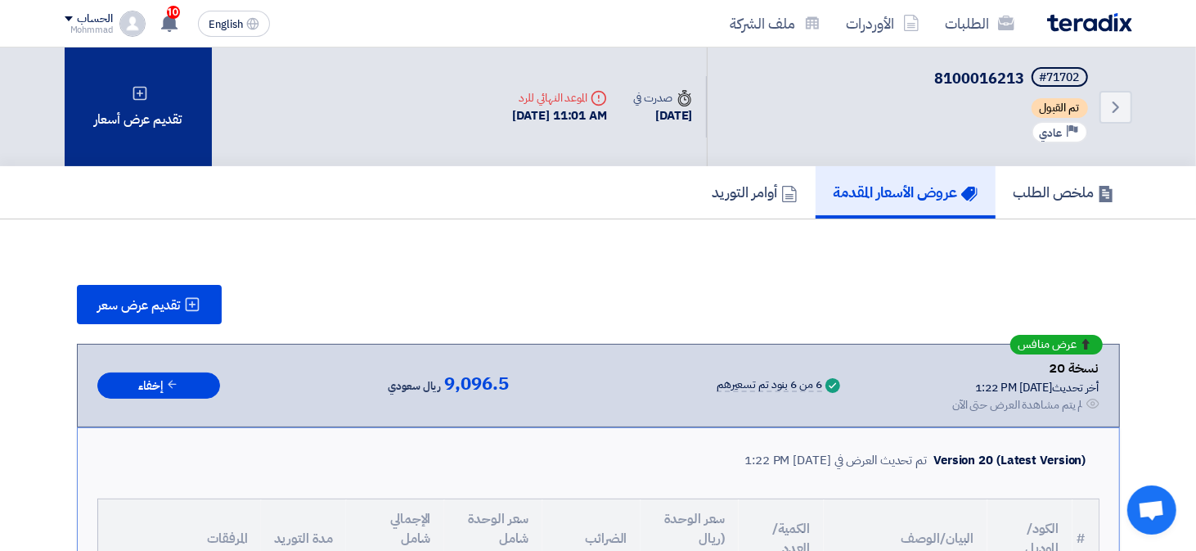
click at [112, 90] on div "تقديم عرض أسعار" at bounding box center [138, 106] width 147 height 119
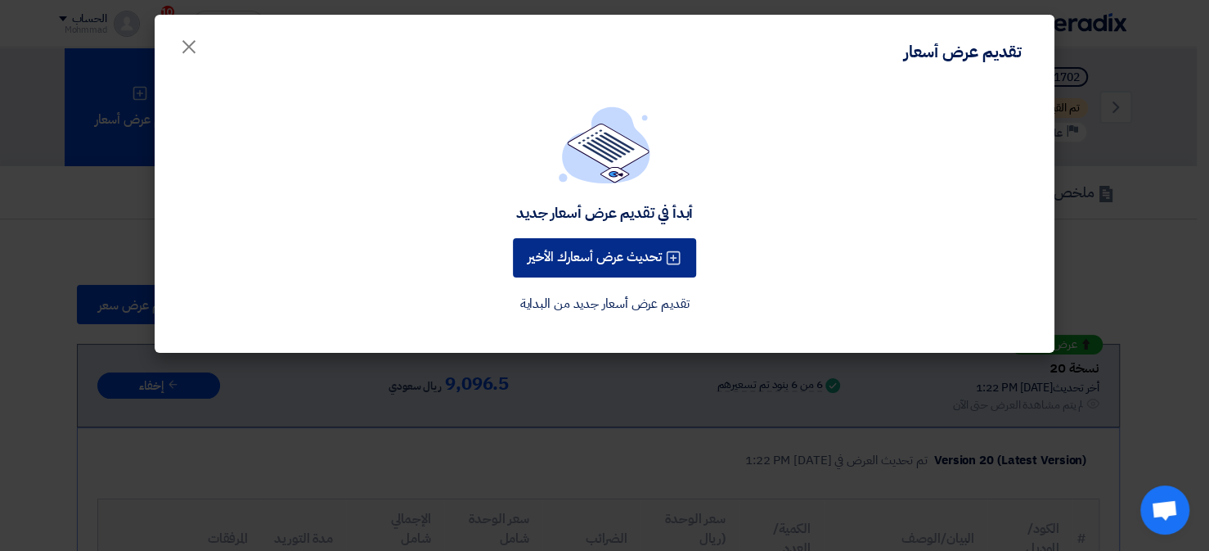
click at [598, 269] on button "تحديث عرض أسعارك الأخير" at bounding box center [604, 257] width 183 height 39
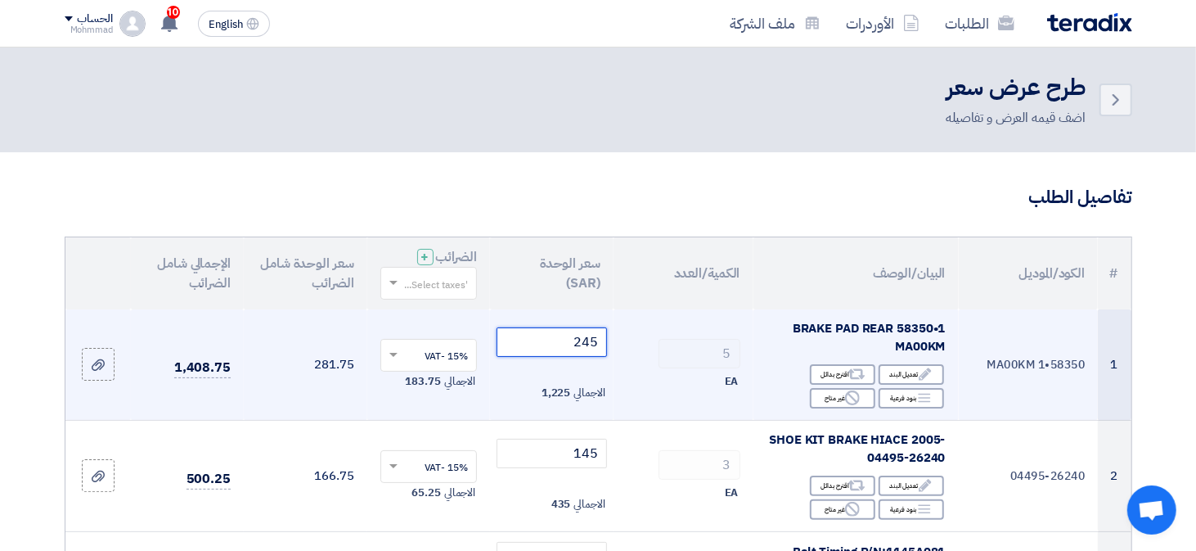
click at [591, 340] on input "245" at bounding box center [552, 341] width 110 height 29
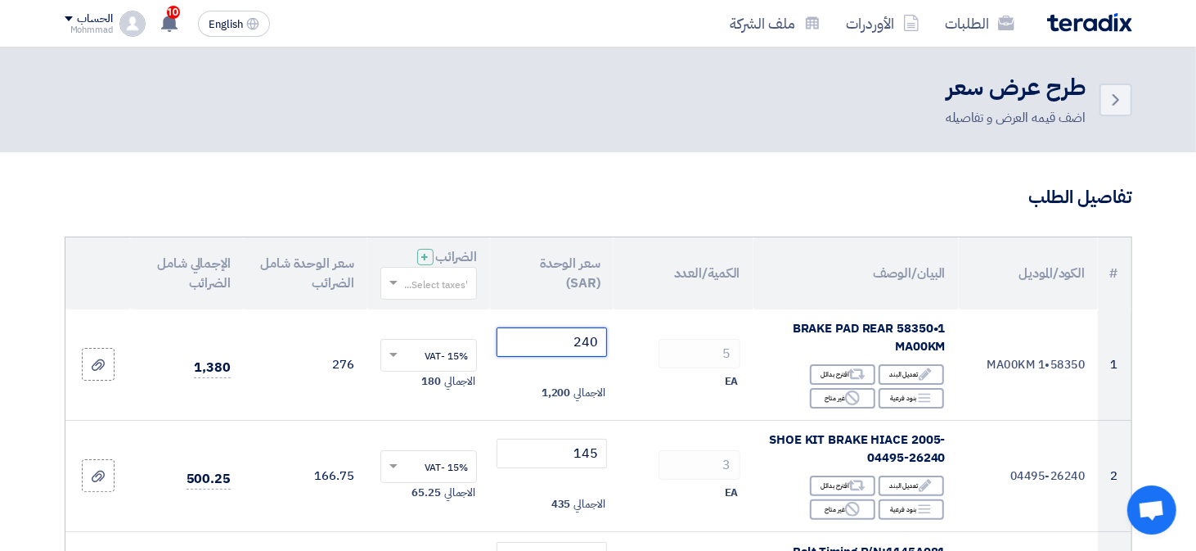
type input "240"
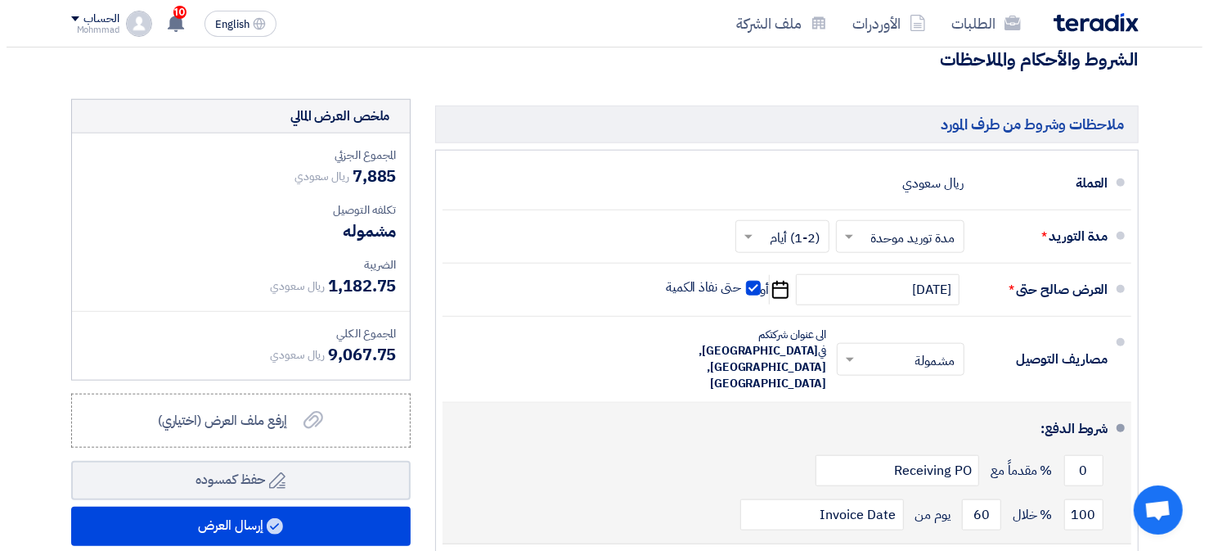
scroll to position [1063, 0]
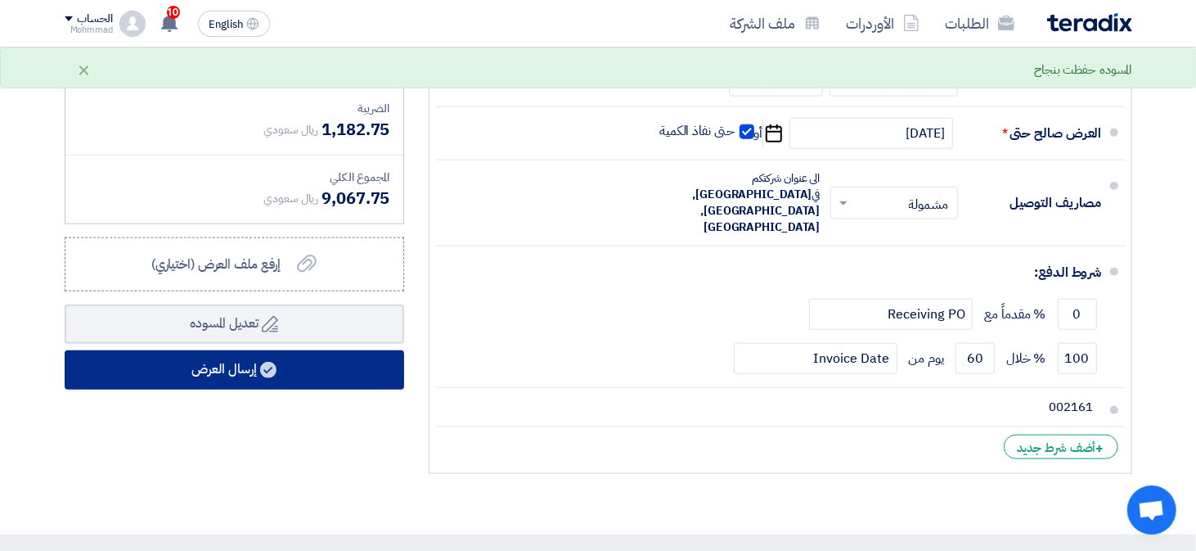
click at [307, 373] on button "إرسال العرض" at bounding box center [234, 369] width 339 height 39
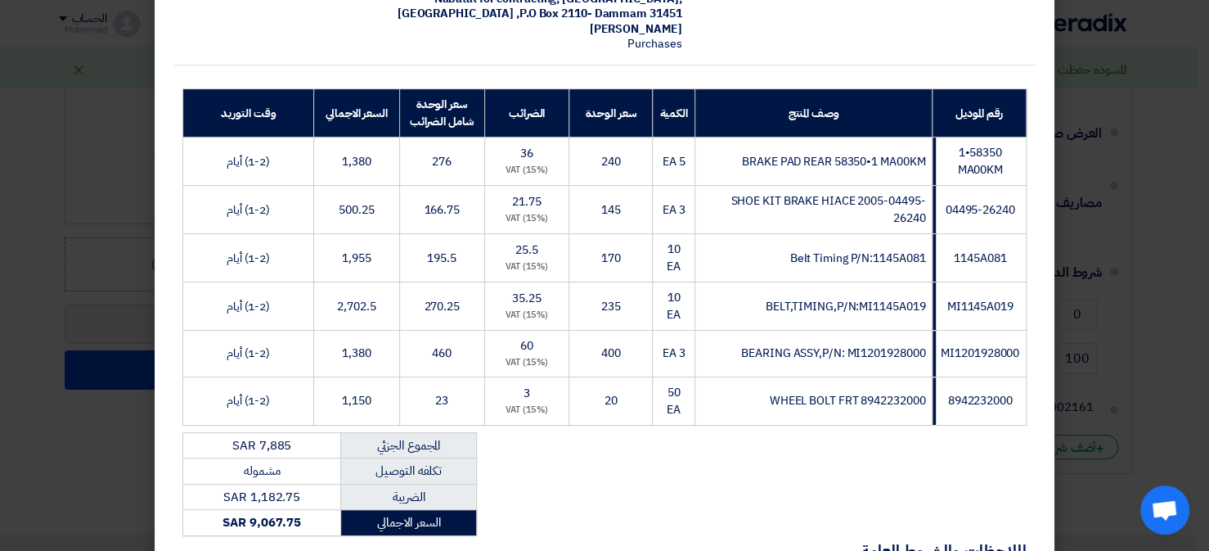
scroll to position [409, 0]
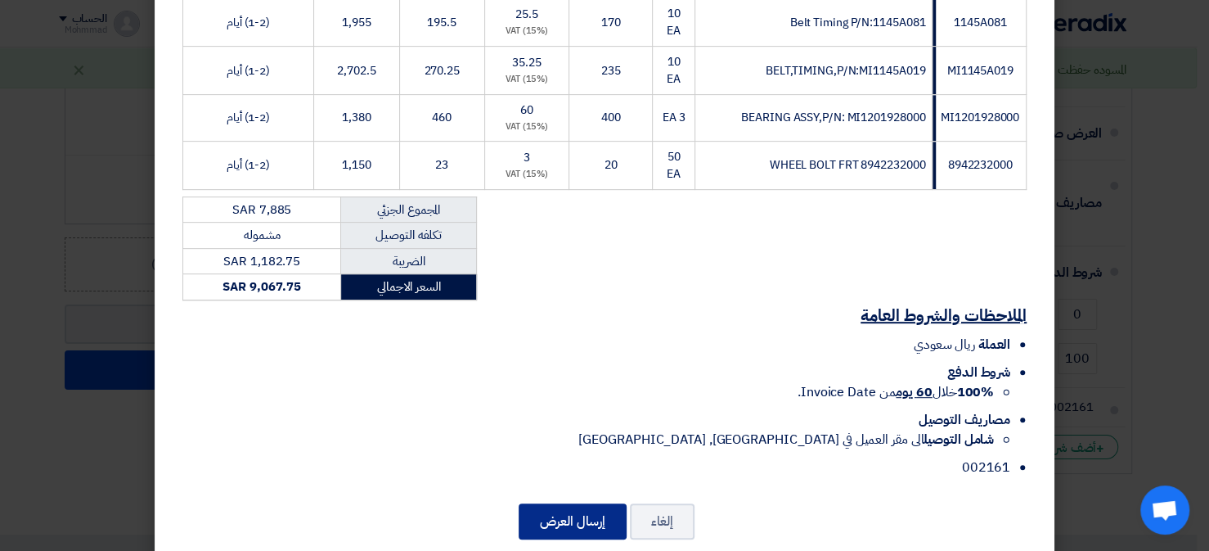
click at [571, 521] on button "إرسال العرض" at bounding box center [573, 521] width 108 height 36
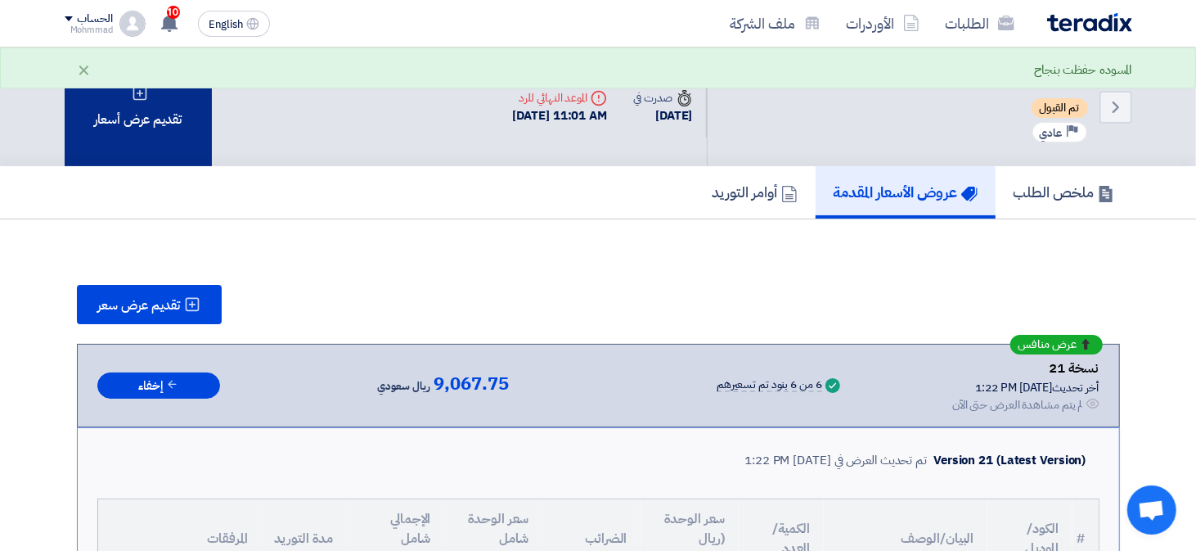
click at [168, 92] on div "تقديم عرض أسعار" at bounding box center [138, 106] width 147 height 119
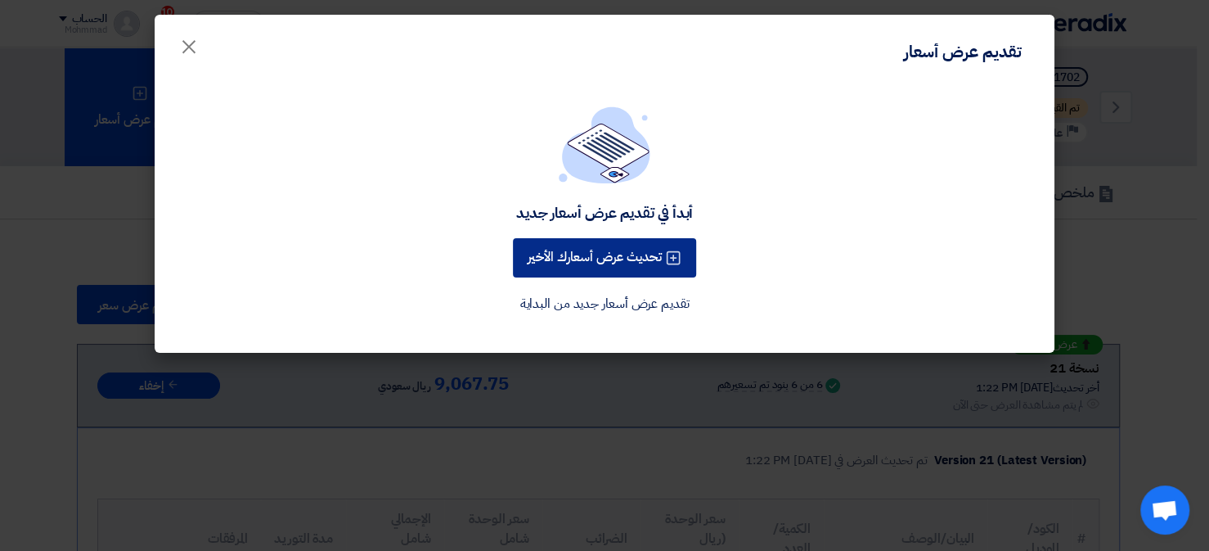
click at [559, 254] on button "تحديث عرض أسعارك الأخير" at bounding box center [604, 257] width 183 height 39
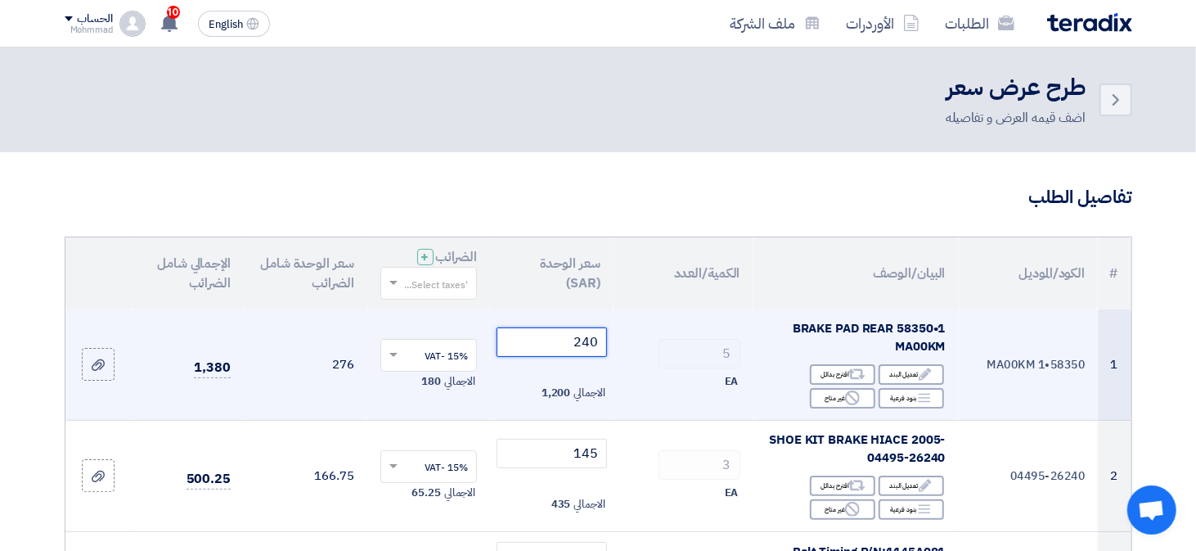
click at [594, 345] on input "240" at bounding box center [552, 341] width 110 height 29
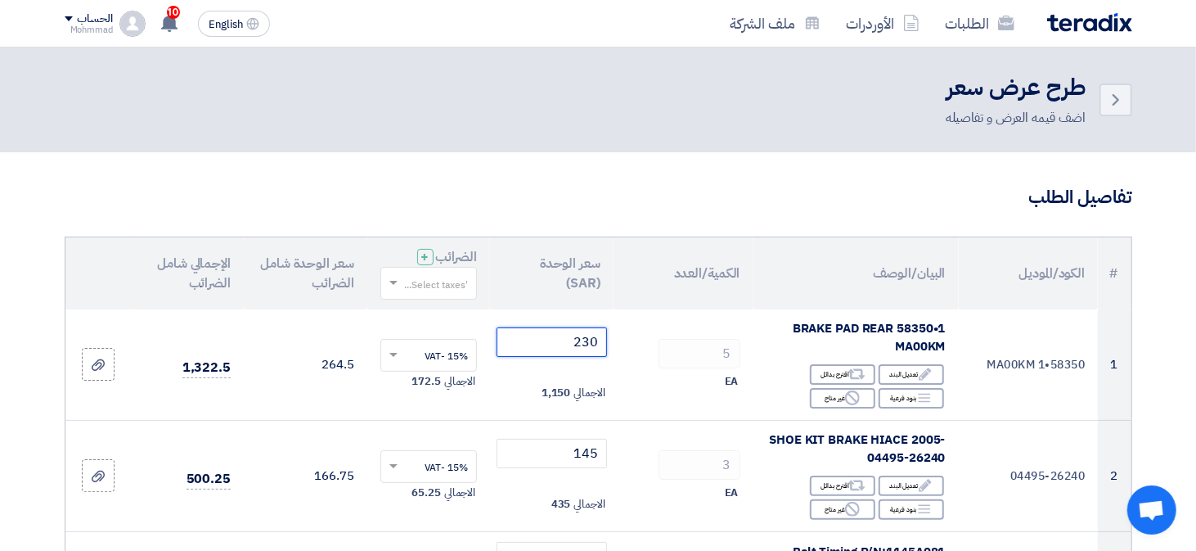
type input "230"
click at [519, 200] on h3 "تفاصيل الطلب" at bounding box center [599, 197] width 1068 height 25
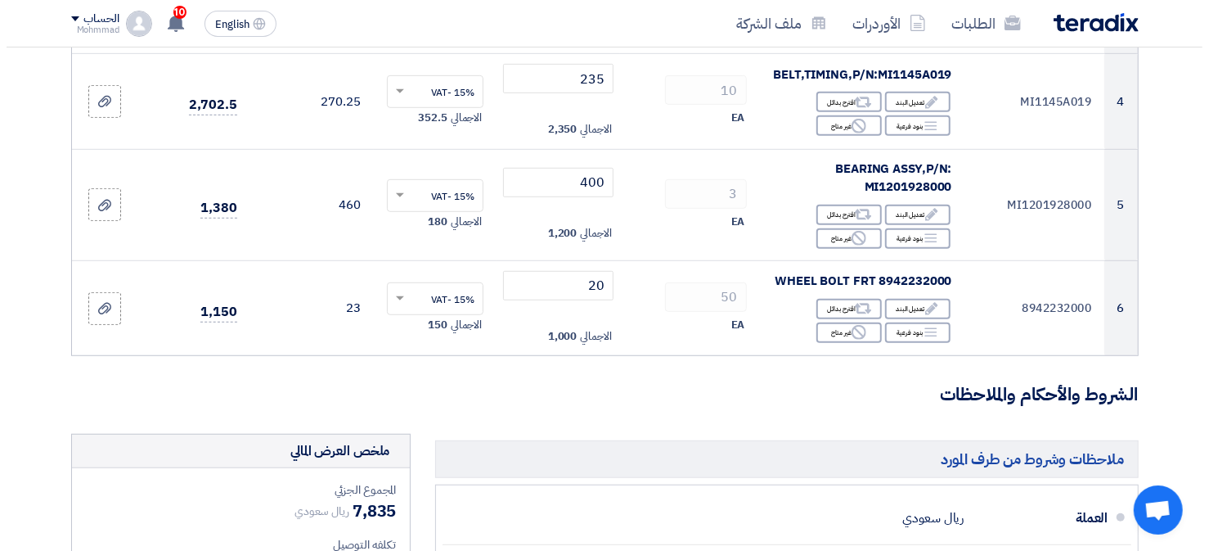
scroll to position [1063, 0]
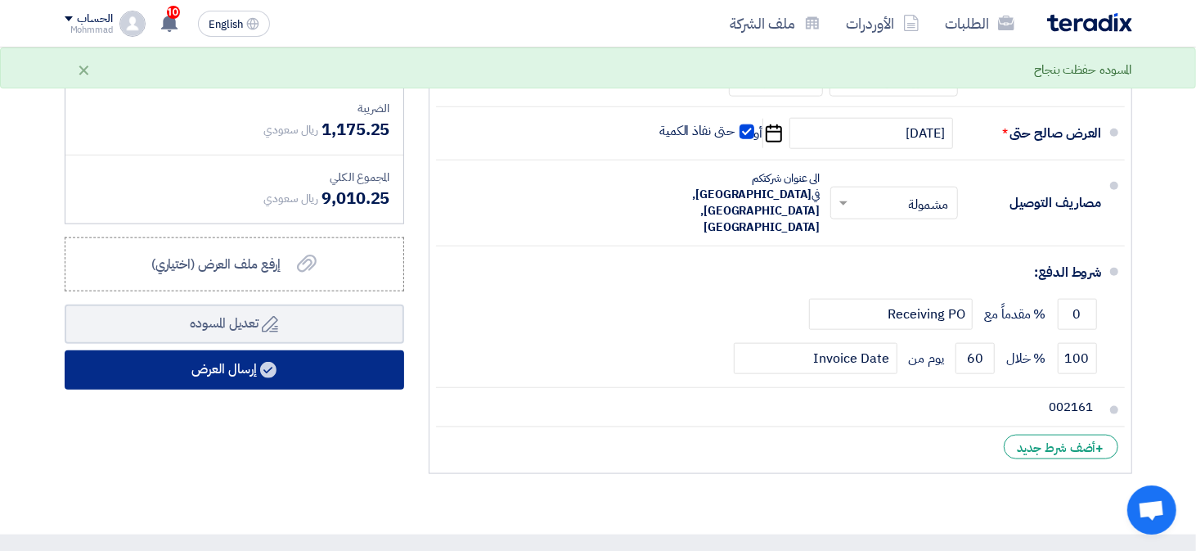
click at [277, 354] on button "إرسال العرض" at bounding box center [234, 369] width 339 height 39
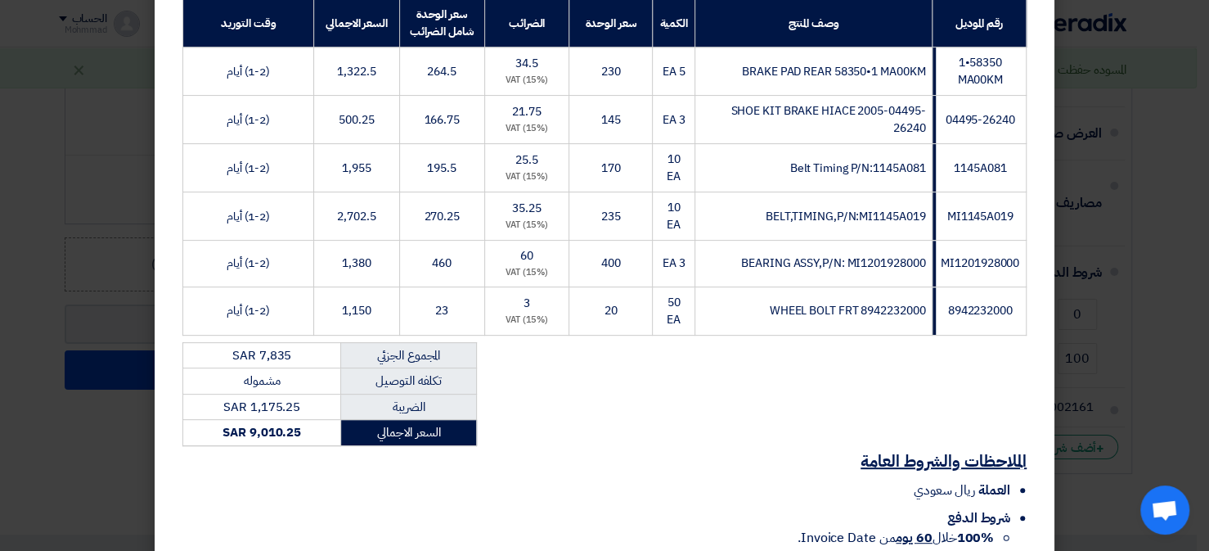
scroll to position [435, 0]
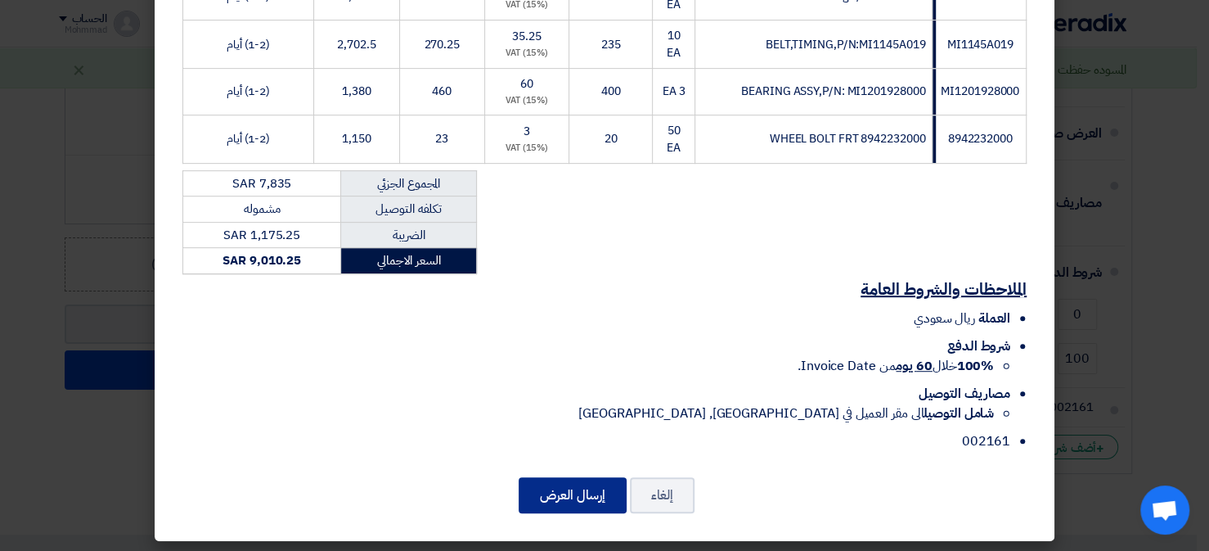
click at [600, 487] on button "إرسال العرض" at bounding box center [573, 495] width 108 height 36
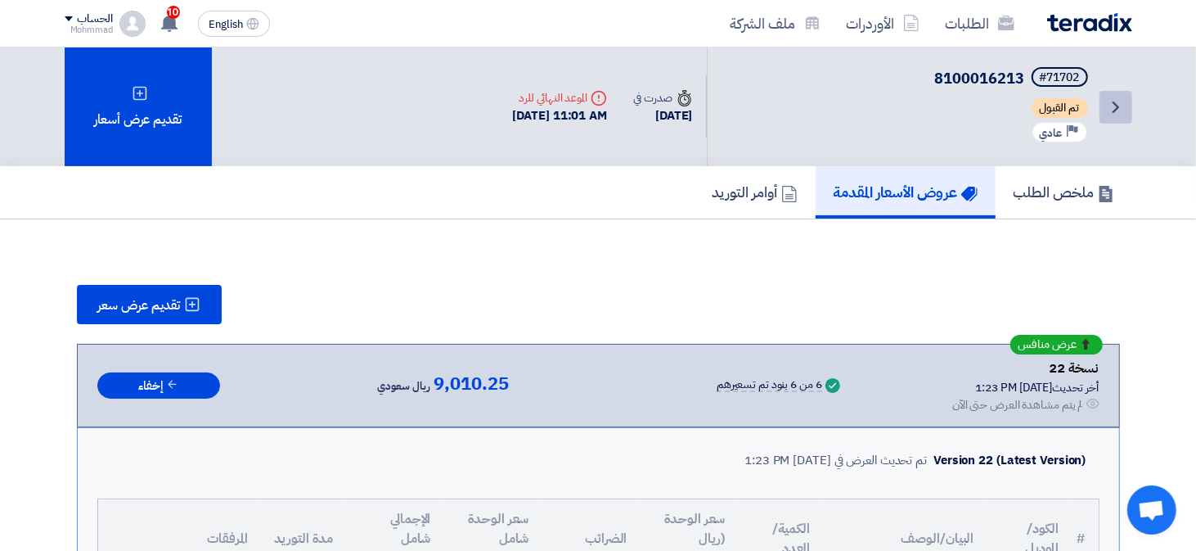
click at [1115, 104] on use at bounding box center [1116, 106] width 7 height 11
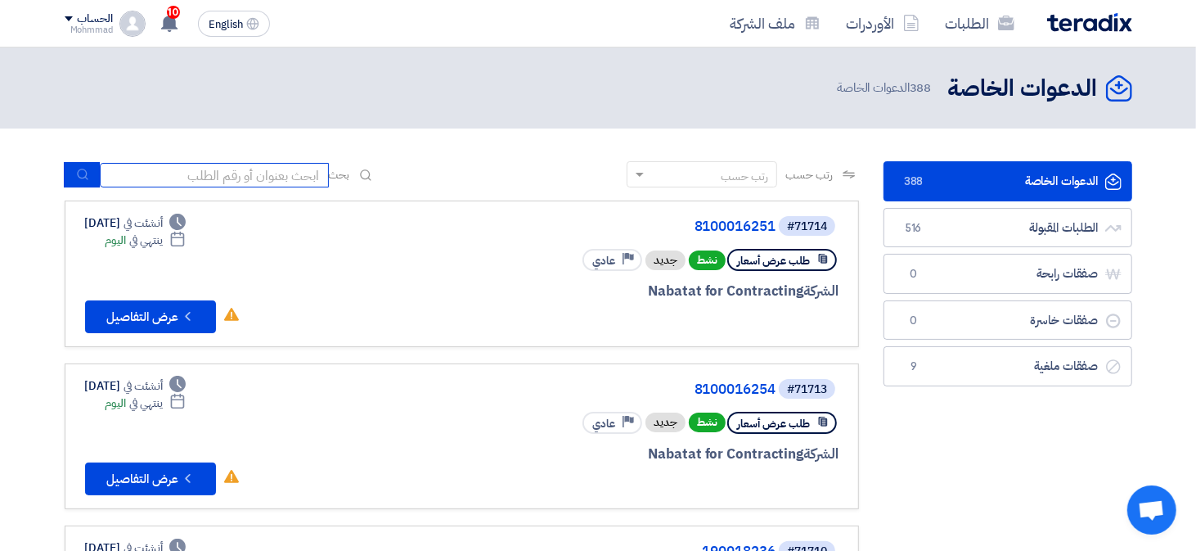
click at [236, 177] on input at bounding box center [214, 175] width 229 height 25
paste input "71704"
type input "71704"
click at [82, 165] on button "submit" at bounding box center [82, 174] width 36 height 25
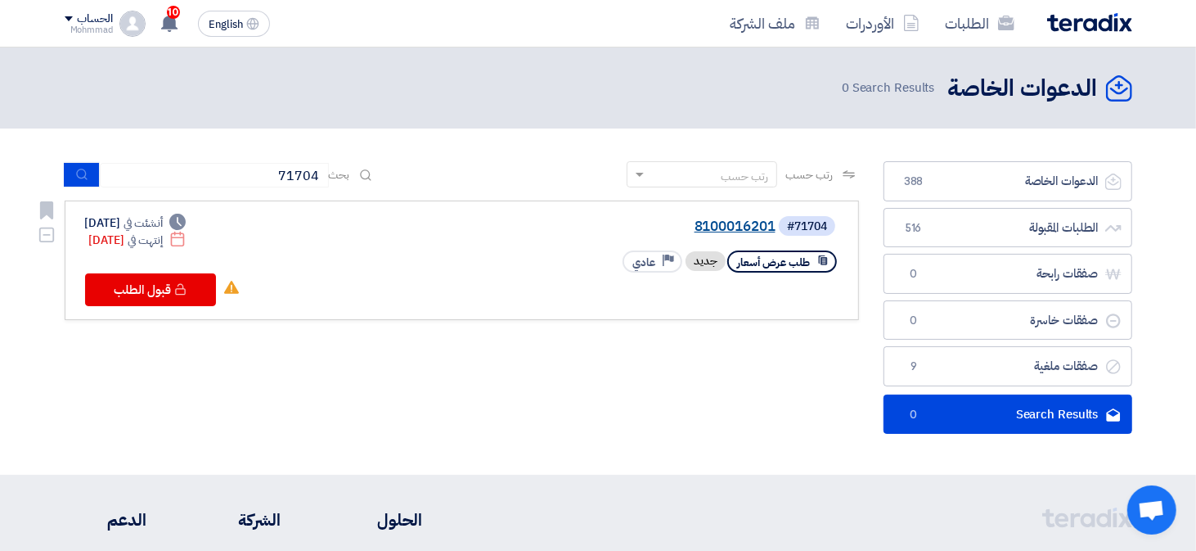
click at [756, 223] on link "8100016201" at bounding box center [611, 226] width 327 height 15
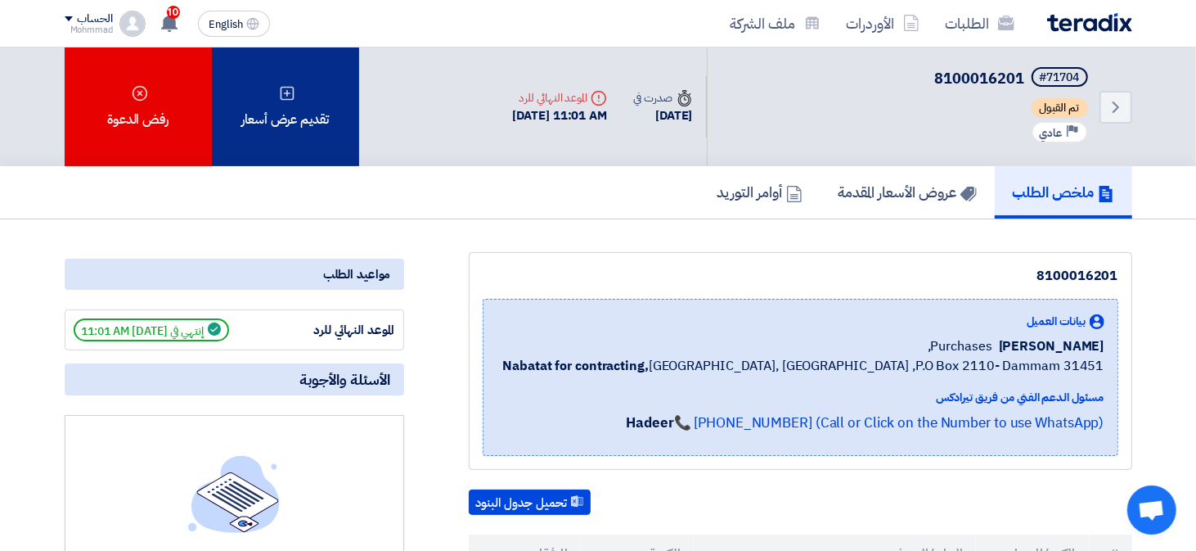
click at [279, 97] on icon at bounding box center [287, 93] width 16 height 16
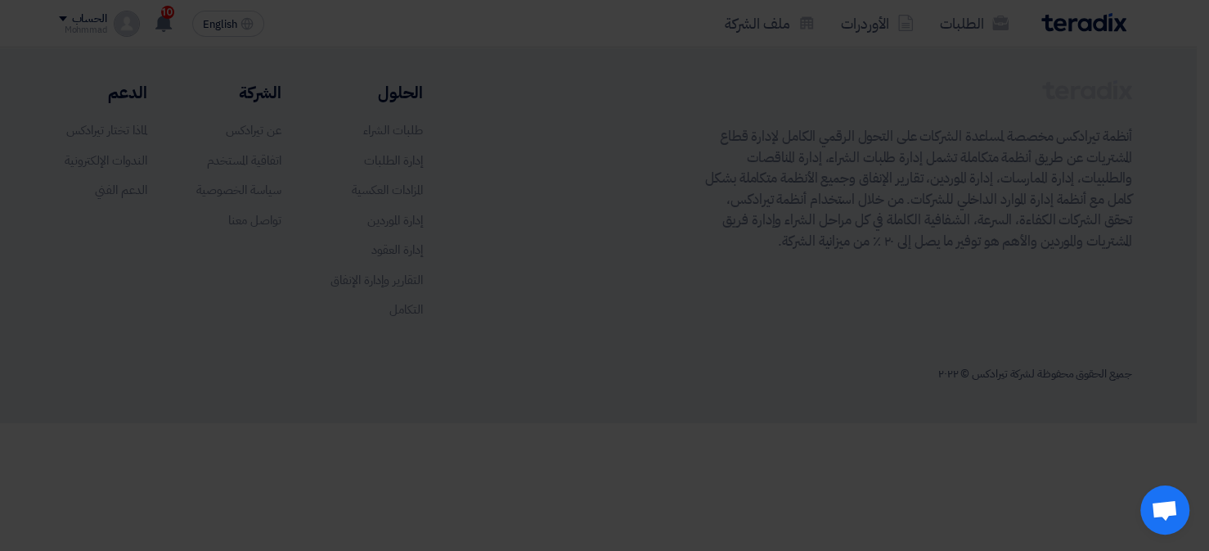
click at [634, 262] on div "أبدأ في تقديم عرض أسعار جديد تقديم عرض أسعار جديد من البداية" at bounding box center [605, 162] width 900 height 236
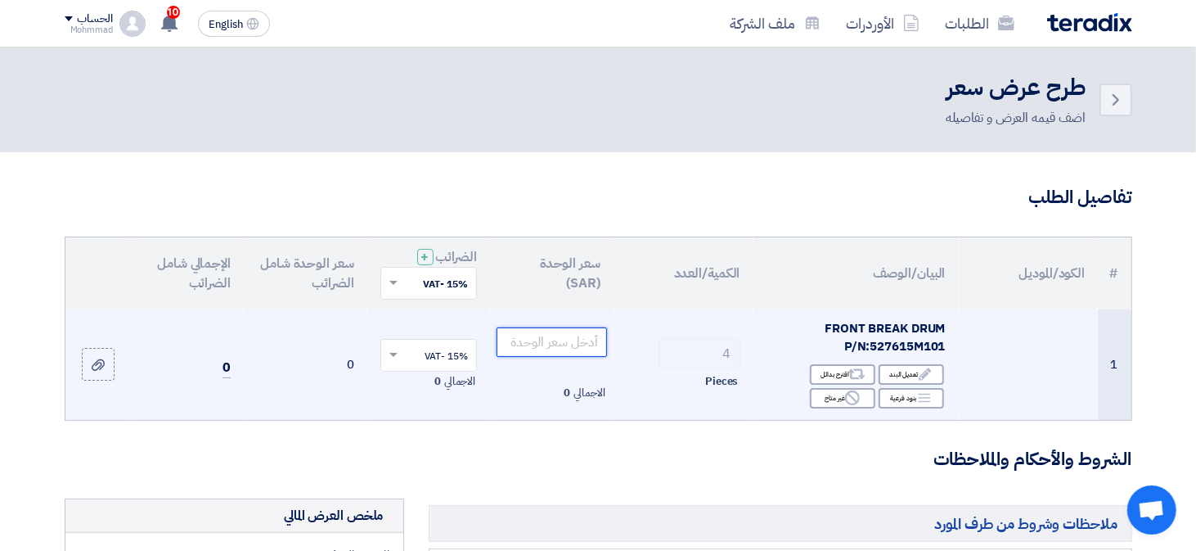
click at [538, 339] on input "number" at bounding box center [552, 341] width 110 height 29
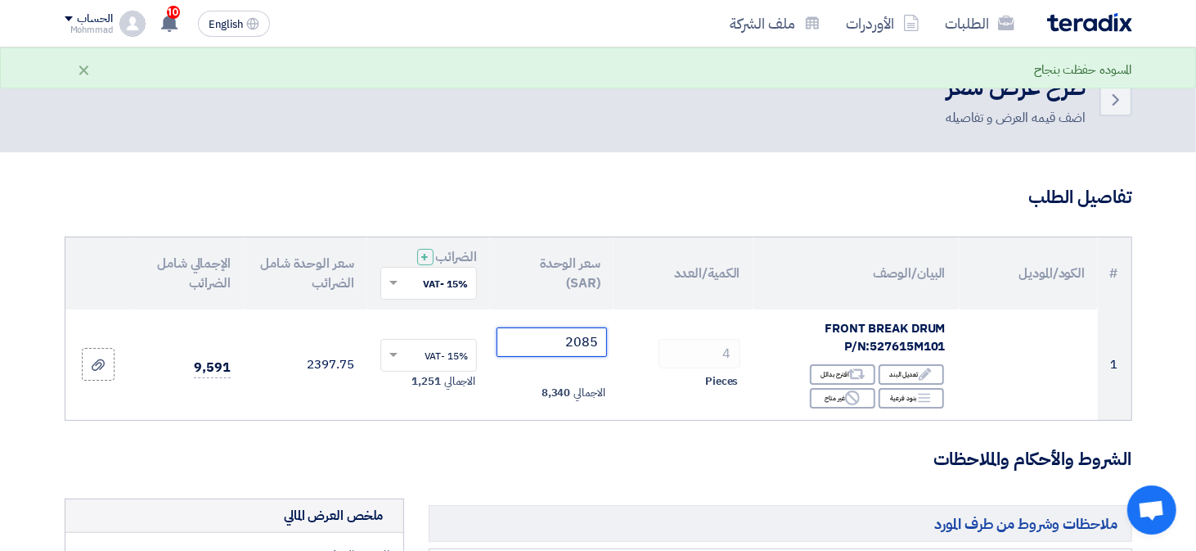
type input "2085"
click at [612, 447] on h3 "الشروط والأحكام والملاحظات" at bounding box center [599, 459] width 1068 height 25
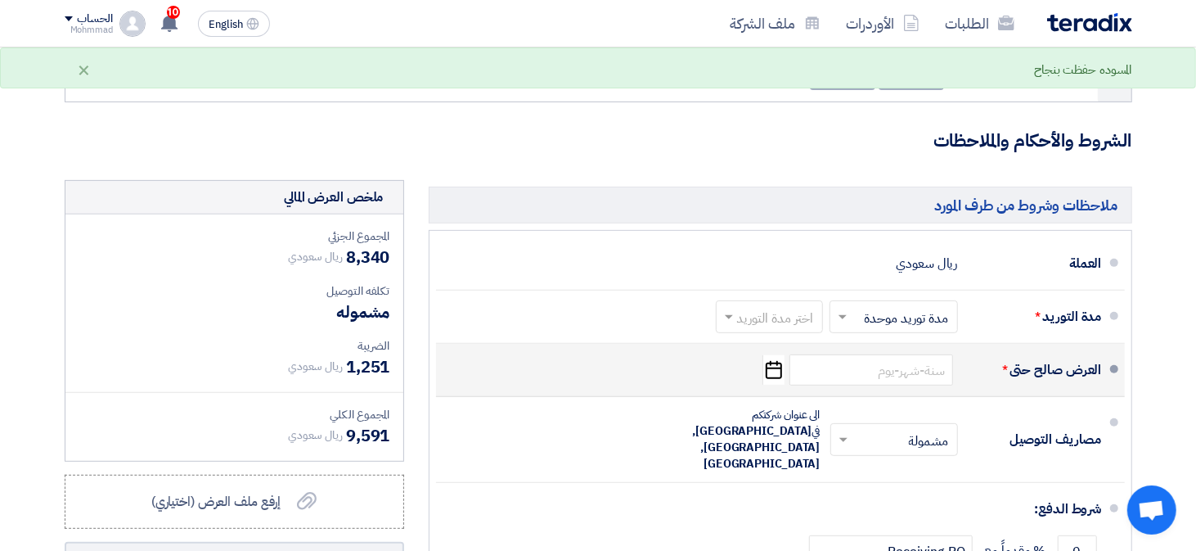
scroll to position [327, 0]
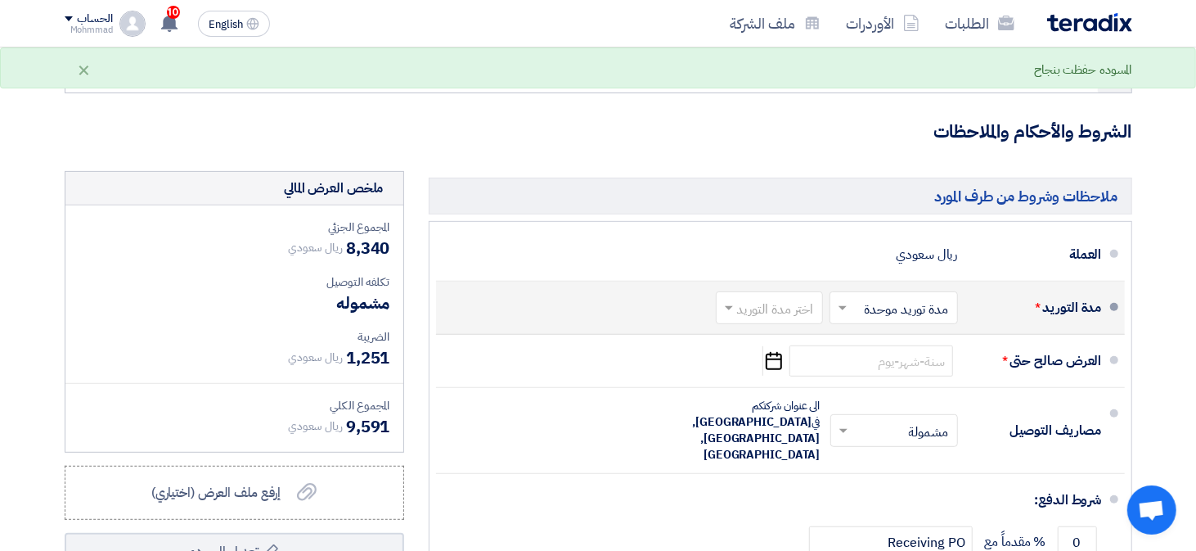
click at [736, 311] on span at bounding box center [727, 307] width 20 height 16
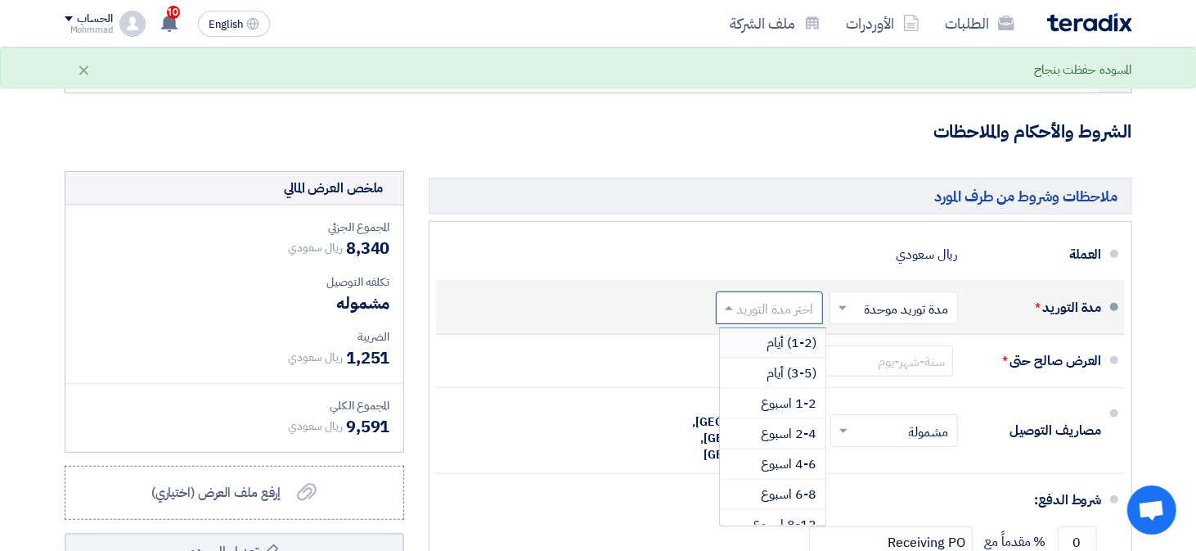
click at [774, 352] on div "(1-2) أيام" at bounding box center [773, 343] width 106 height 30
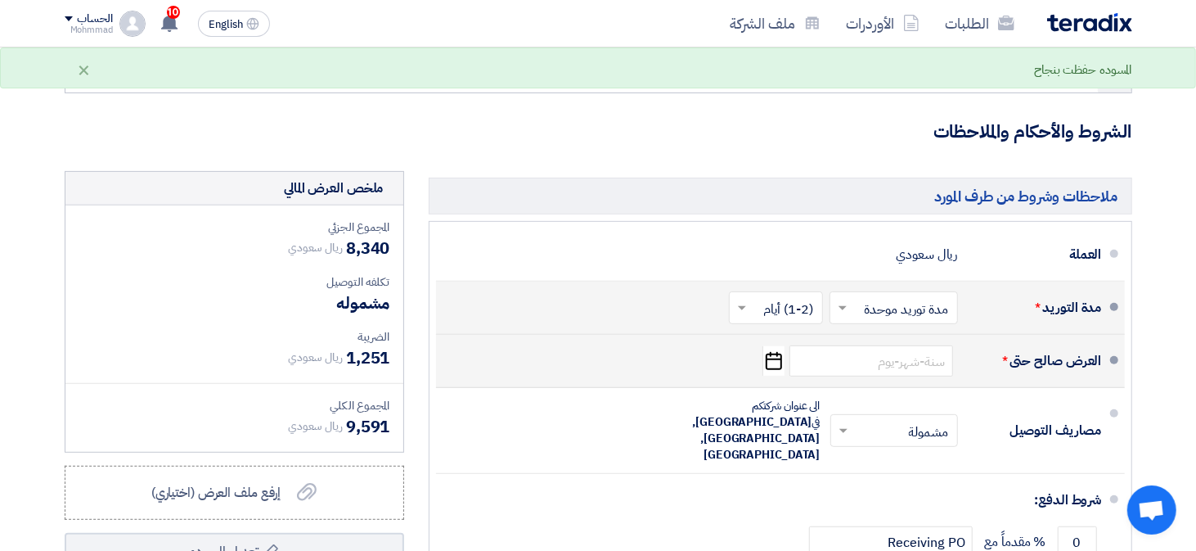
click at [771, 361] on icon "Pick a date" at bounding box center [773, 360] width 22 height 29
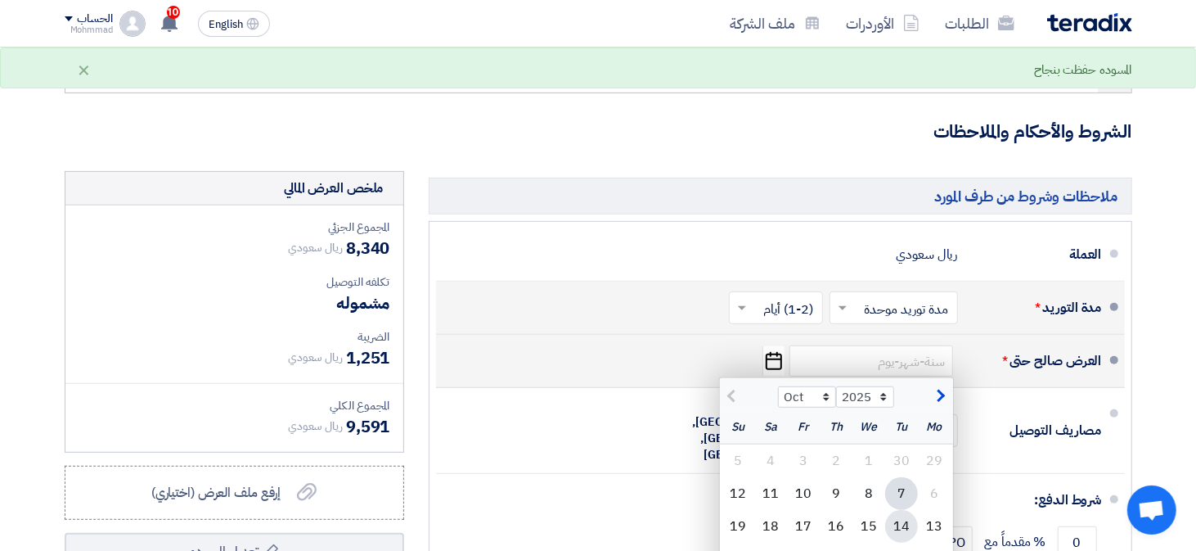
click at [888, 520] on div "14" at bounding box center [901, 526] width 33 height 33
type input "[DATE]"
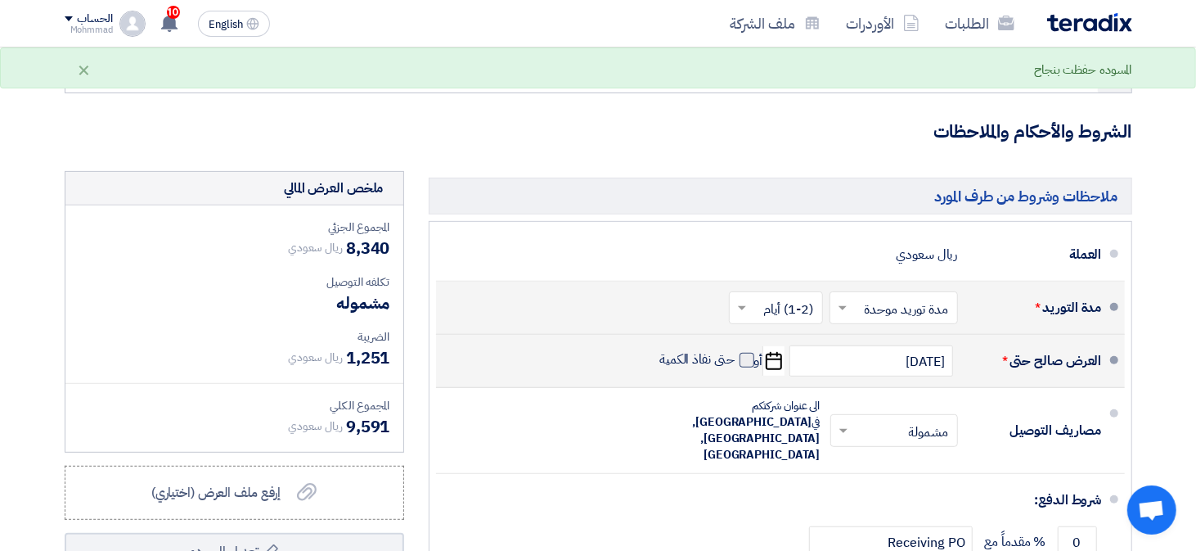
click at [744, 356] on span at bounding box center [747, 360] width 15 height 15
click at [735, 356] on input "حتى نفاذ الكمية" at bounding box center [695, 366] width 79 height 31
checkbox input "true"
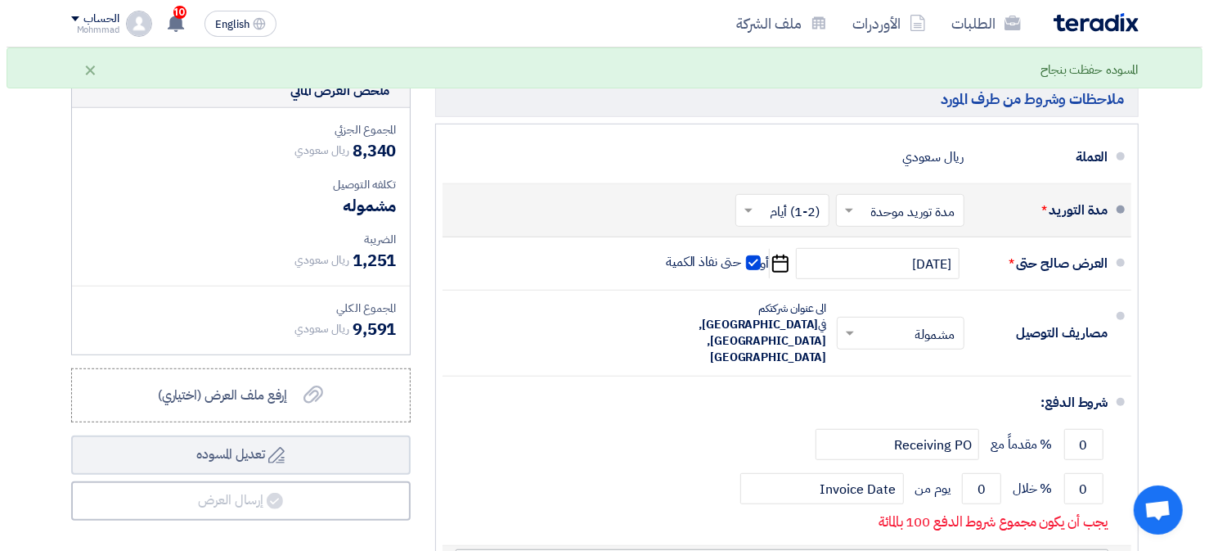
scroll to position [573, 0]
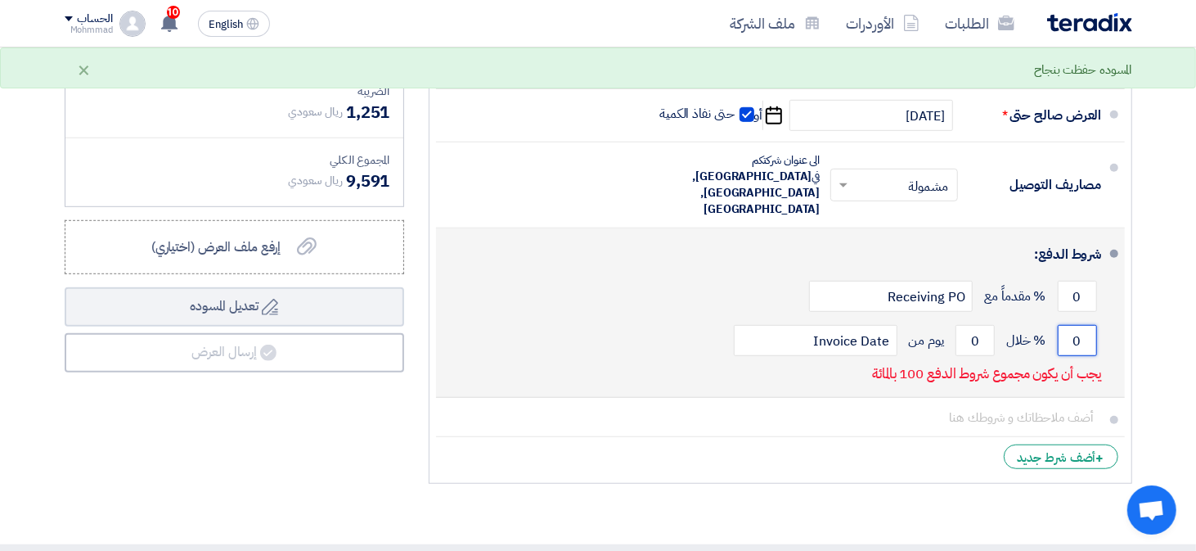
click at [1077, 325] on input "0" at bounding box center [1077, 340] width 39 height 31
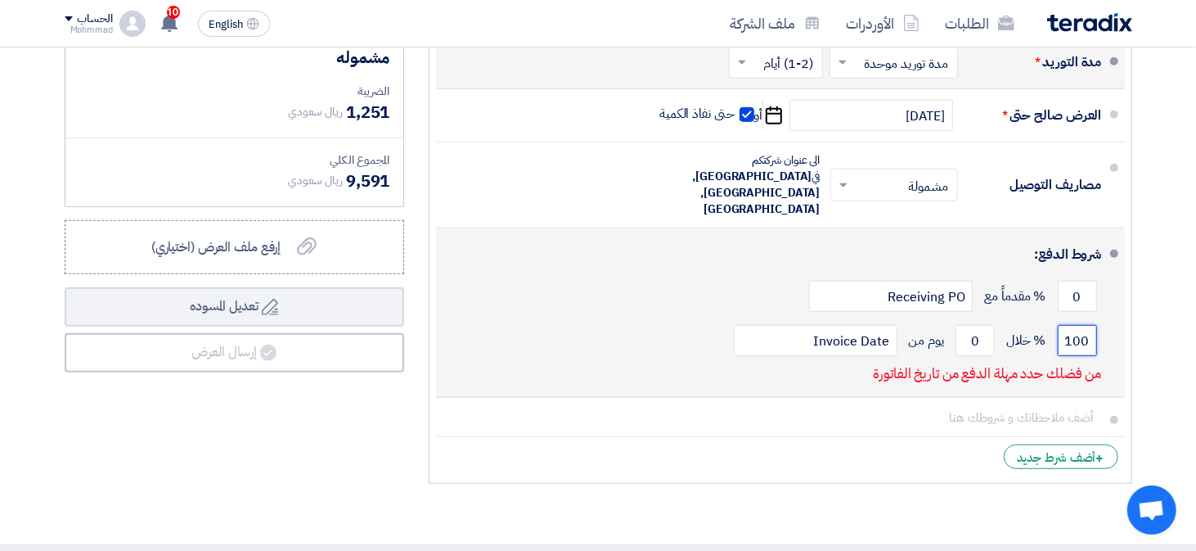
type input "100"
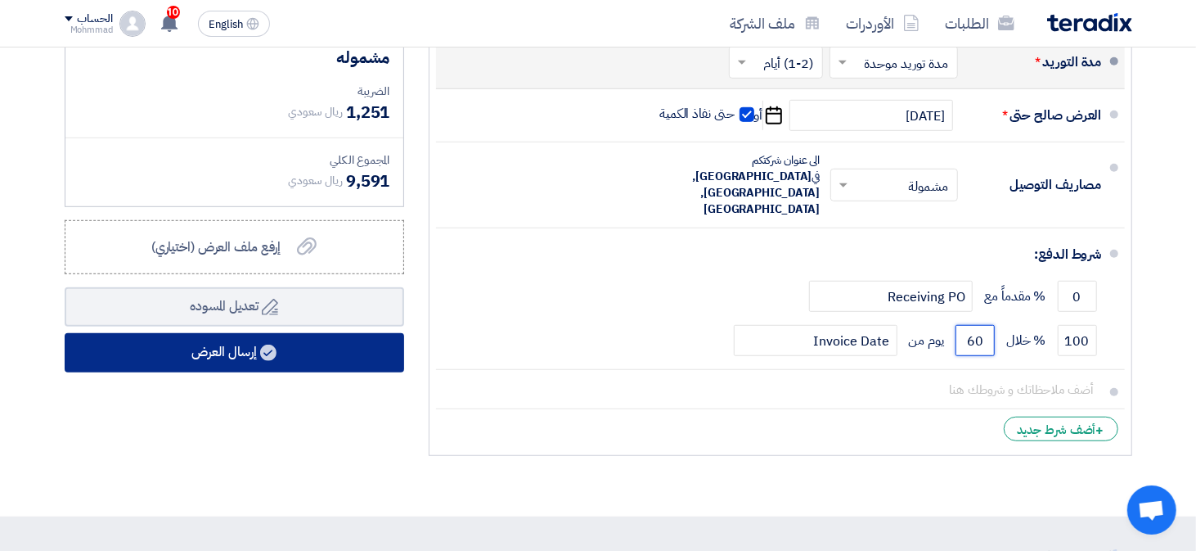
type input "60"
click at [320, 354] on button "إرسال العرض" at bounding box center [234, 352] width 339 height 39
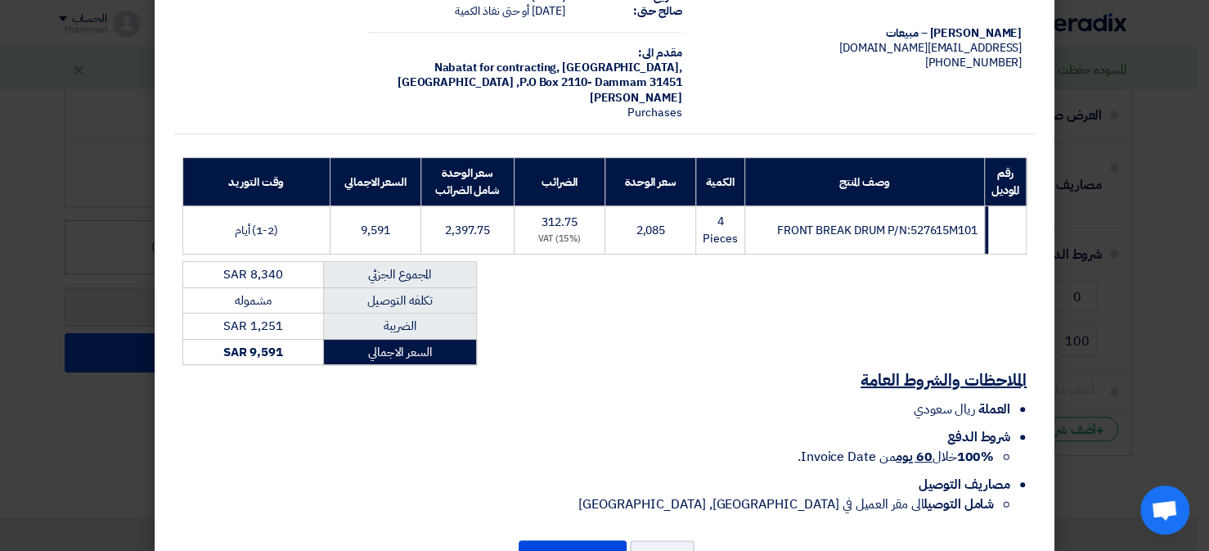
scroll to position [169, 0]
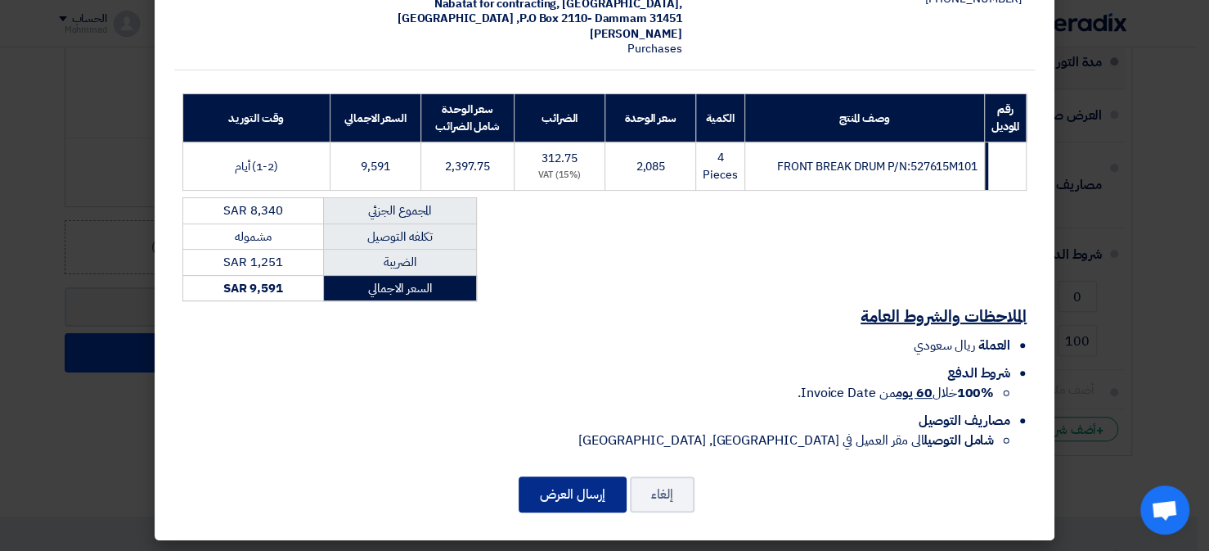
click at [601, 486] on button "إرسال العرض" at bounding box center [573, 494] width 108 height 36
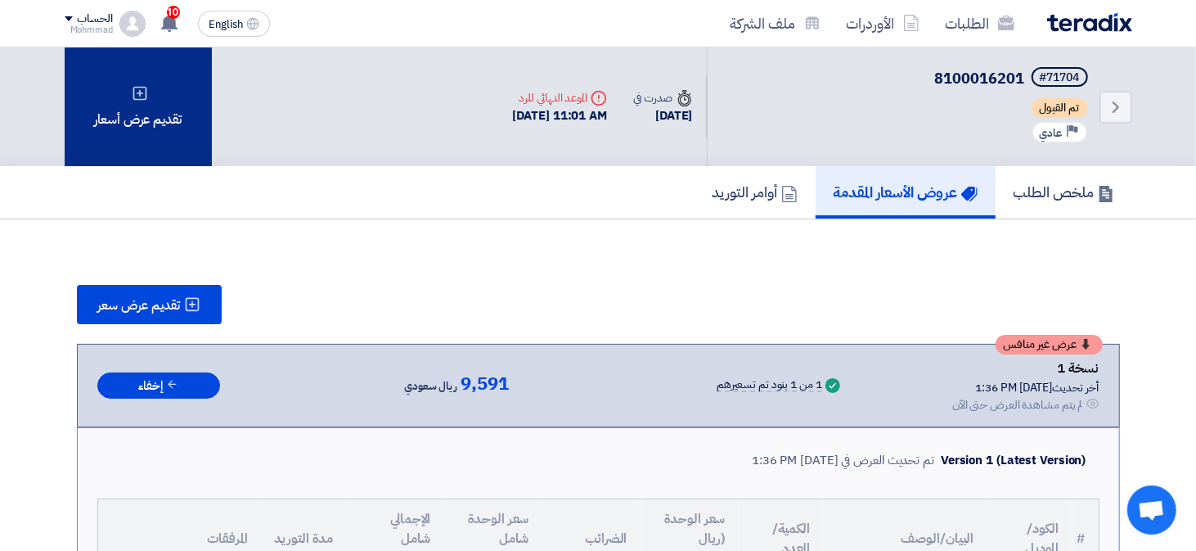
click at [144, 134] on div "تقديم عرض أسعار" at bounding box center [138, 106] width 147 height 119
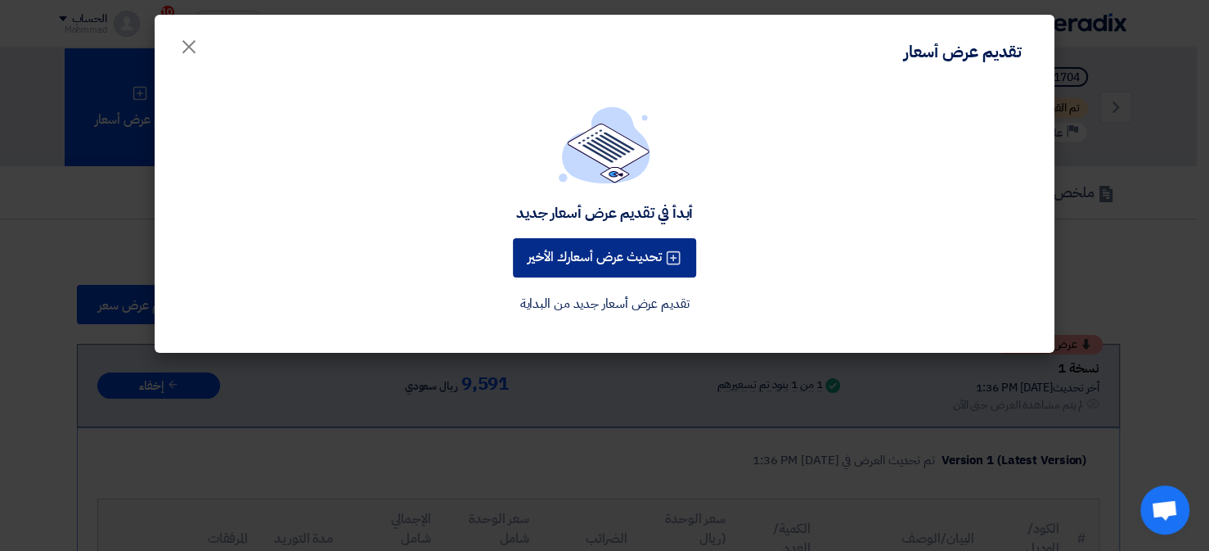
click at [562, 260] on button "تحديث عرض أسعارك الأخير" at bounding box center [604, 257] width 183 height 39
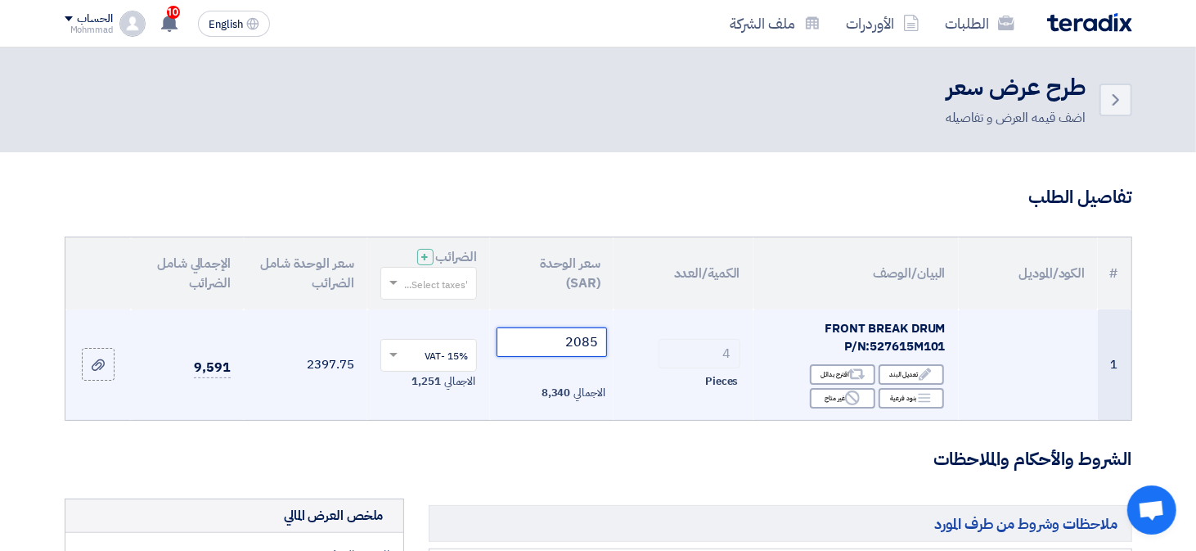
click at [582, 348] on input "2085" at bounding box center [552, 341] width 110 height 29
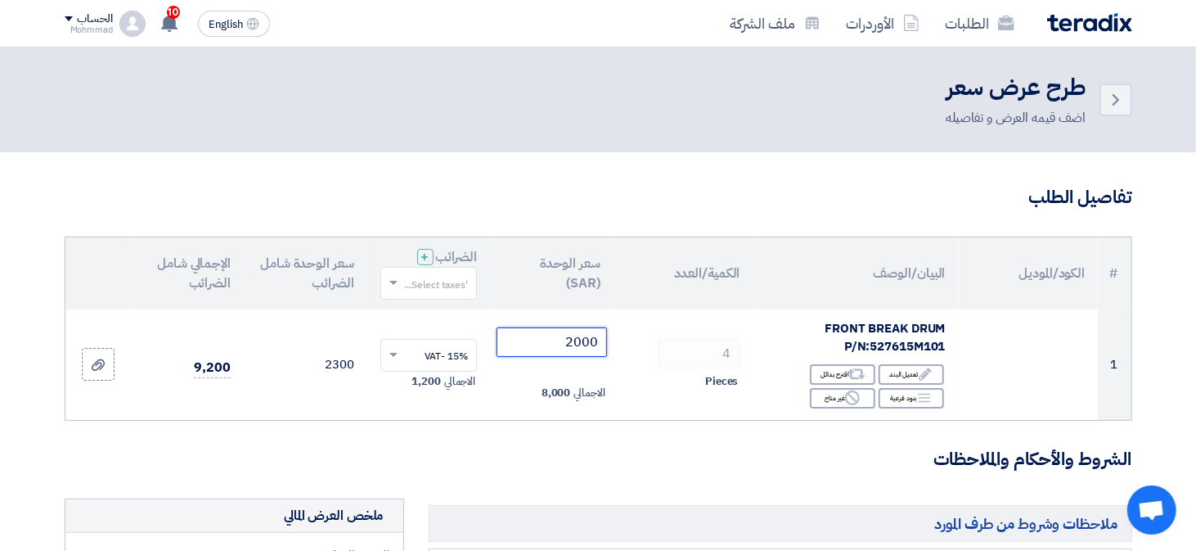
type input "2000"
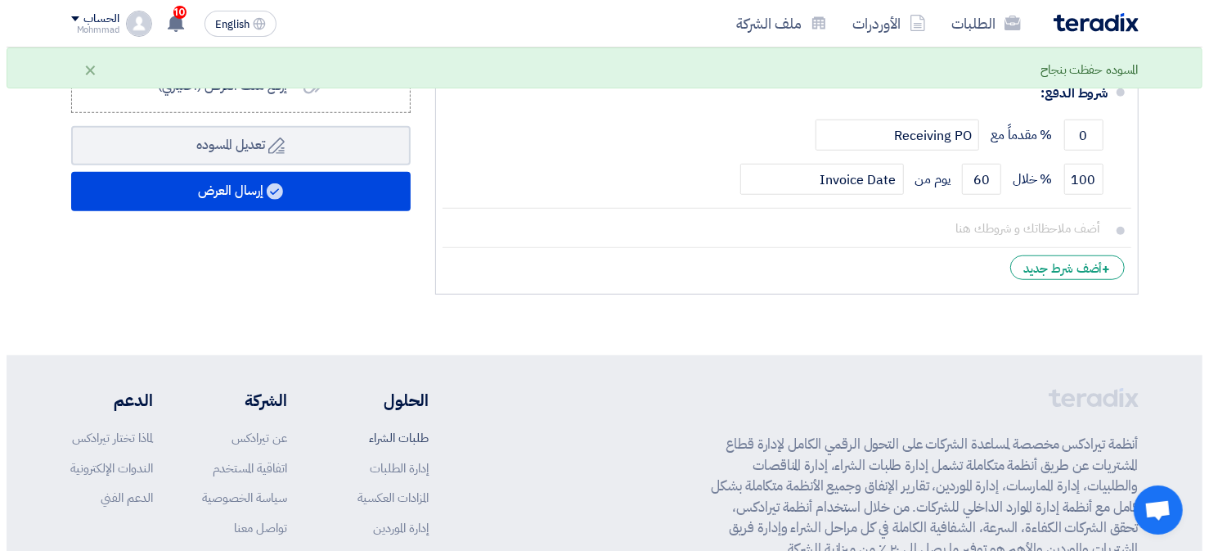
scroll to position [736, 0]
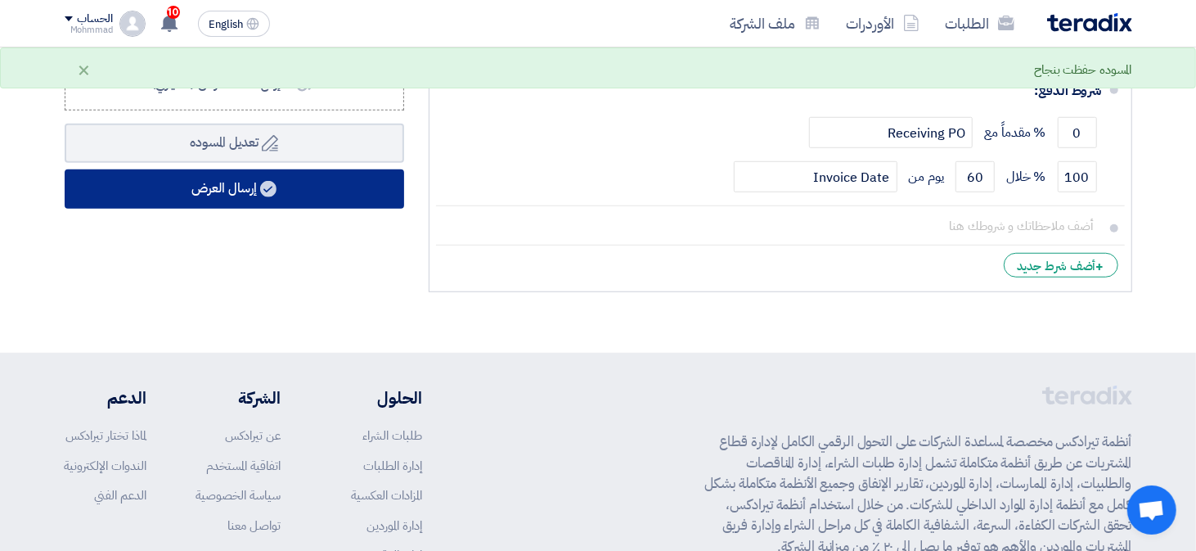
click at [265, 192] on icon at bounding box center [268, 189] width 16 height 16
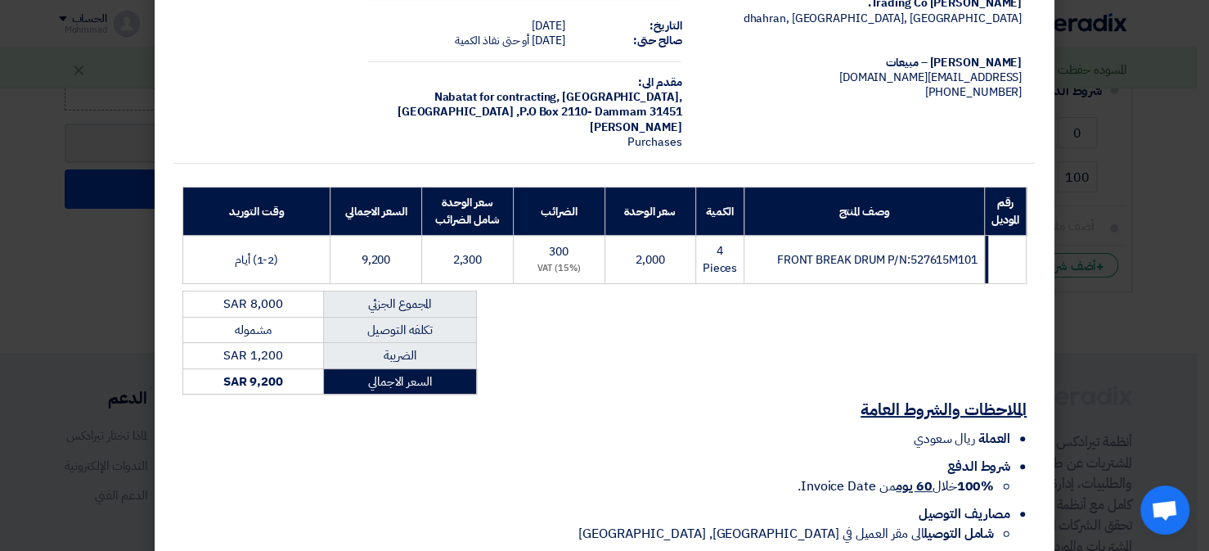
scroll to position [169, 0]
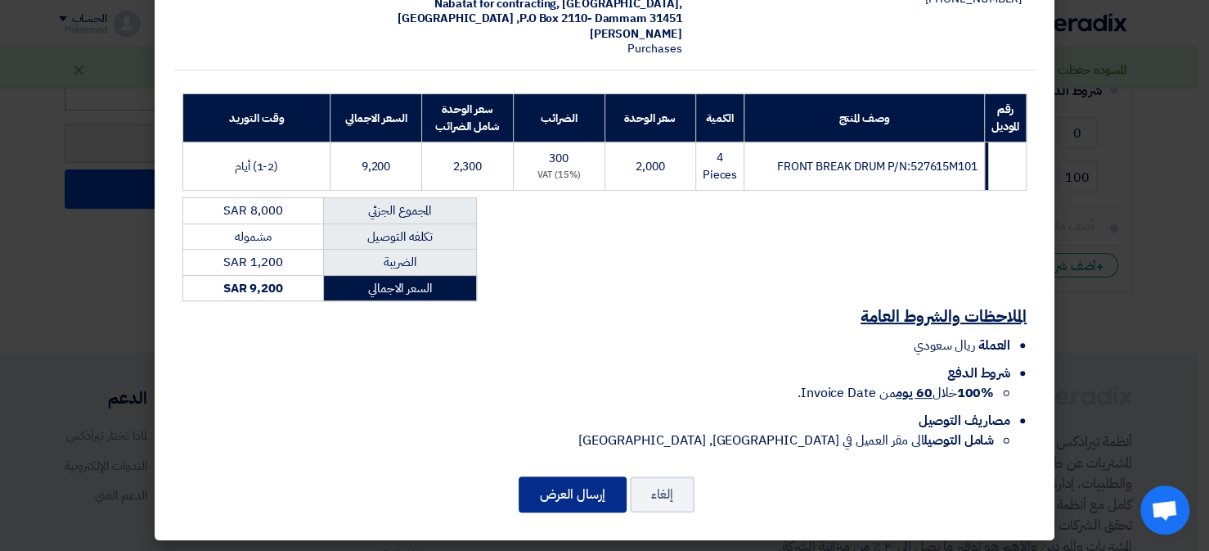
click at [596, 488] on button "إرسال العرض" at bounding box center [573, 494] width 108 height 36
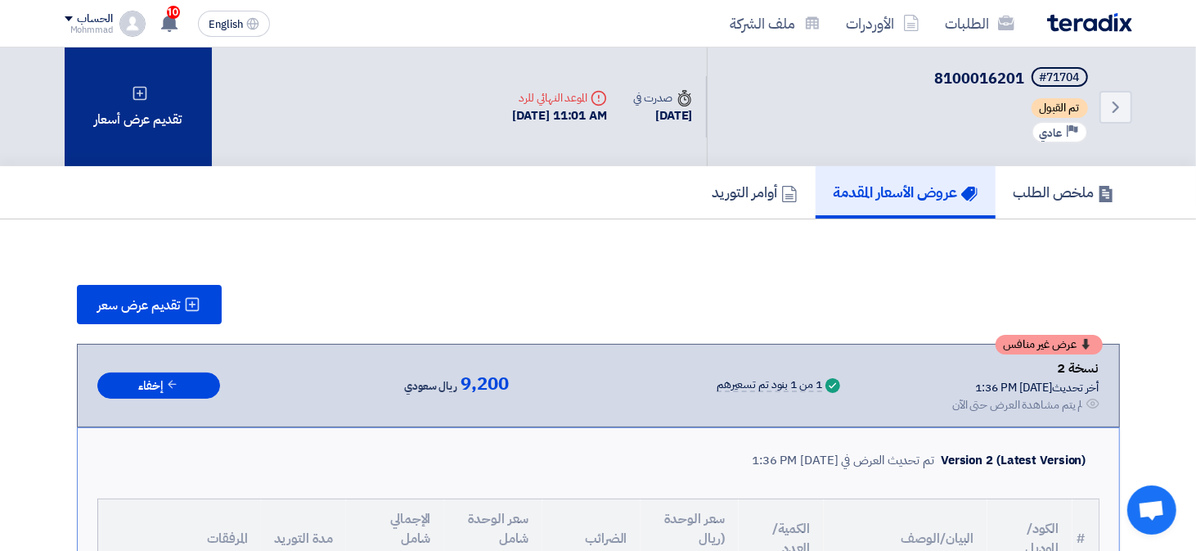
click at [163, 149] on div "تقديم عرض أسعار" at bounding box center [138, 106] width 147 height 119
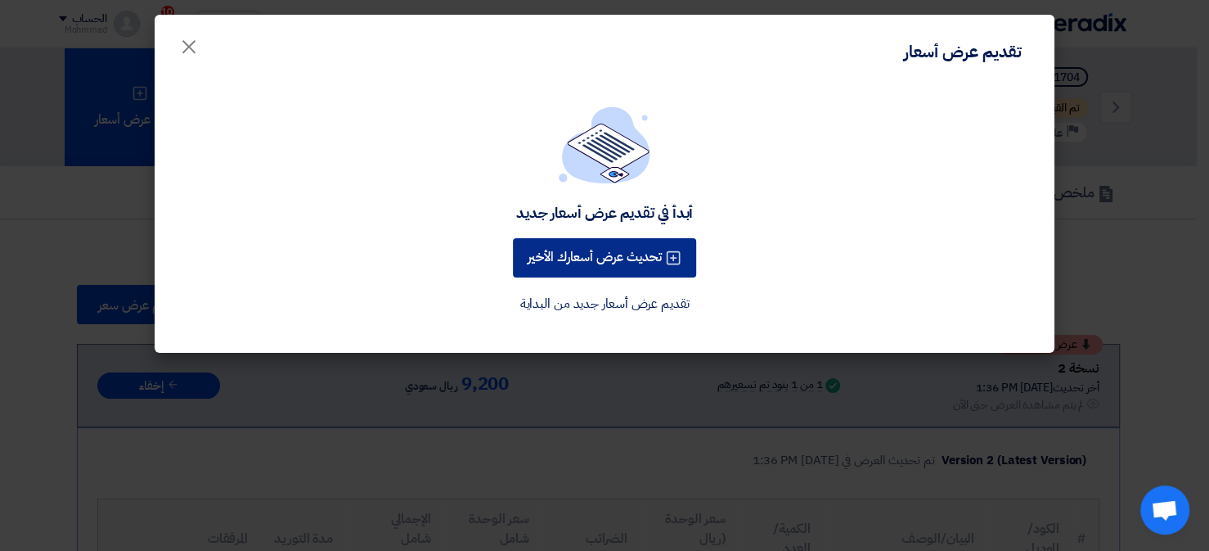
click at [572, 251] on button "تحديث عرض أسعارك الأخير" at bounding box center [604, 257] width 183 height 39
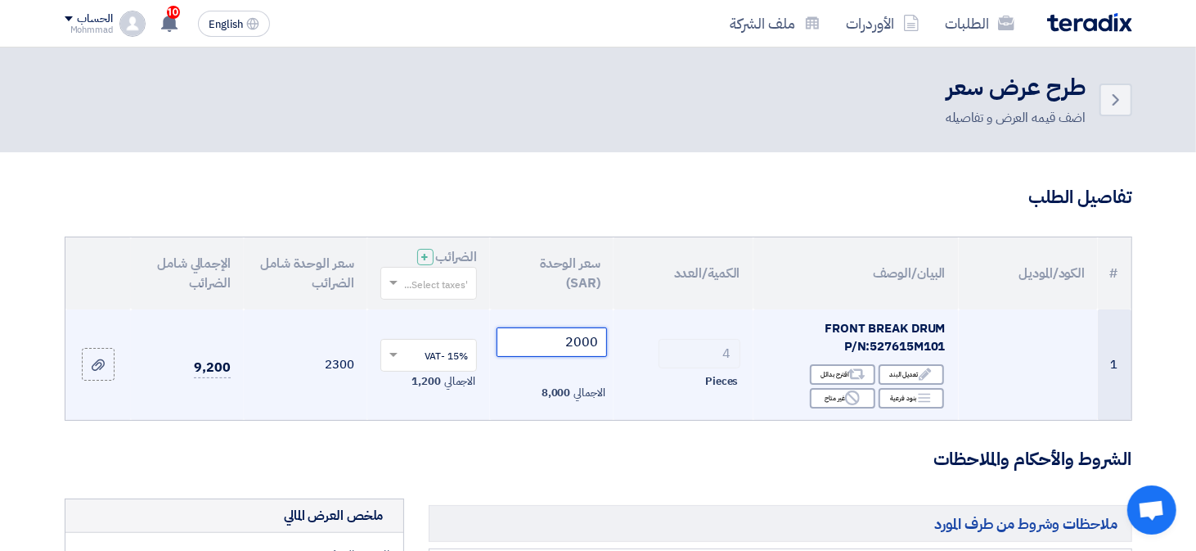
click at [601, 345] on input "2000" at bounding box center [552, 341] width 110 height 29
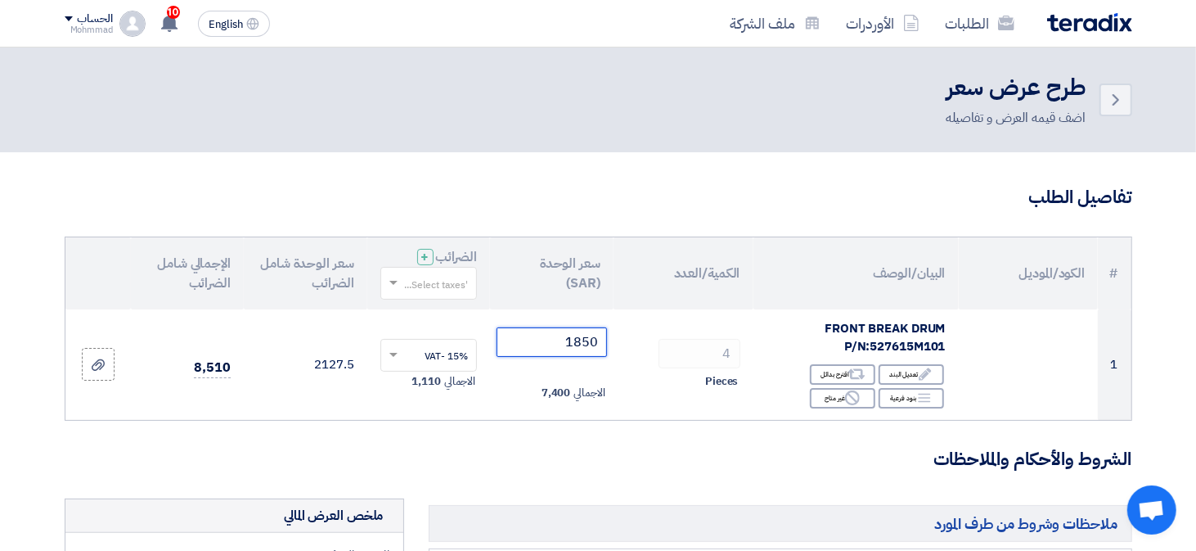
type input "1850"
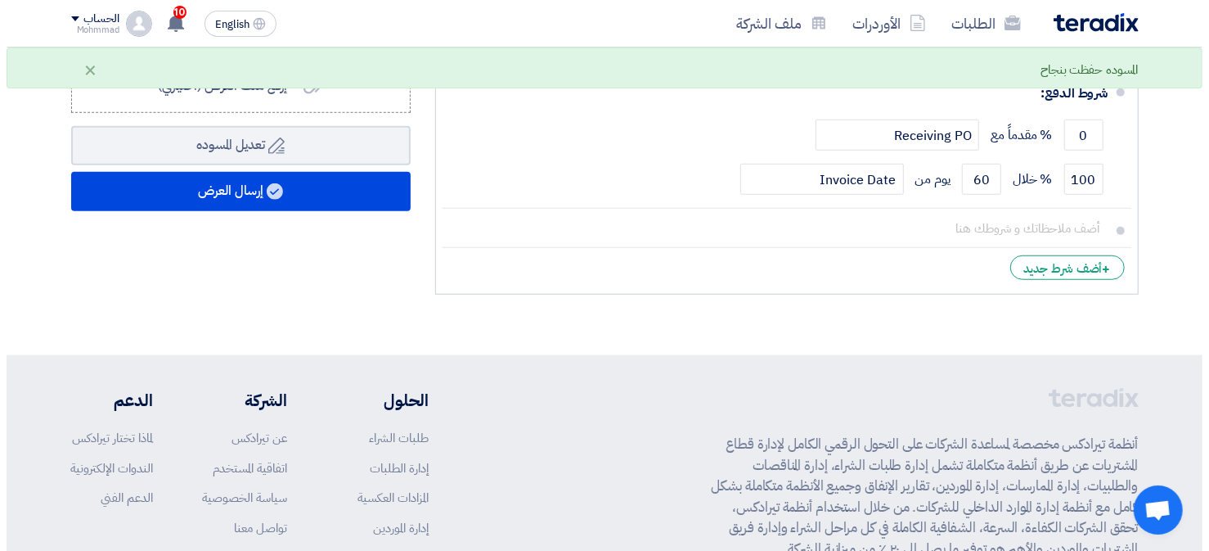
scroll to position [736, 0]
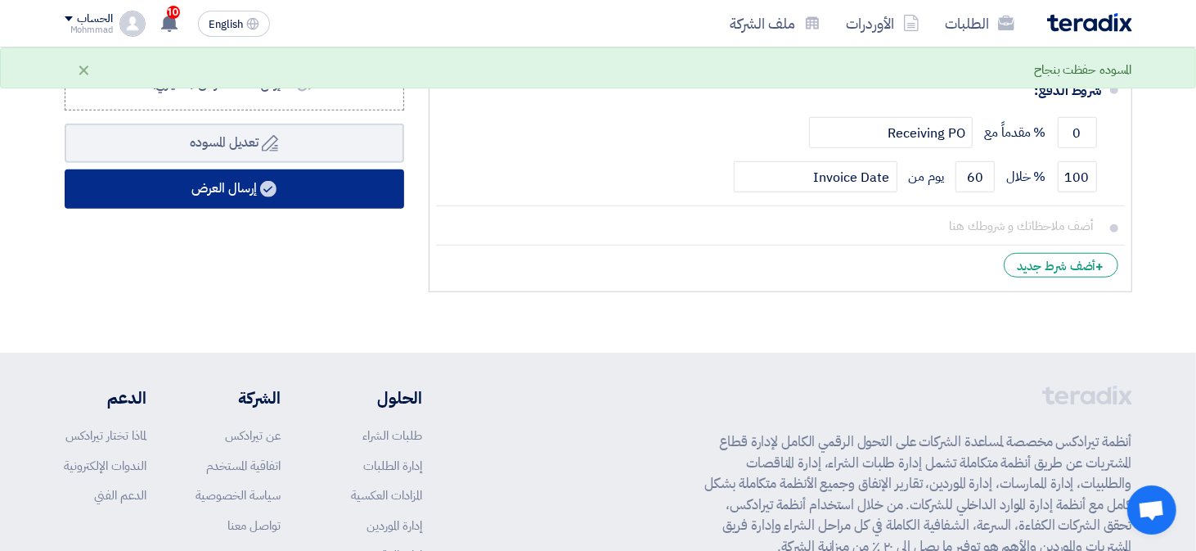
click at [301, 191] on button "إرسال العرض" at bounding box center [234, 188] width 339 height 39
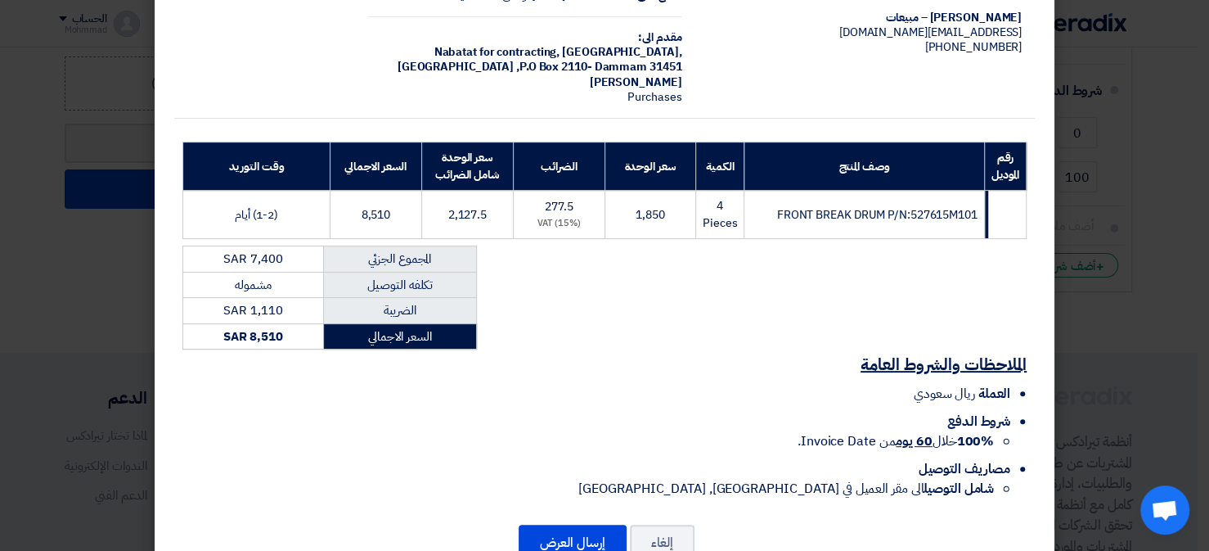
scroll to position [169, 0]
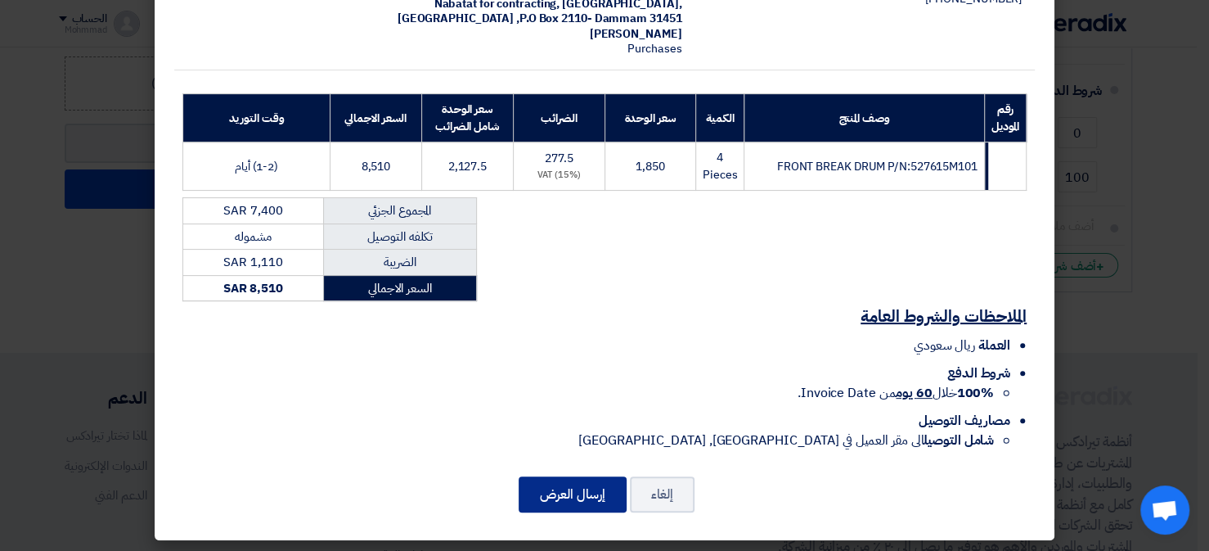
click at [614, 481] on button "إرسال العرض" at bounding box center [573, 494] width 108 height 36
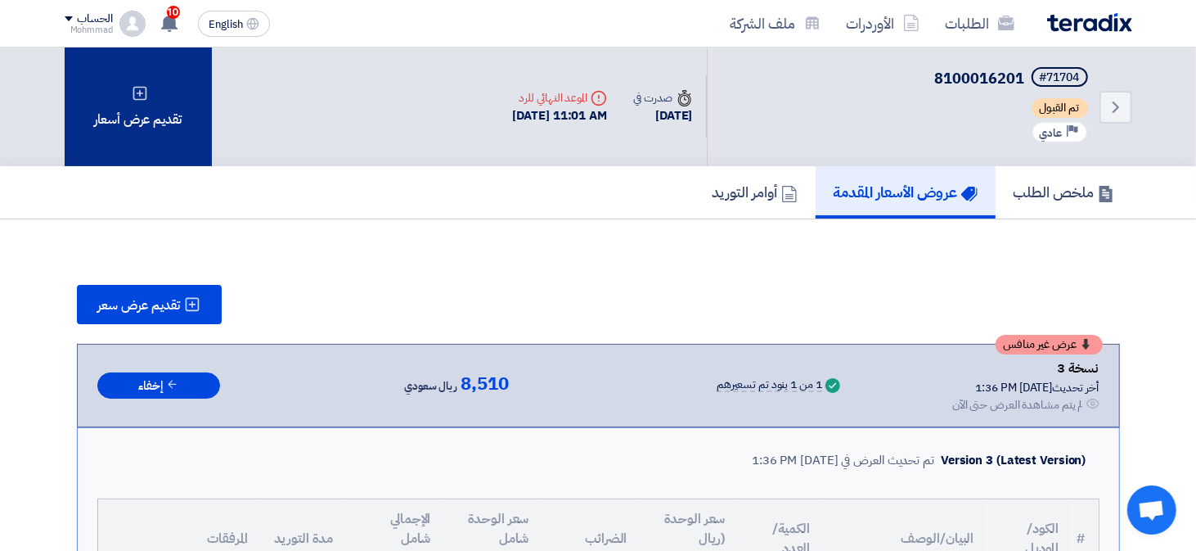
click at [176, 126] on div "تقديم عرض أسعار" at bounding box center [138, 106] width 147 height 119
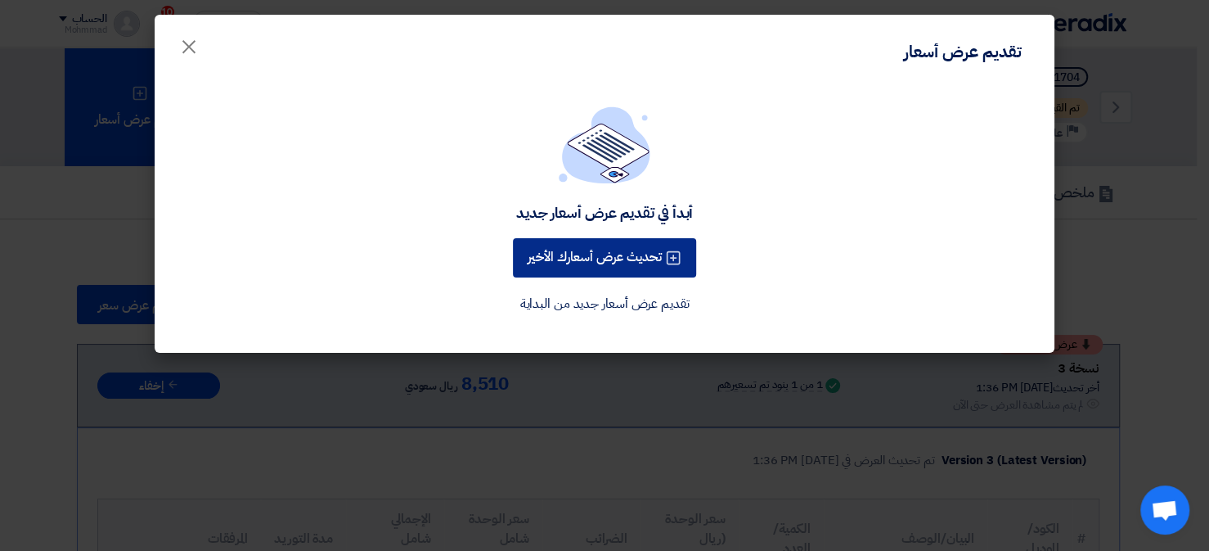
click at [612, 256] on button "تحديث عرض أسعارك الأخير" at bounding box center [604, 257] width 183 height 39
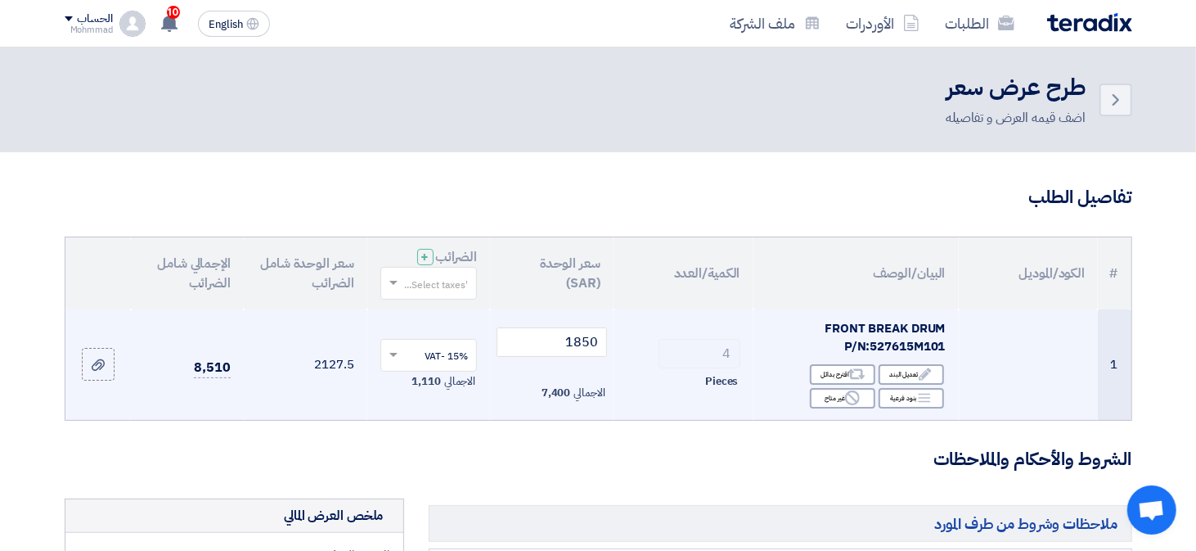
click at [587, 359] on td "1850 الاجمالي 7,400" at bounding box center [552, 364] width 124 height 110
click at [588, 345] on input "1850" at bounding box center [552, 341] width 110 height 29
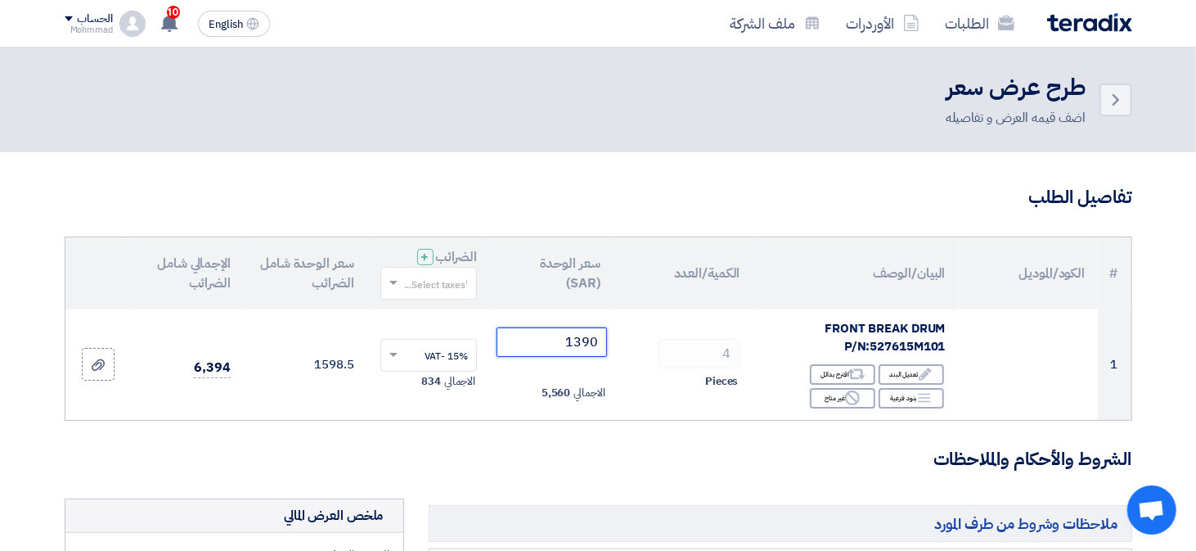
type input "1390"
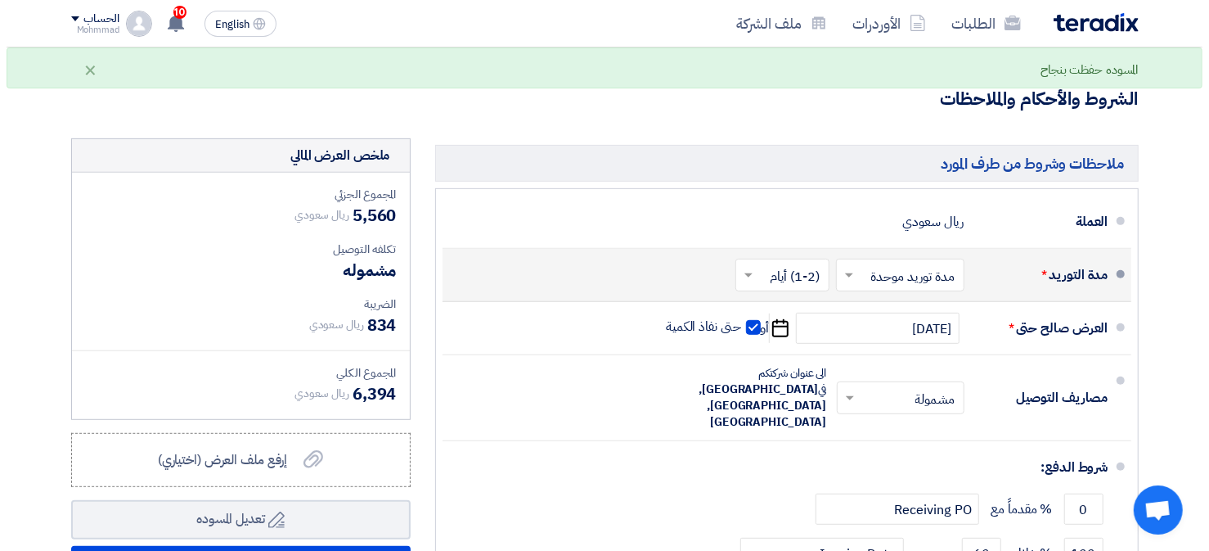
scroll to position [654, 0]
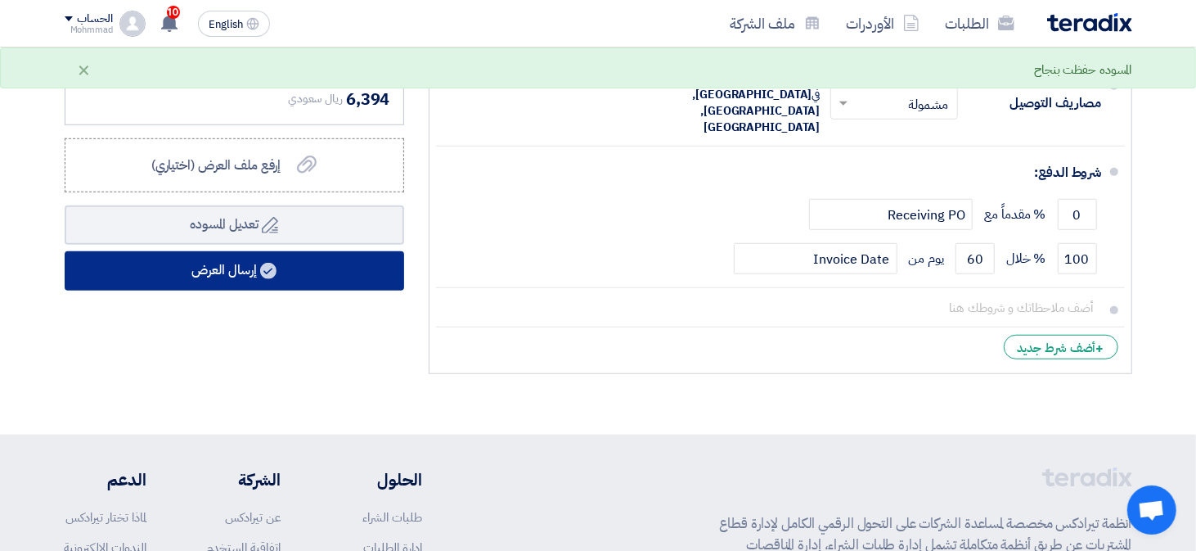
click at [249, 266] on button "إرسال العرض" at bounding box center [234, 270] width 339 height 39
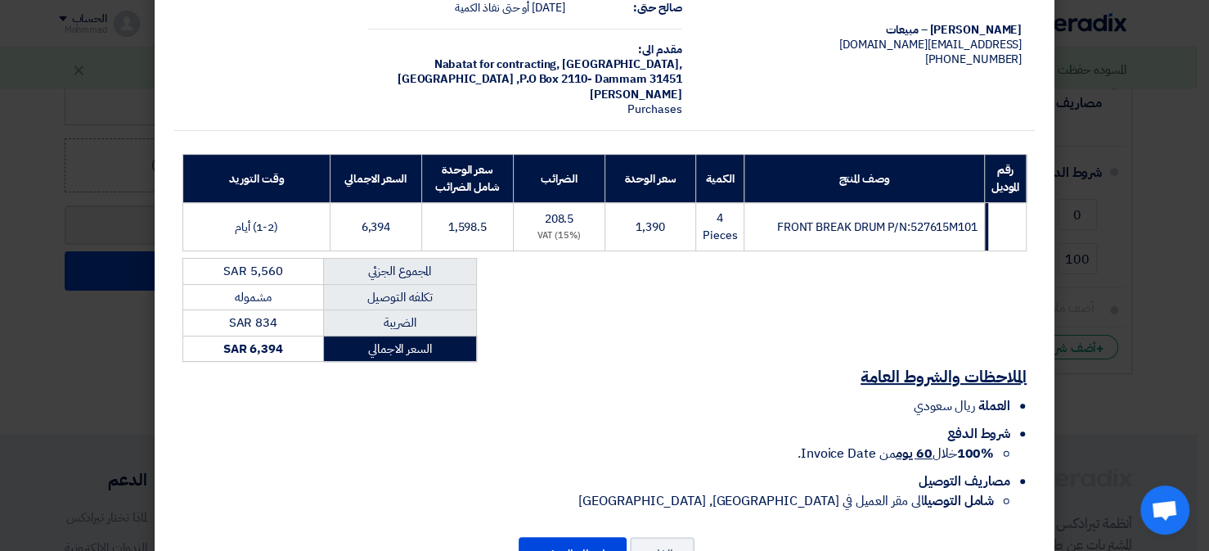
scroll to position [169, 0]
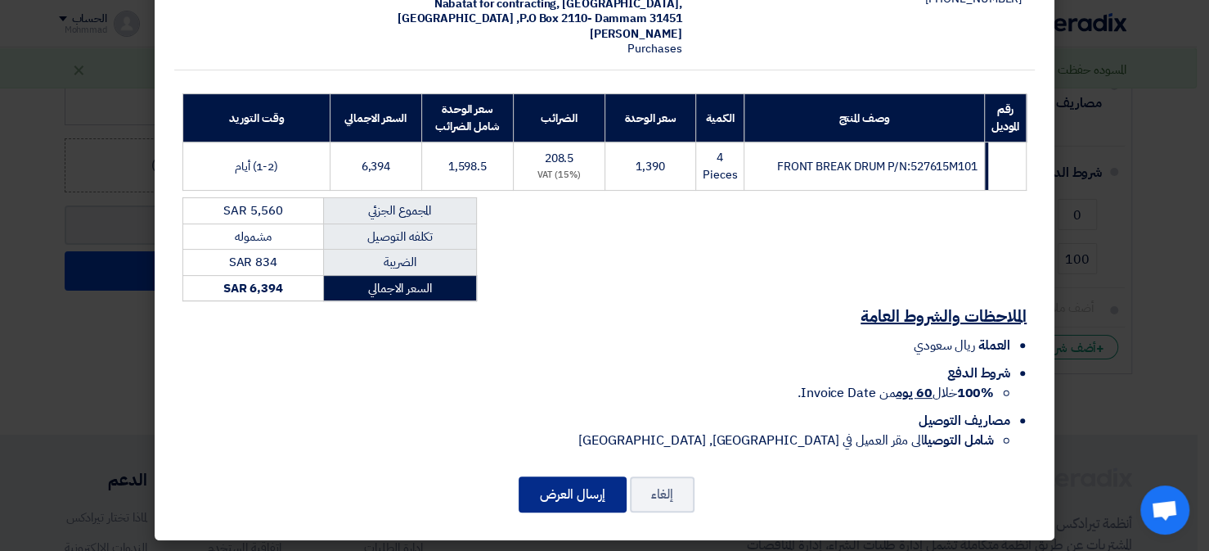
click at [575, 480] on button "إرسال العرض" at bounding box center [573, 494] width 108 height 36
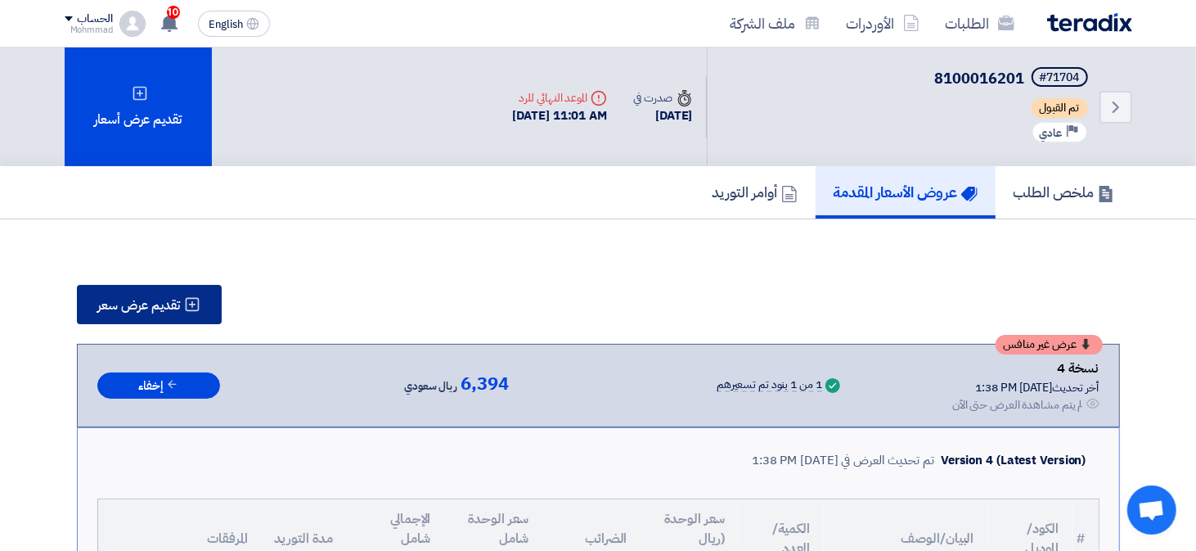
click at [196, 299] on icon at bounding box center [192, 304] width 16 height 16
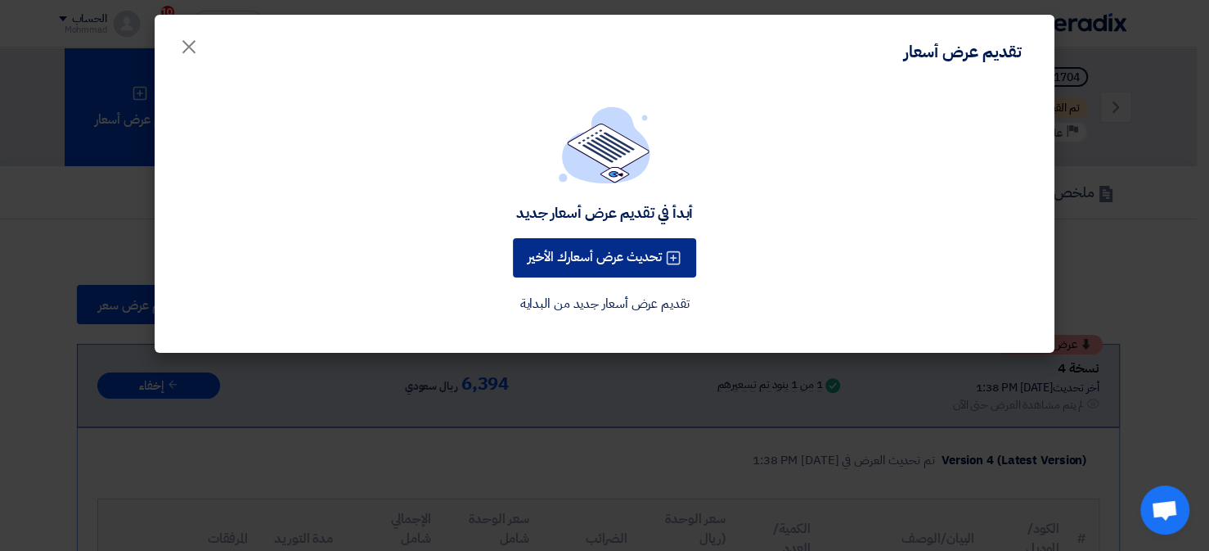
click at [531, 255] on button "تحديث عرض أسعارك الأخير" at bounding box center [604, 257] width 183 height 39
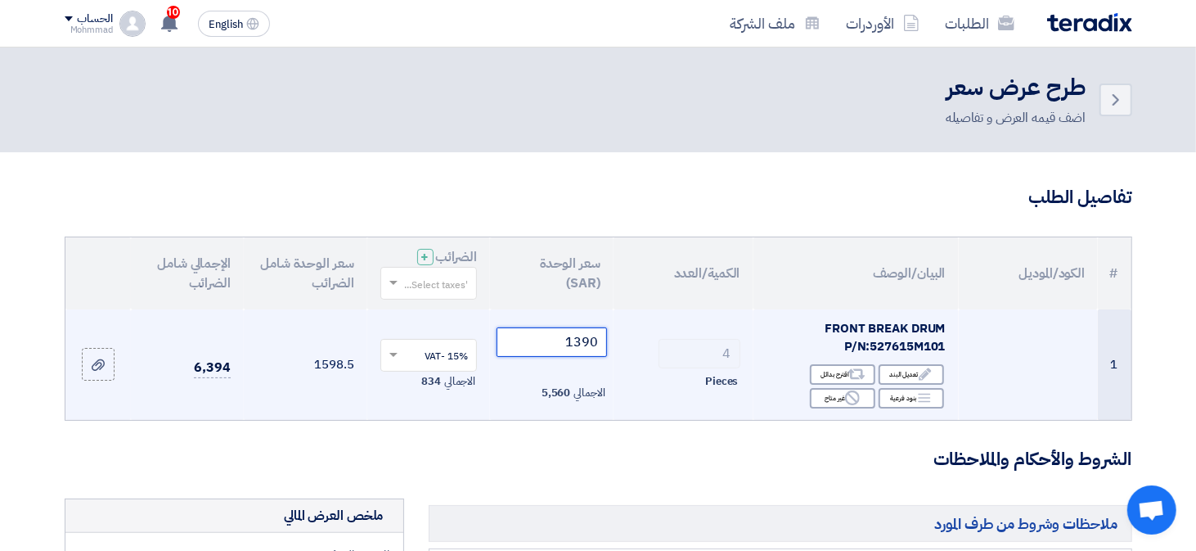
click at [587, 344] on input "1390" at bounding box center [552, 341] width 110 height 29
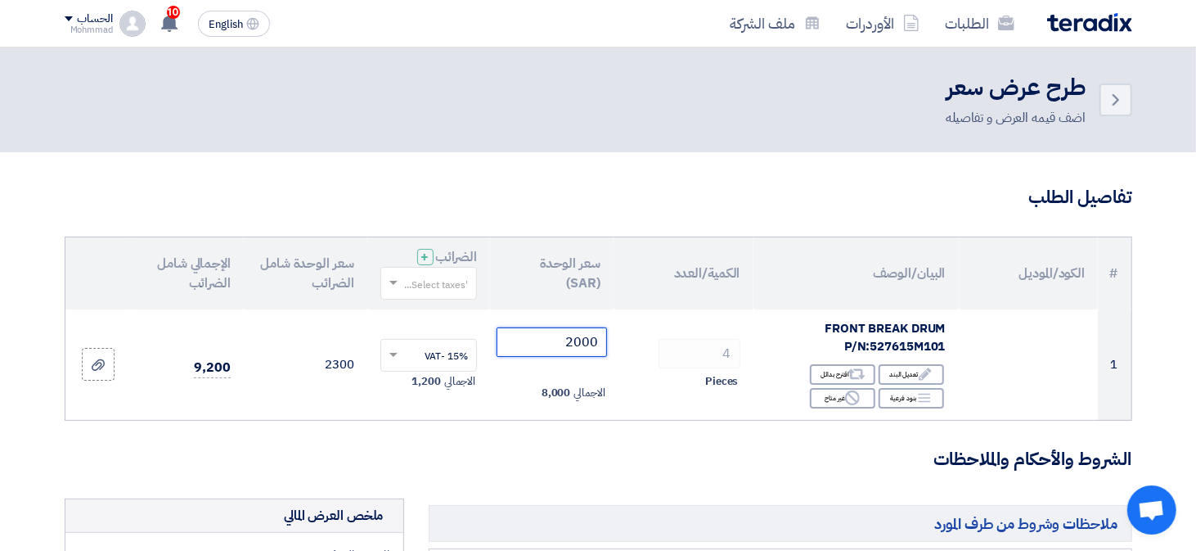
type input "2000"
click at [618, 469] on h3 "الشروط والأحكام والملاحظات" at bounding box center [599, 459] width 1068 height 25
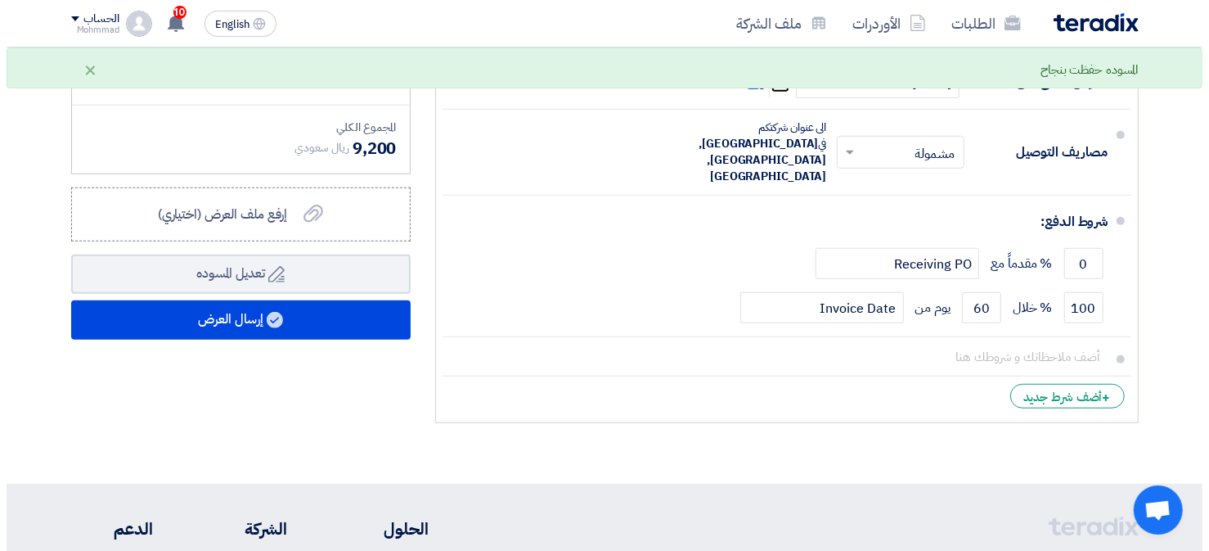
scroll to position [736, 0]
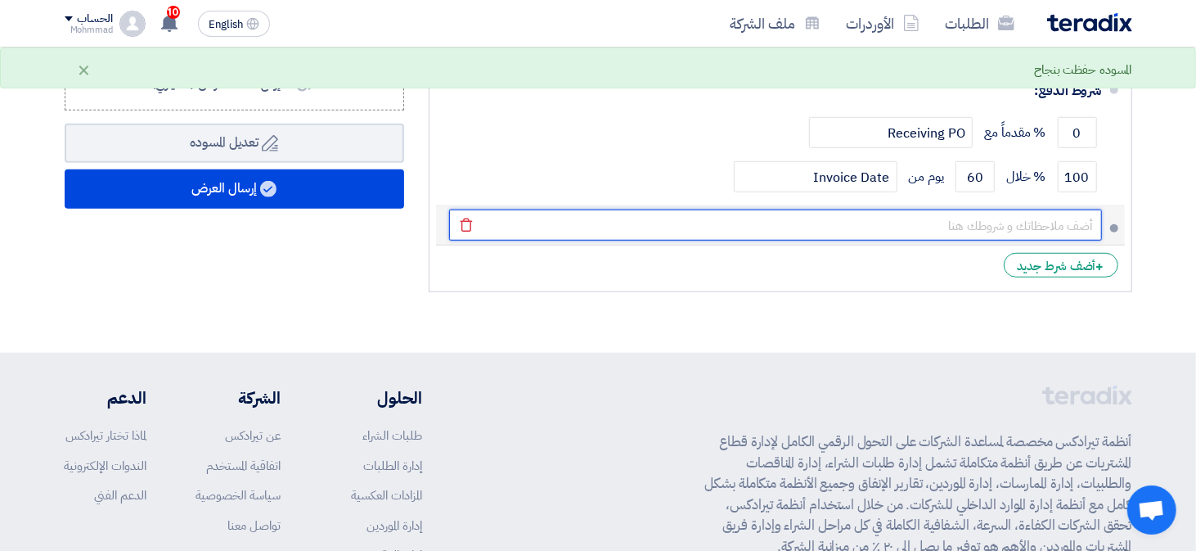
click at [957, 209] on input "text" at bounding box center [775, 224] width 653 height 31
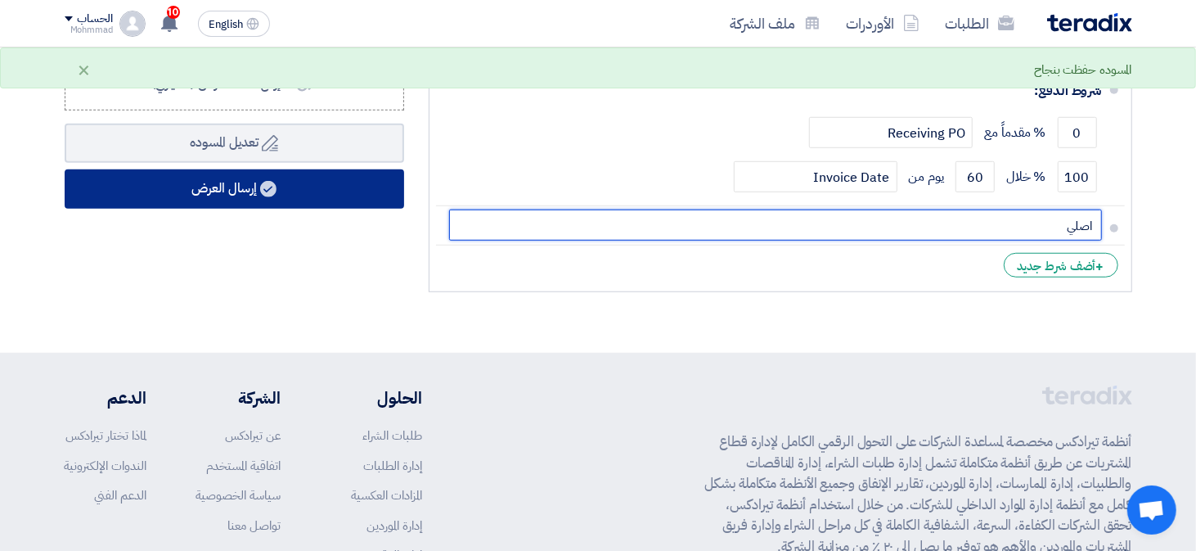
type input "اصلي"
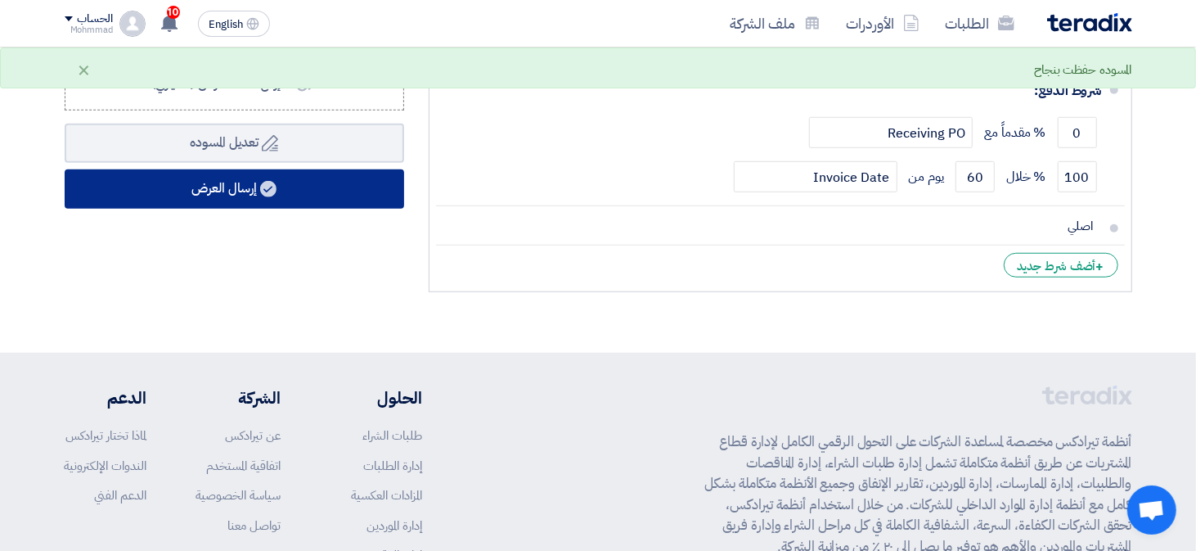
click at [227, 195] on button "إرسال العرض" at bounding box center [234, 188] width 339 height 39
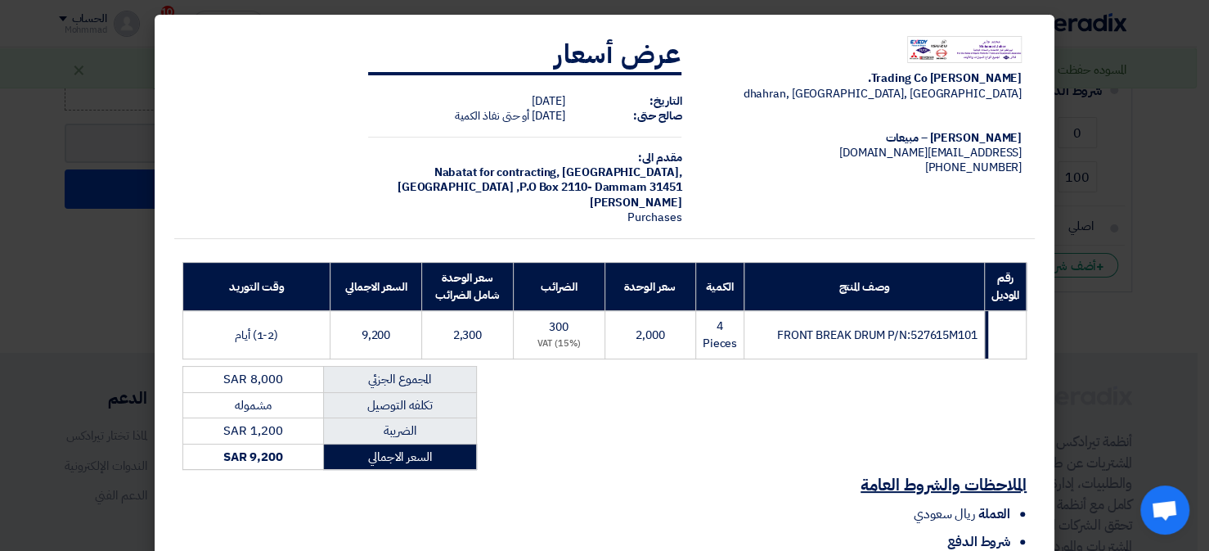
scroll to position [196, 0]
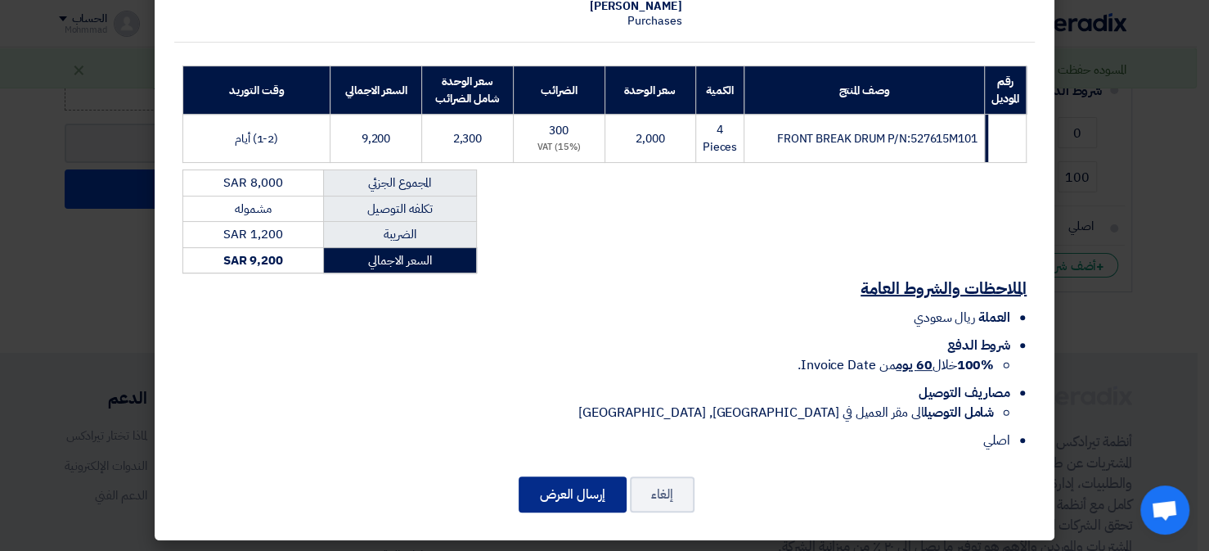
click at [590, 476] on button "إرسال العرض" at bounding box center [573, 494] width 108 height 36
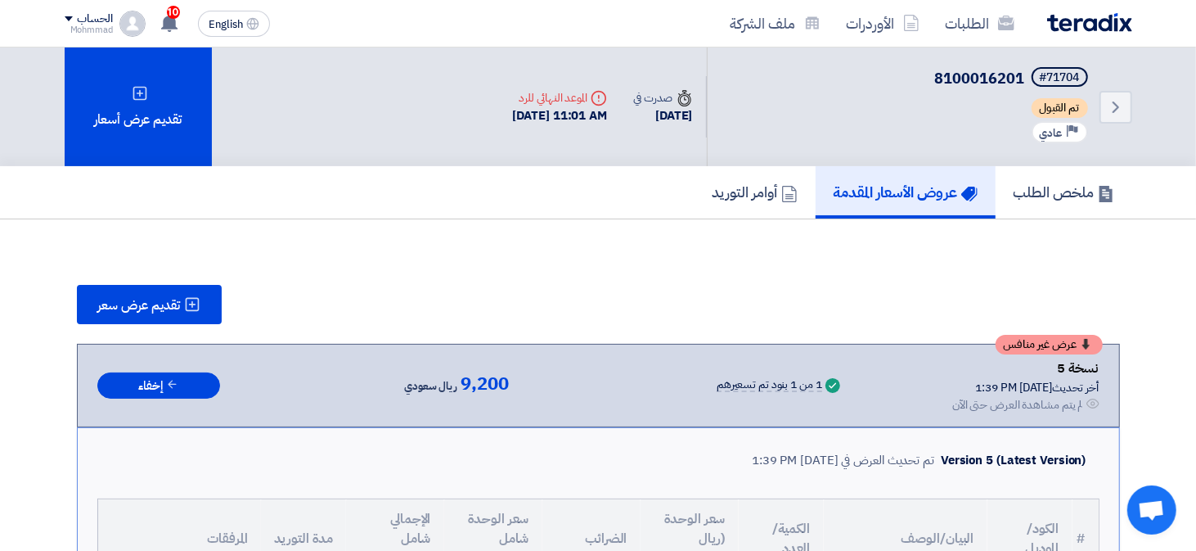
scroll to position [409, 0]
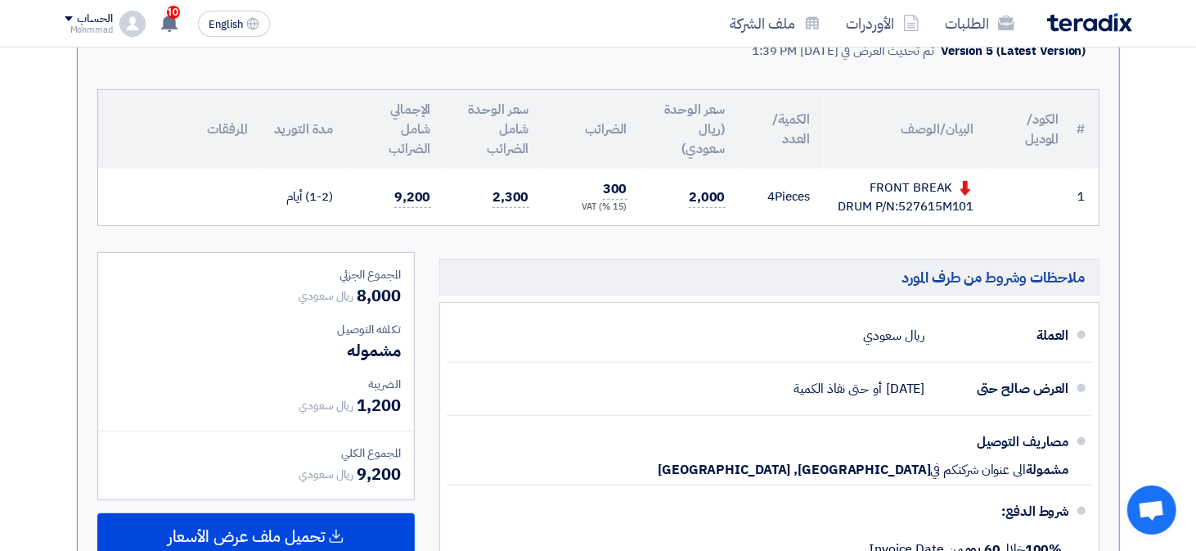
click at [927, 203] on div "FRONT BREAK DRUM P/N:527615M101" at bounding box center [905, 196] width 137 height 37
copy div "527615M101"
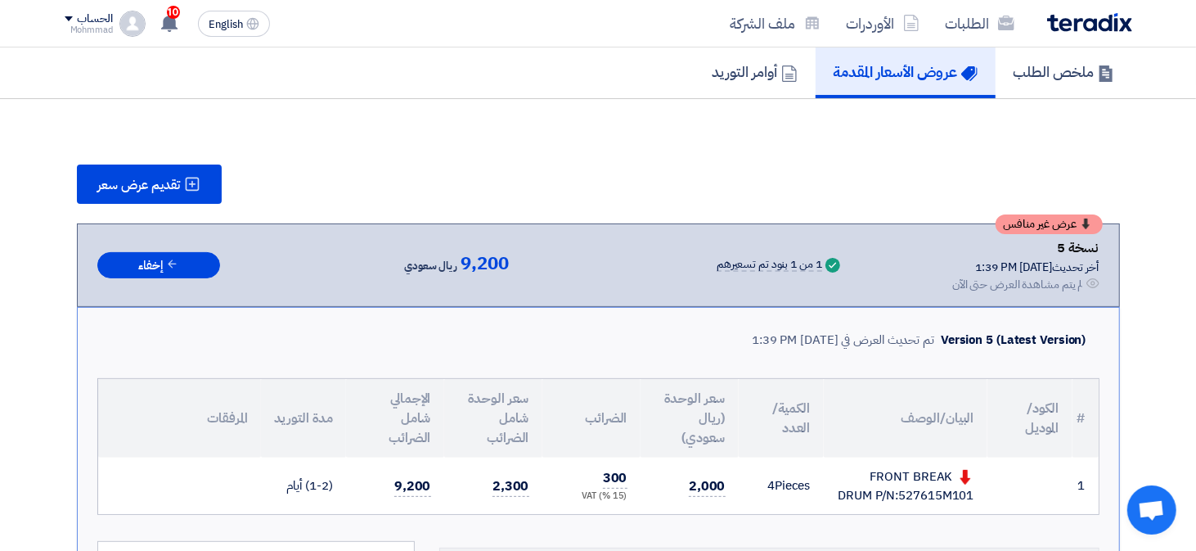
scroll to position [0, 0]
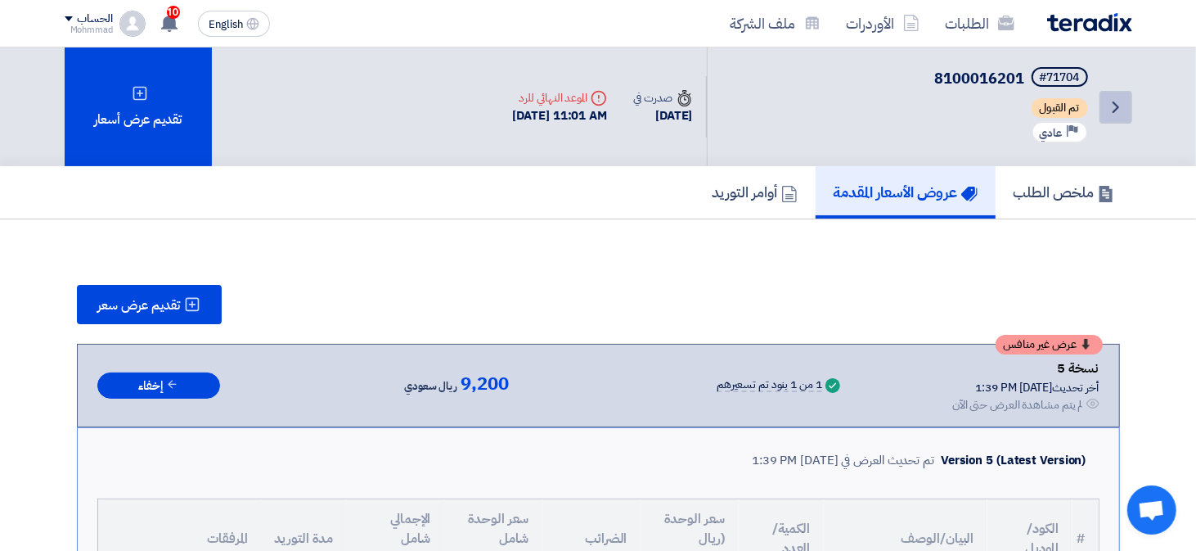
click at [1114, 108] on use at bounding box center [1116, 106] width 7 height 11
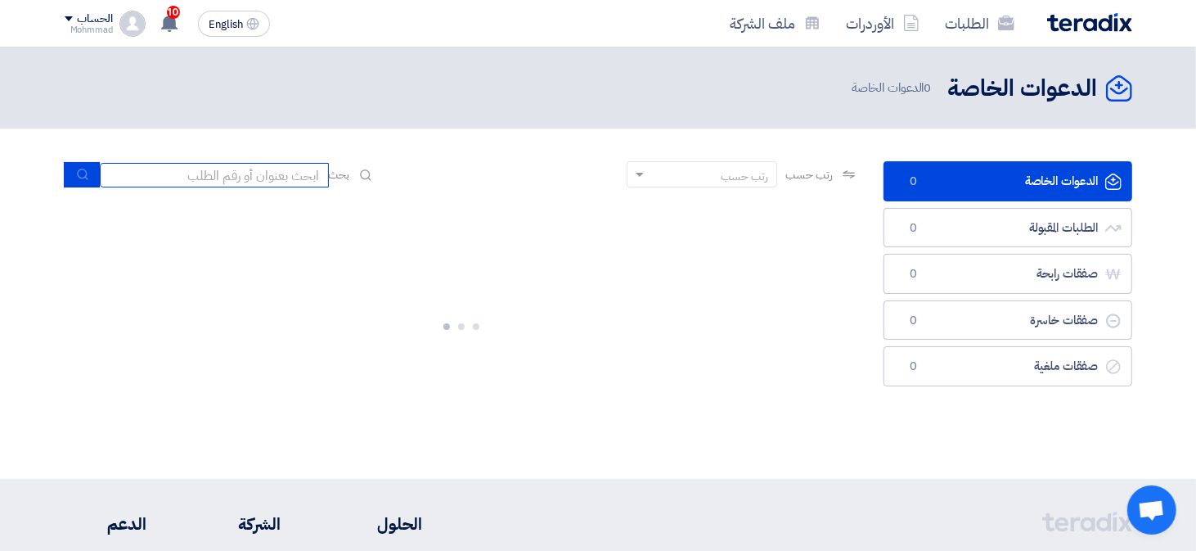
click at [218, 178] on input at bounding box center [214, 175] width 229 height 25
paste input "8100016201"
type input "8100016201"
click at [87, 176] on icon "submit" at bounding box center [82, 174] width 13 height 13
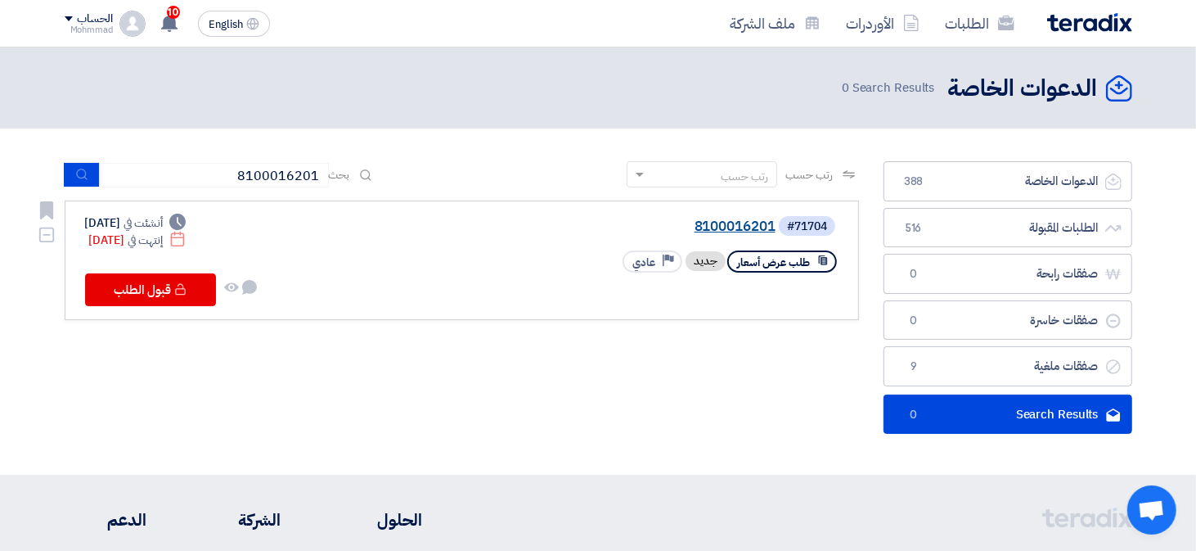
click at [704, 227] on link "8100016201" at bounding box center [611, 226] width 327 height 15
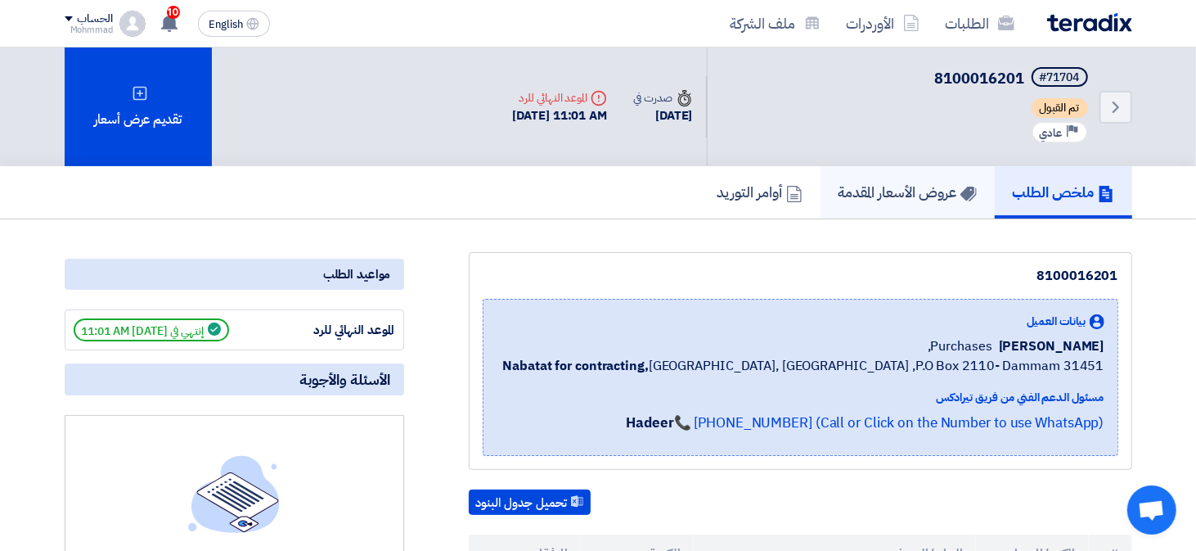
click at [892, 206] on link "عروض الأسعار المقدمة" at bounding box center [907, 192] width 174 height 52
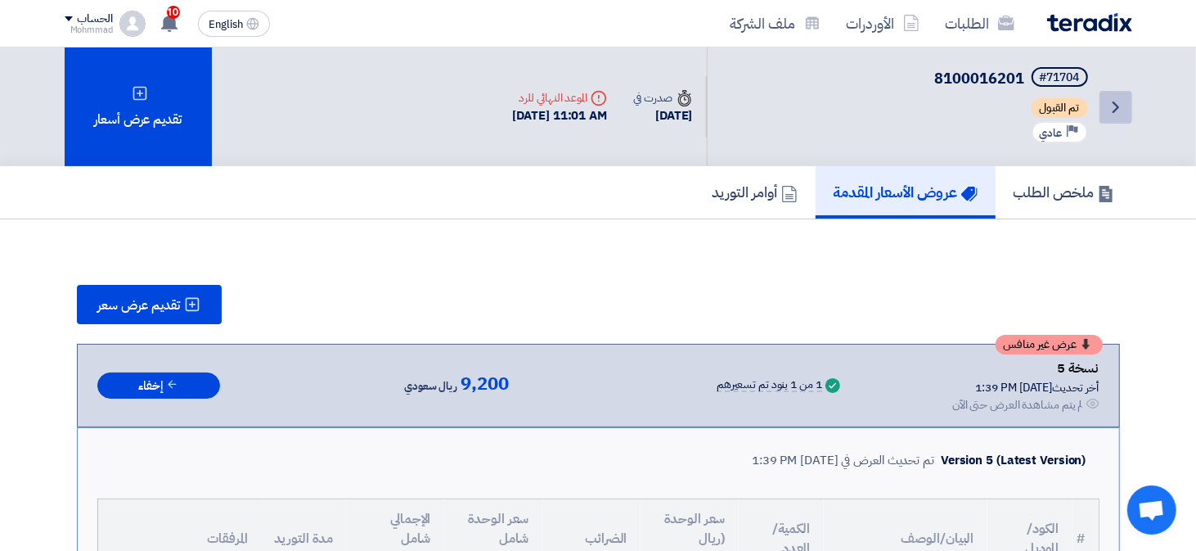
click at [1113, 109] on use at bounding box center [1116, 106] width 7 height 11
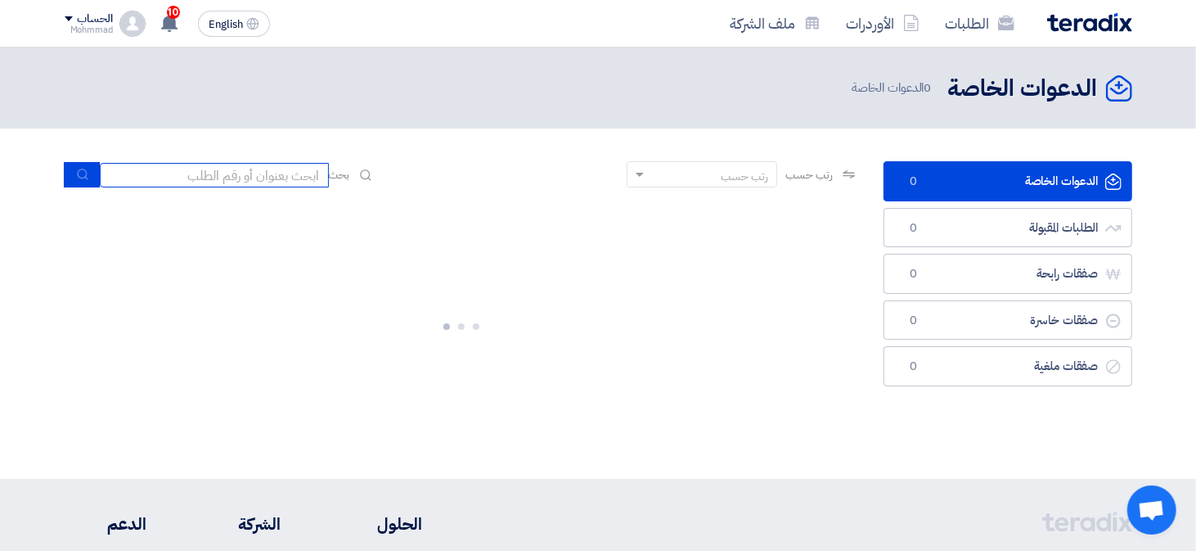
click at [274, 177] on input at bounding box center [214, 175] width 229 height 25
paste input "8100016212"
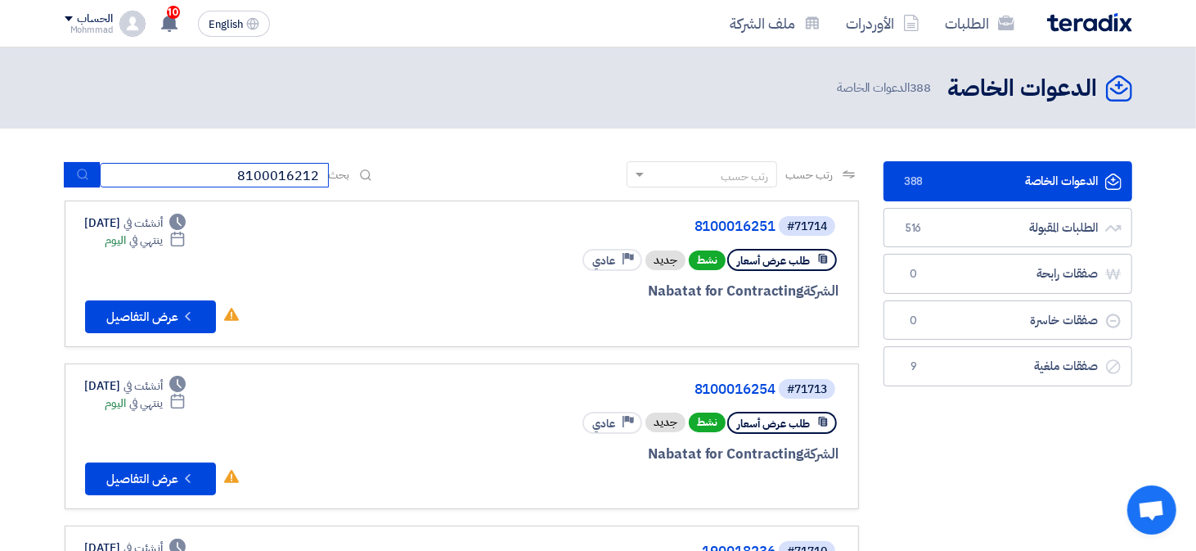
type input "8100016212"
click at [69, 170] on button "submit" at bounding box center [82, 174] width 36 height 25
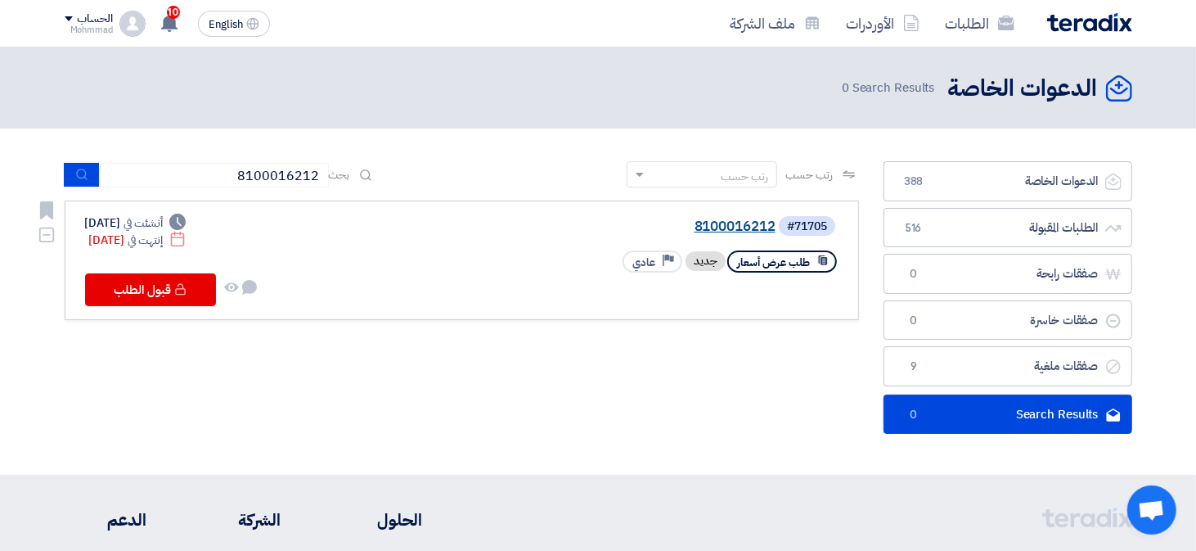
click at [764, 226] on link "8100016212" at bounding box center [611, 226] width 327 height 15
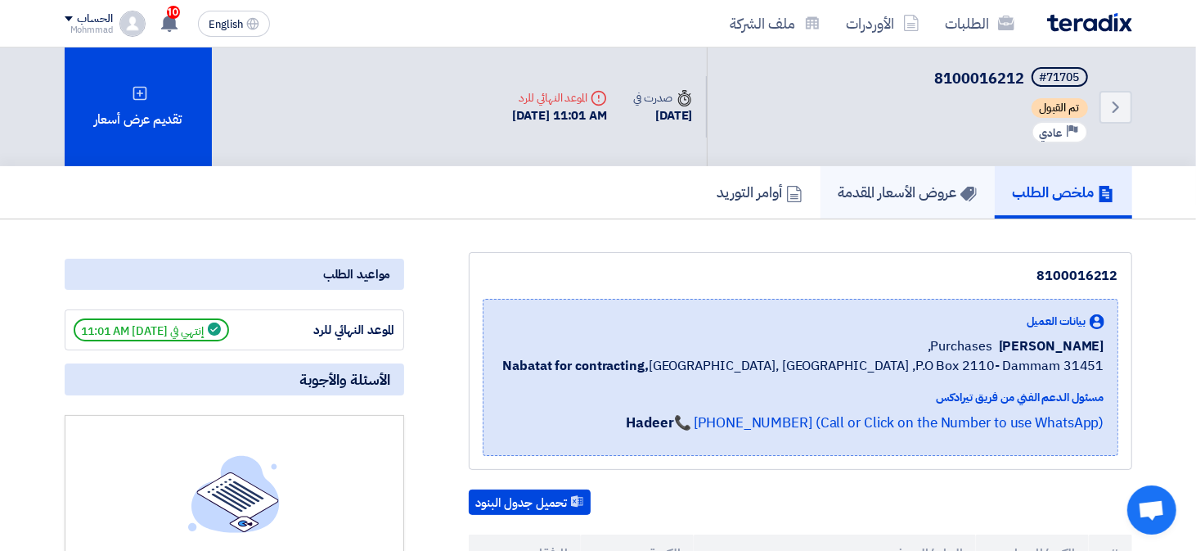
click at [894, 177] on link "عروض الأسعار المقدمة" at bounding box center [907, 192] width 174 height 52
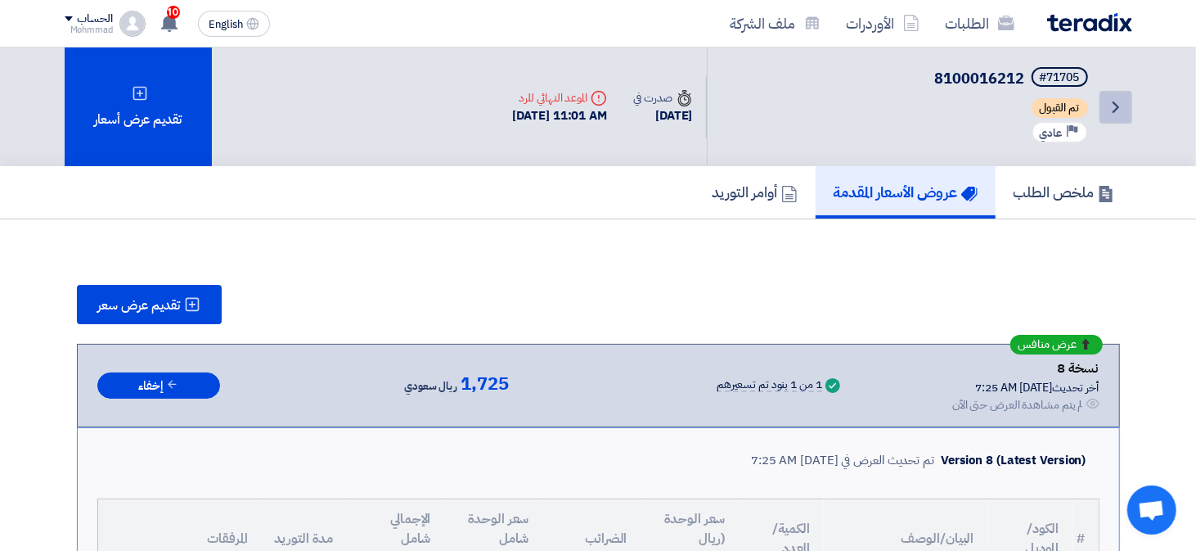
click at [1107, 97] on icon "Back" at bounding box center [1116, 107] width 20 height 20
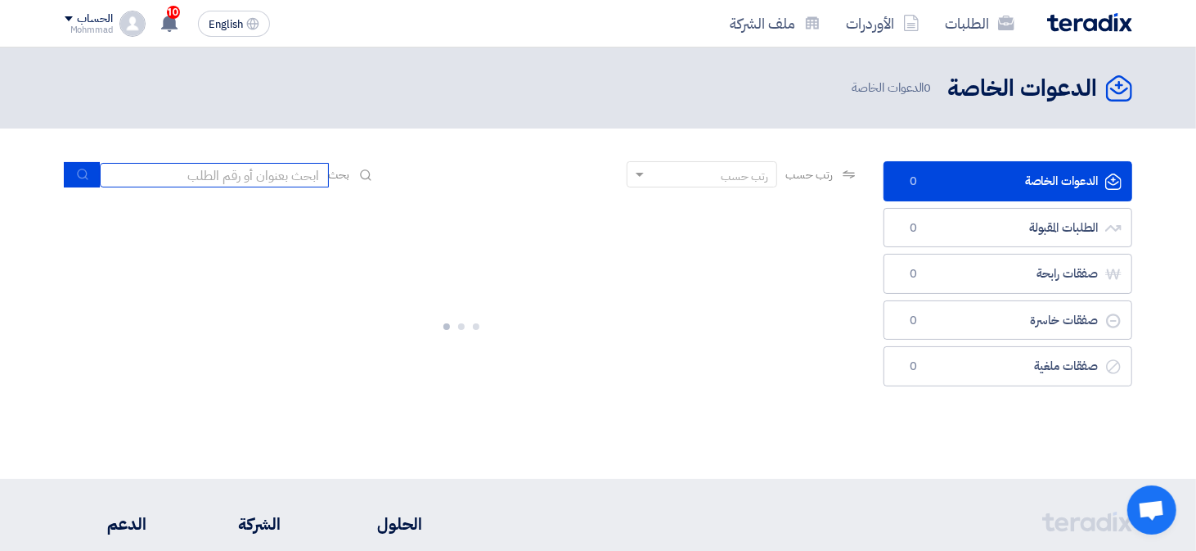
click at [196, 183] on input at bounding box center [214, 175] width 229 height 25
paste input "8100016201"
click at [239, 170] on input "8100016201" at bounding box center [214, 175] width 229 height 25
paste input "8100016201"
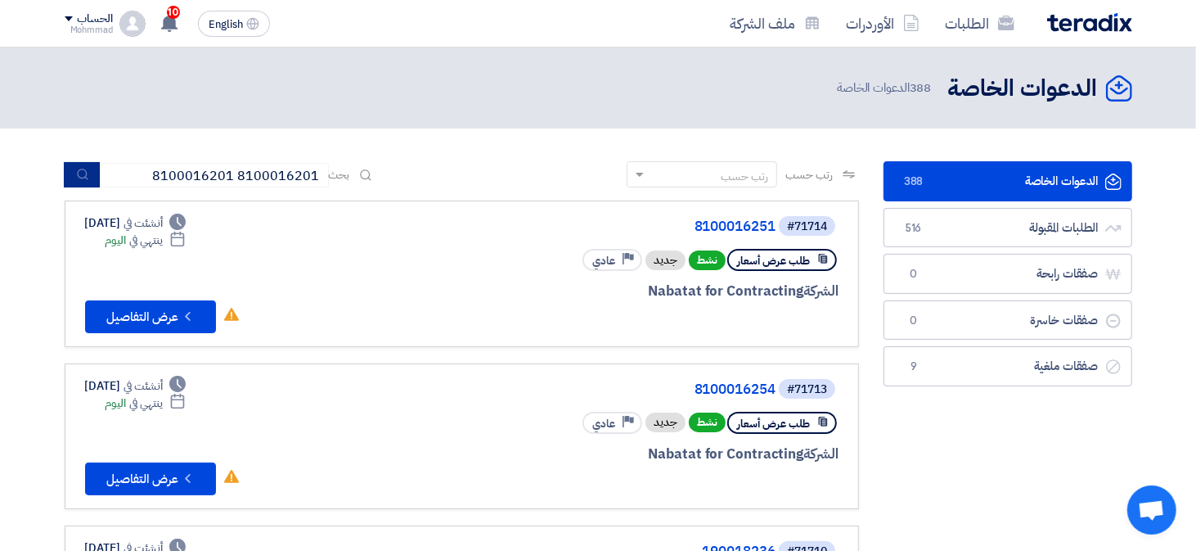
click at [82, 176] on icon "submit" at bounding box center [82, 174] width 13 height 13
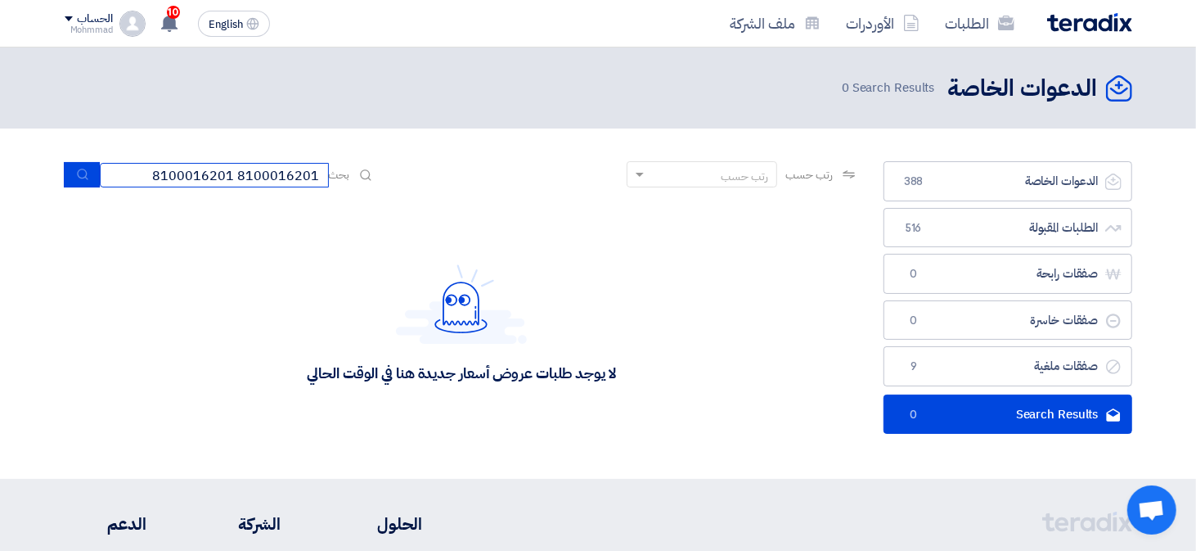
drag, startPoint x: 155, startPoint y: 176, endPoint x: 504, endPoint y: 182, distance: 348.5
click at [504, 182] on div "رتب حسب رتب حسب بحث 8100016201 8100016201" at bounding box center [462, 180] width 794 height 39
paste input
type input "8100016201"
click at [90, 173] on button "submit" at bounding box center [82, 174] width 36 height 25
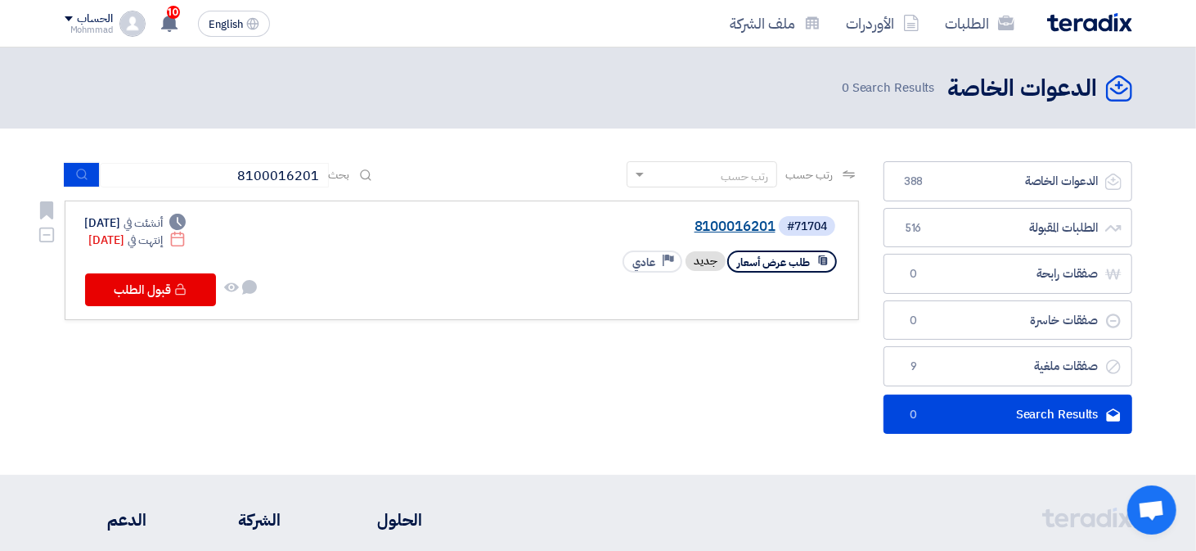
click at [733, 223] on link "8100016201" at bounding box center [611, 226] width 327 height 15
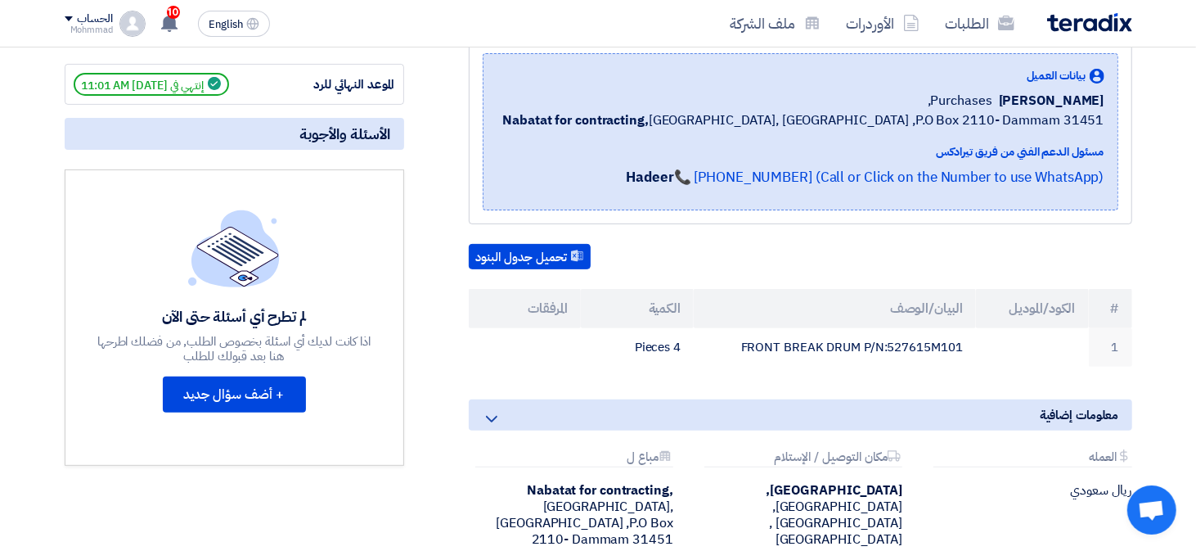
scroll to position [82, 0]
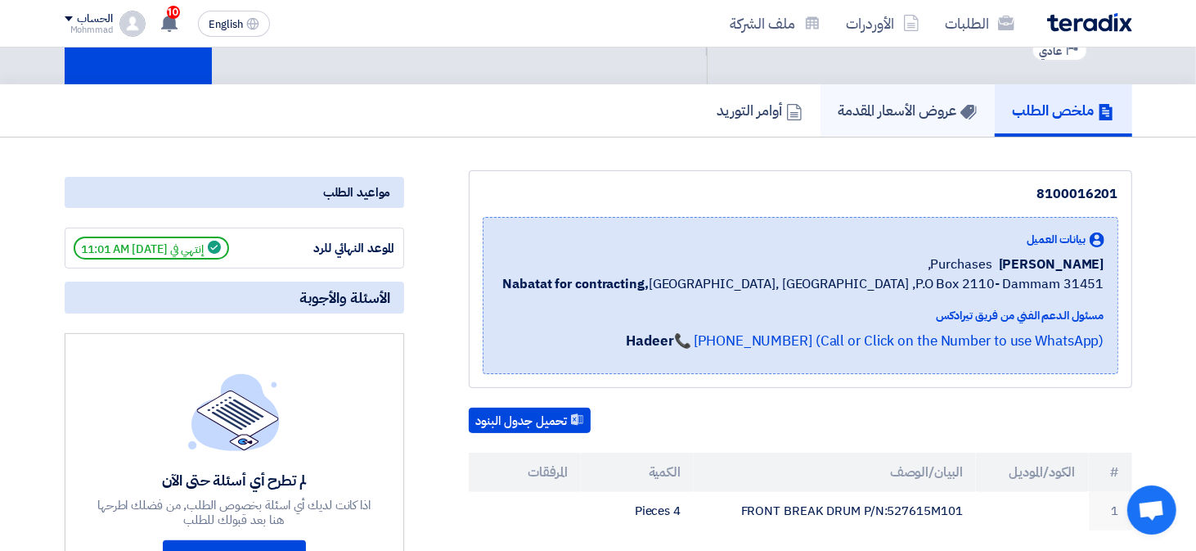
click at [888, 113] on h5 "عروض الأسعار المقدمة" at bounding box center [907, 110] width 138 height 19
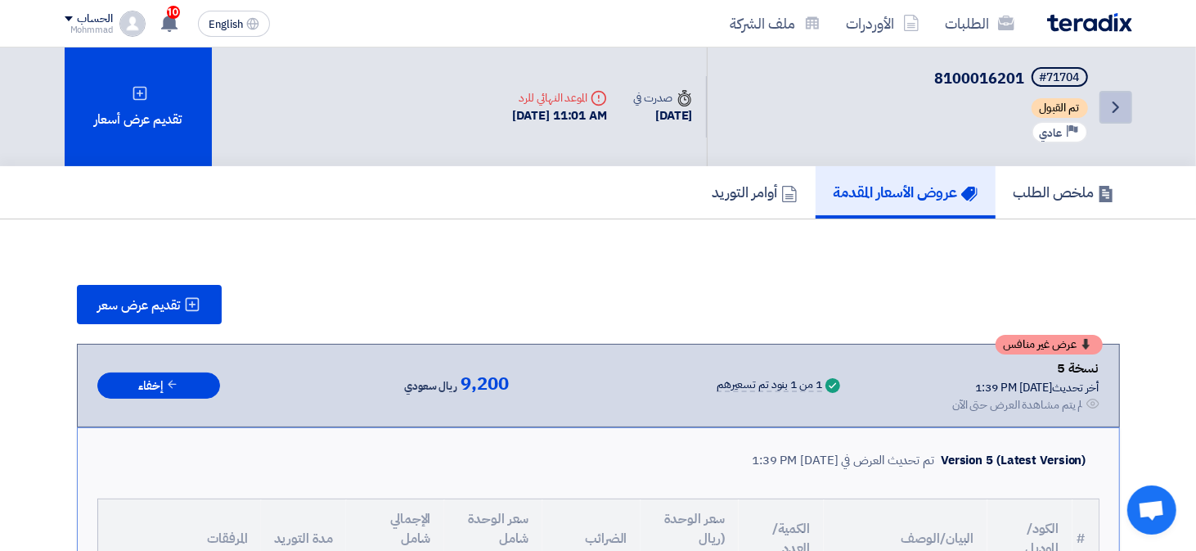
click at [1104, 105] on link "Back" at bounding box center [1115, 107] width 33 height 33
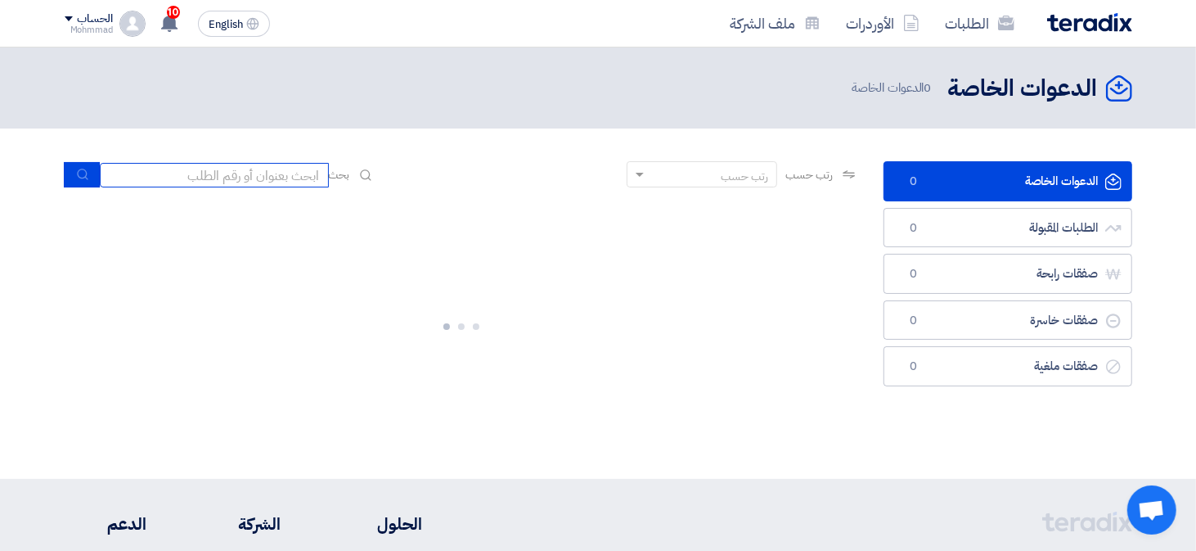
click at [232, 177] on input at bounding box center [214, 175] width 229 height 25
paste input "190018236"
type input "190018236"
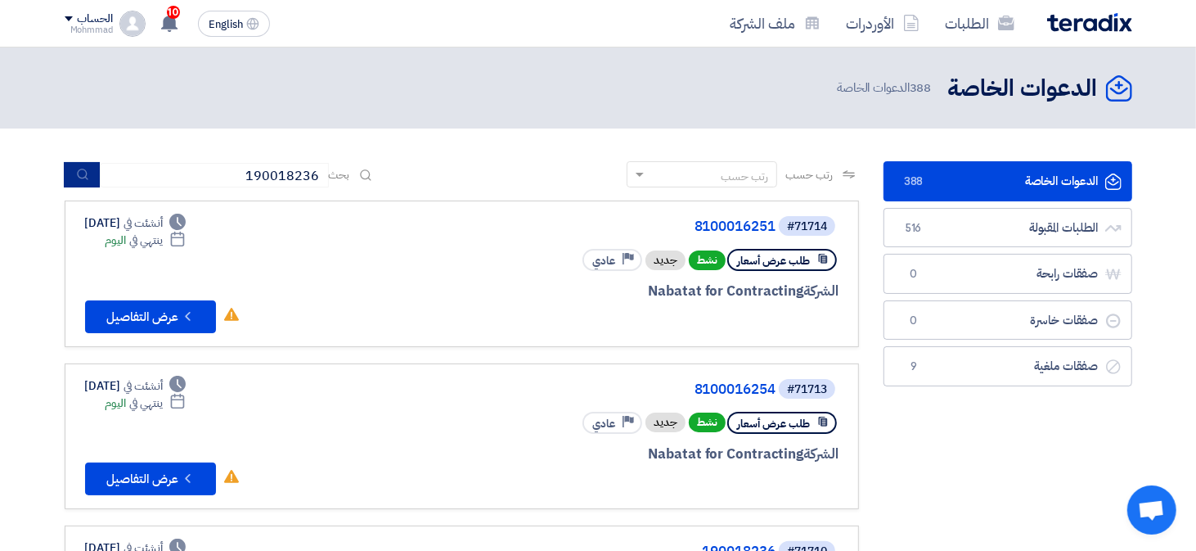
click at [79, 173] on icon "submit" at bounding box center [82, 174] width 13 height 13
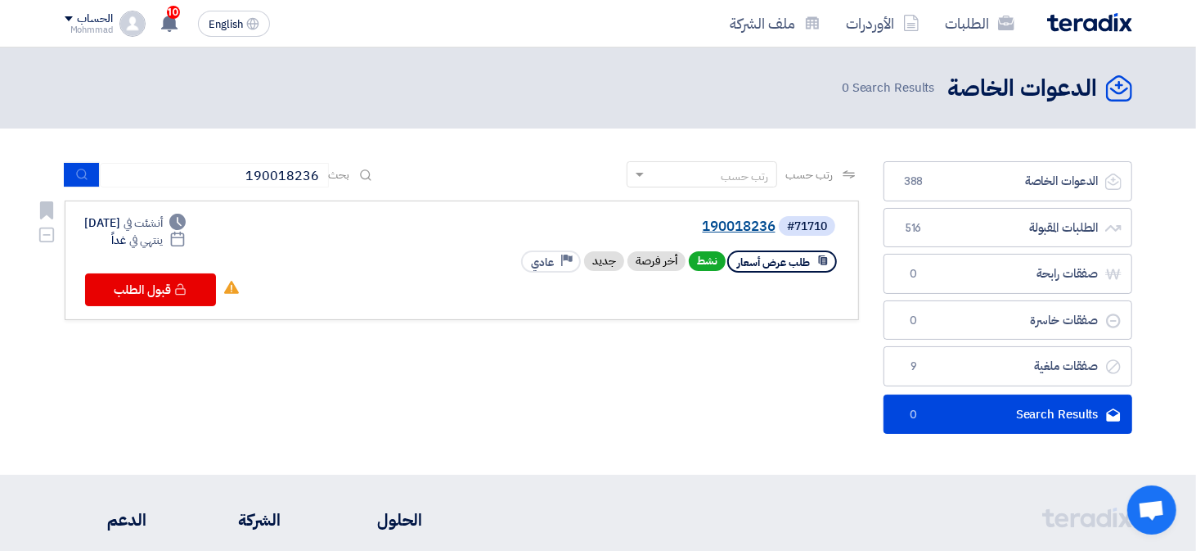
click at [772, 226] on link "190018236" at bounding box center [611, 226] width 327 height 15
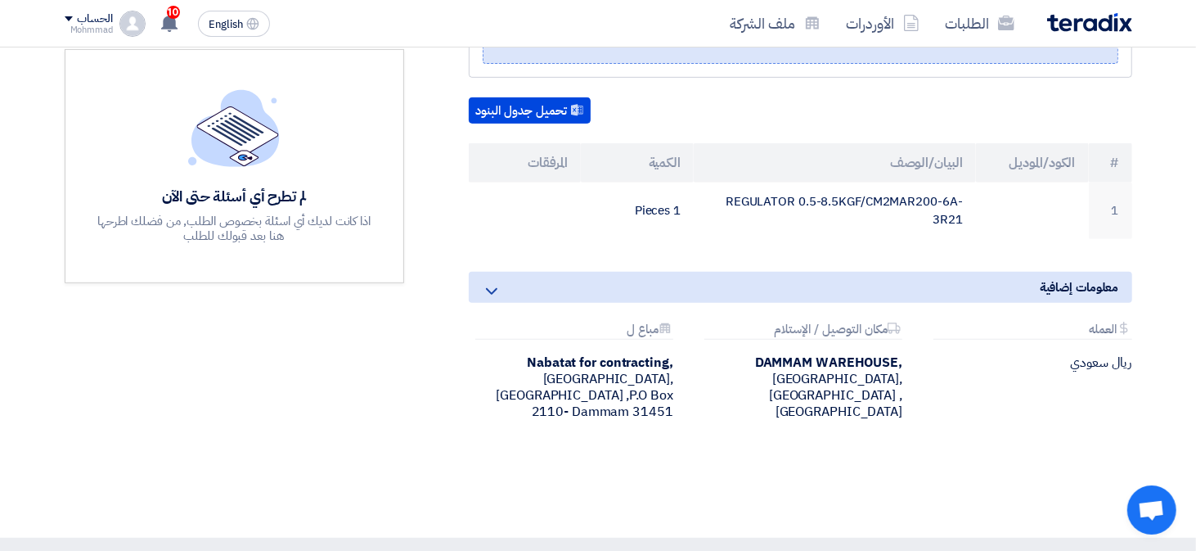
scroll to position [327, 0]
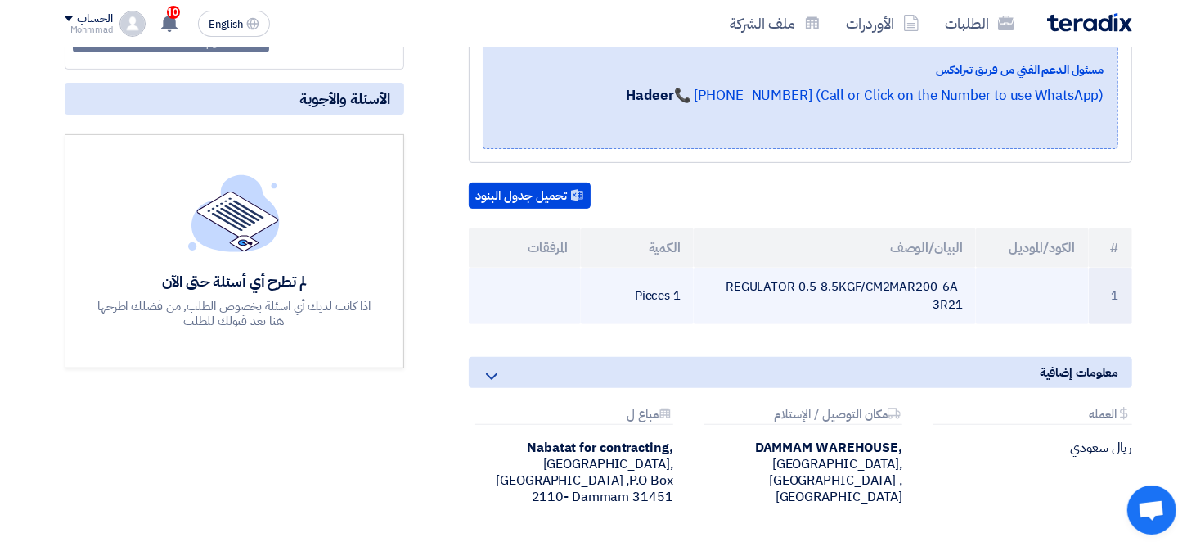
click at [757, 285] on td "REGULATOR 0.5-8.5KGF/CM2MAR200-6A-3R21" at bounding box center [835, 295] width 282 height 56
copy tr "REGULATOR 0.5-8.5KGF/CM2MAR200-6A-3R21"
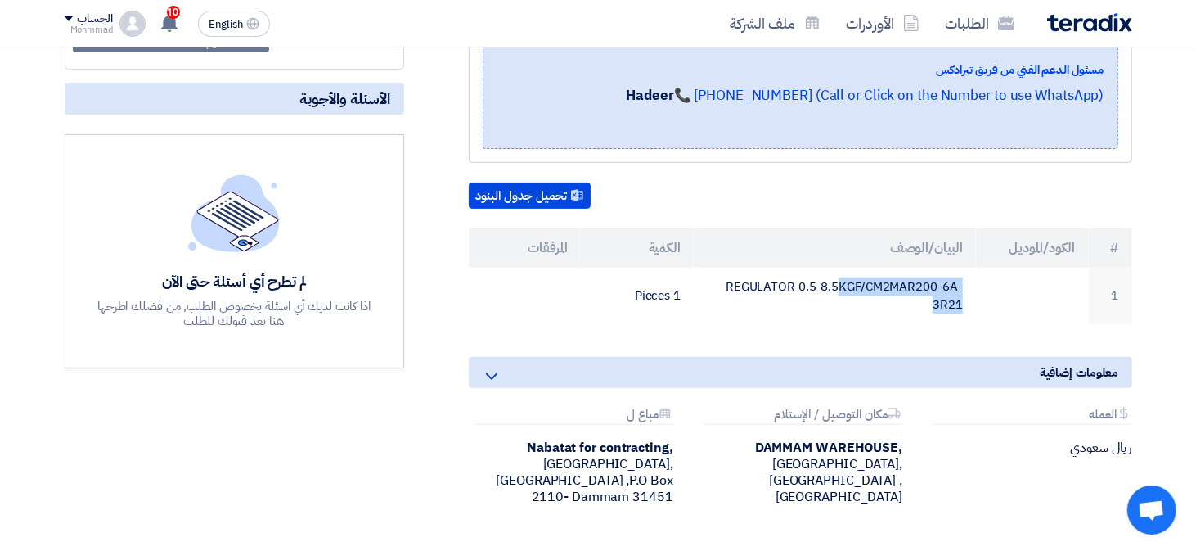
scroll to position [0, 0]
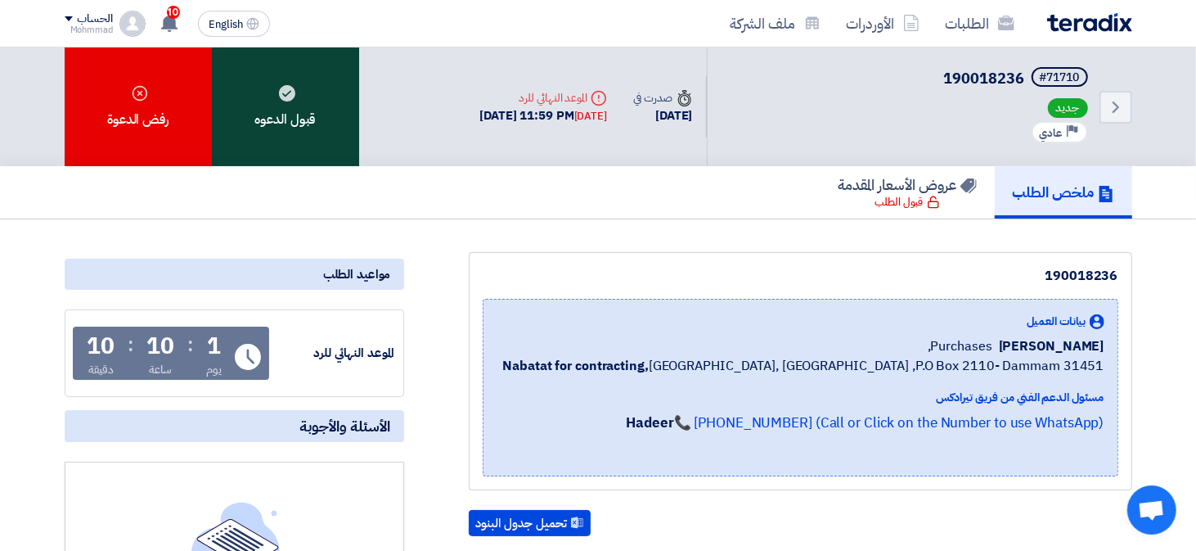
click at [308, 126] on div "قبول الدعوه" at bounding box center [285, 106] width 147 height 119
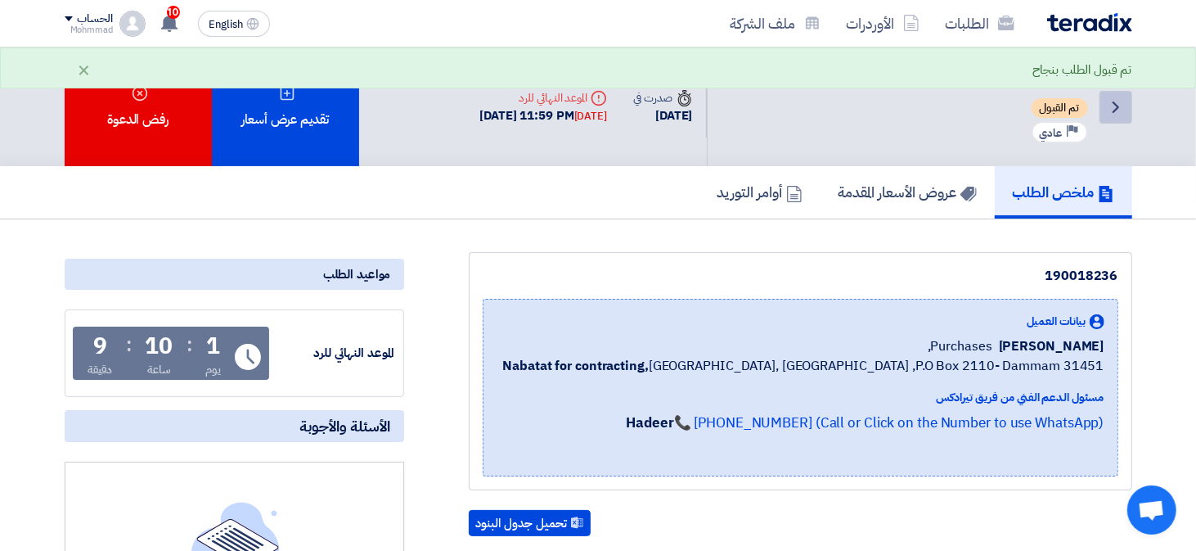
click at [1108, 99] on icon "Back" at bounding box center [1116, 107] width 20 height 20
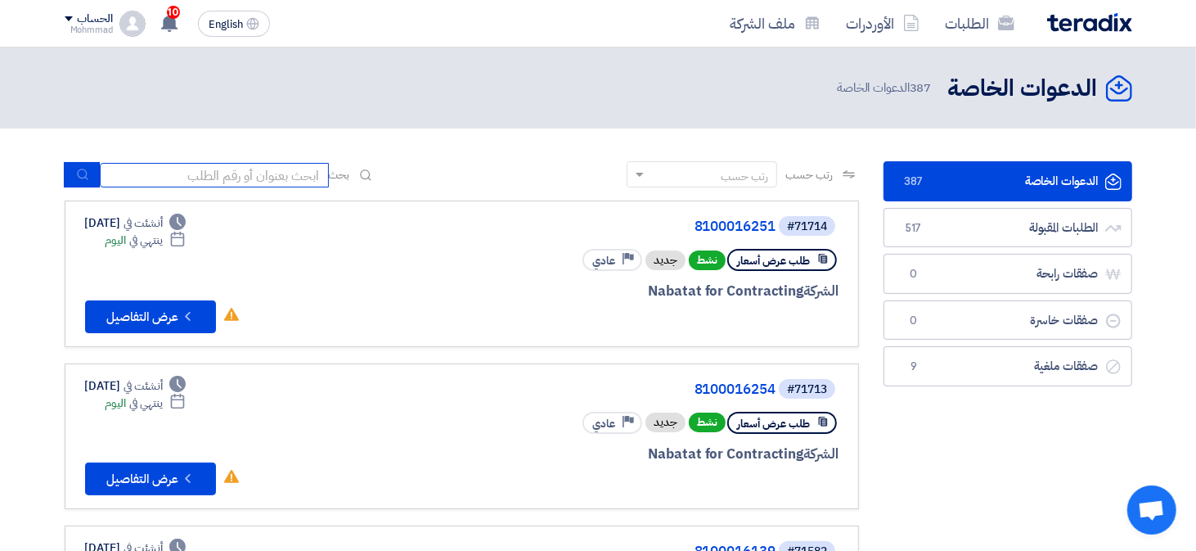
click at [169, 178] on input at bounding box center [214, 175] width 229 height 25
paste input "8100016254"
type input "8100016254"
click at [74, 181] on button "submit" at bounding box center [82, 174] width 36 height 25
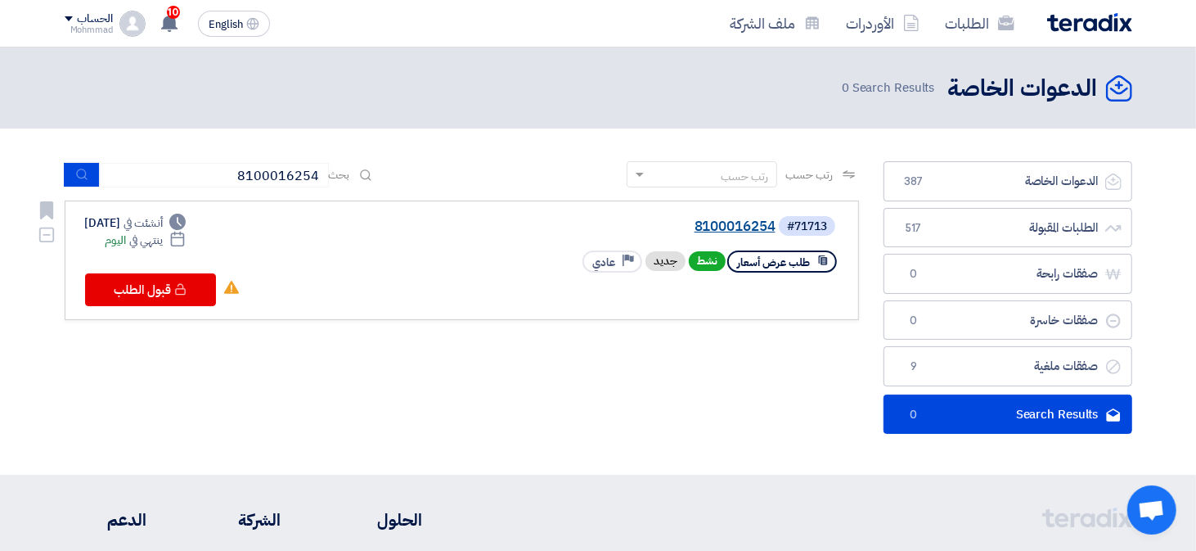
click at [722, 224] on link "8100016254" at bounding box center [611, 226] width 327 height 15
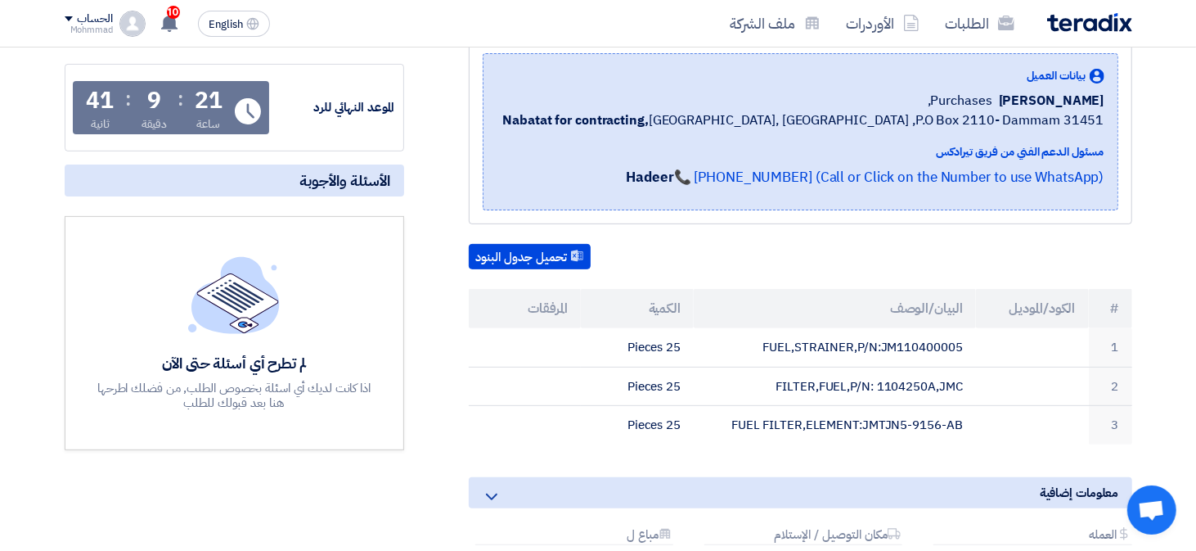
scroll to position [245, 0]
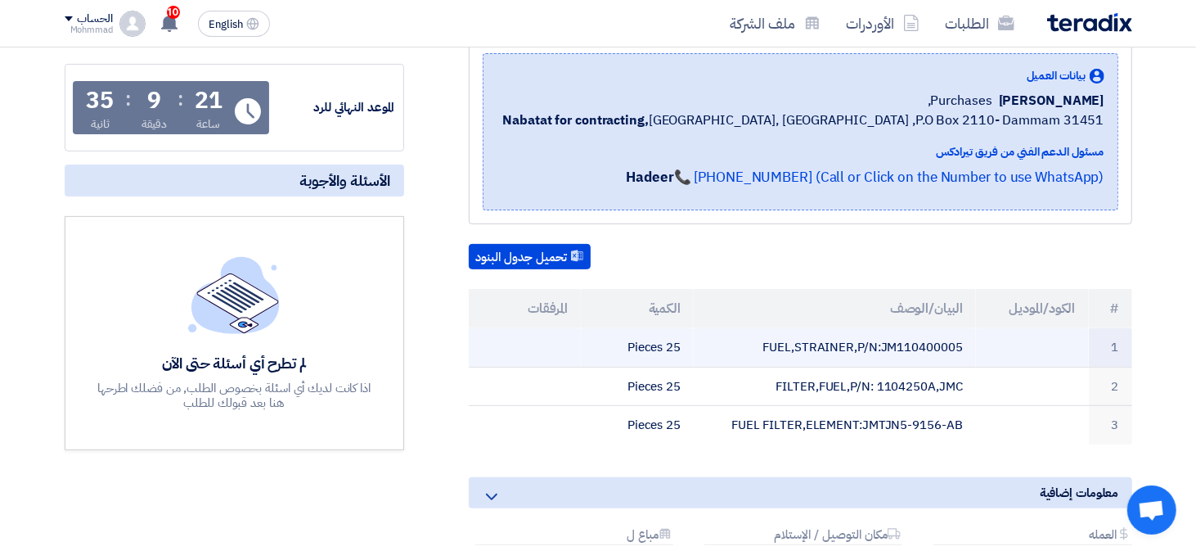
click at [946, 335] on td "FUEL,STRAINER,P/N:JM110400005" at bounding box center [835, 347] width 282 height 38
copy td "JM110400005"
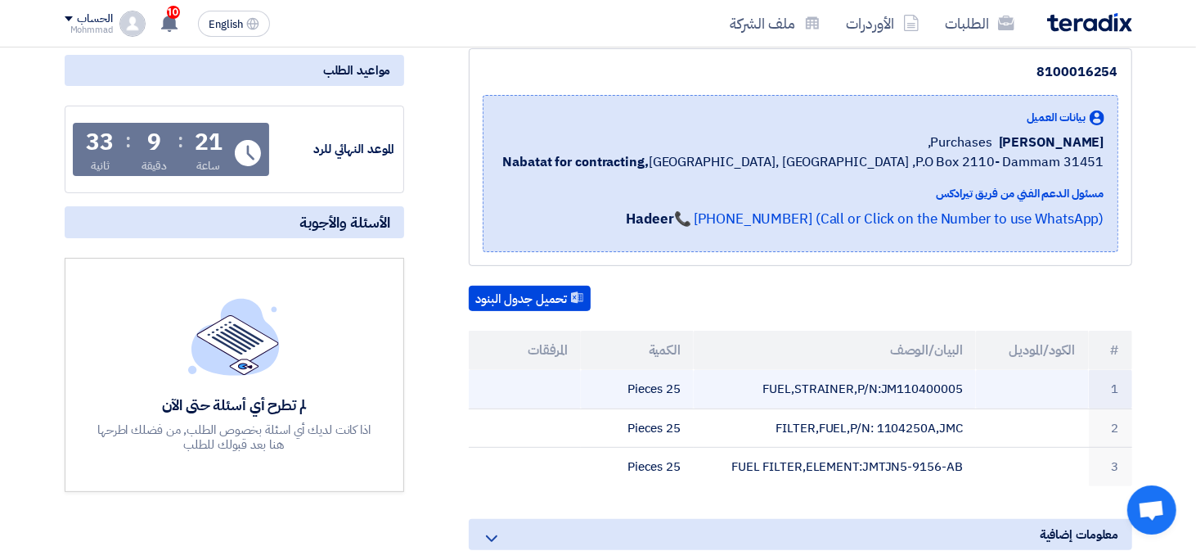
scroll to position [0, 0]
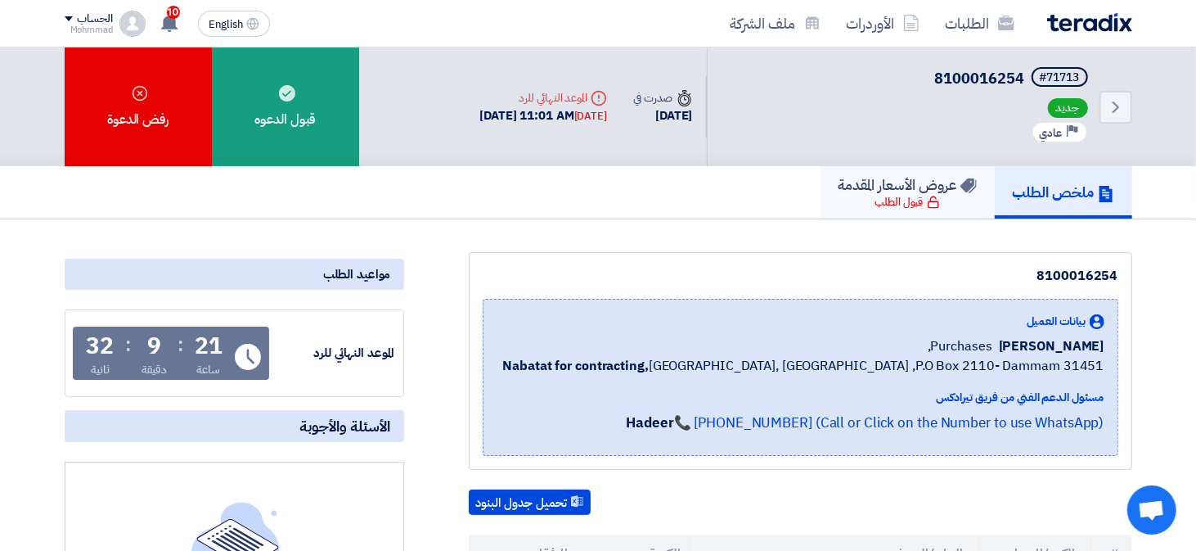
click at [924, 191] on h5 "عروض الأسعار المقدمة" at bounding box center [907, 184] width 138 height 19
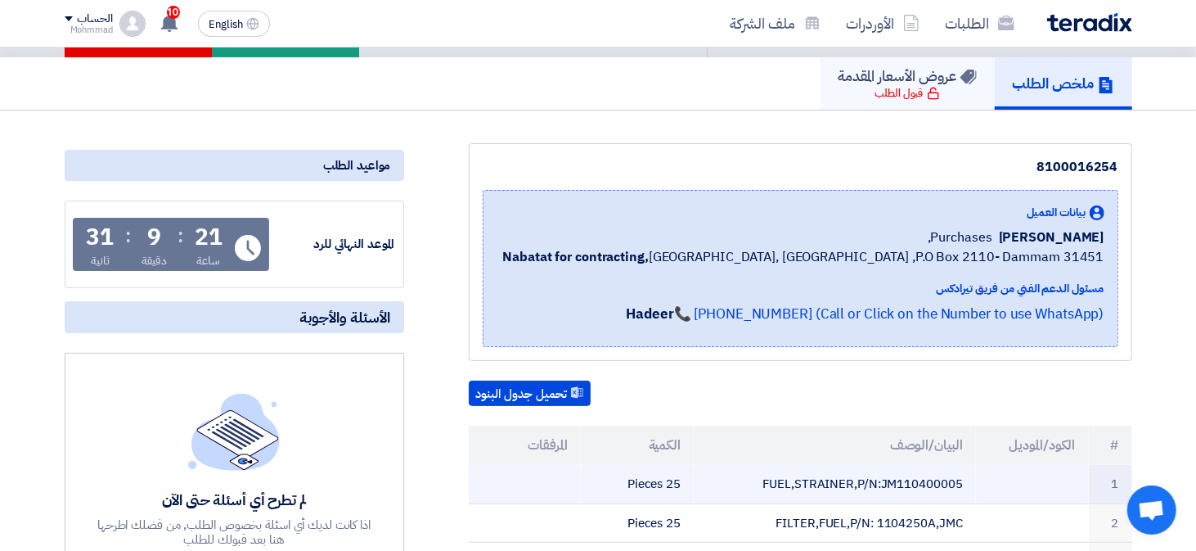
scroll to position [245, 0]
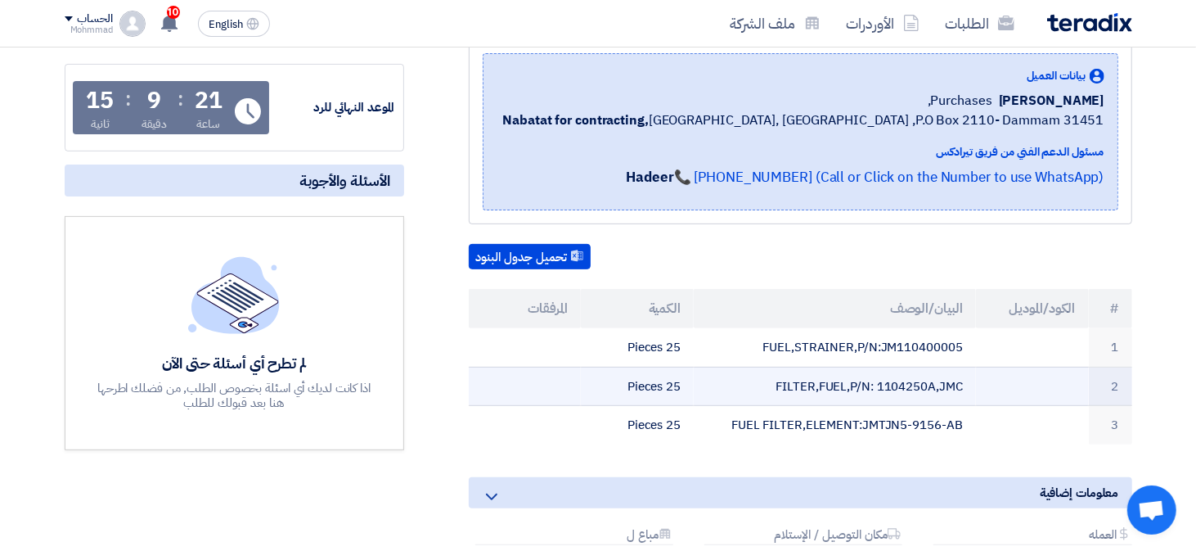
click at [917, 386] on td "FILTER,FUEL,P/N: 1104250A,JMC" at bounding box center [835, 385] width 282 height 39
copy td "1104250A"
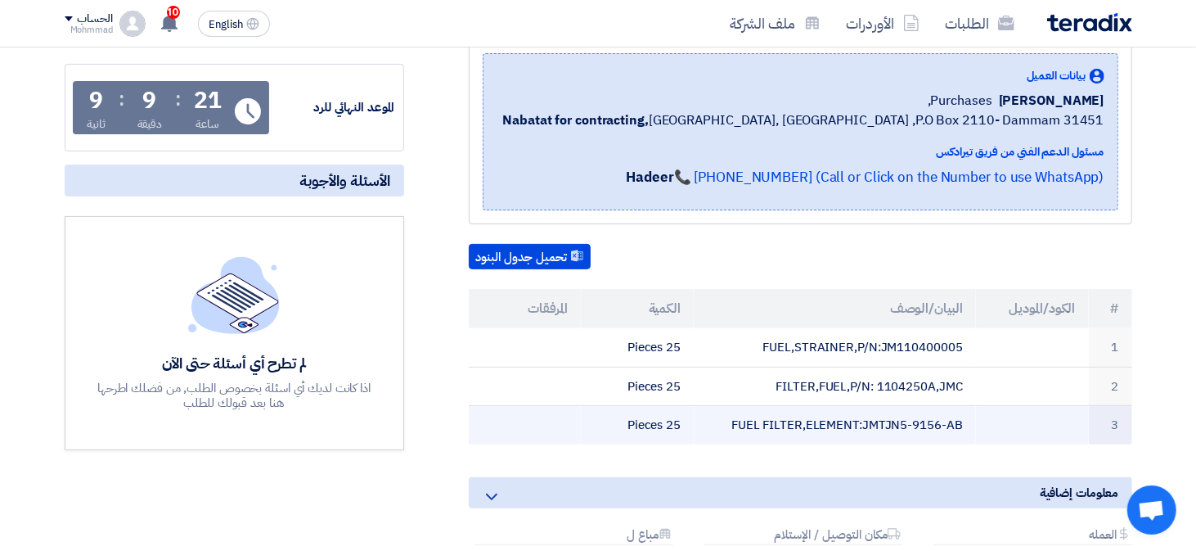
click at [909, 420] on td "FUEL FILTER,ELEMENT:JMTJN5-9156-AB" at bounding box center [835, 425] width 282 height 38
click at [910, 420] on td "FUEL FILTER,ELEMENT:JMTJN5-9156-AB" at bounding box center [835, 425] width 282 height 38
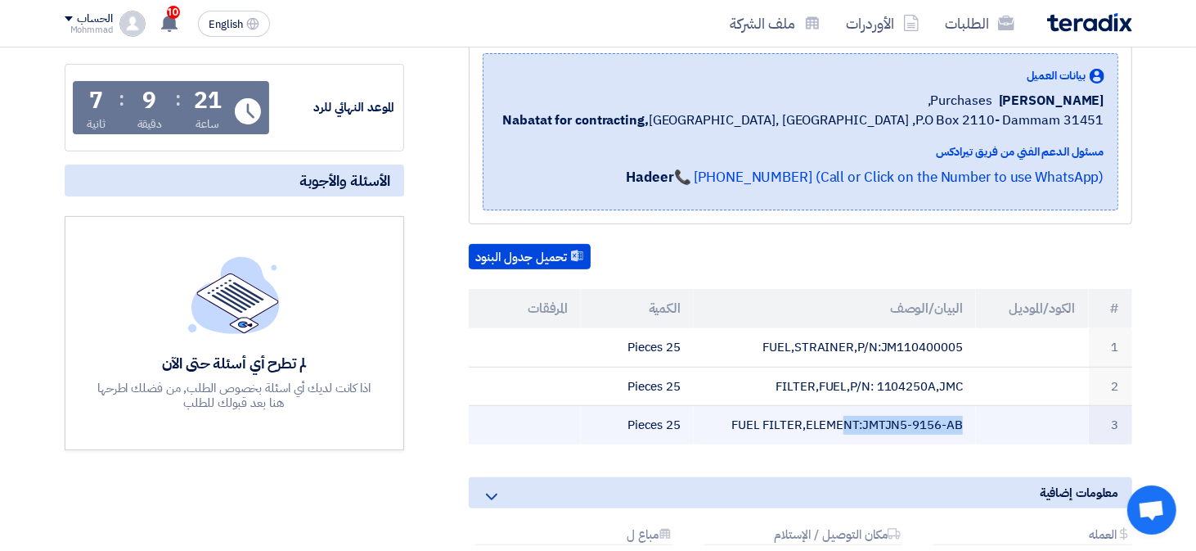
click at [910, 420] on td "FUEL FILTER,ELEMENT:JMTJN5-9156-AB" at bounding box center [835, 425] width 282 height 38
click at [910, 421] on td "FUEL FILTER,ELEMENT:JMTJN5-9156-AB" at bounding box center [835, 425] width 282 height 38
drag, startPoint x: 941, startPoint y: 420, endPoint x: 914, endPoint y: 419, distance: 27.0
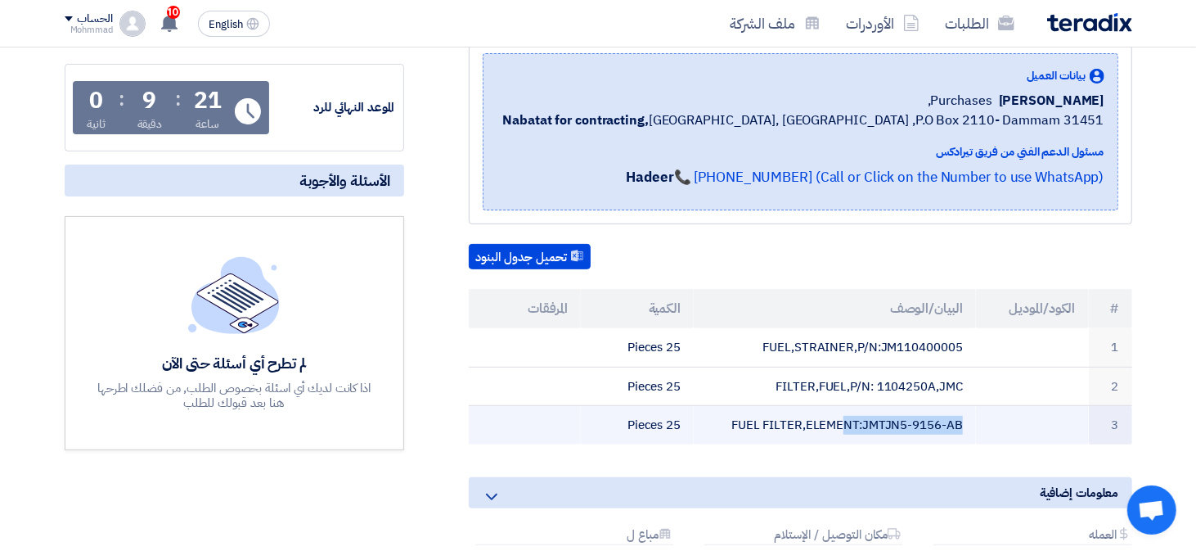
click at [914, 420] on td "FUEL FILTER,ELEMENT:JMTJN5-9156-AB" at bounding box center [835, 425] width 282 height 38
copy td "9156"
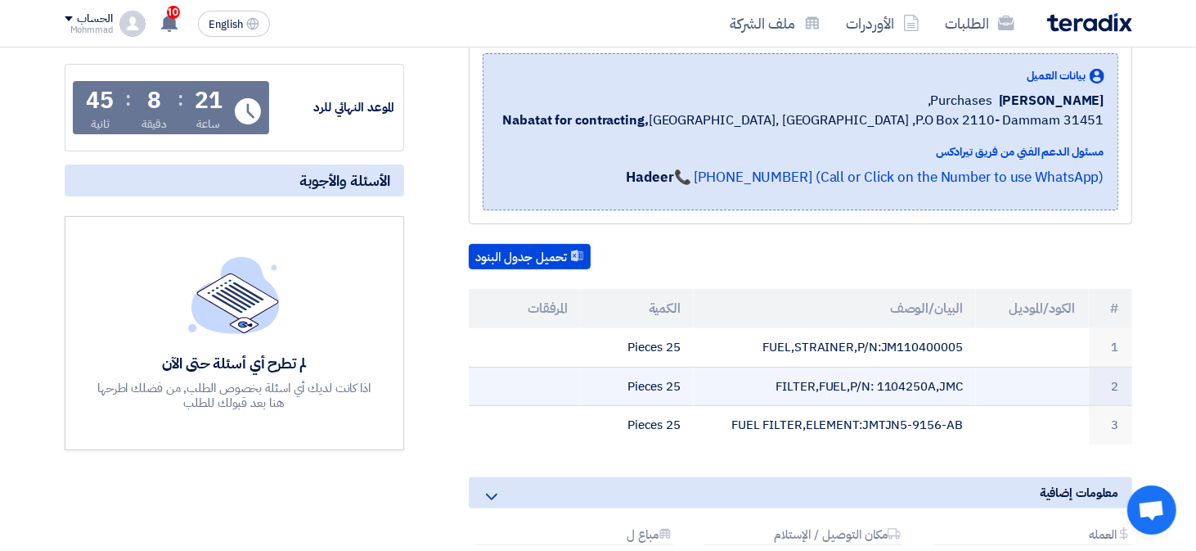
click at [894, 372] on td "FILTER,FUEL,P/N: 1104250A,JMC" at bounding box center [835, 385] width 282 height 39
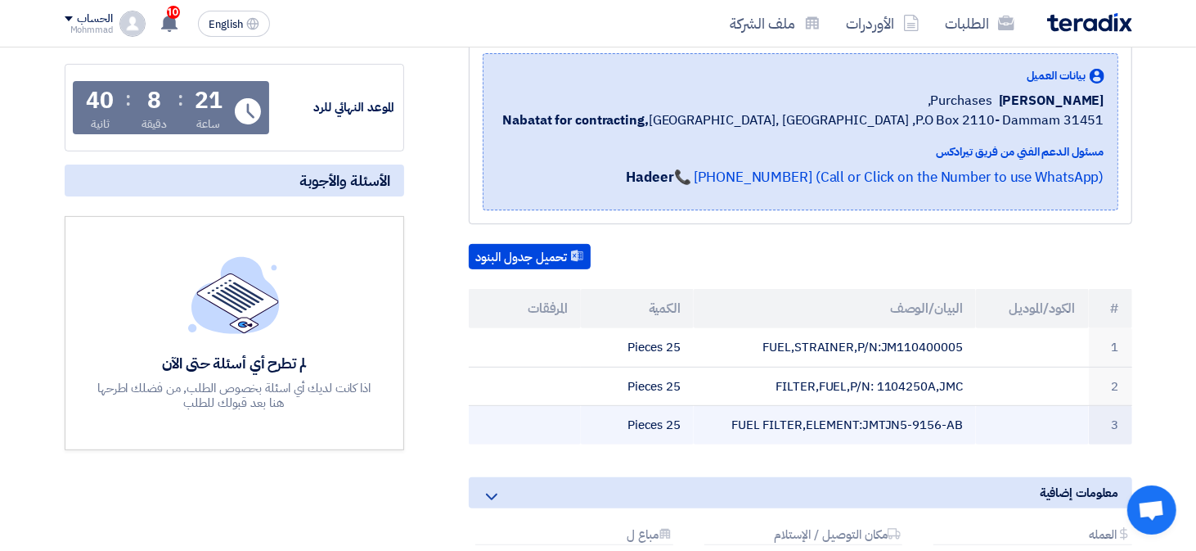
drag, startPoint x: 1117, startPoint y: 304, endPoint x: 600, endPoint y: 425, distance: 531.0
click at [600, 425] on table "# الكود/الموديل البيان/الوصف الكمية المرفقات 1 FUEL,STRAINER,P/N:JM110400005 25…" at bounding box center [800, 366] width 663 height 155
copy table "# الكود/الموديل البيان/الوصف الكمية المرفقات 1 FUEL,STRAINER,P/N:JM110400005 25…"
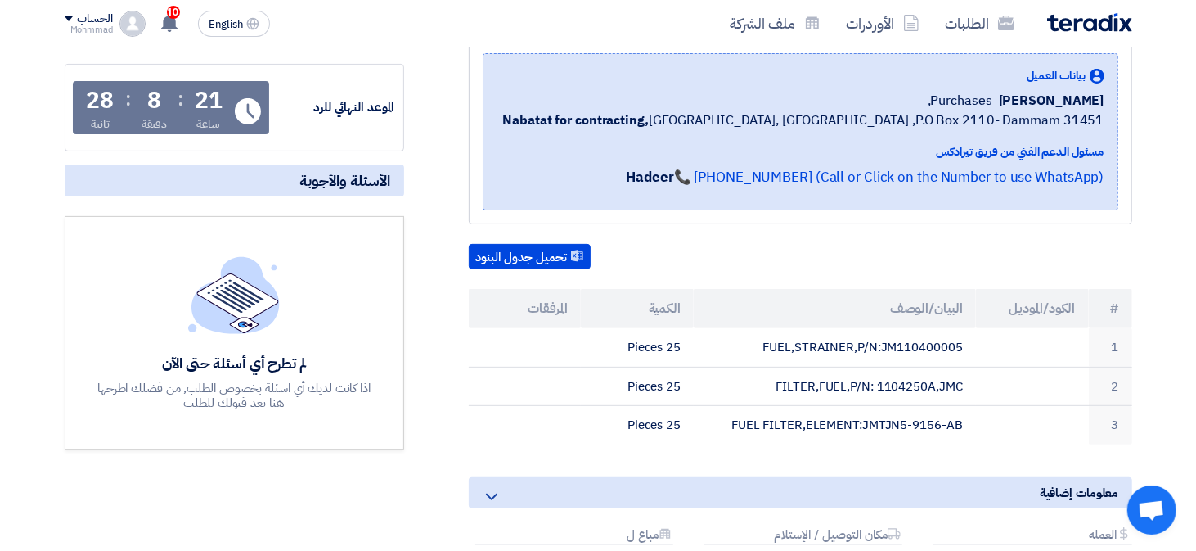
scroll to position [0, 0]
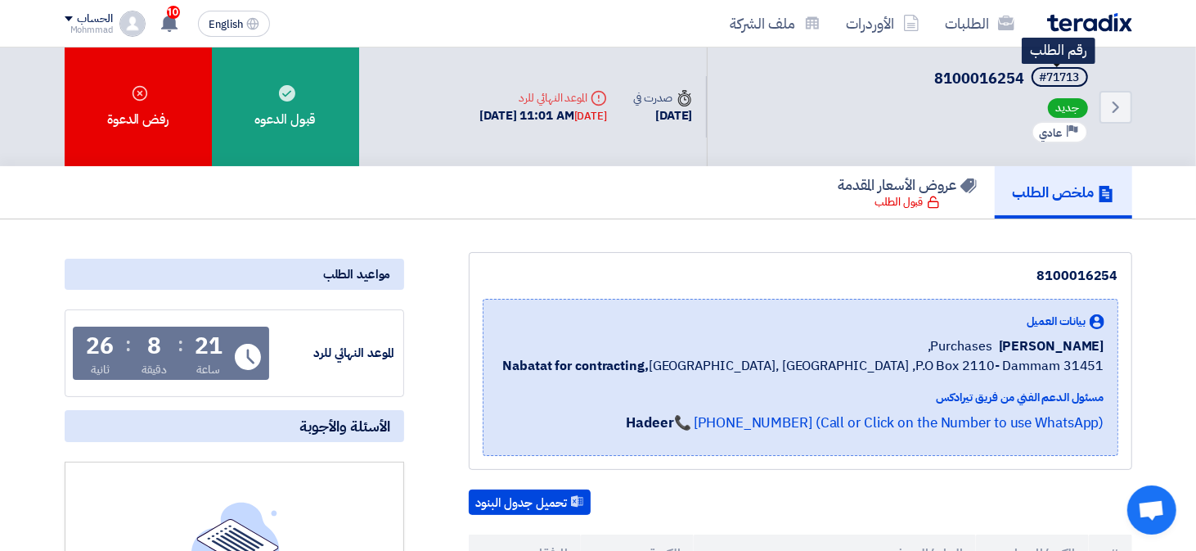
click at [1068, 74] on div "#71713" at bounding box center [1060, 77] width 40 height 11
copy div "71713"
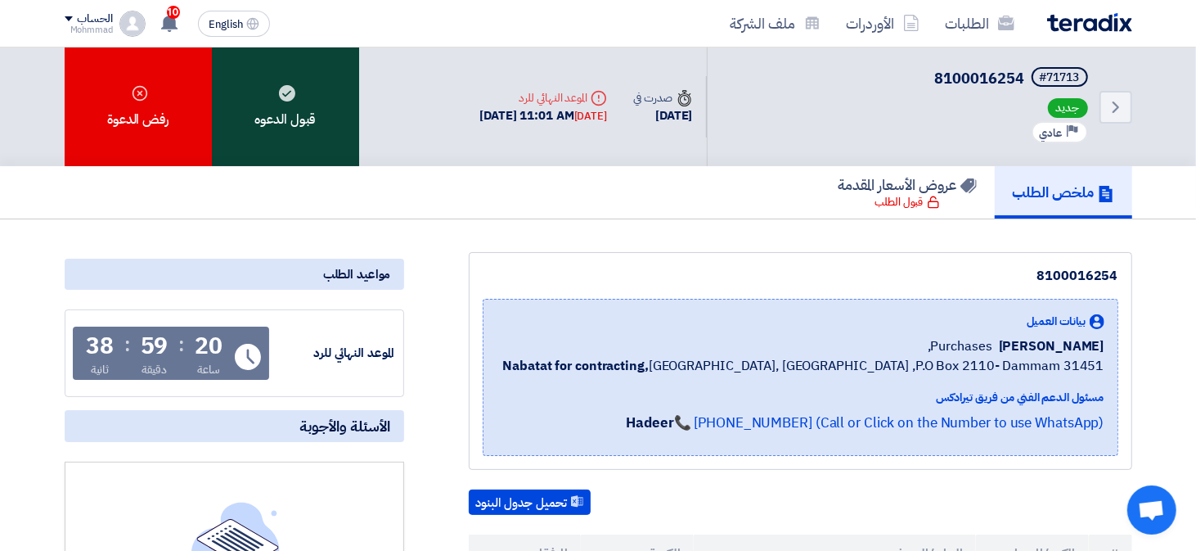
click at [330, 124] on div "قبول الدعوه" at bounding box center [285, 106] width 147 height 119
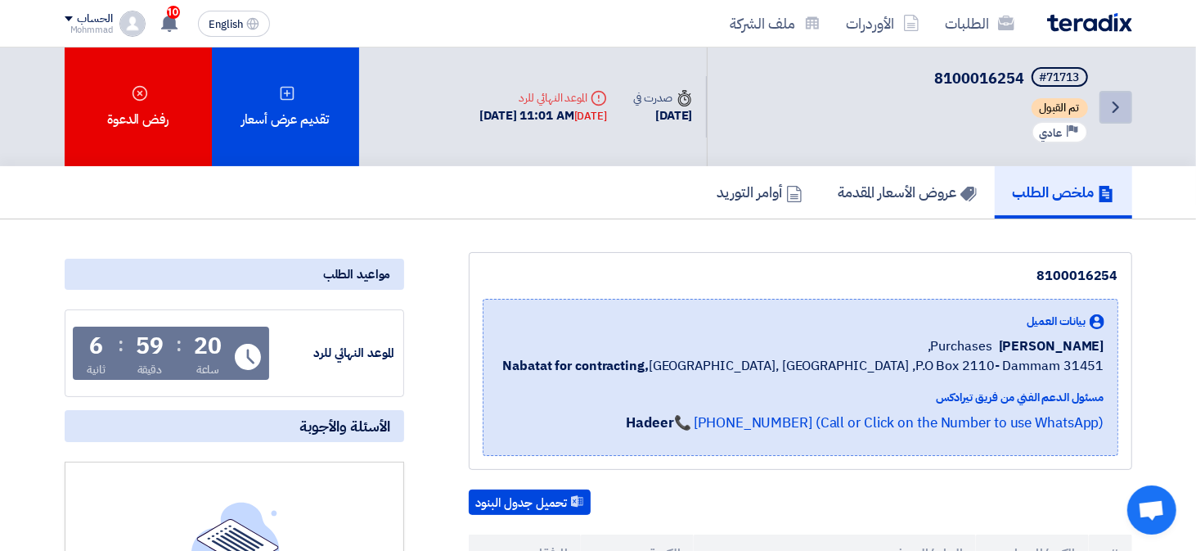
click at [1120, 108] on icon "Back" at bounding box center [1116, 107] width 20 height 20
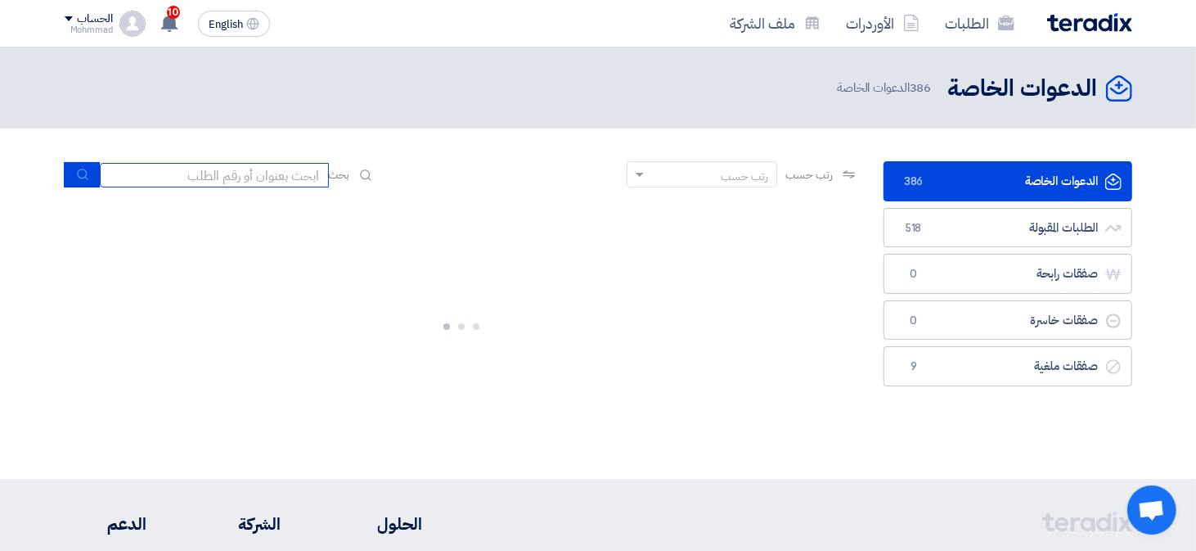
click at [259, 182] on input at bounding box center [214, 175] width 229 height 25
paste input "8100016251"
type input "8100016251"
click at [76, 174] on icon "submit" at bounding box center [82, 174] width 13 height 13
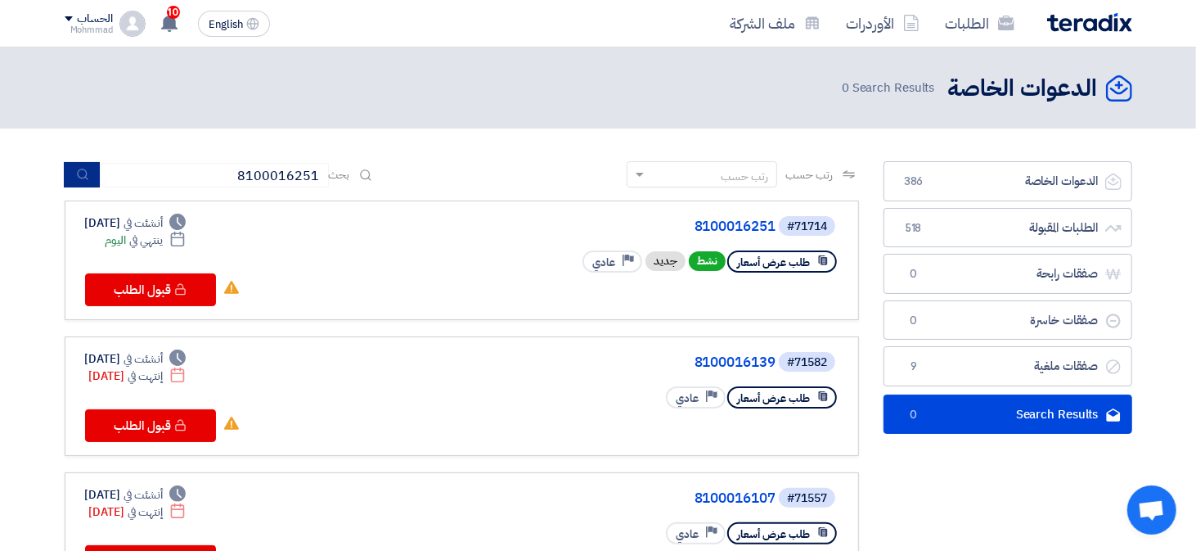
click at [79, 177] on use "submit" at bounding box center [82, 174] width 11 height 11
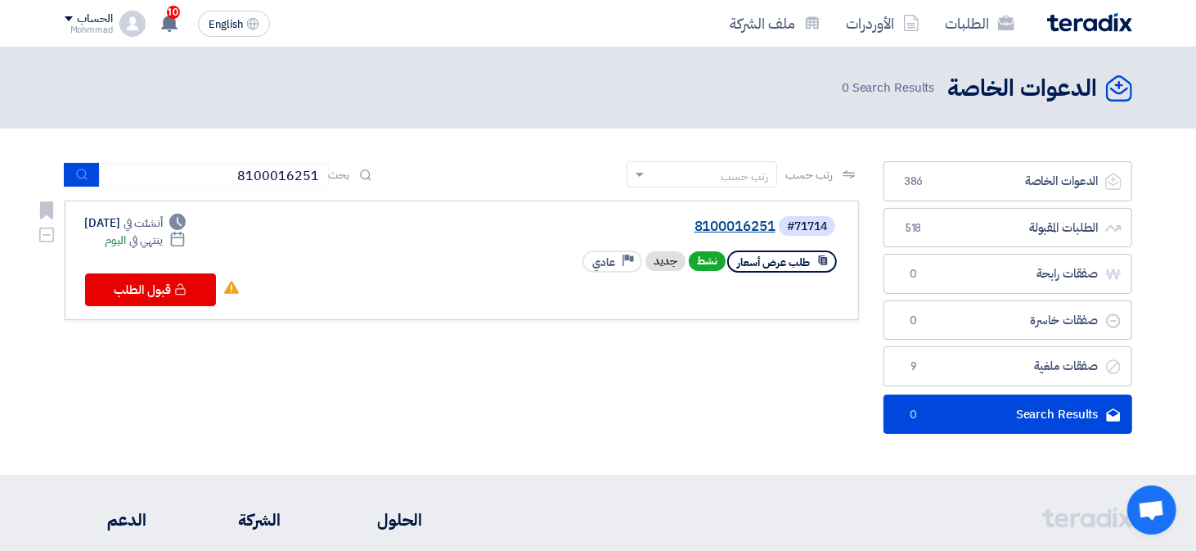
click at [732, 226] on link "8100016251" at bounding box center [611, 226] width 327 height 15
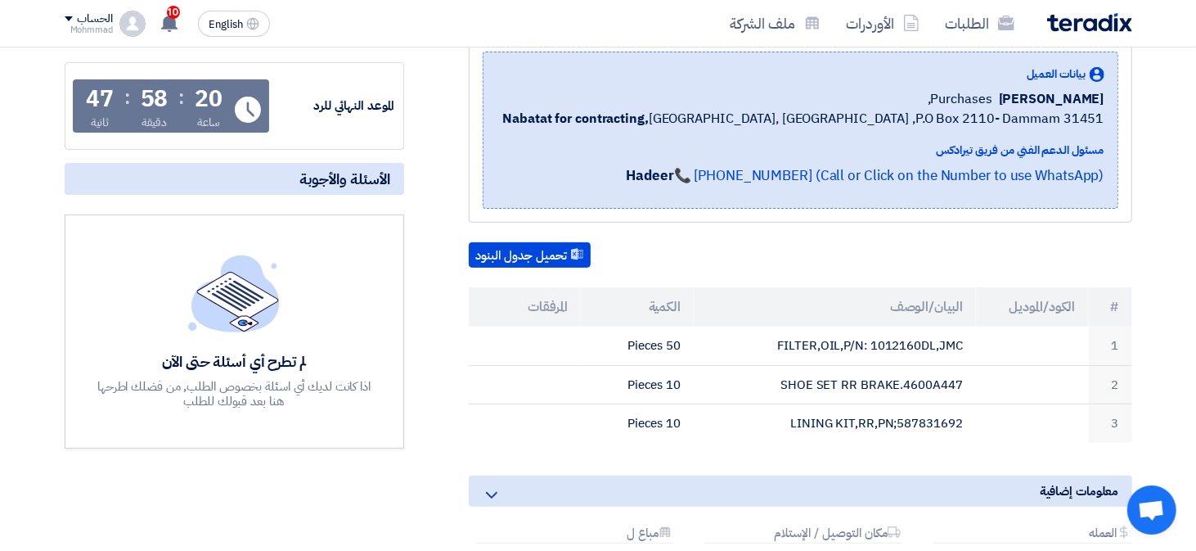
scroll to position [245, 0]
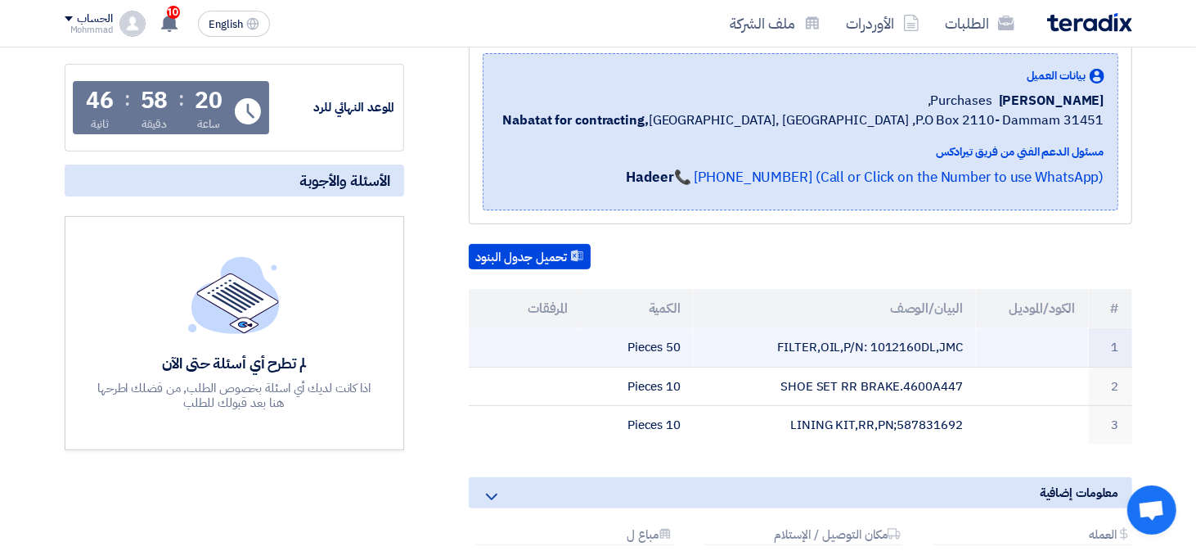
click at [899, 340] on td "FILTER,OIL,P/N: 1012160DL,JMC" at bounding box center [835, 347] width 282 height 38
copy td "1012160DL"
